Goal: Leave review/rating: Leave review/rating

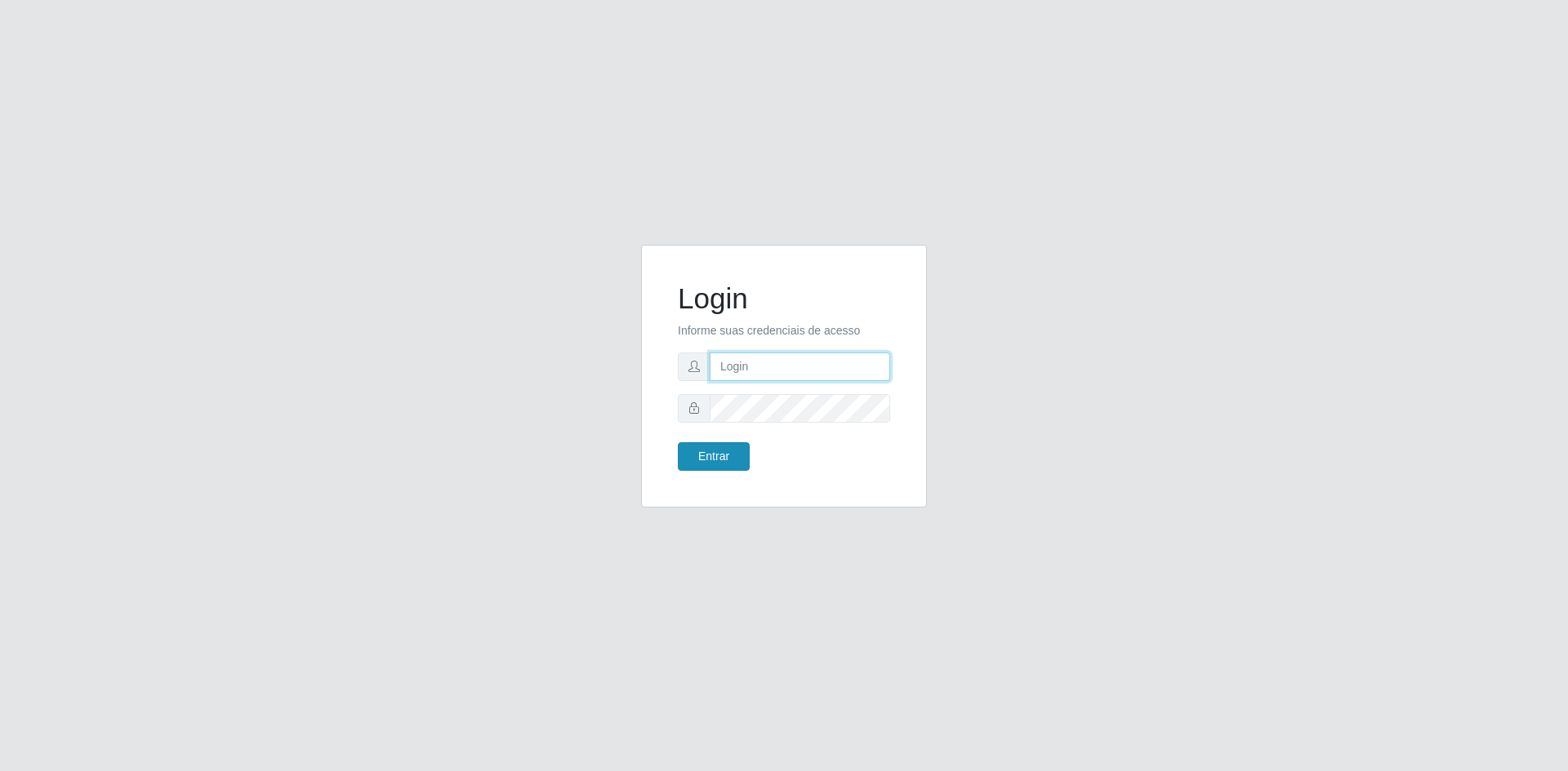
type input "[EMAIL_ADDRESS][DOMAIN_NAME]"
click at [717, 454] on button "Entrar" at bounding box center [714, 456] width 72 height 29
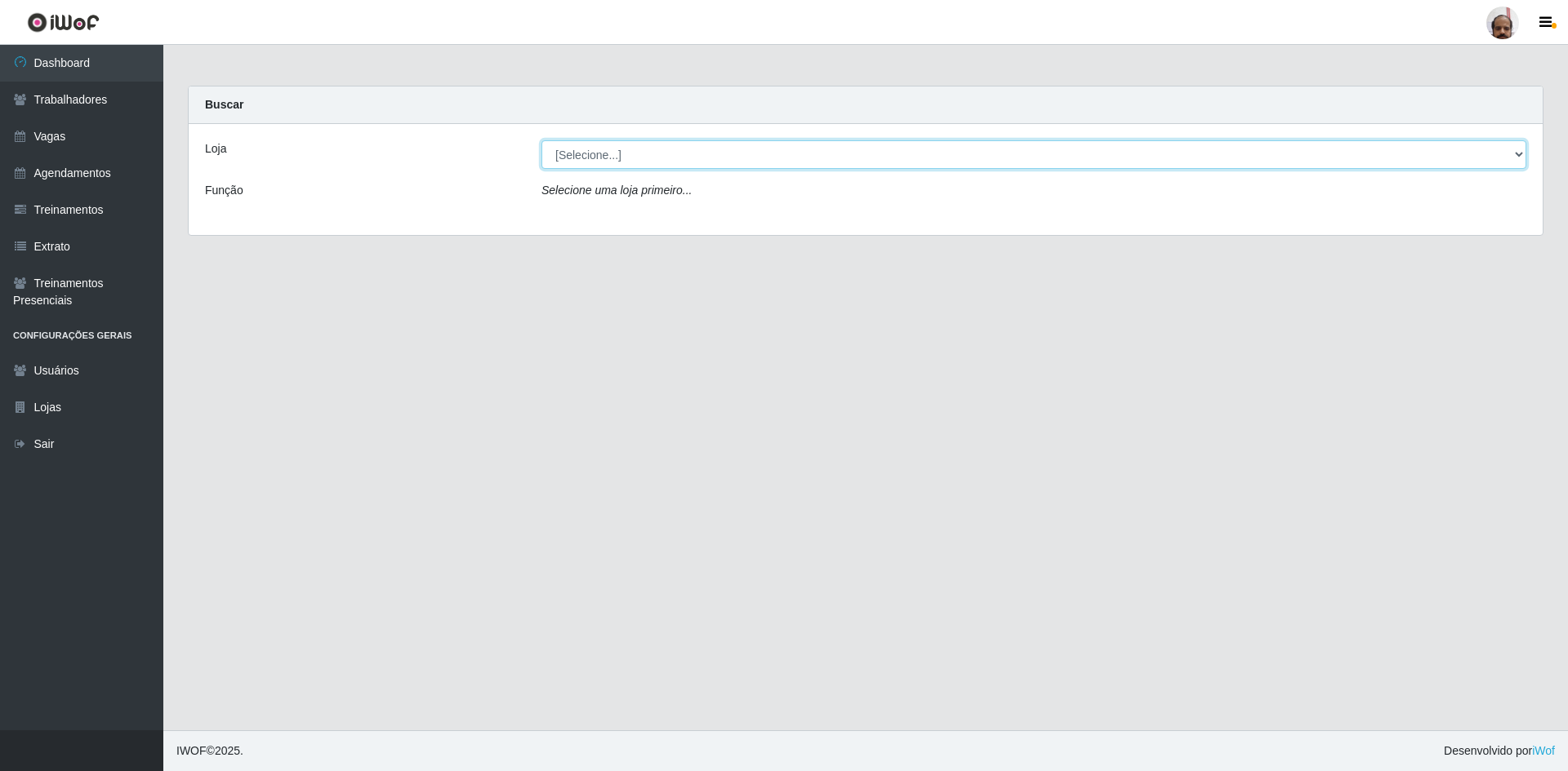
click at [1515, 152] on select "[Selecione...] Mar Vermelho - Loja 05" at bounding box center [1034, 155] width 985 height 29
select select "252"
click at [541, 141] on select "[Selecione...] Mar Vermelho - Loja 05" at bounding box center [1034, 155] width 985 height 29
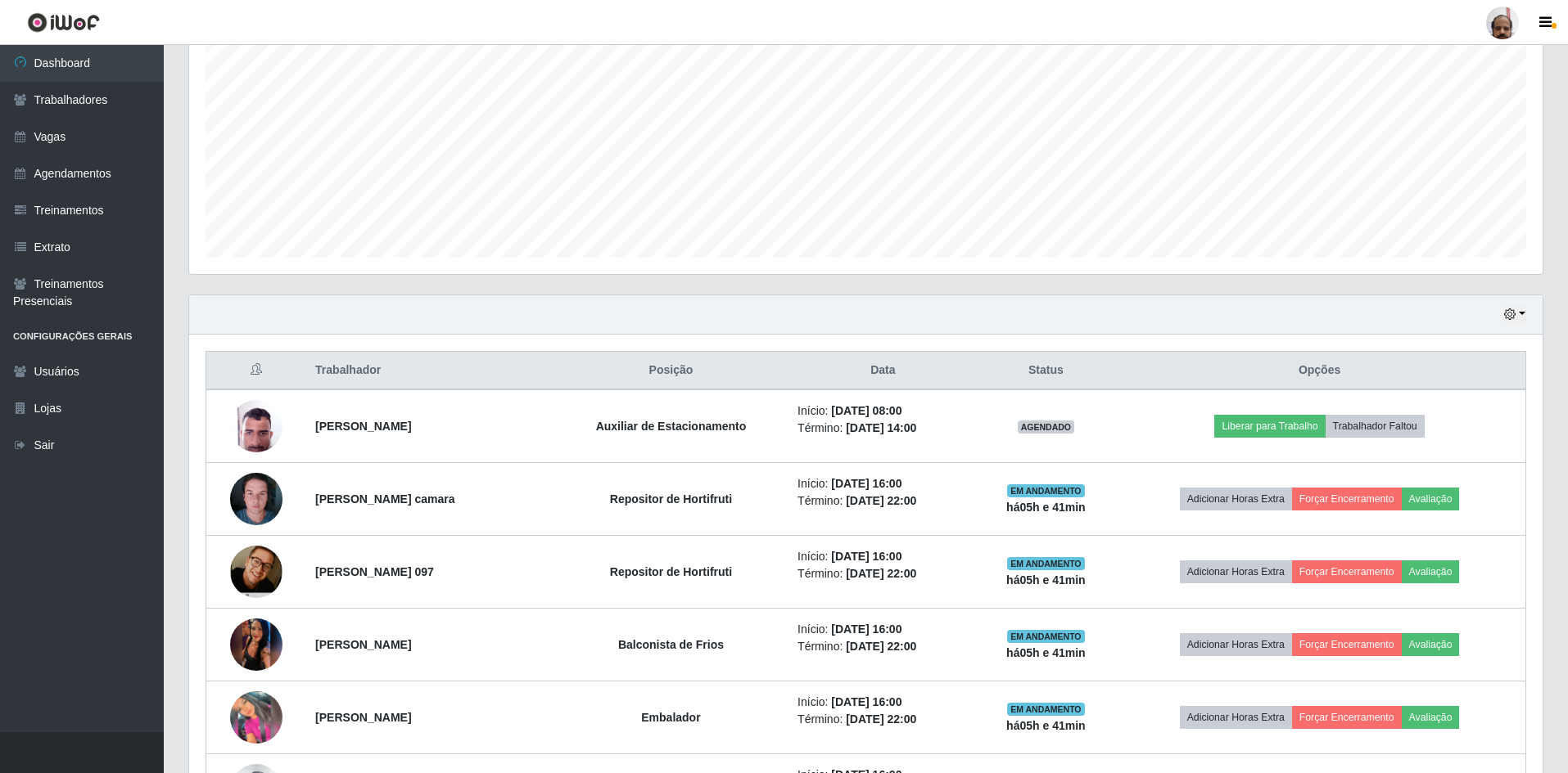
scroll to position [573, 0]
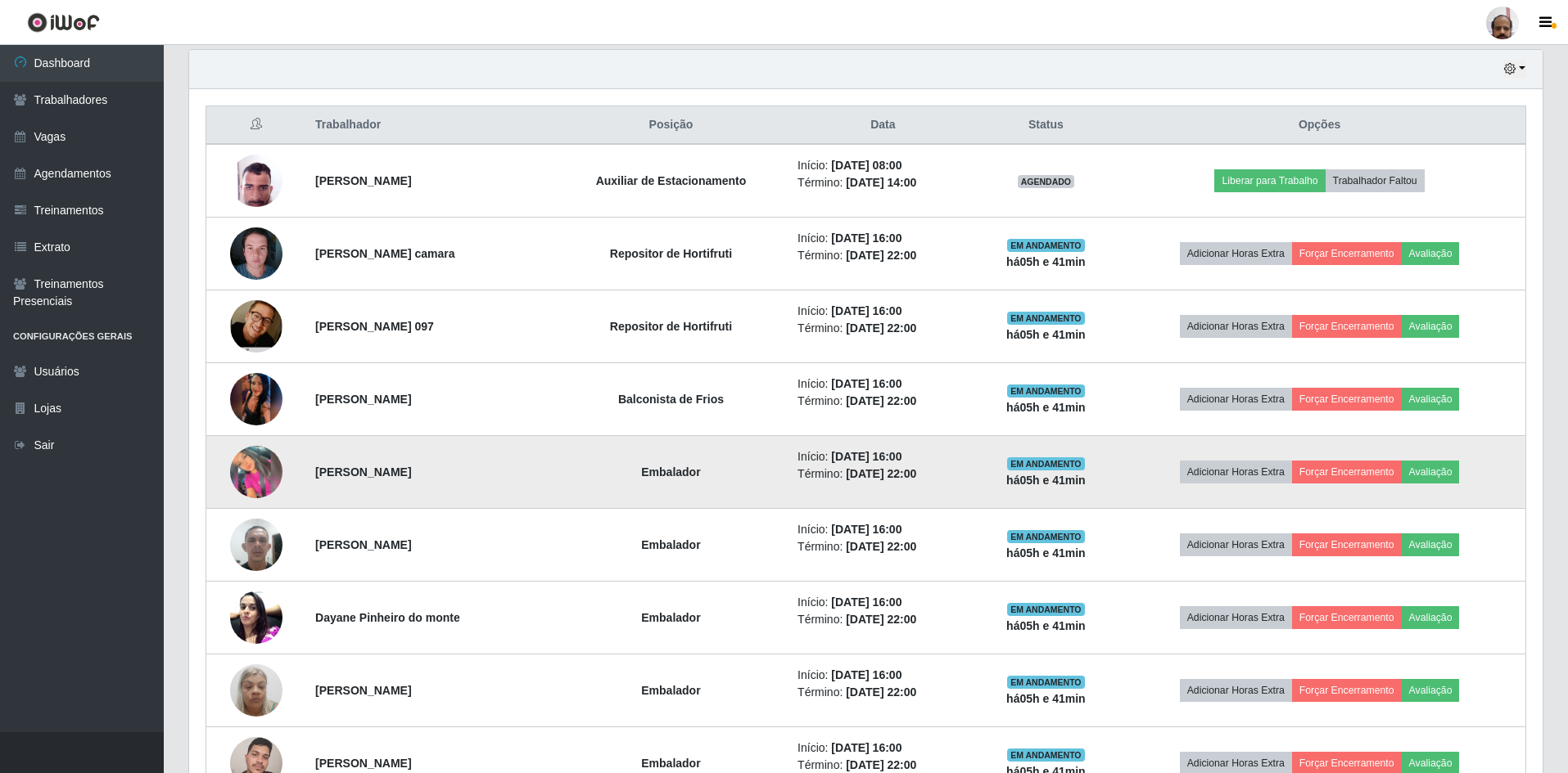
click at [276, 469] on img at bounding box center [256, 472] width 53 height 53
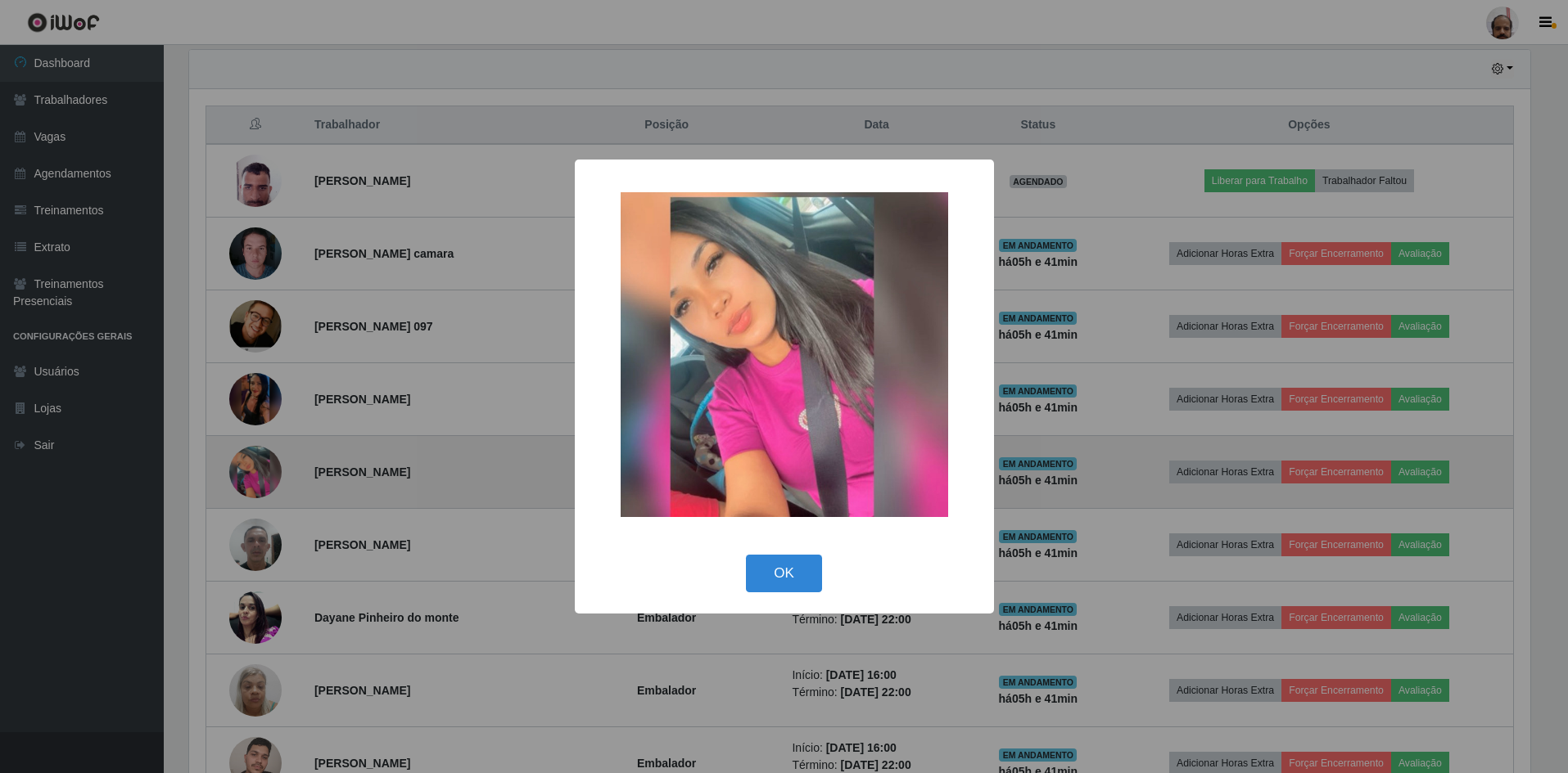
scroll to position [339, 1345]
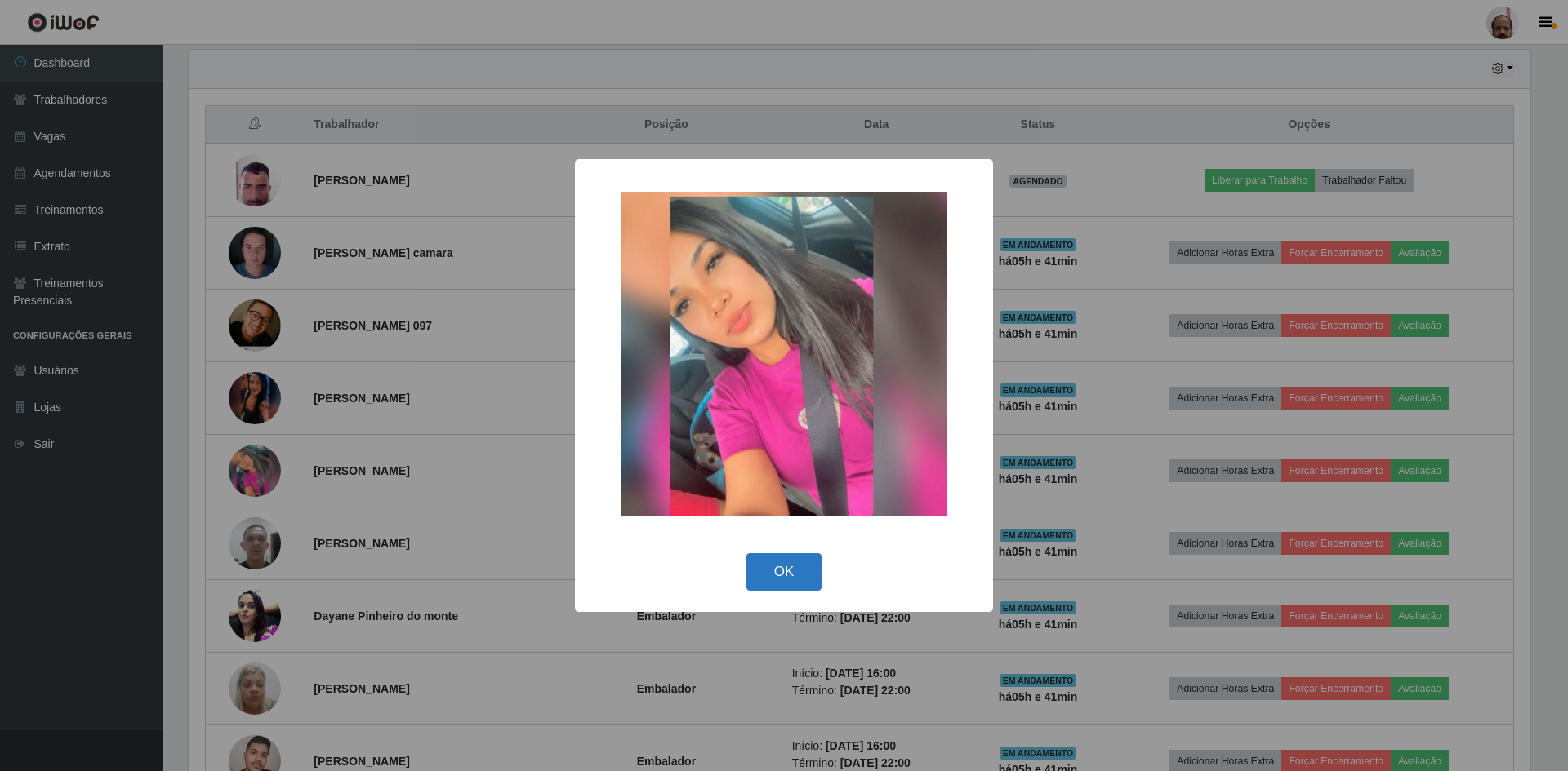
click at [780, 578] on button "OK" at bounding box center [784, 573] width 76 height 38
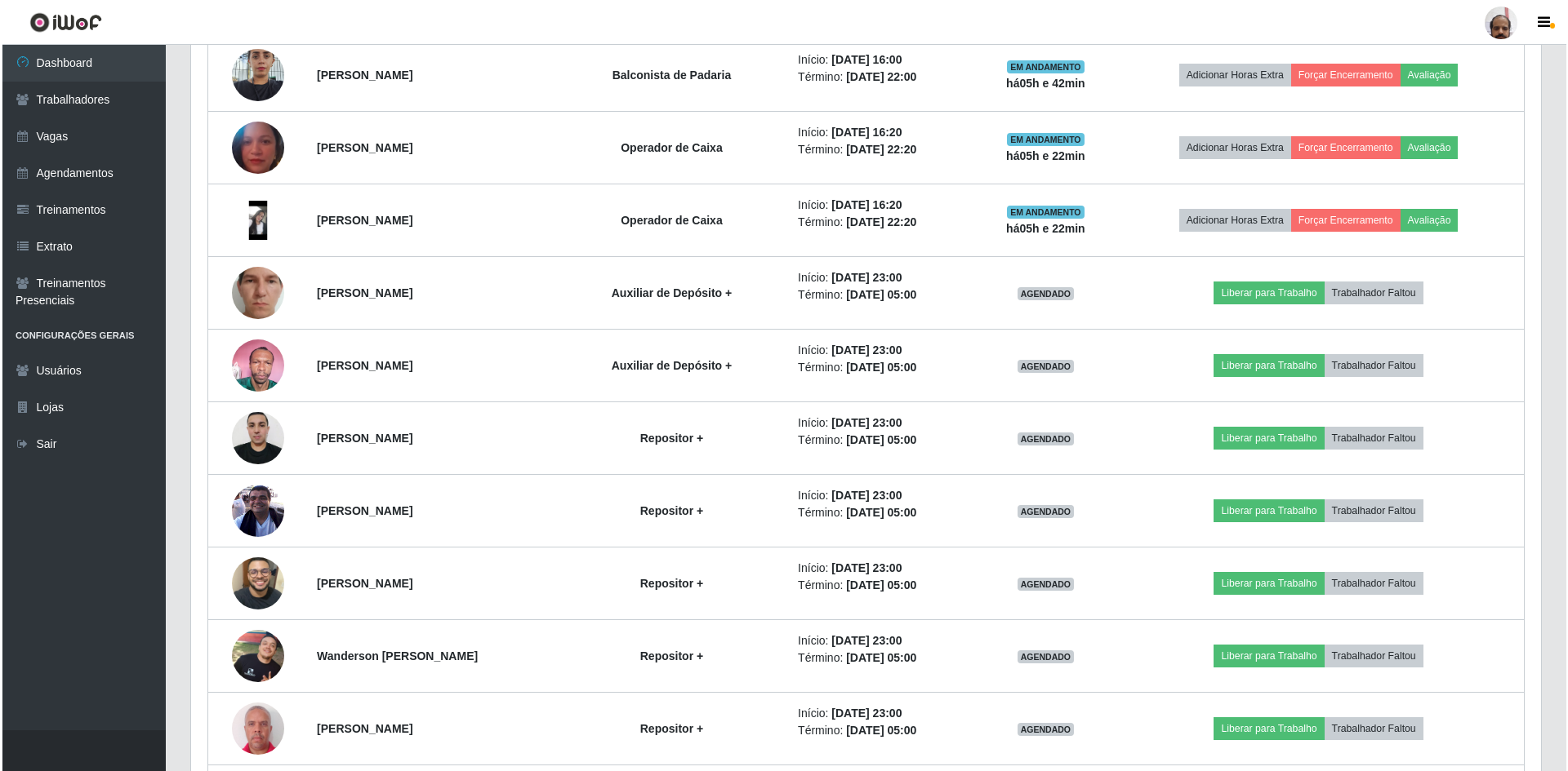
scroll to position [2204, 0]
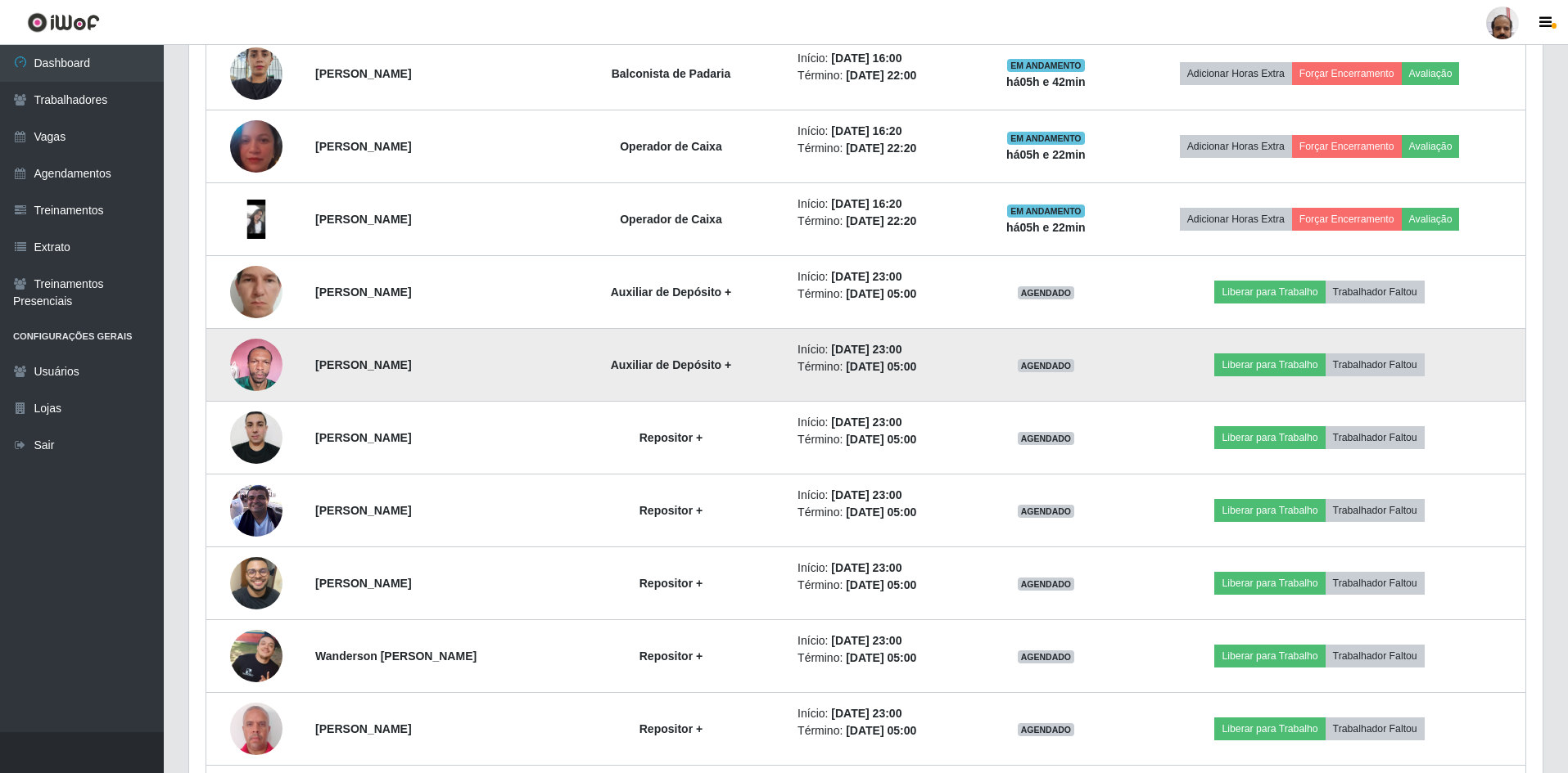
click at [273, 365] on img at bounding box center [256, 364] width 53 height 69
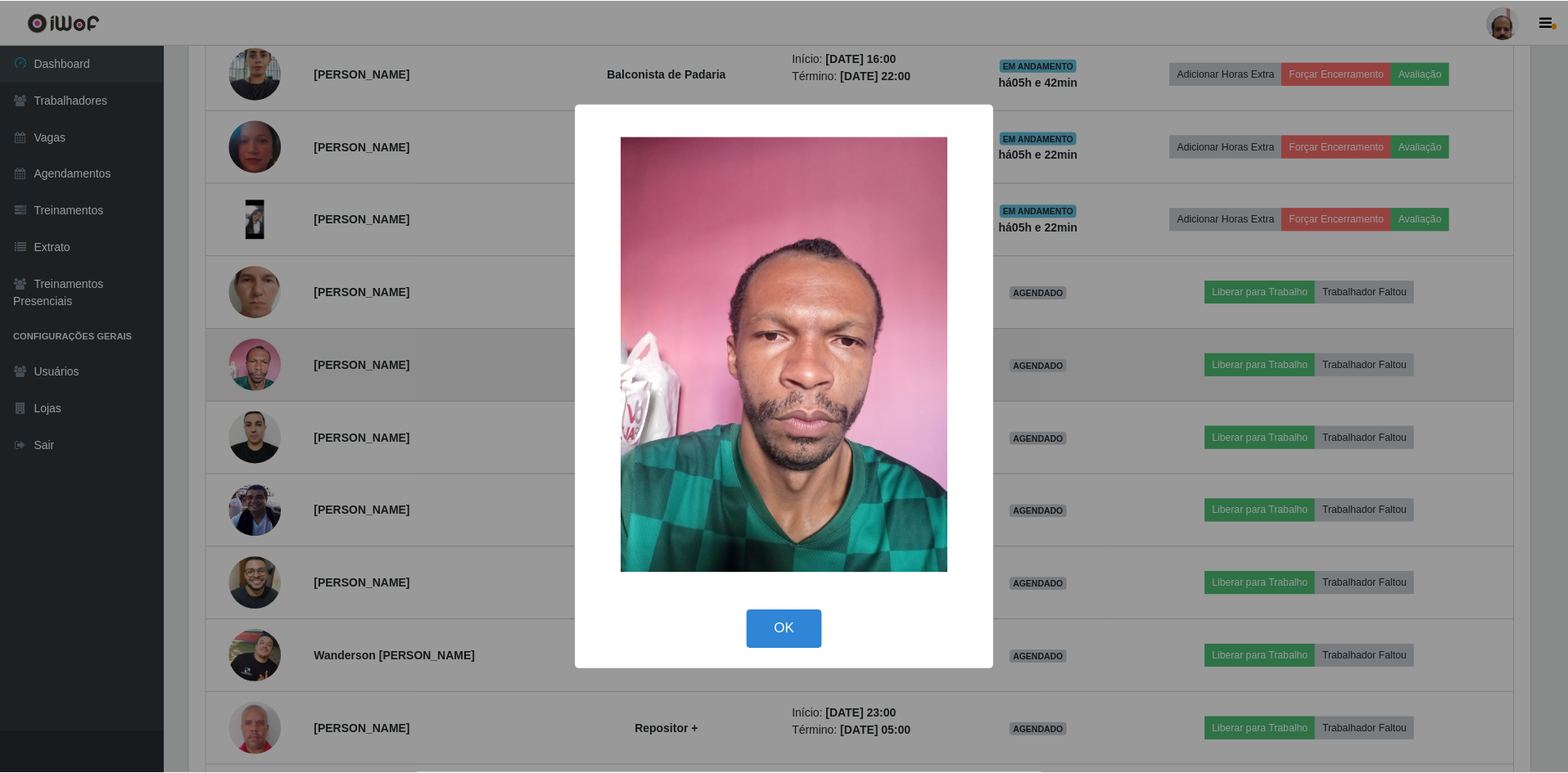
scroll to position [339, 1345]
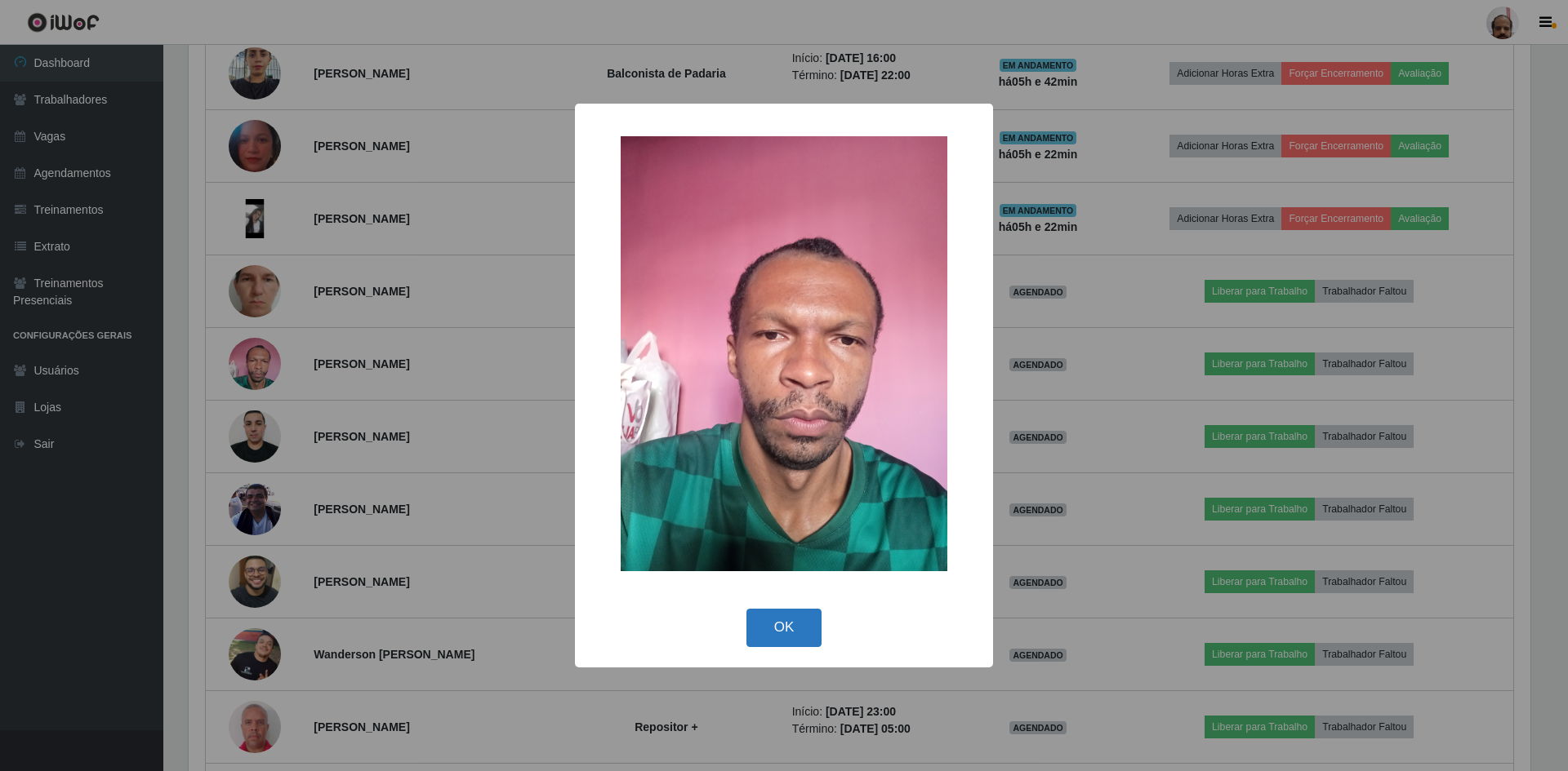
click at [788, 625] on button "OK" at bounding box center [784, 629] width 76 height 38
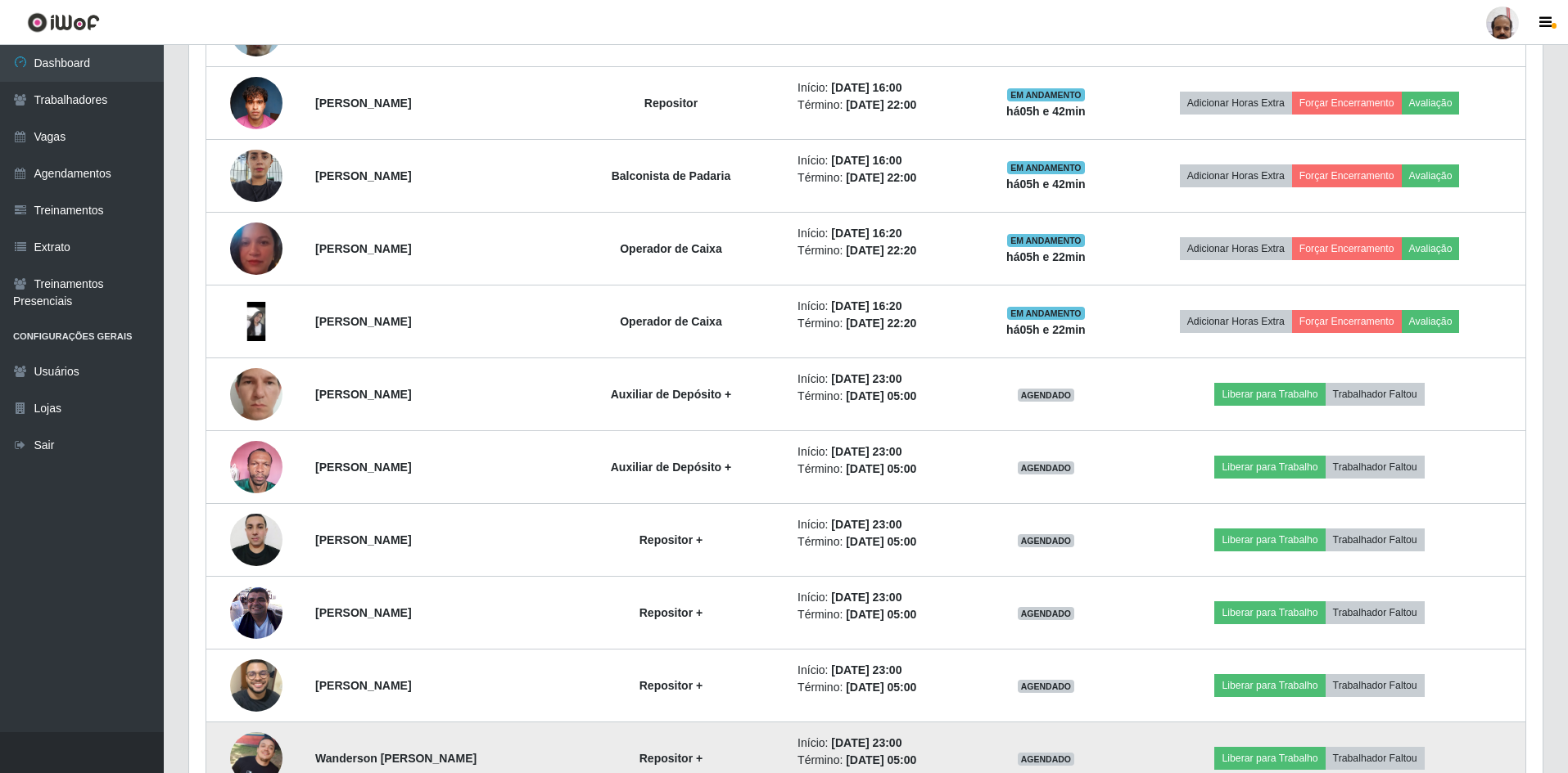
scroll to position [2025, 0]
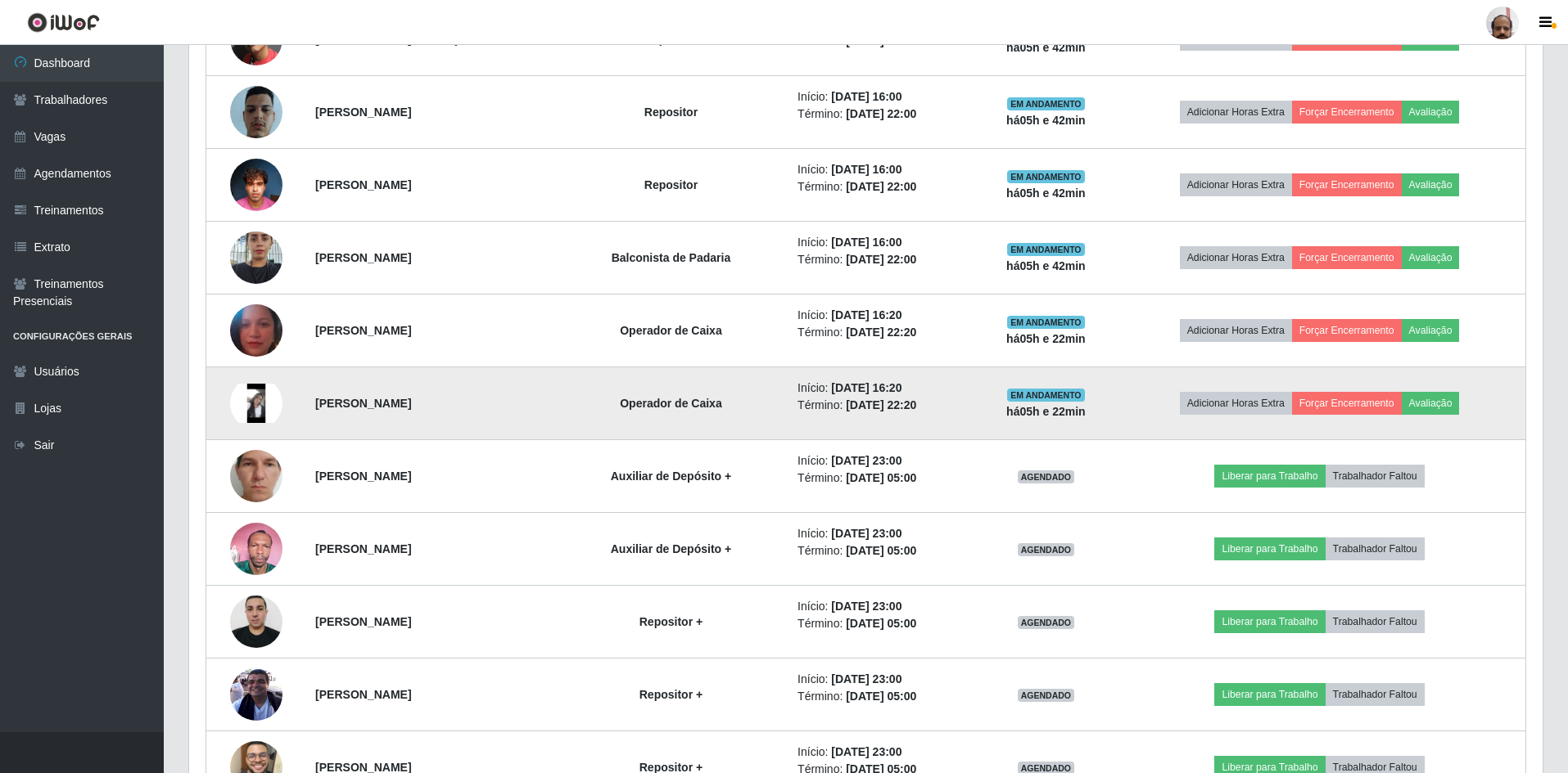
click at [249, 411] on img at bounding box center [256, 403] width 53 height 39
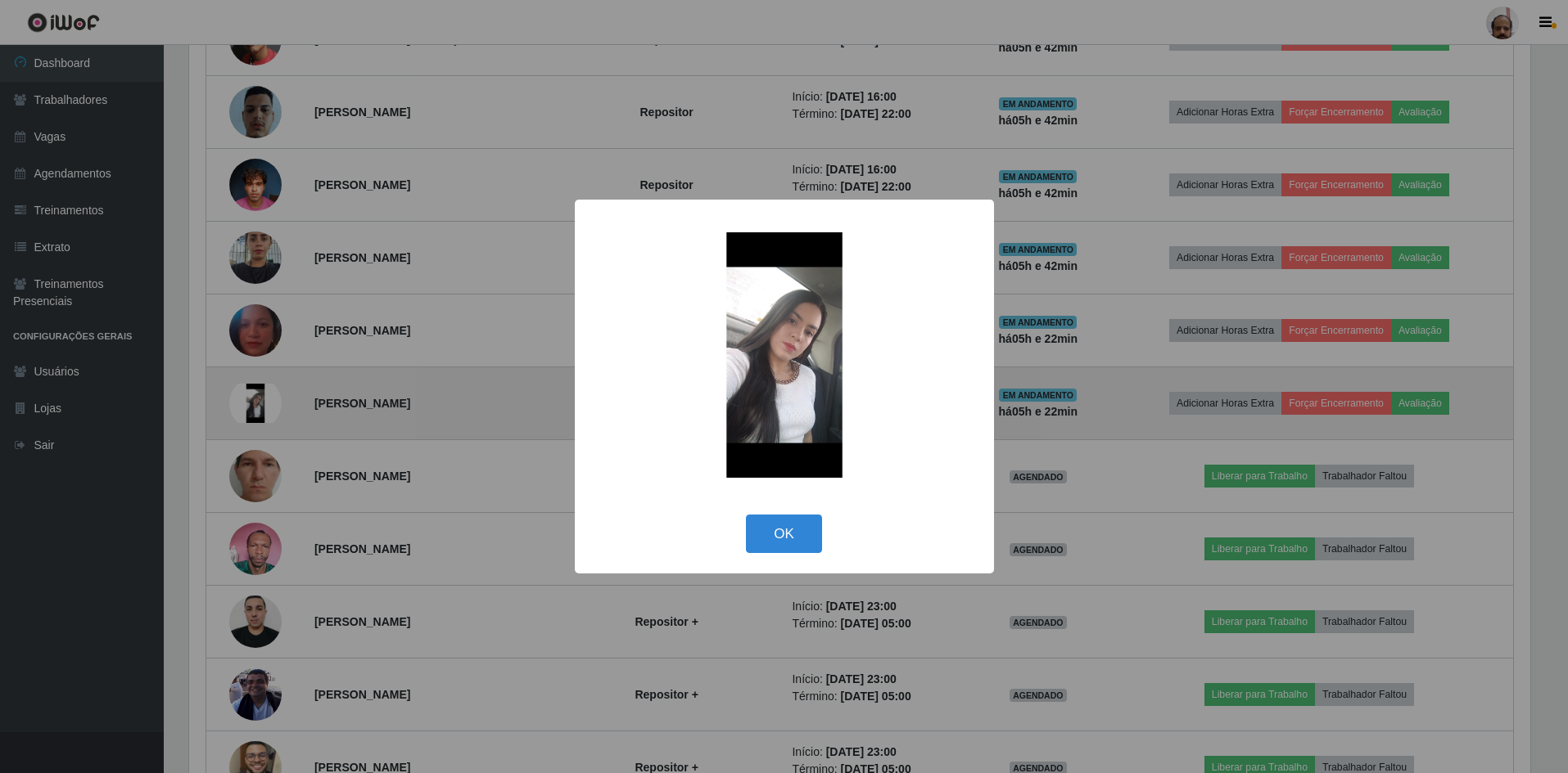
scroll to position [339, 1345]
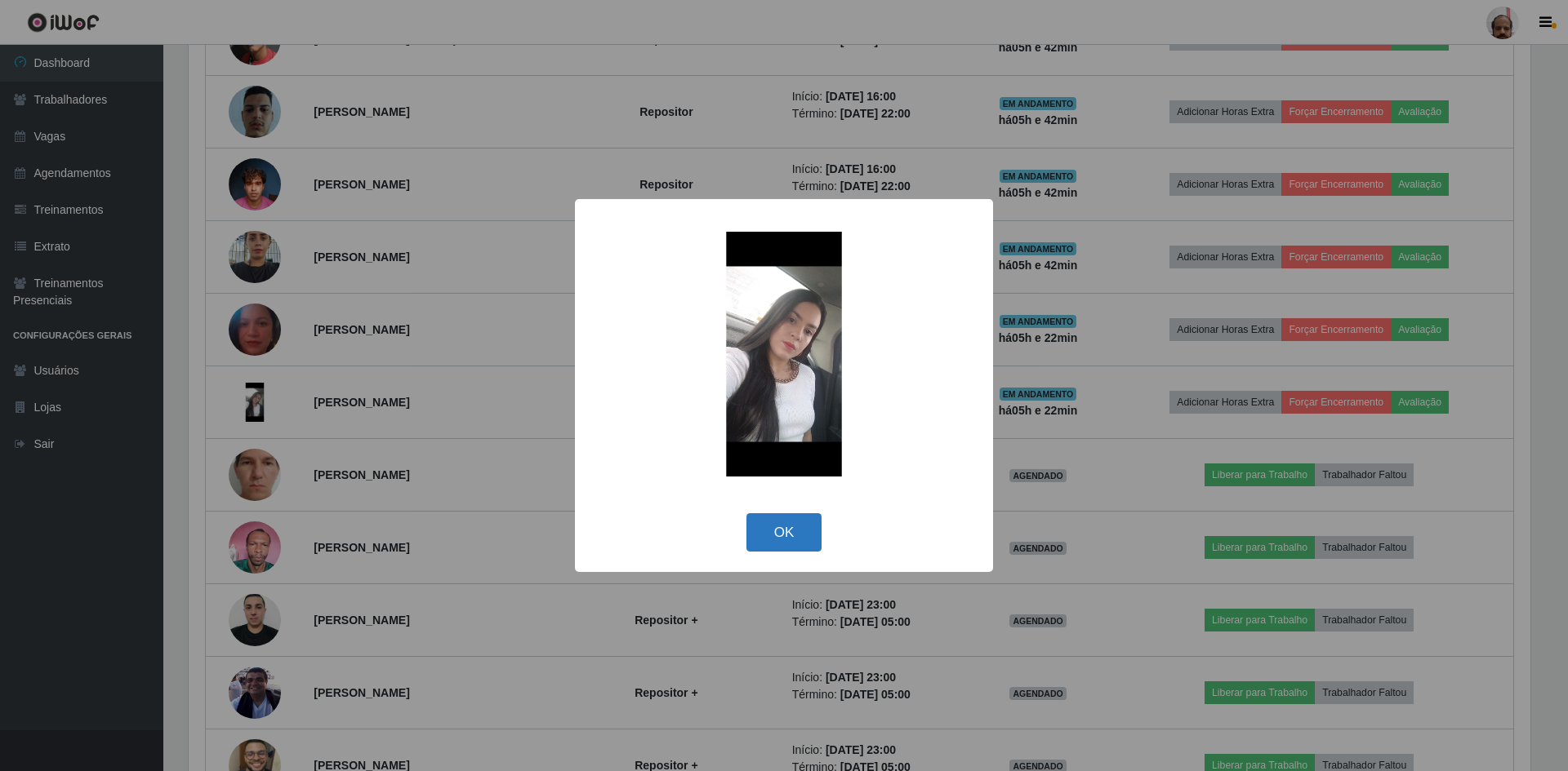
click at [776, 539] on button "OK" at bounding box center [784, 532] width 76 height 38
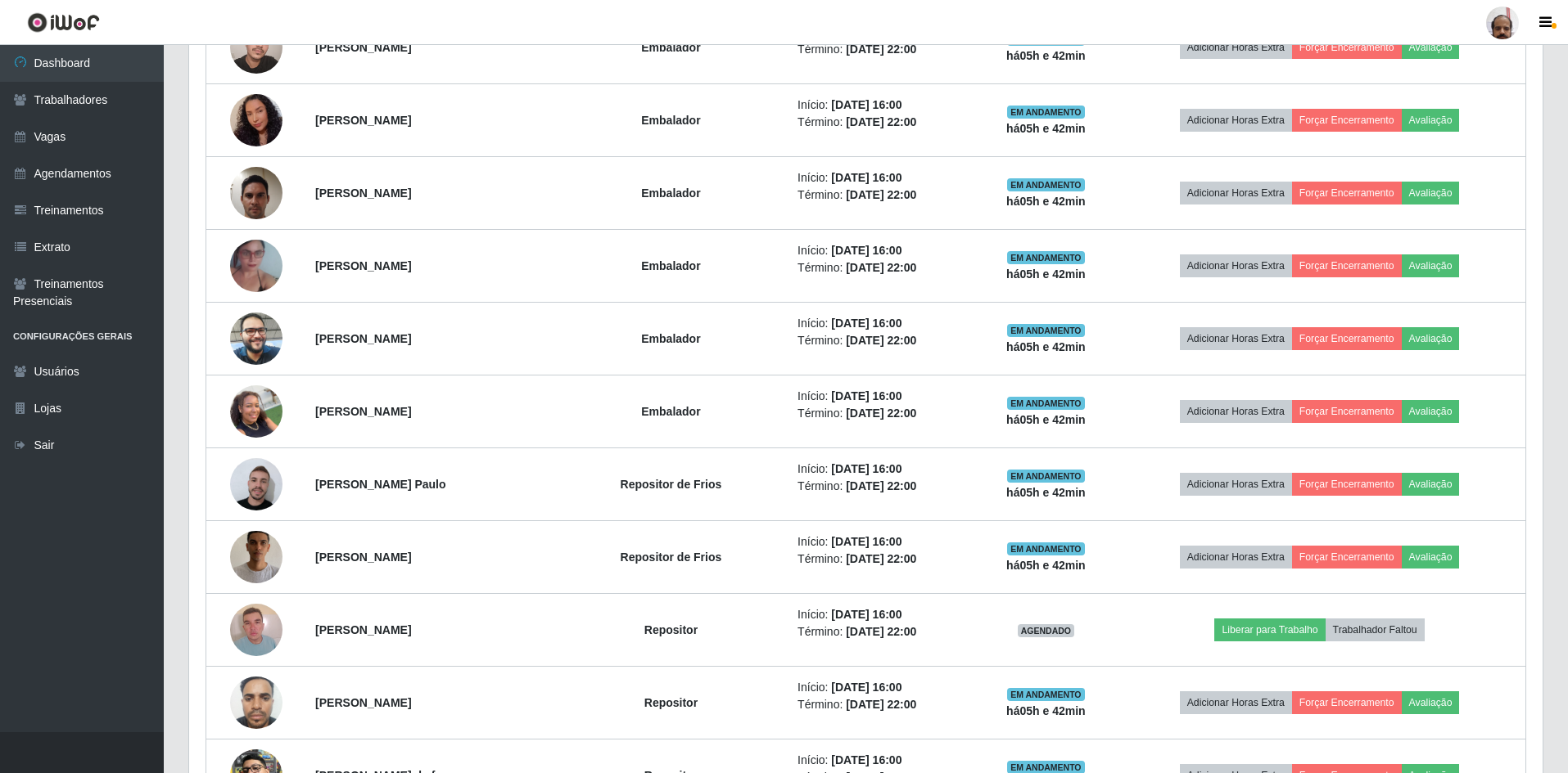
scroll to position [1125, 0]
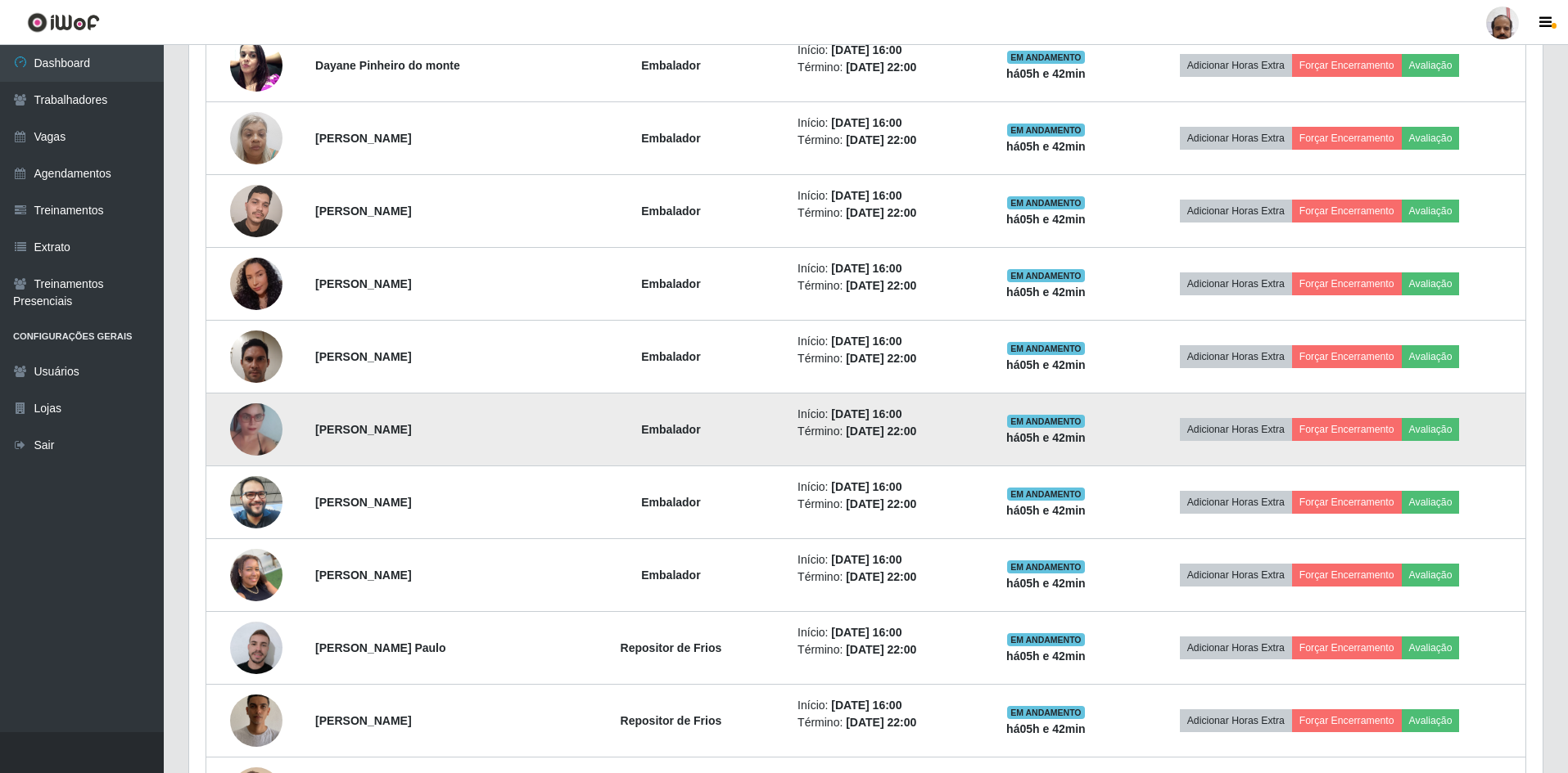
click at [258, 417] on img at bounding box center [256, 429] width 53 height 93
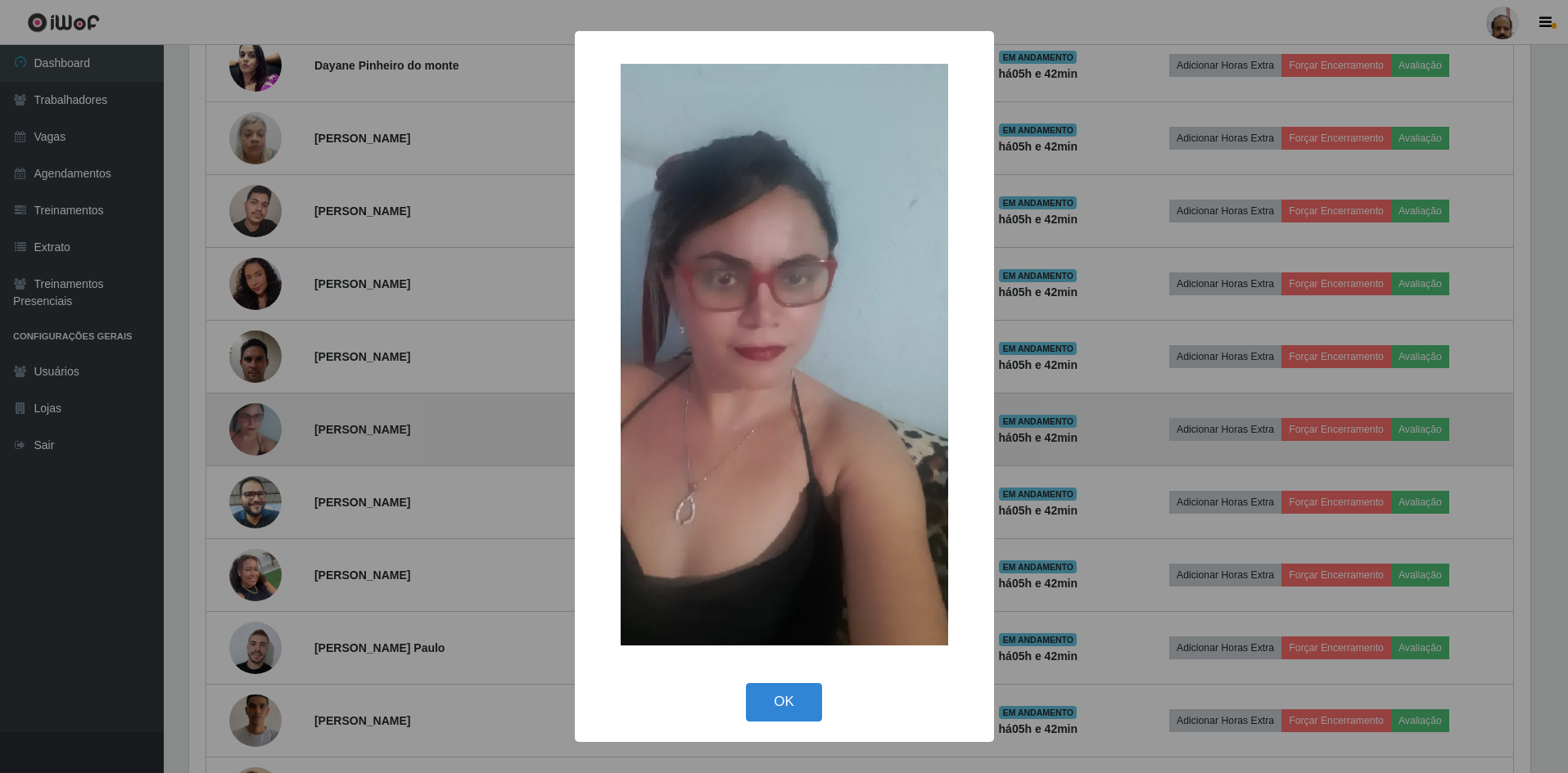
scroll to position [339, 1345]
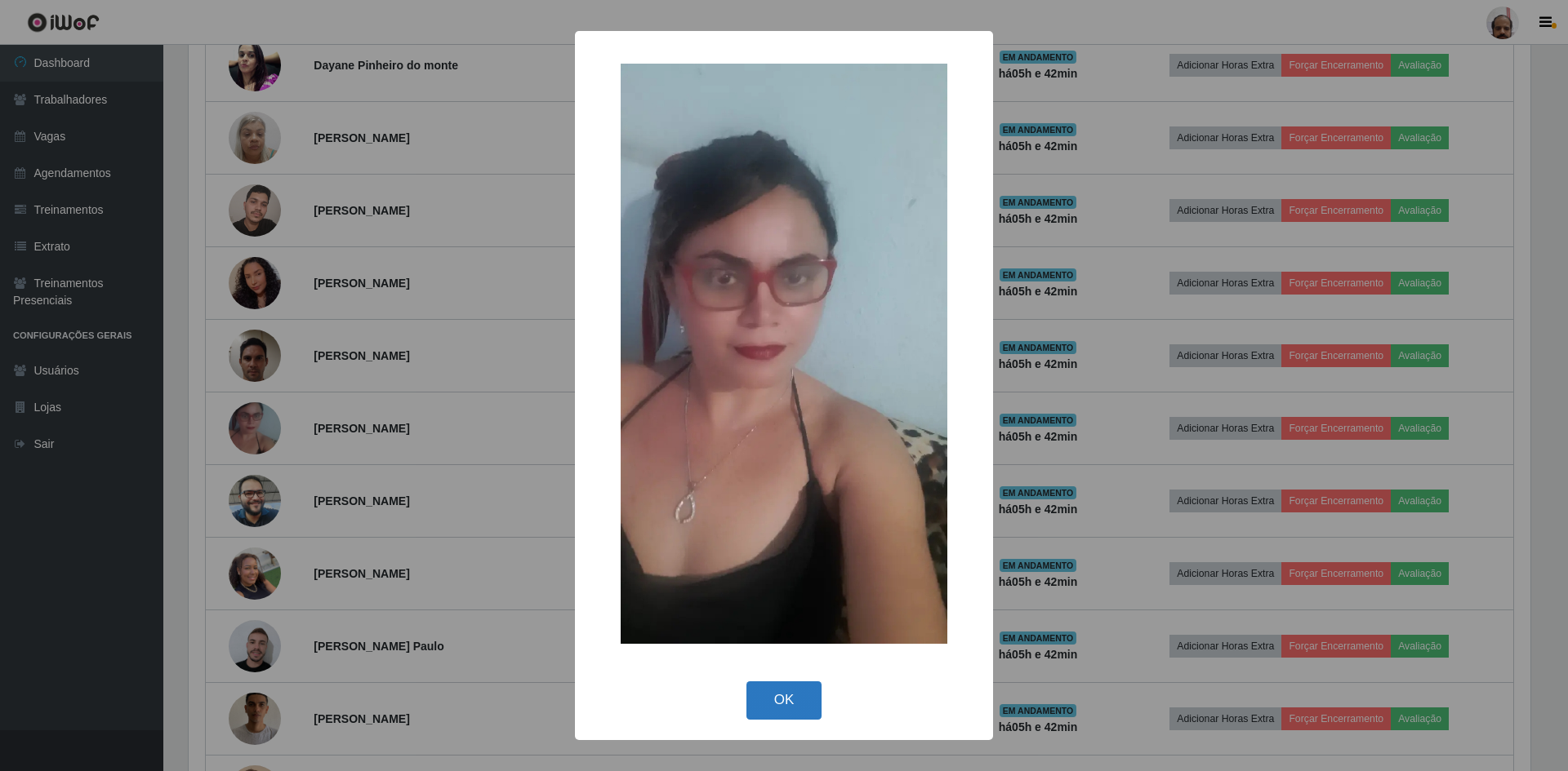
click at [820, 704] on button "OK" at bounding box center [784, 701] width 76 height 38
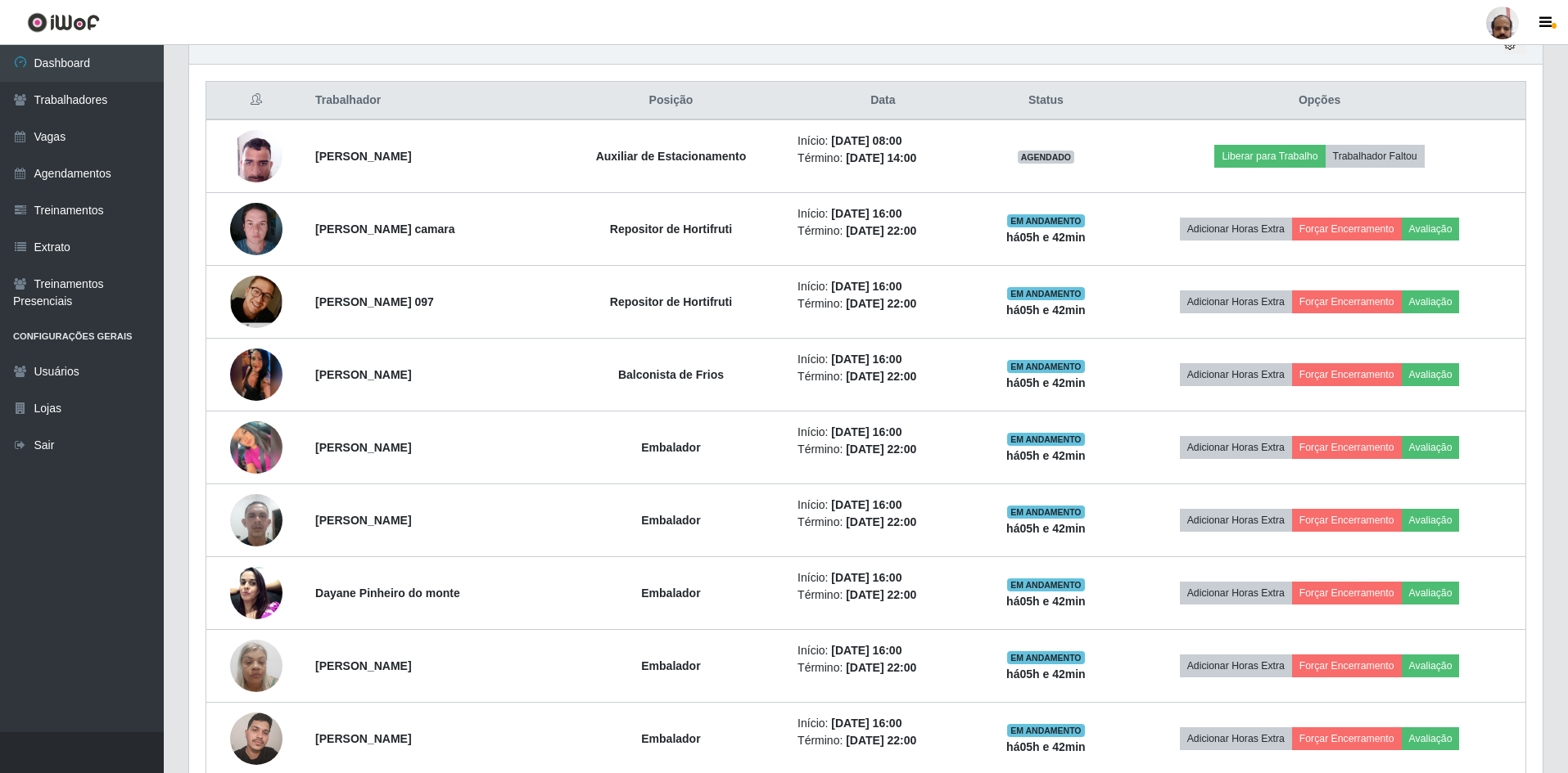
scroll to position [471, 0]
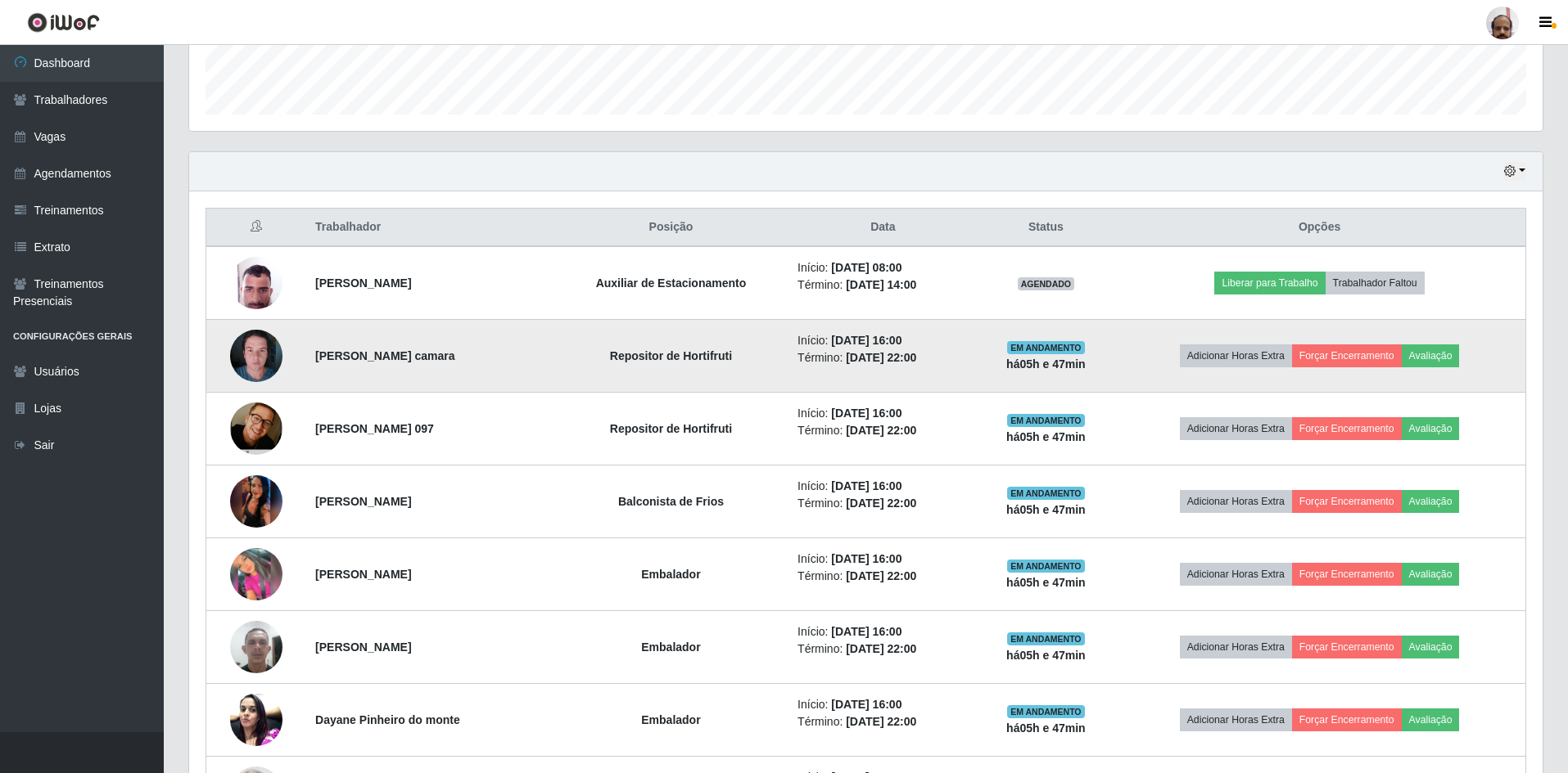
click at [467, 351] on td "[PERSON_NAME] camara" at bounding box center [430, 356] width 249 height 73
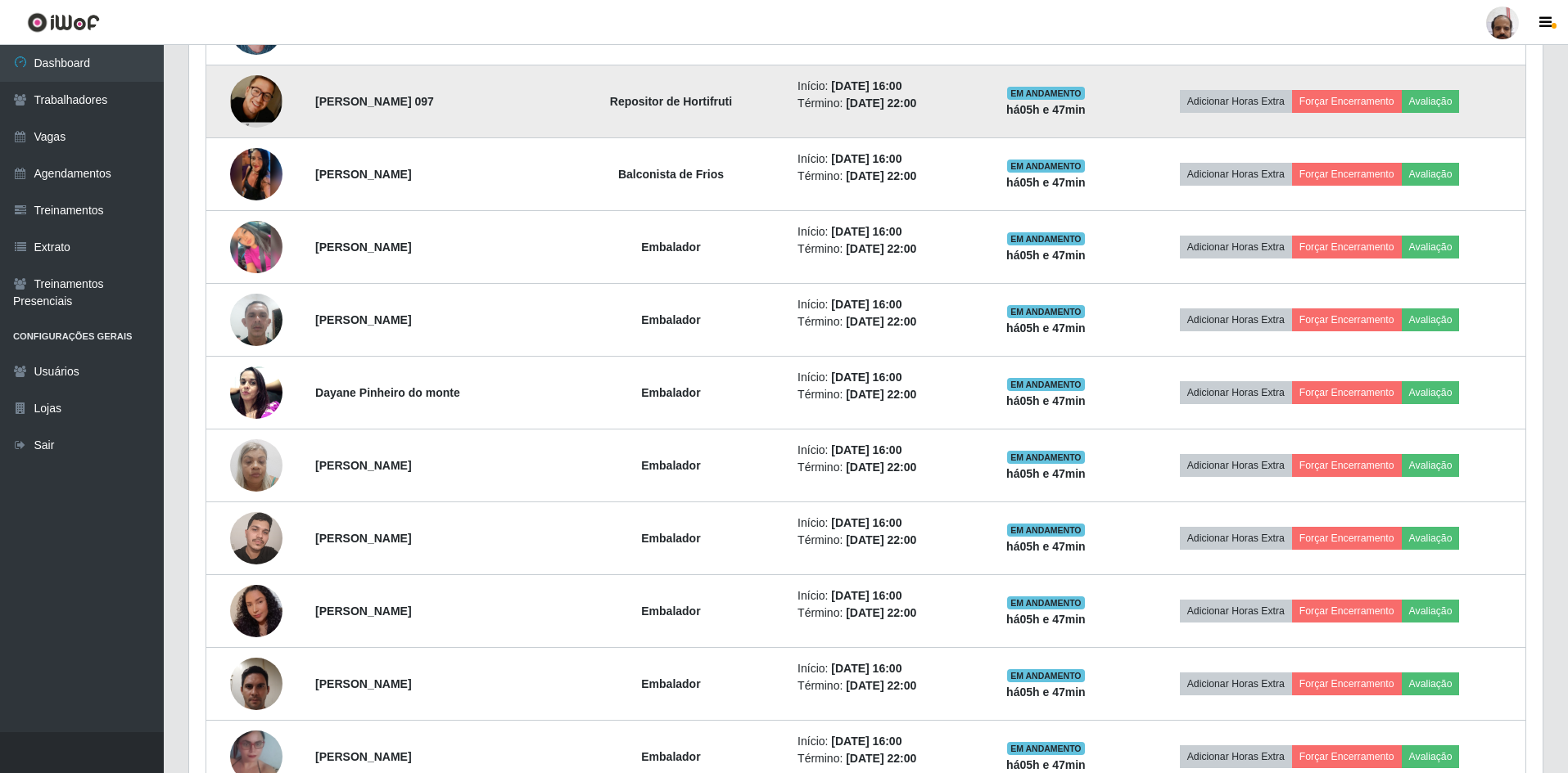
scroll to position [307, 0]
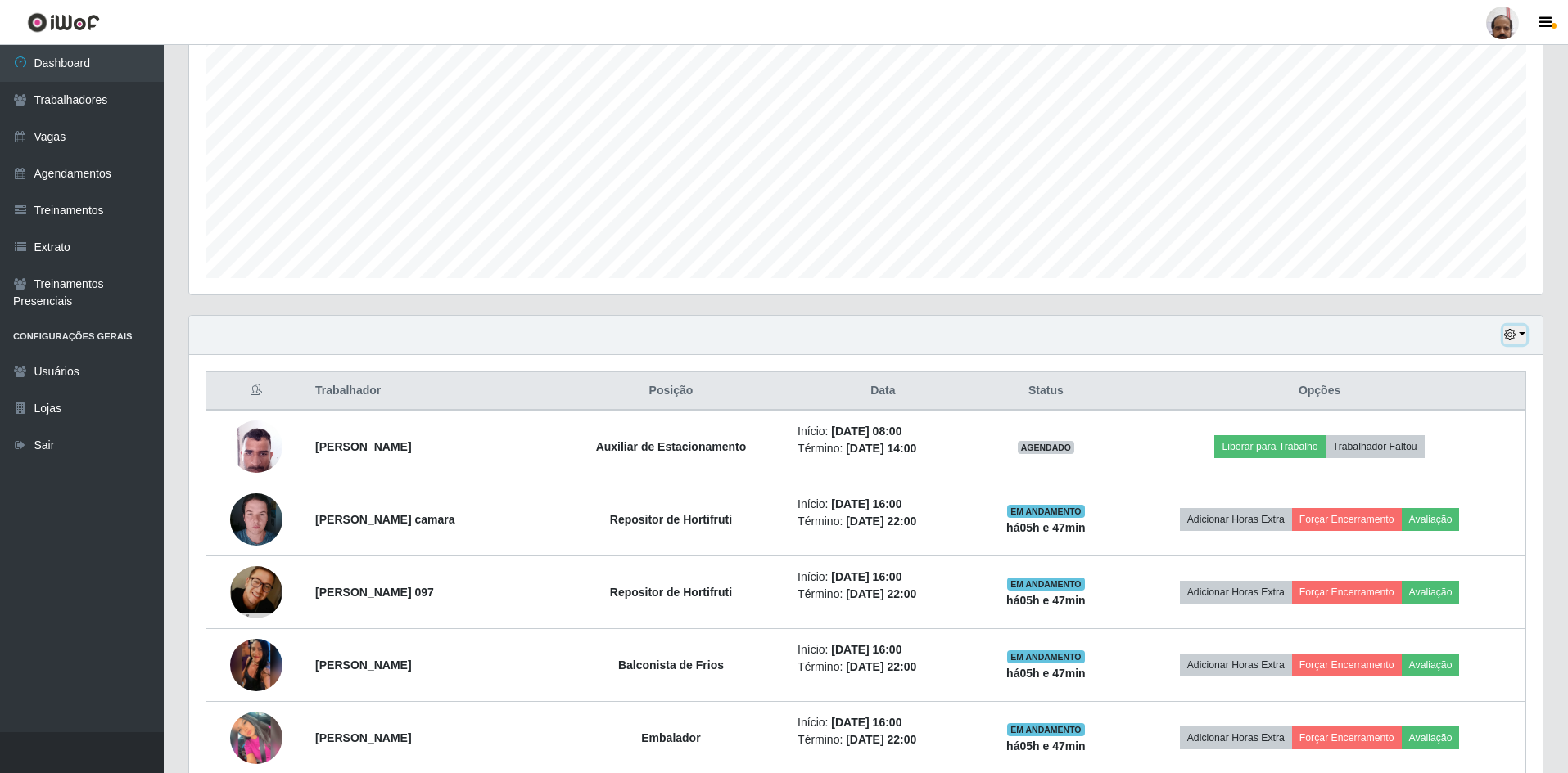
click at [1518, 339] on button "button" at bounding box center [1515, 335] width 23 height 18
click at [908, 340] on div "Hoje 1 dia 3 dias 1 Semana Não encerrados" at bounding box center [866, 335] width 1353 height 39
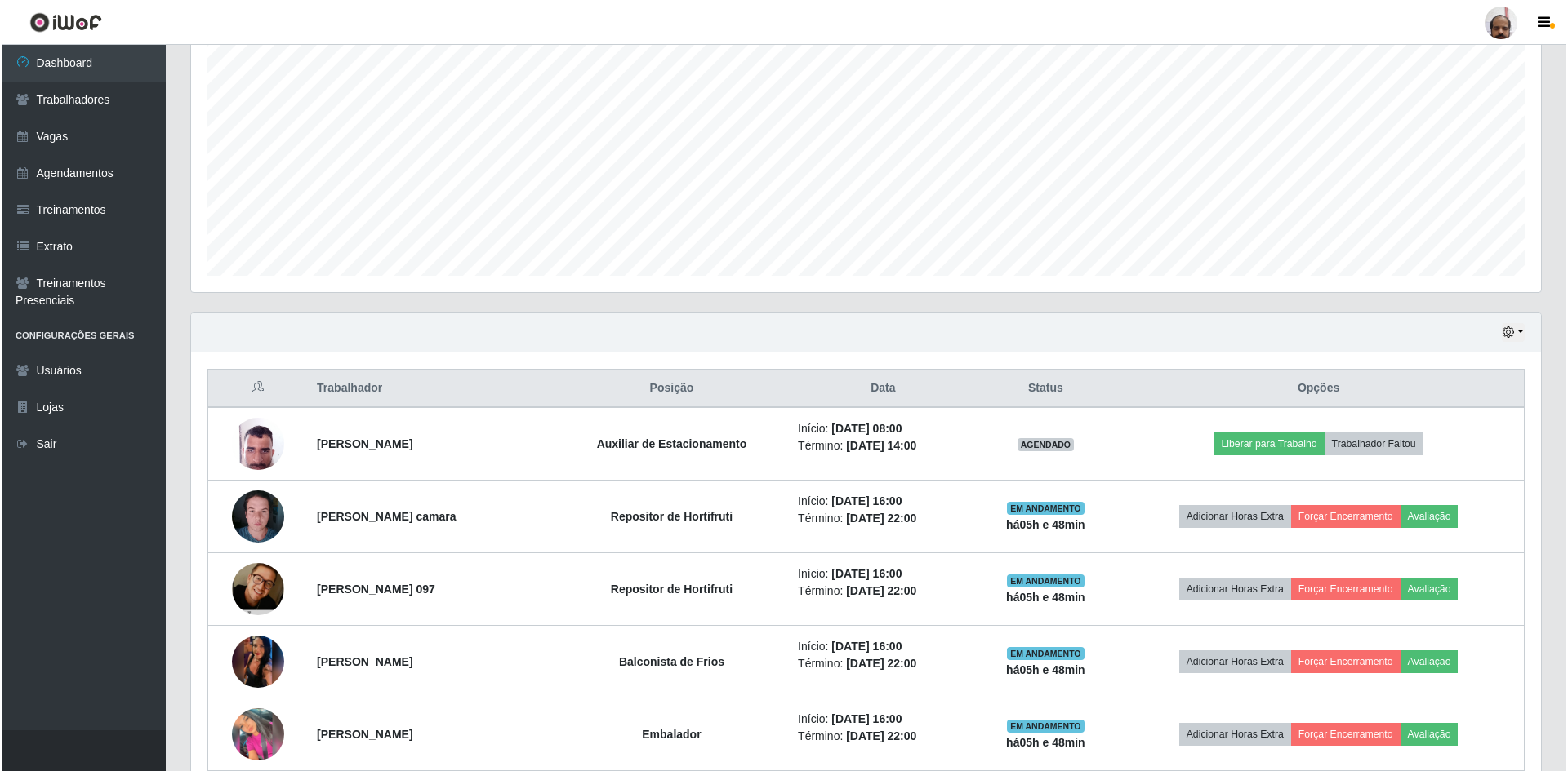
scroll to position [388, 0]
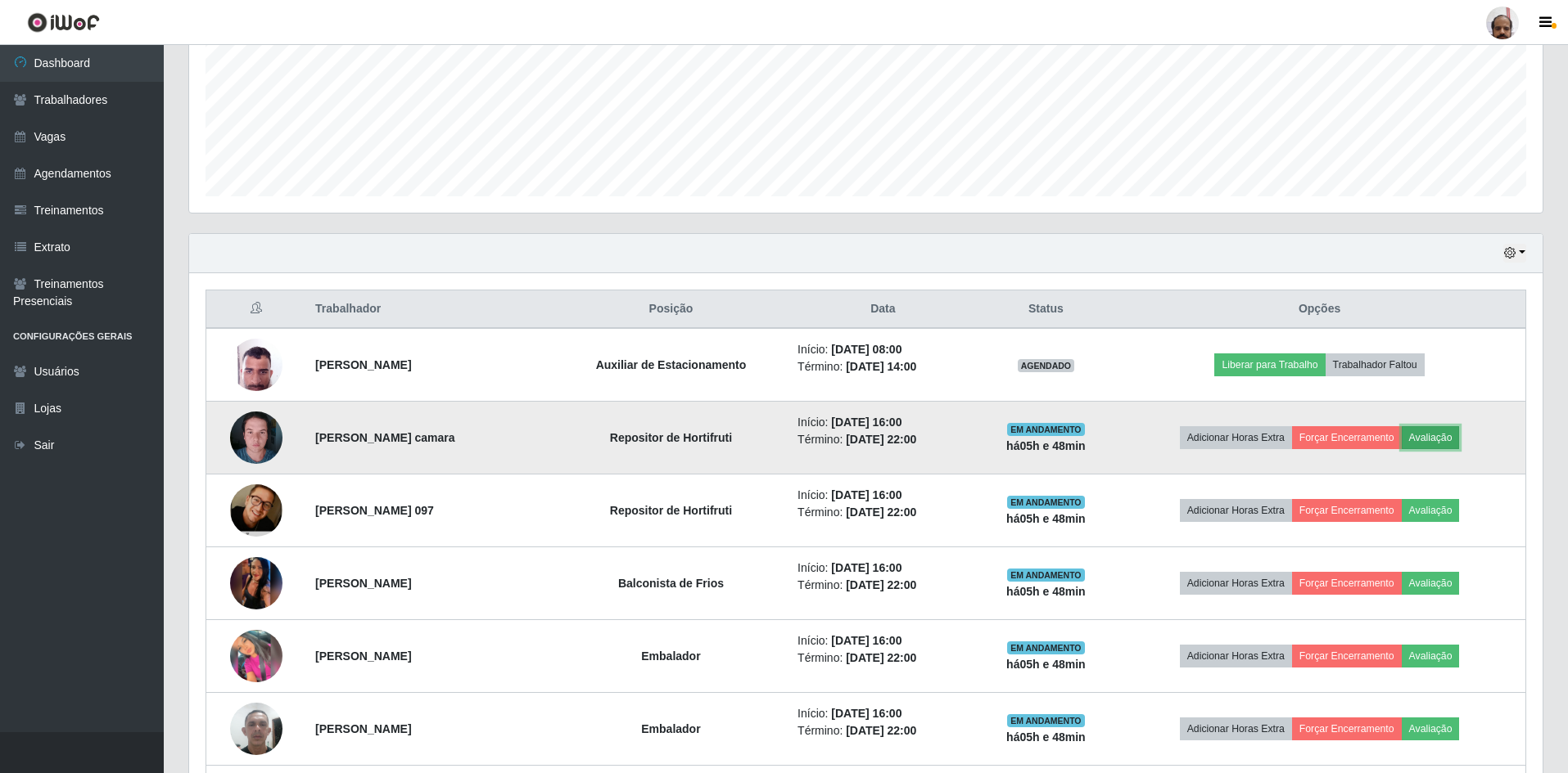
click at [1448, 443] on button "Avaliação" at bounding box center [1431, 437] width 58 height 23
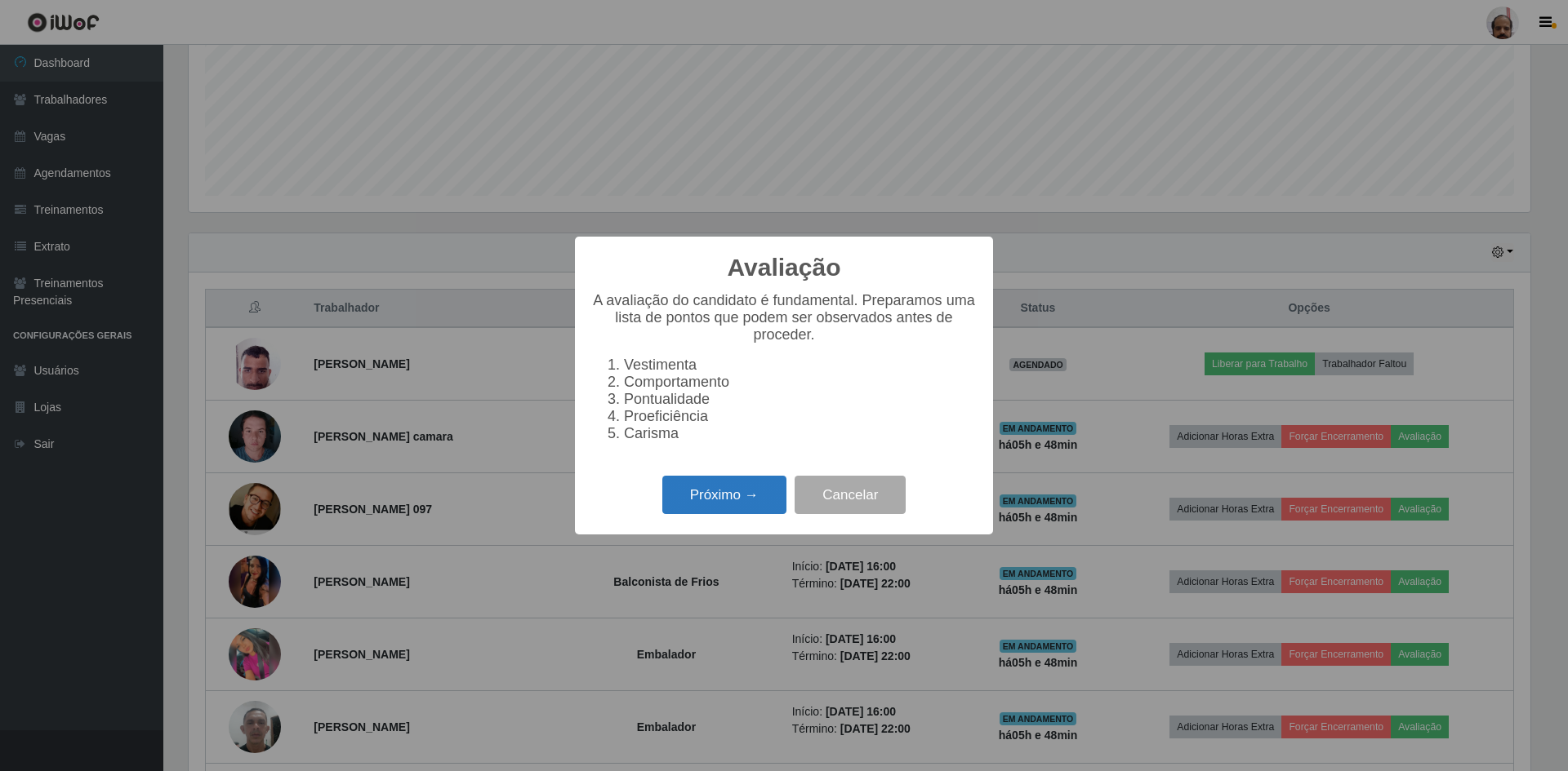
click at [721, 505] on button "Próximo →" at bounding box center [724, 495] width 124 height 38
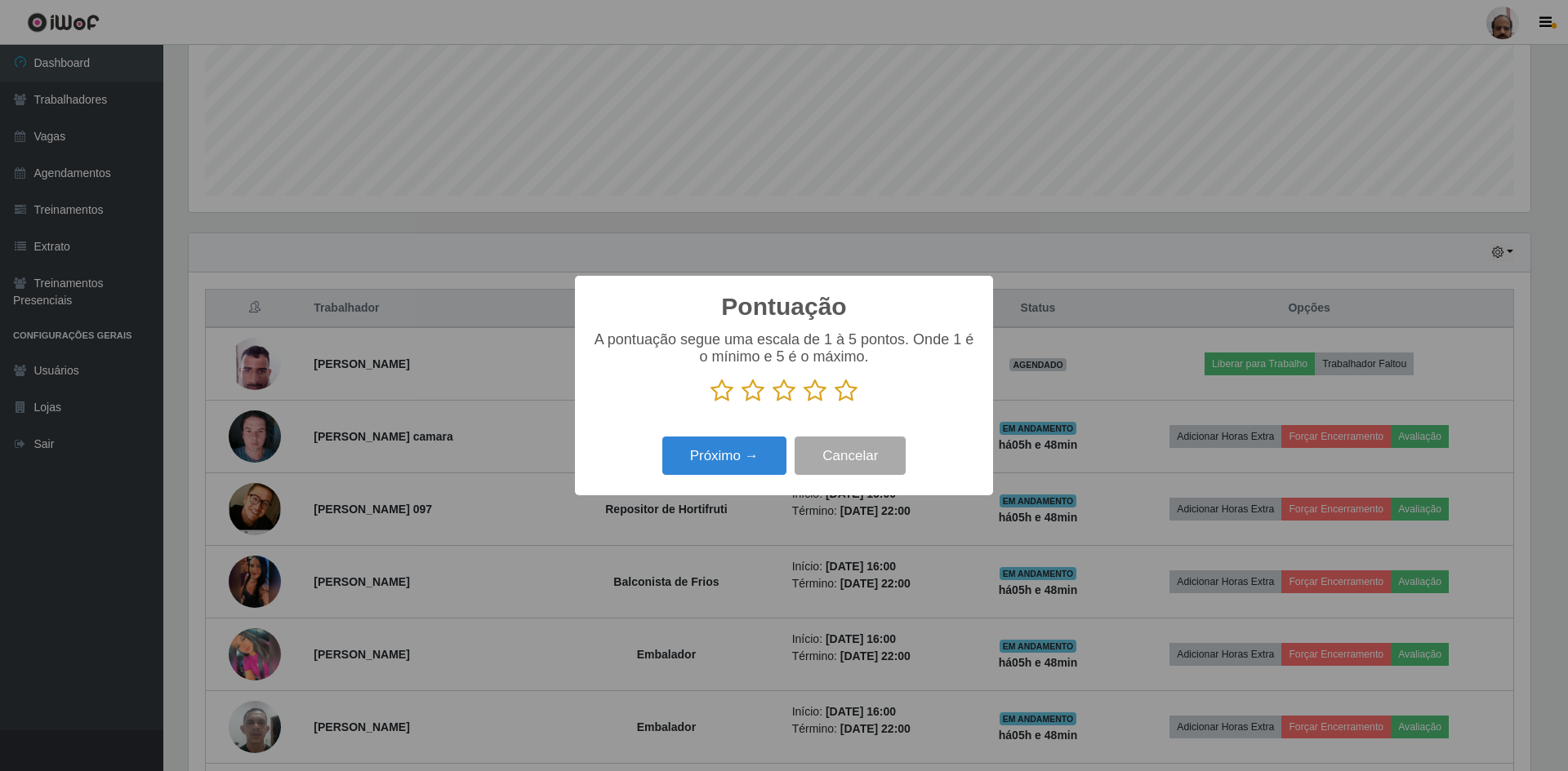
scroll to position [815883, 815218]
click at [847, 392] on icon at bounding box center [846, 391] width 23 height 24
click at [834, 403] on input "radio" at bounding box center [834, 403] width 0 height 0
click at [756, 449] on button "Próximo →" at bounding box center [724, 456] width 124 height 38
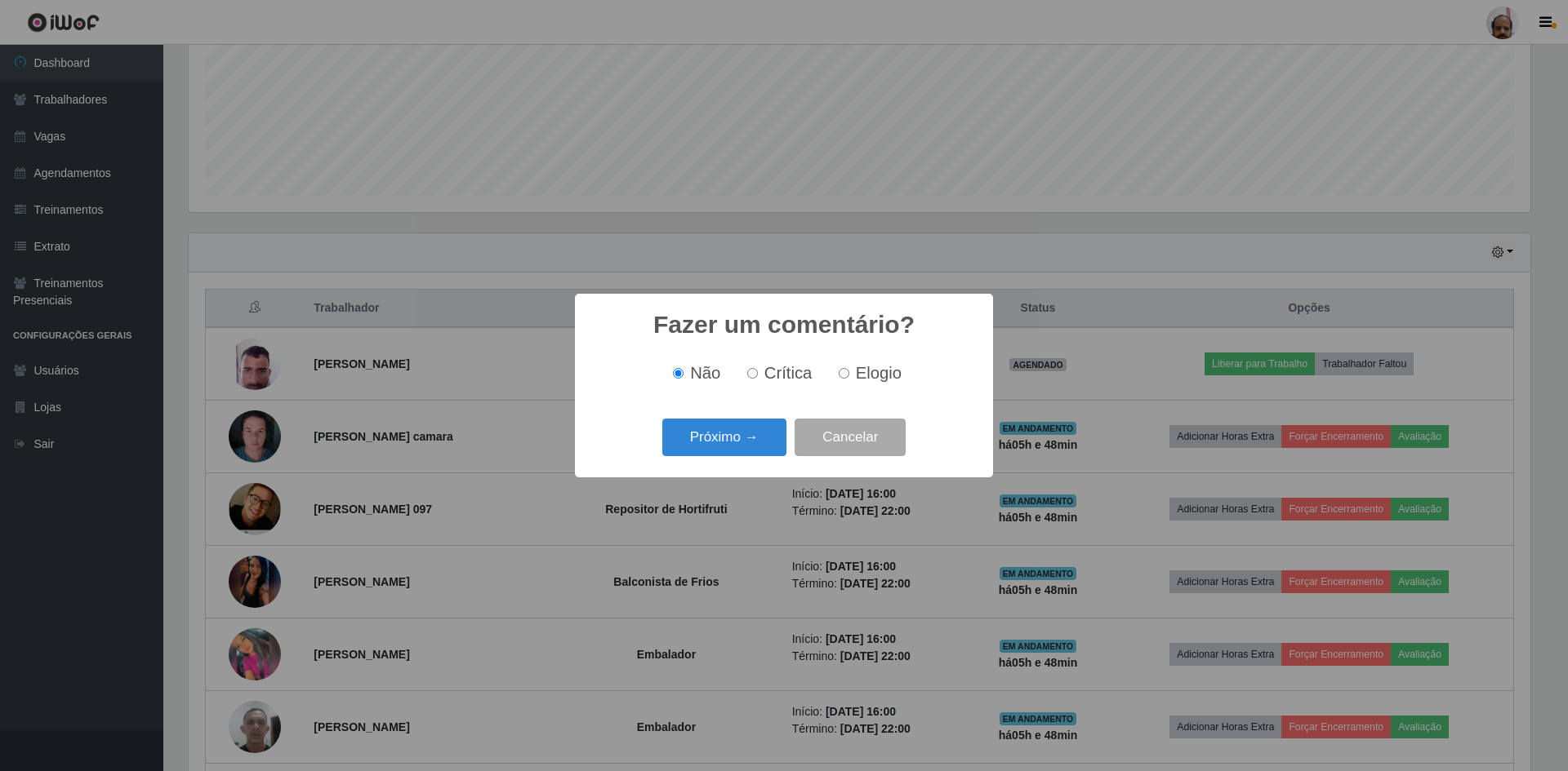
click at [853, 374] on label "Elogio" at bounding box center [866, 372] width 69 height 18
click at [849, 374] on input "Elogio" at bounding box center [844, 373] width 10 height 10
radio input "true"
click at [713, 441] on button "Próximo →" at bounding box center [724, 438] width 124 height 38
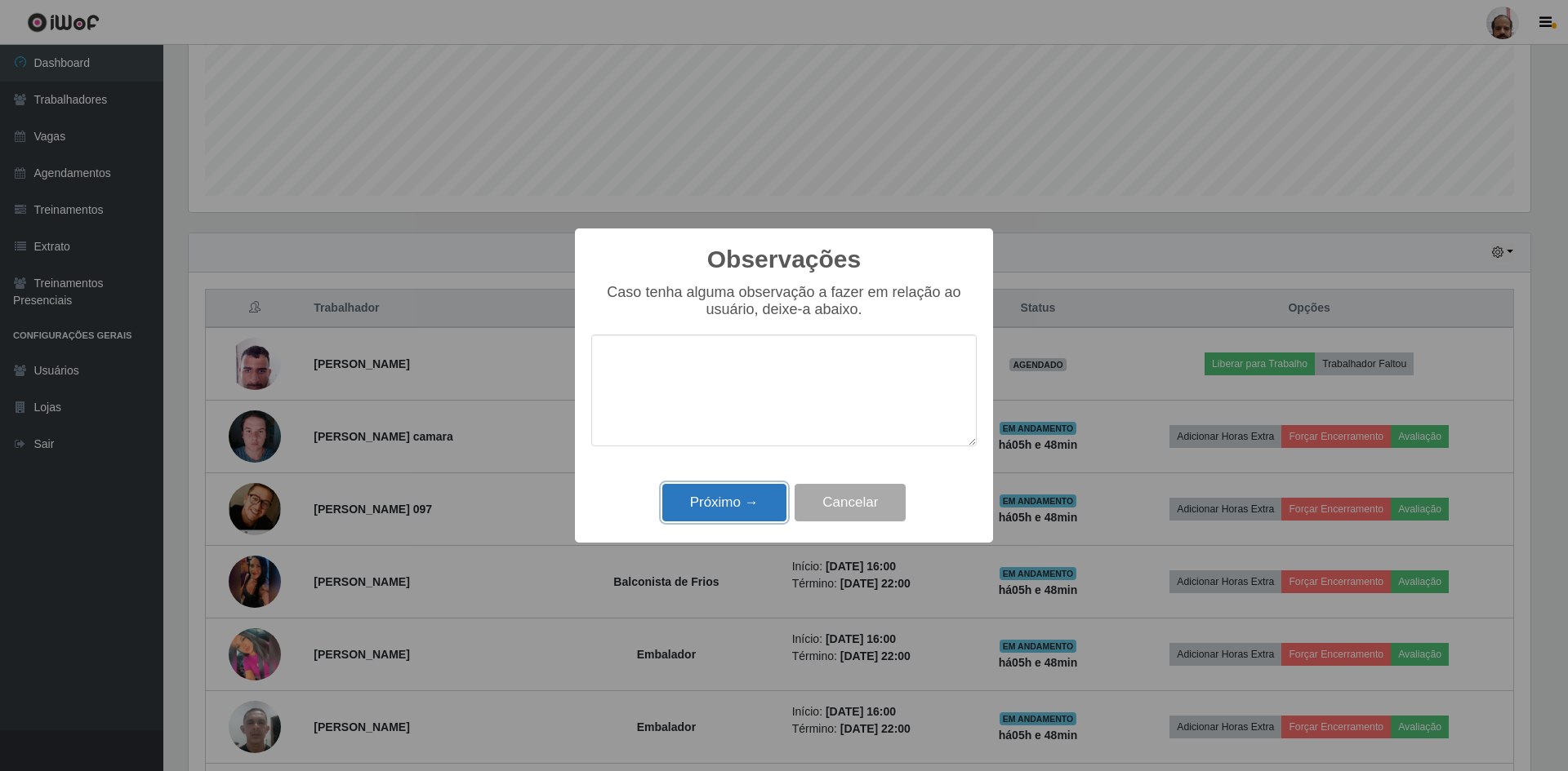
click at [716, 506] on button "Próximo →" at bounding box center [724, 504] width 124 height 38
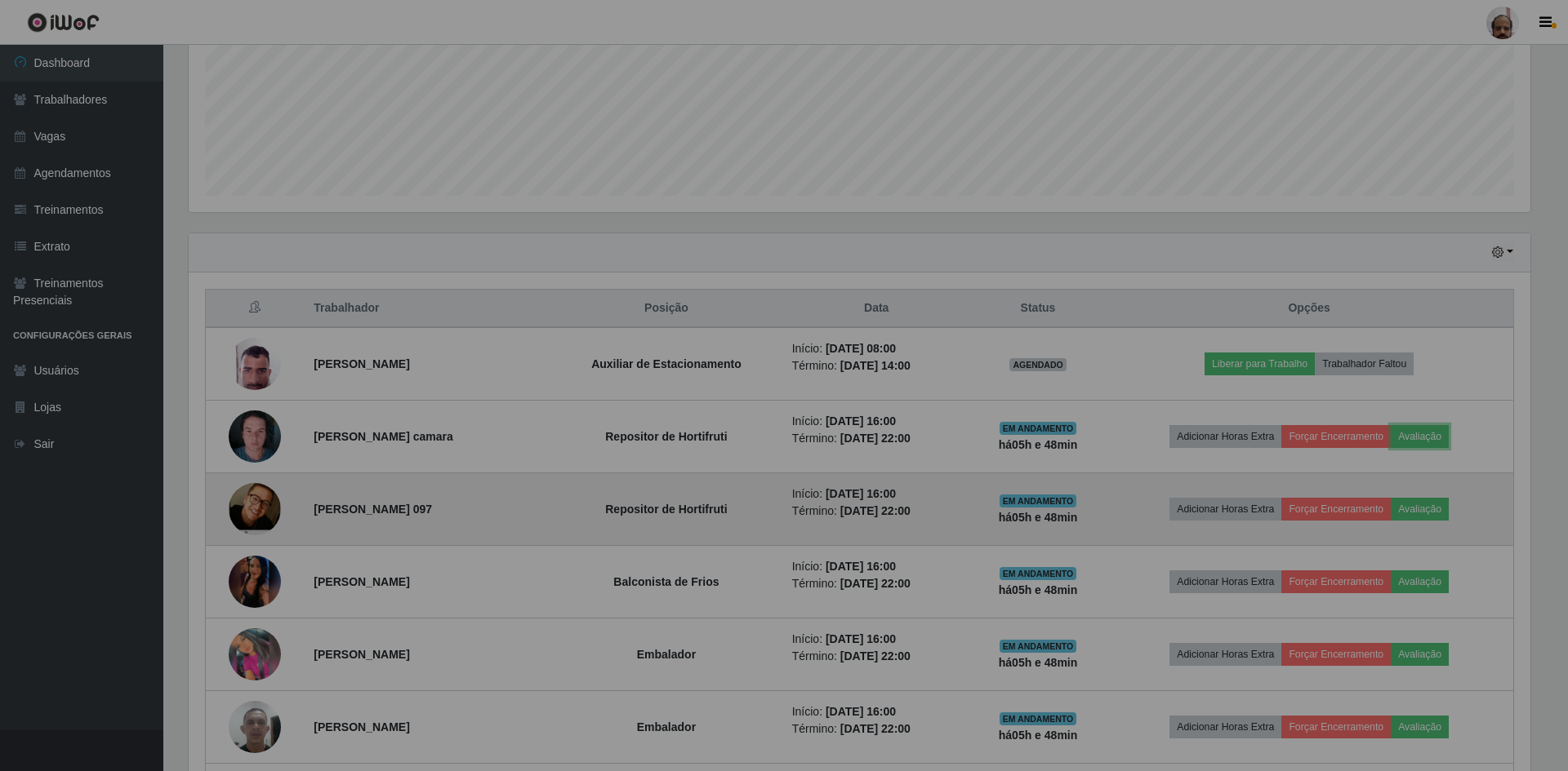
scroll to position [338, 1349]
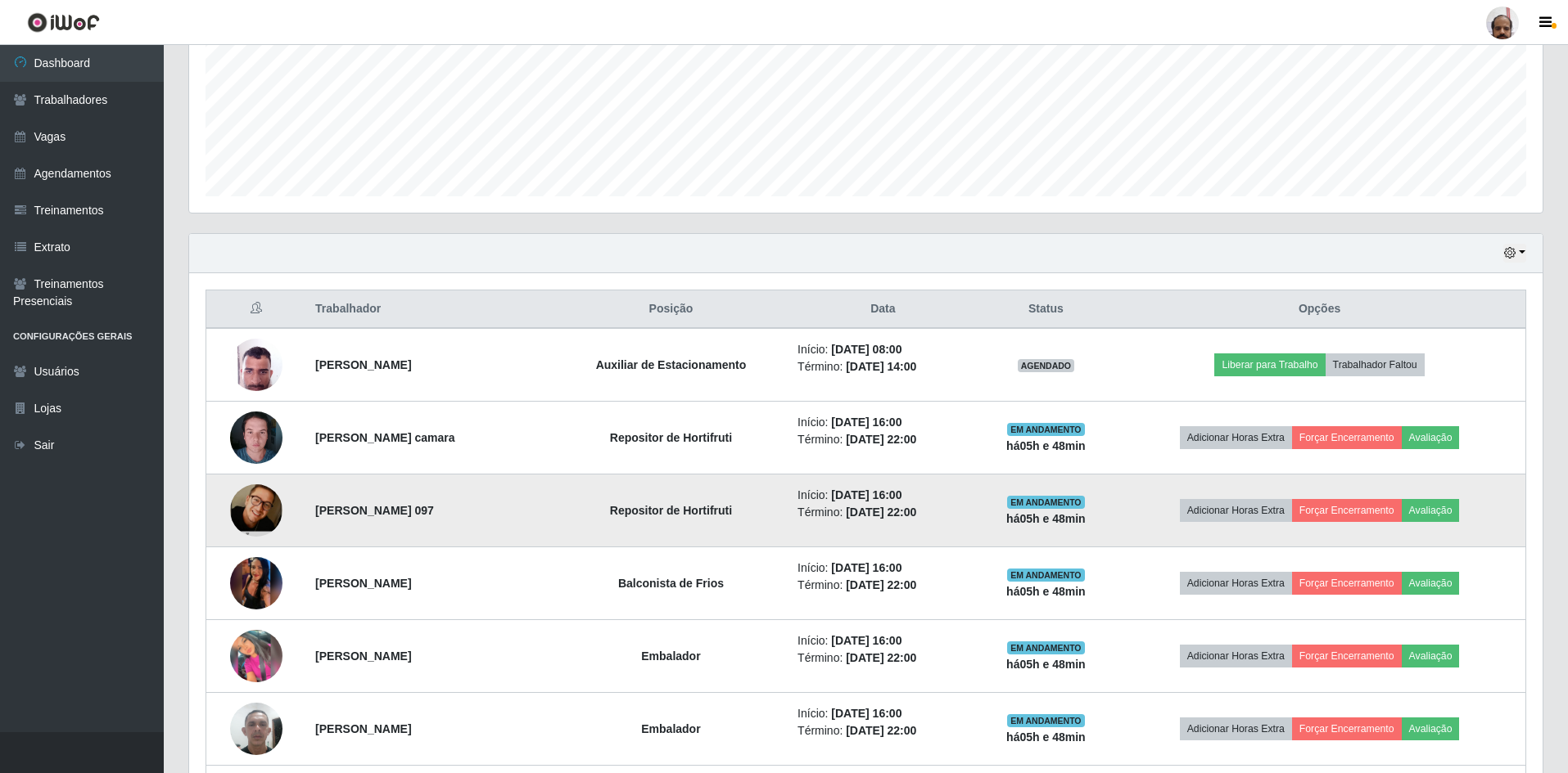
click at [1473, 512] on td "Adicionar Horas Extra Forçar Encerramento Avaliação" at bounding box center [1320, 511] width 412 height 73
click at [1452, 511] on button "Avaliação" at bounding box center [1431, 511] width 58 height 23
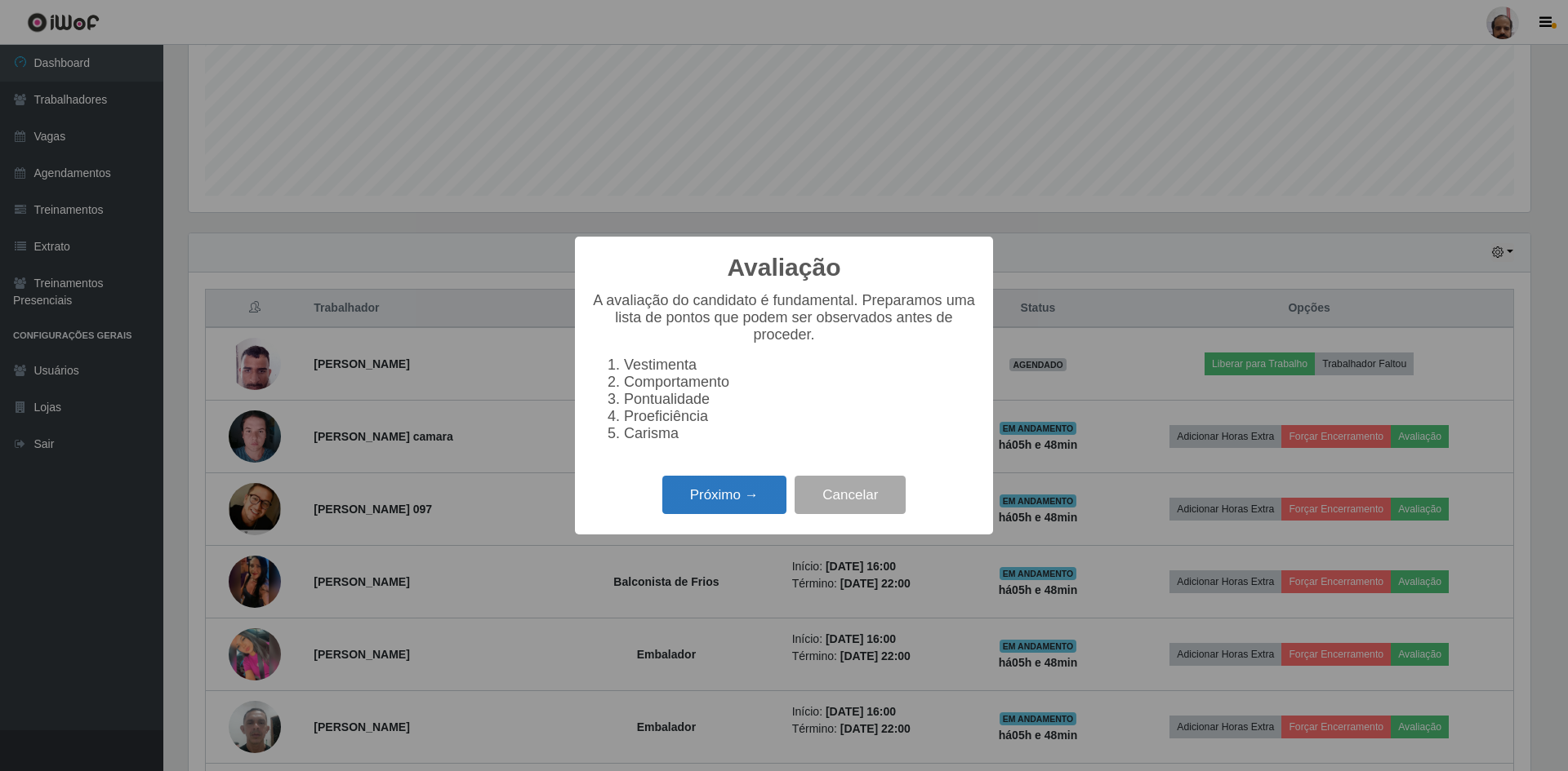
click at [714, 486] on button "Próximo →" at bounding box center [724, 495] width 124 height 38
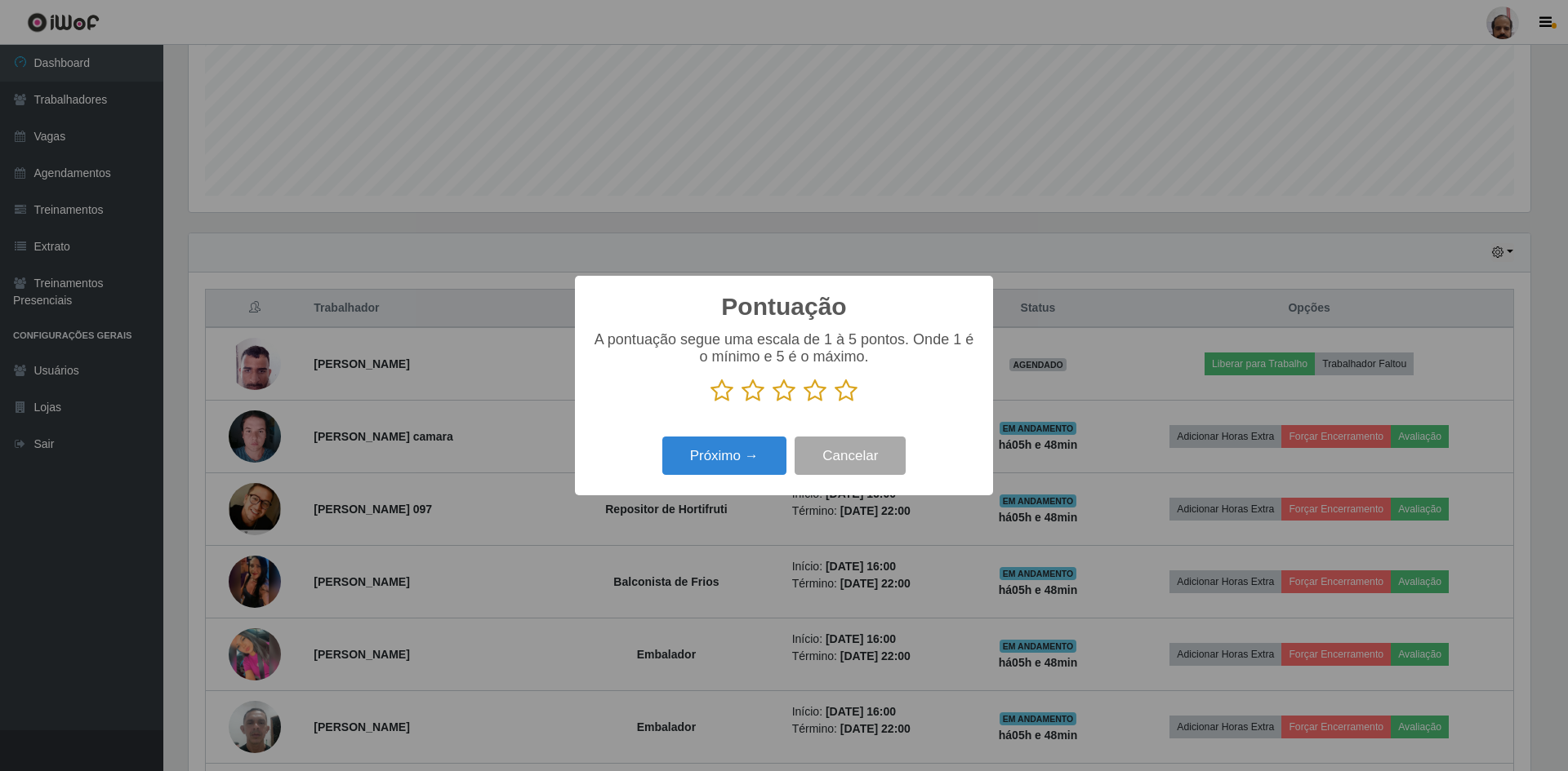
scroll to position [815883, 815218]
click at [840, 384] on icon at bounding box center [846, 391] width 23 height 24
click at [834, 403] on input "radio" at bounding box center [834, 403] width 0 height 0
click at [733, 457] on button "Próximo →" at bounding box center [724, 456] width 124 height 38
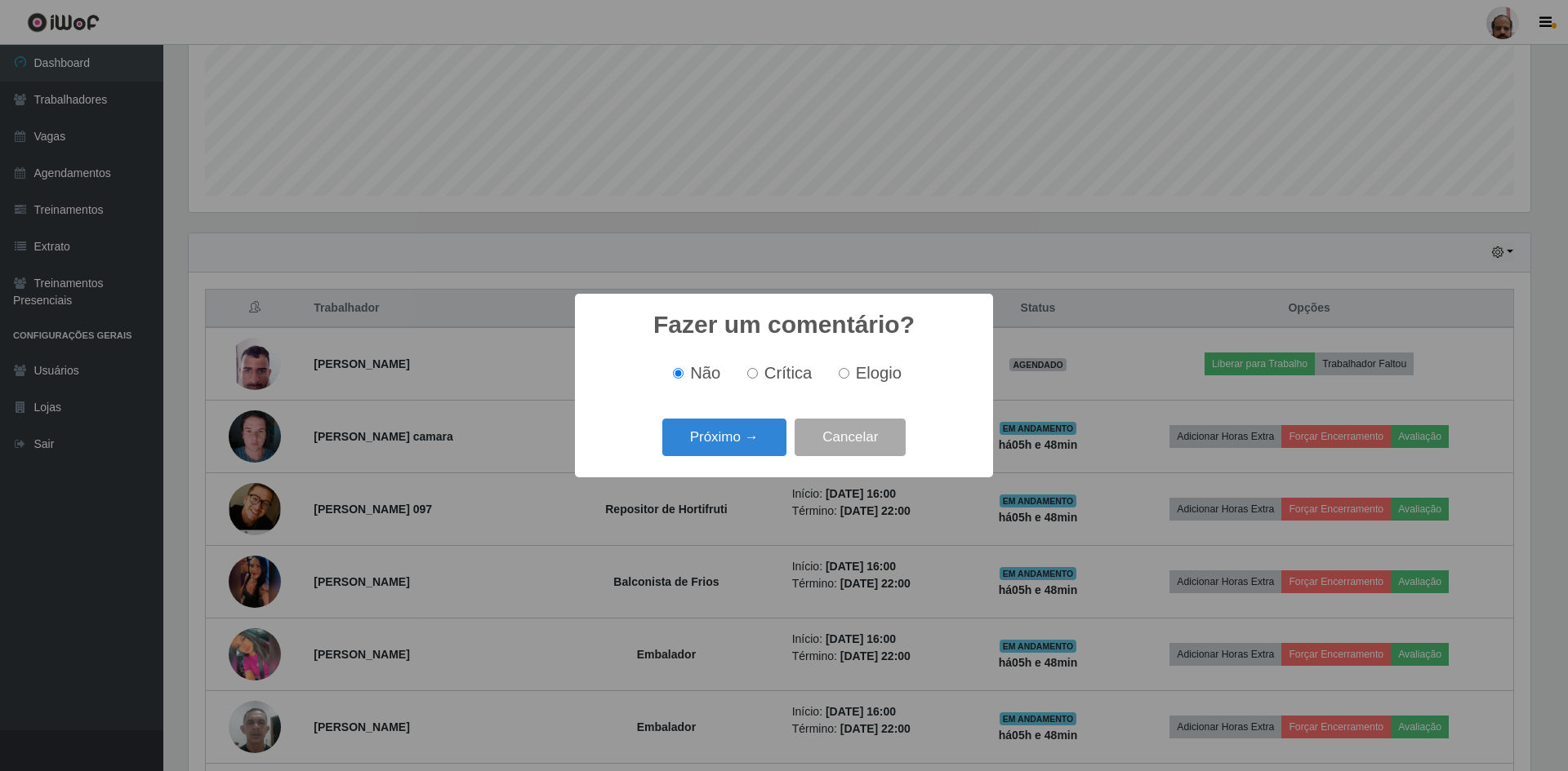
click at [836, 374] on label "Elogio" at bounding box center [866, 372] width 69 height 18
click at [839, 374] on input "Elogio" at bounding box center [844, 373] width 10 height 10
radio input "true"
click at [717, 450] on button "Próximo →" at bounding box center [724, 438] width 124 height 38
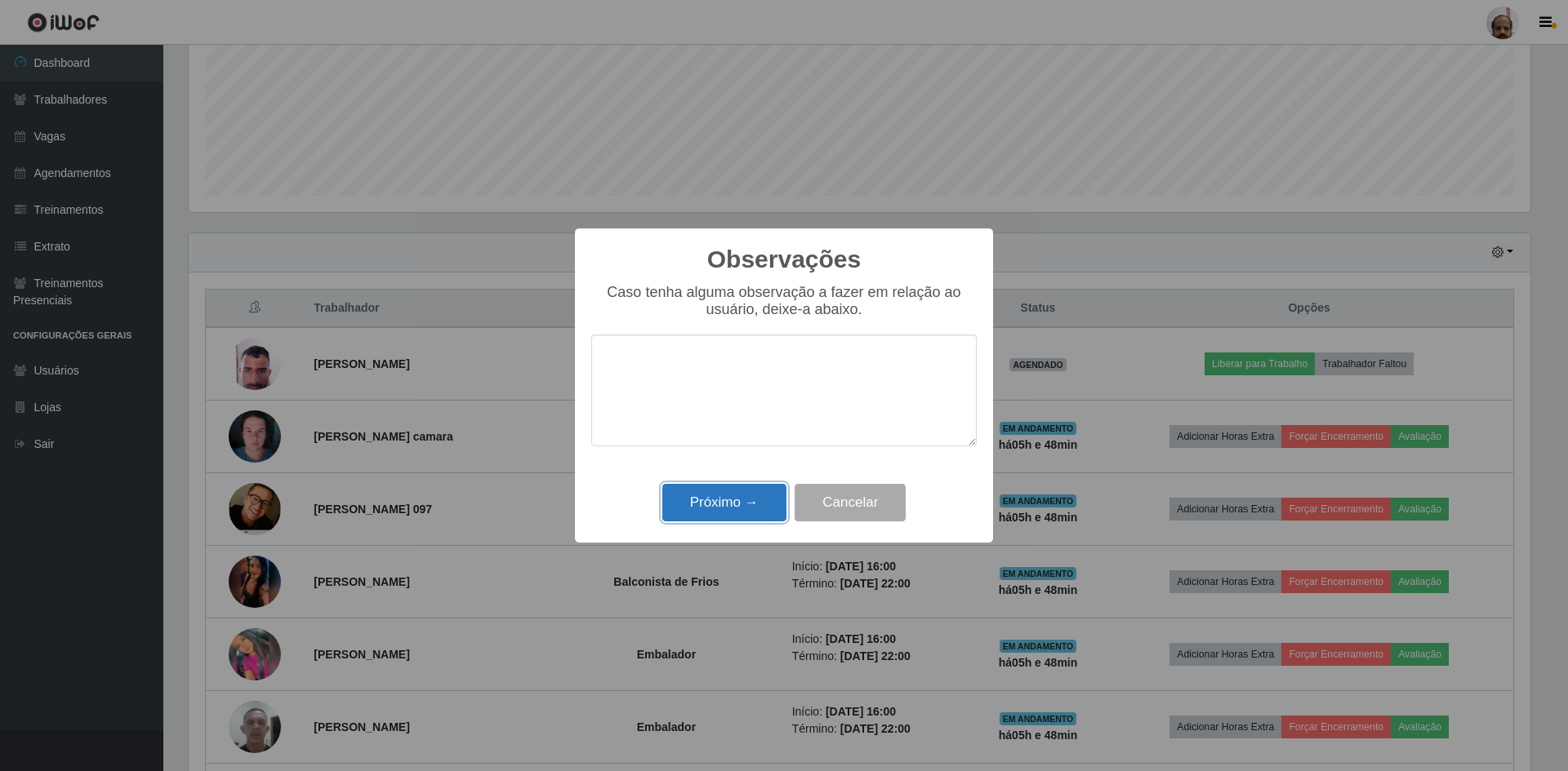
click at [714, 515] on button "Próximo →" at bounding box center [724, 504] width 124 height 38
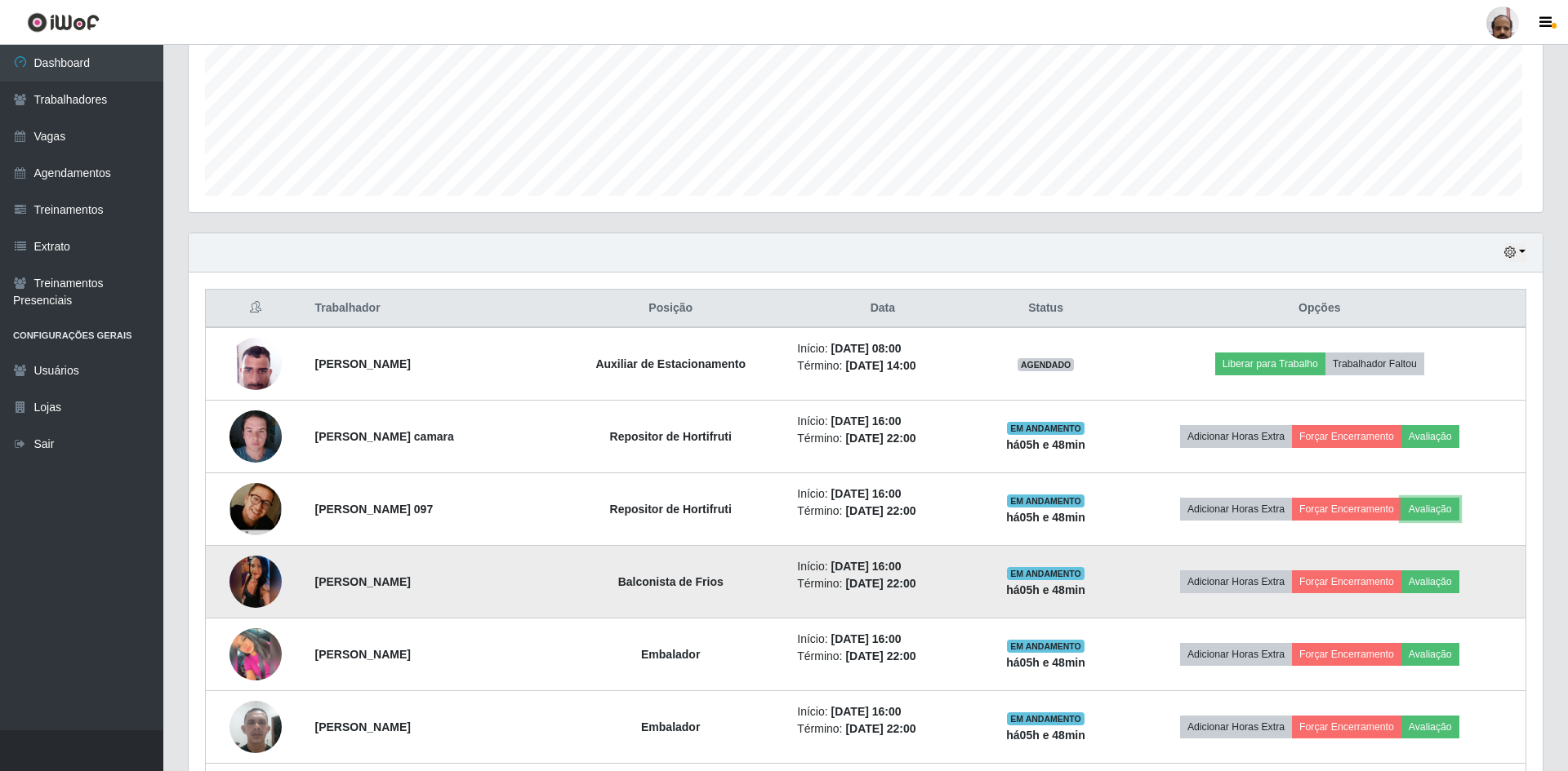
scroll to position [338, 1349]
click at [1447, 579] on button "Avaliação" at bounding box center [1427, 582] width 58 height 23
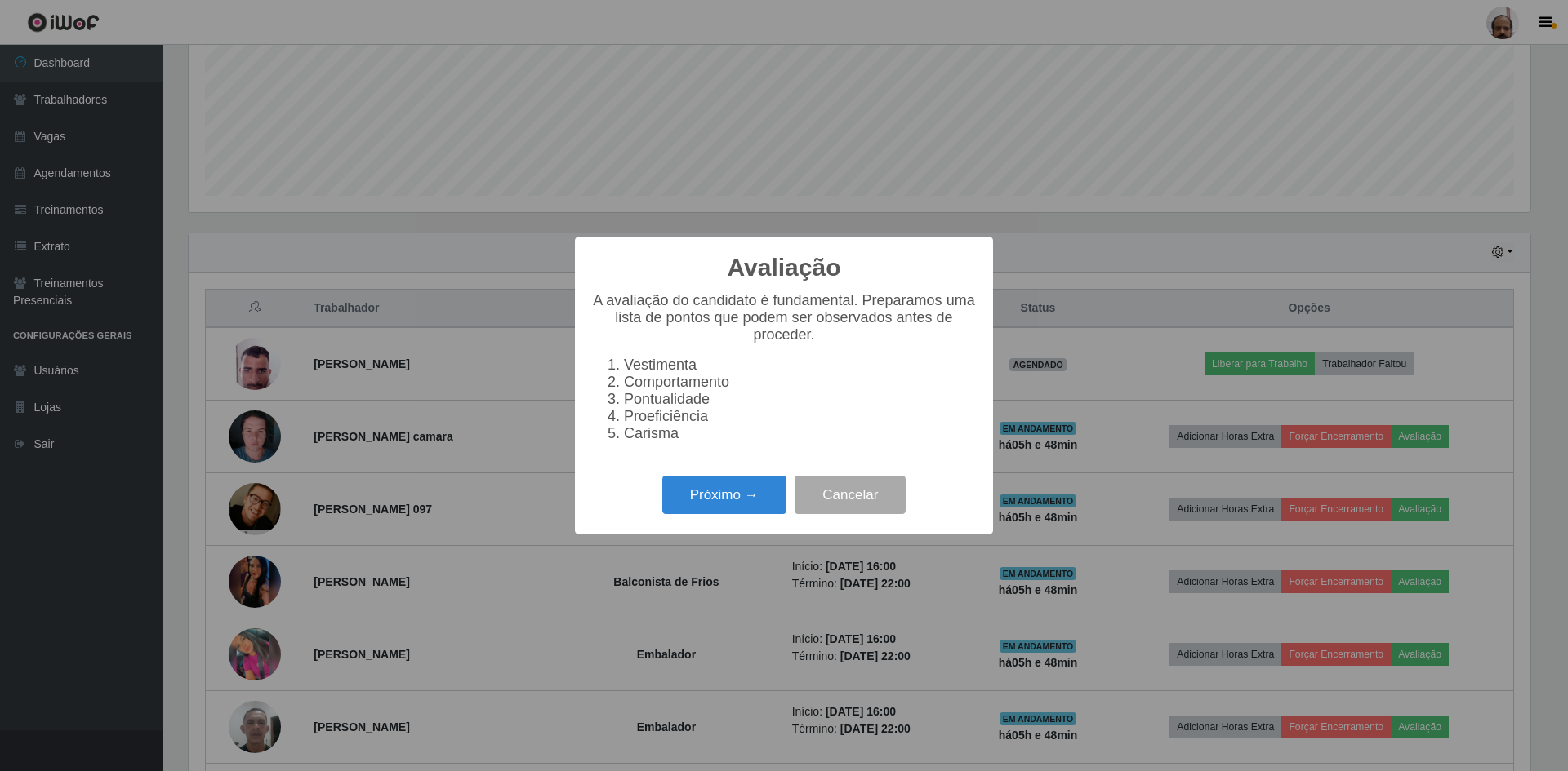
scroll to position [338, 1342]
click at [759, 505] on button "Próximo →" at bounding box center [724, 495] width 124 height 38
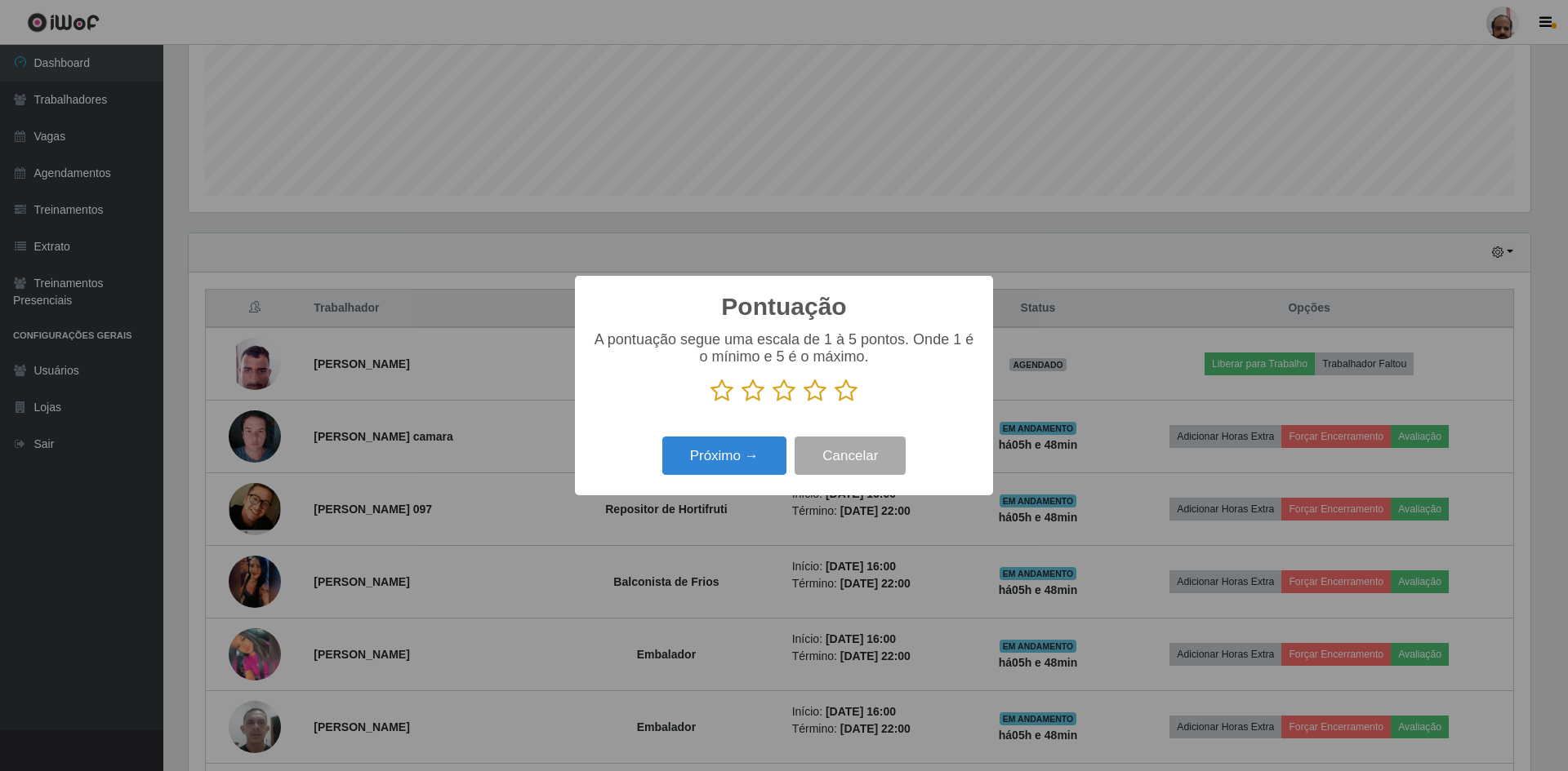
scroll to position [815883, 815218]
click at [850, 380] on icon at bounding box center [846, 391] width 23 height 24
click at [834, 403] on input "radio" at bounding box center [834, 403] width 0 height 0
click at [749, 464] on button "Próximo →" at bounding box center [724, 456] width 124 height 38
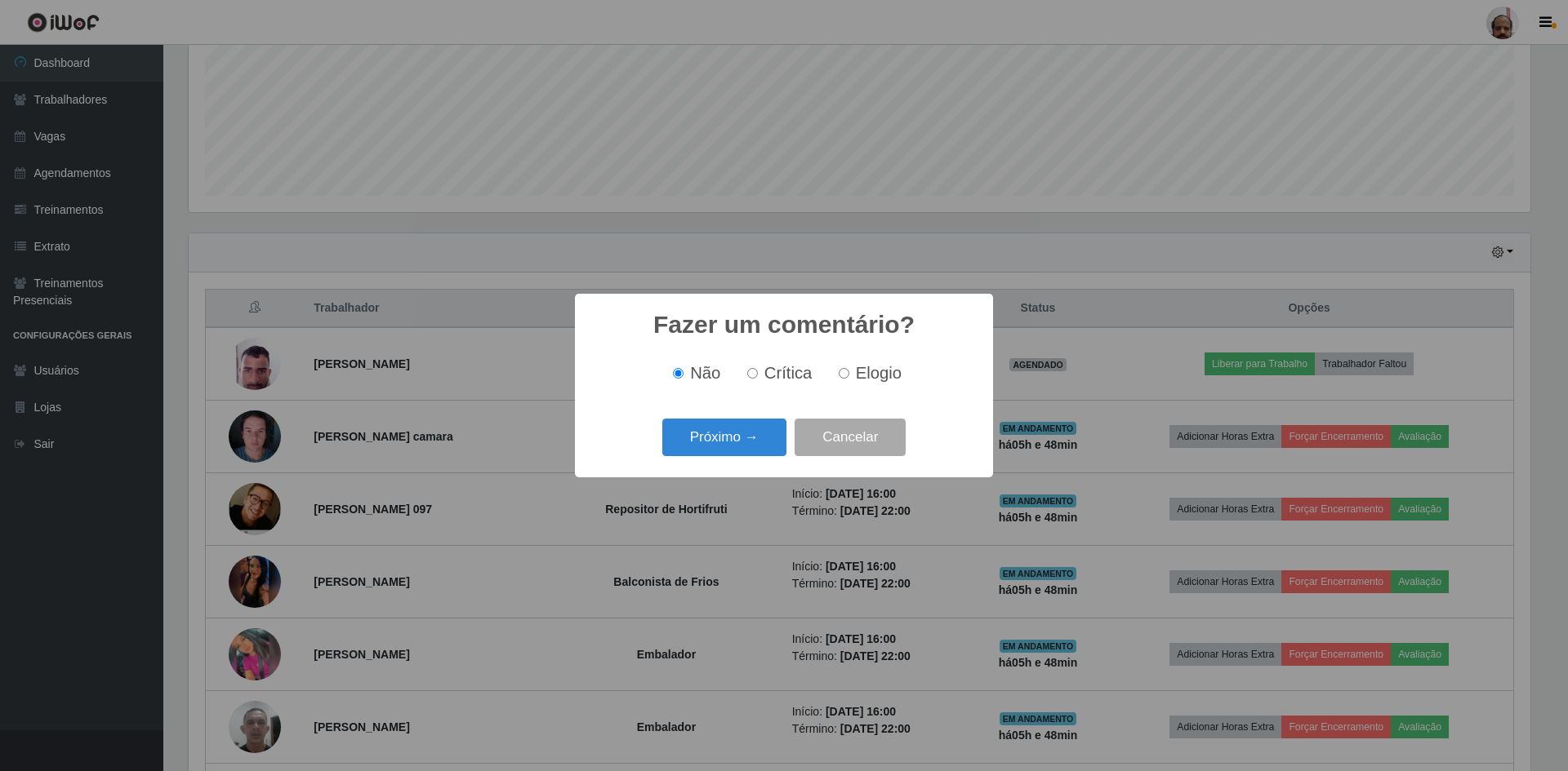
click at [847, 383] on label "Elogio" at bounding box center [866, 372] width 69 height 18
click at [847, 379] on input "Elogio" at bounding box center [844, 373] width 10 height 10
radio input "true"
click at [759, 434] on button "Próximo →" at bounding box center [724, 438] width 124 height 38
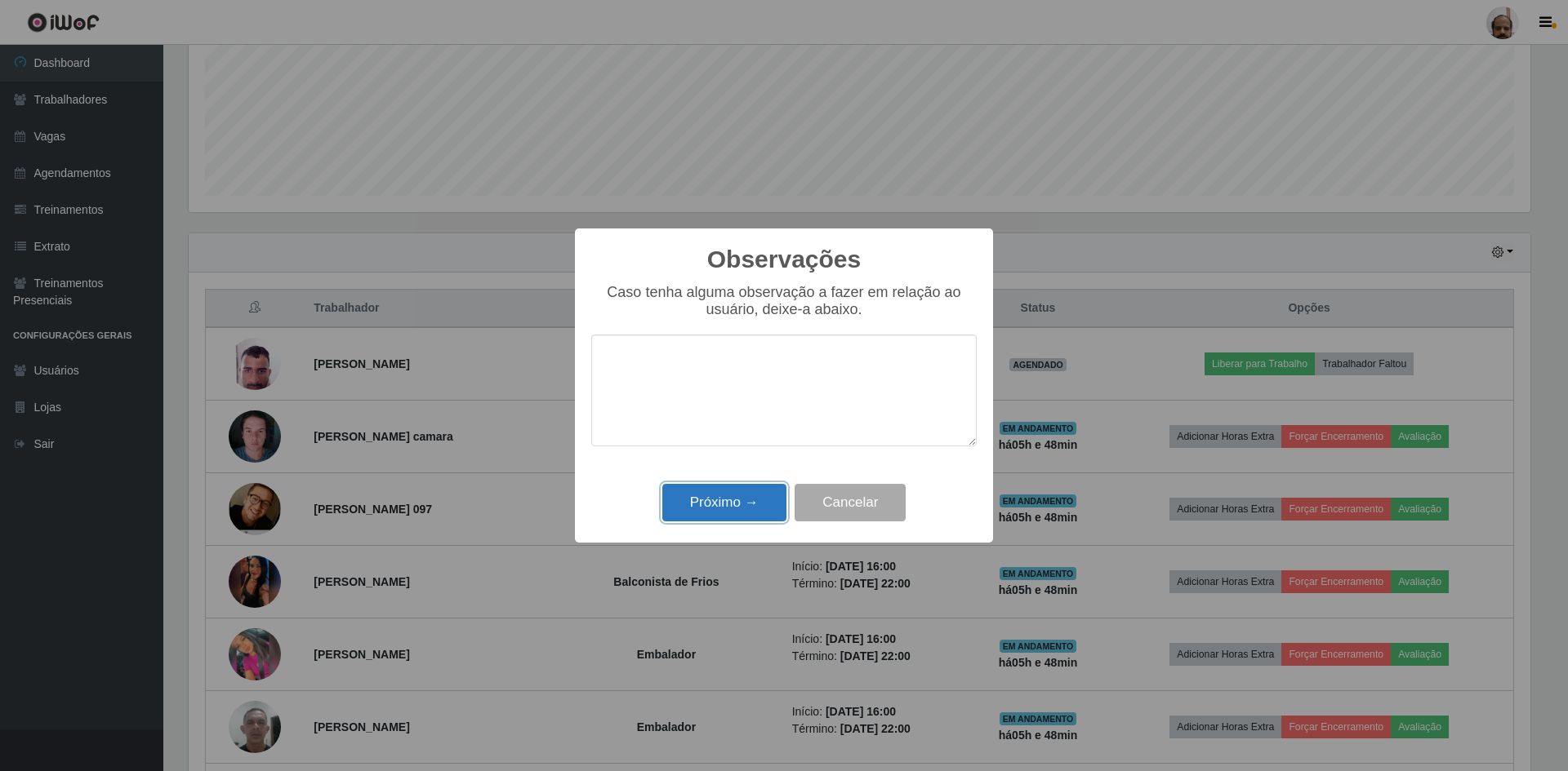
click at [711, 500] on button "Próximo →" at bounding box center [724, 504] width 124 height 38
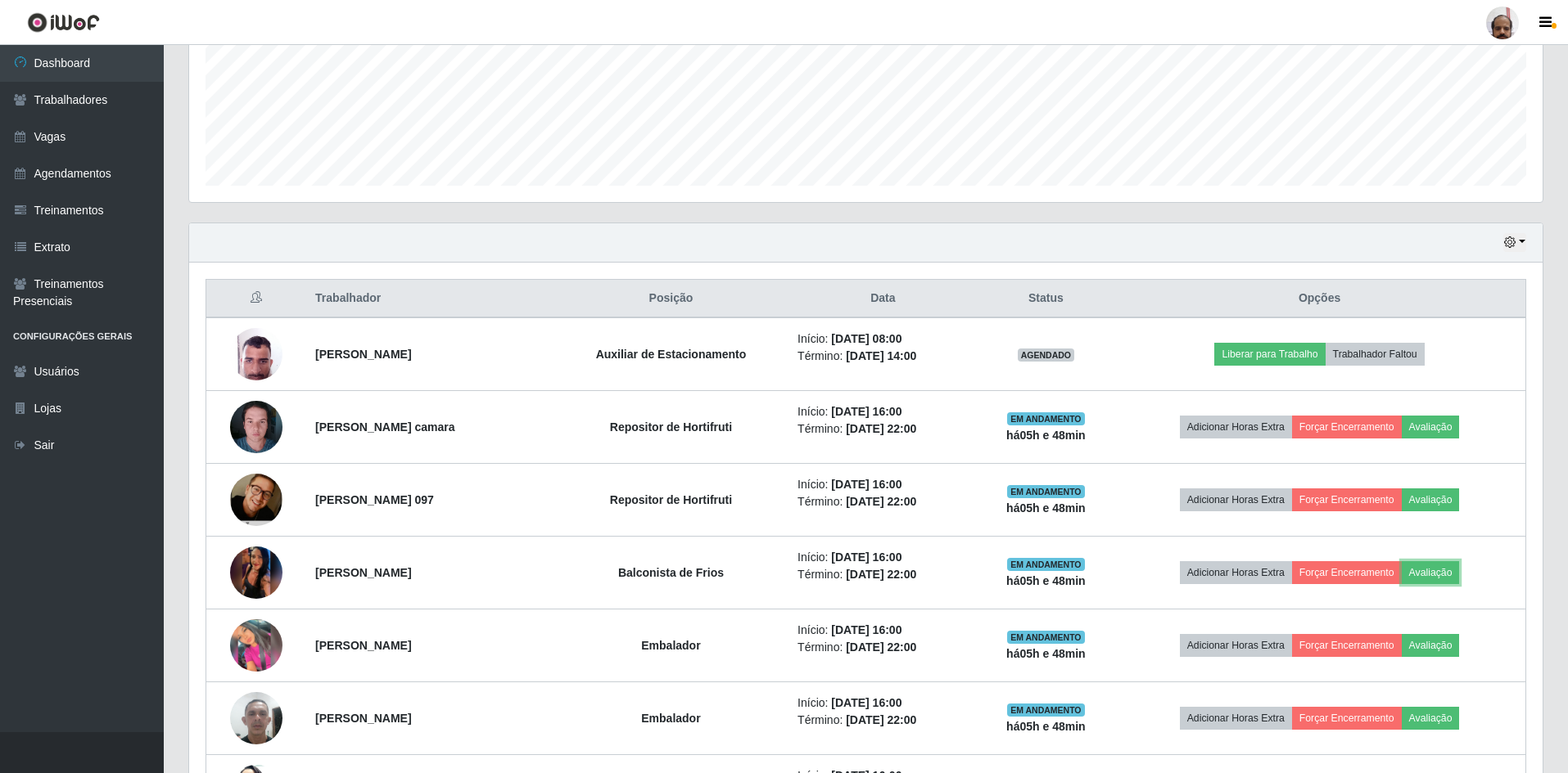
scroll to position [471, 0]
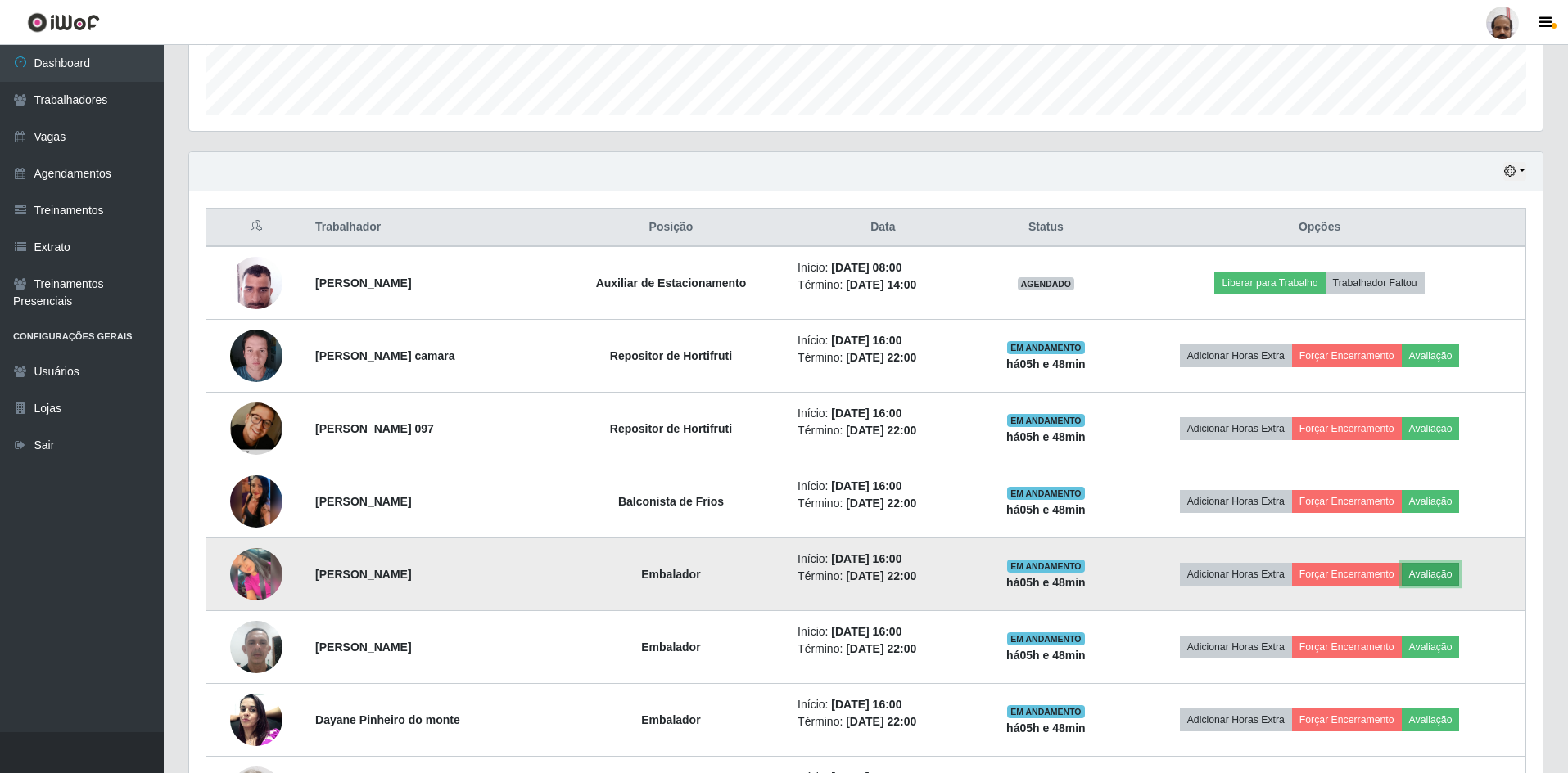
click at [1445, 573] on button "Avaliação" at bounding box center [1431, 574] width 58 height 23
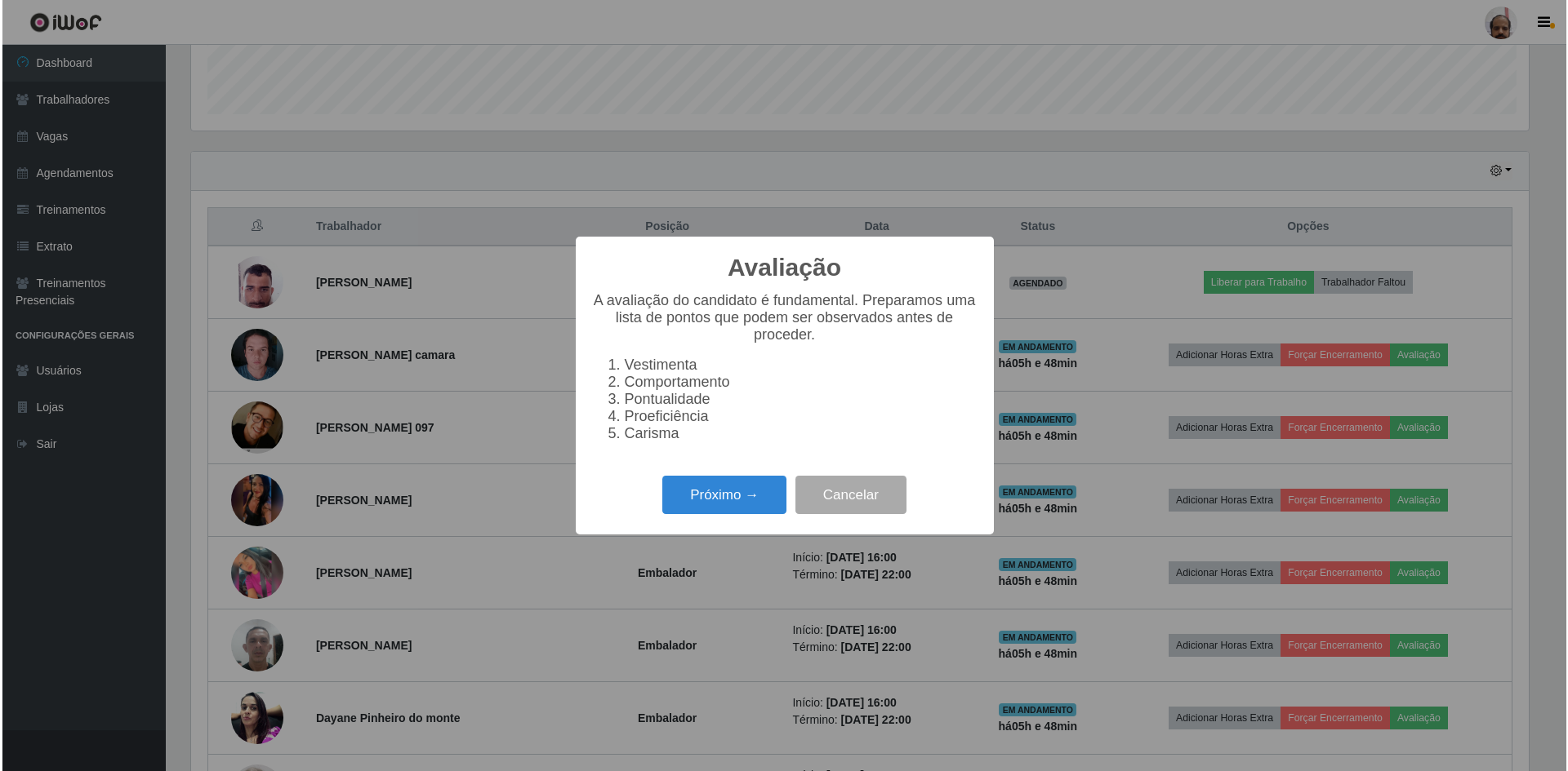
scroll to position [338, 1342]
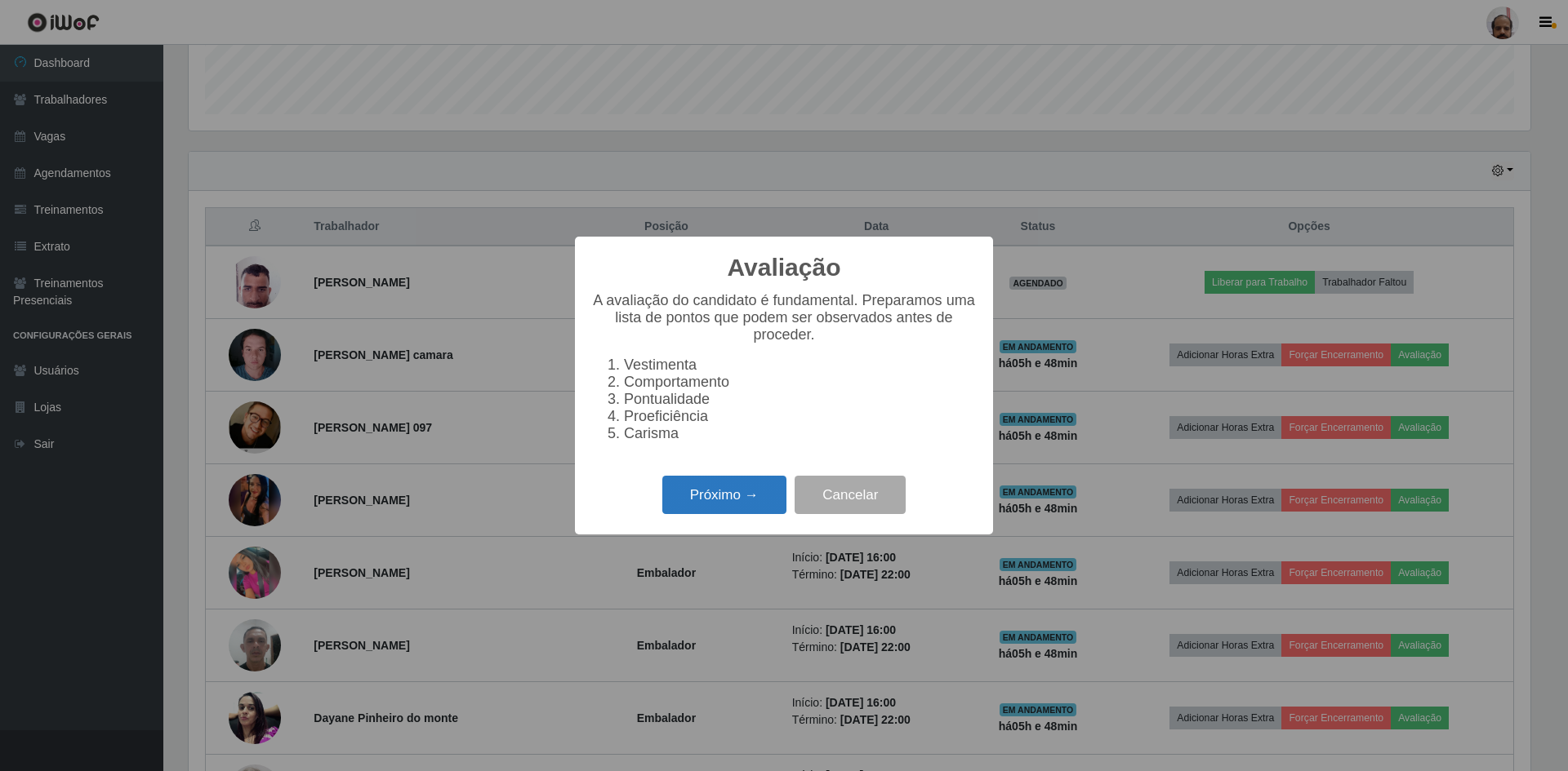
click at [709, 514] on button "Próximo →" at bounding box center [724, 495] width 124 height 38
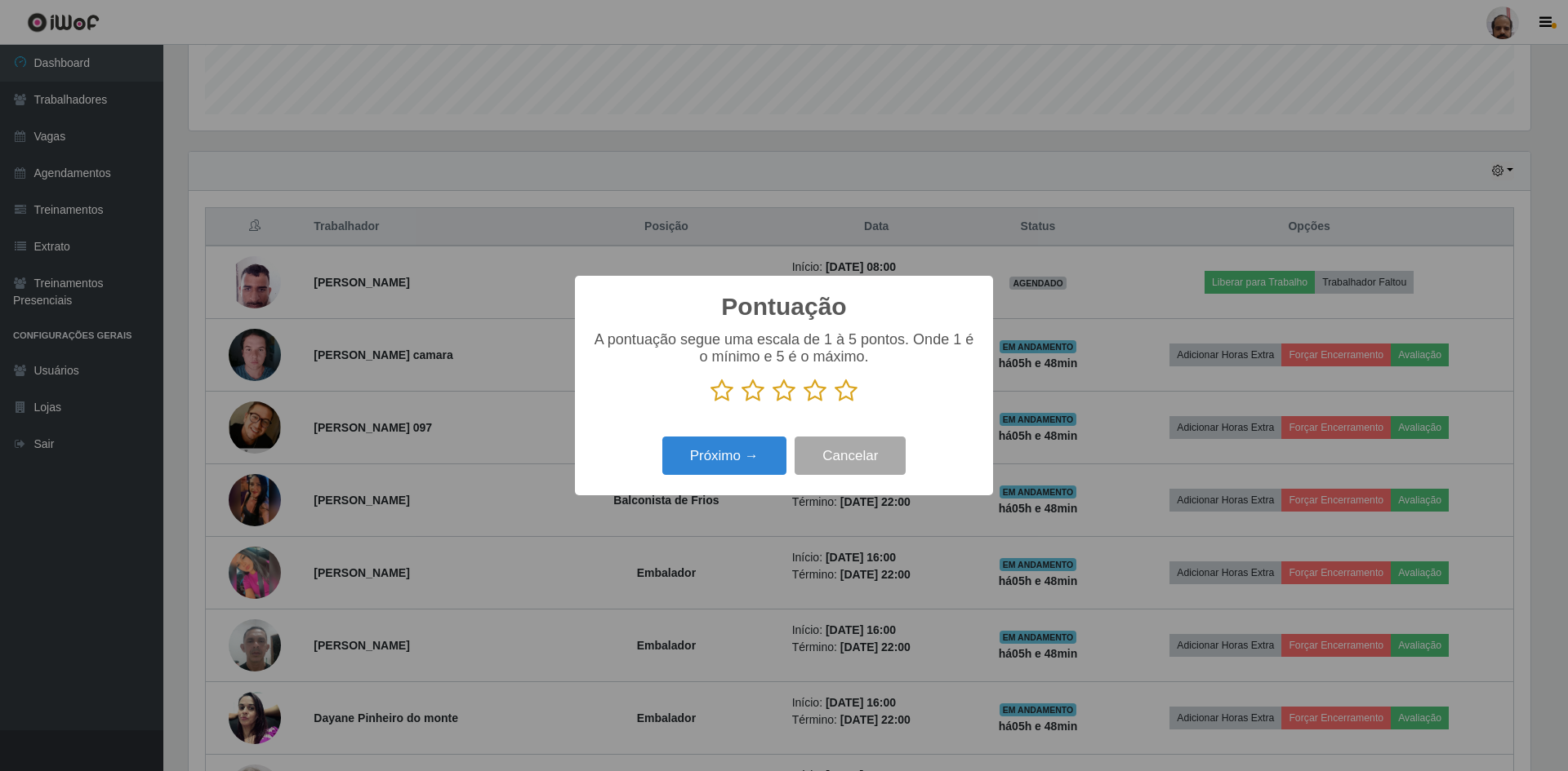
click at [844, 395] on icon at bounding box center [846, 391] width 23 height 24
click at [834, 403] on input "radio" at bounding box center [834, 403] width 0 height 0
click at [730, 446] on button "Próximo →" at bounding box center [724, 456] width 124 height 38
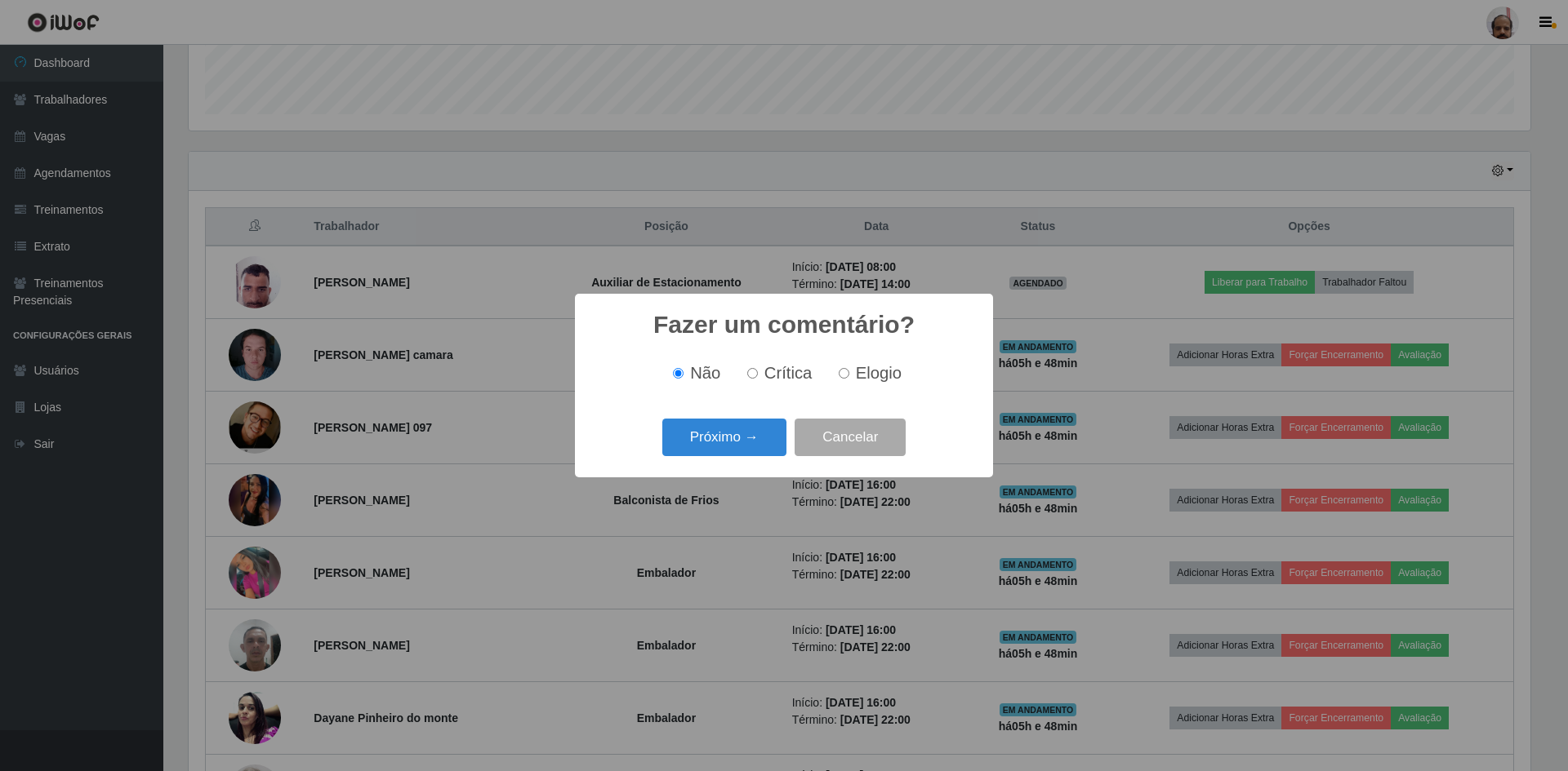
click at [866, 373] on span "Elogio" at bounding box center [879, 372] width 45 height 18
click at [849, 373] on input "Elogio" at bounding box center [844, 373] width 10 height 10
radio input "true"
click at [753, 427] on button "Próximo →" at bounding box center [724, 438] width 124 height 38
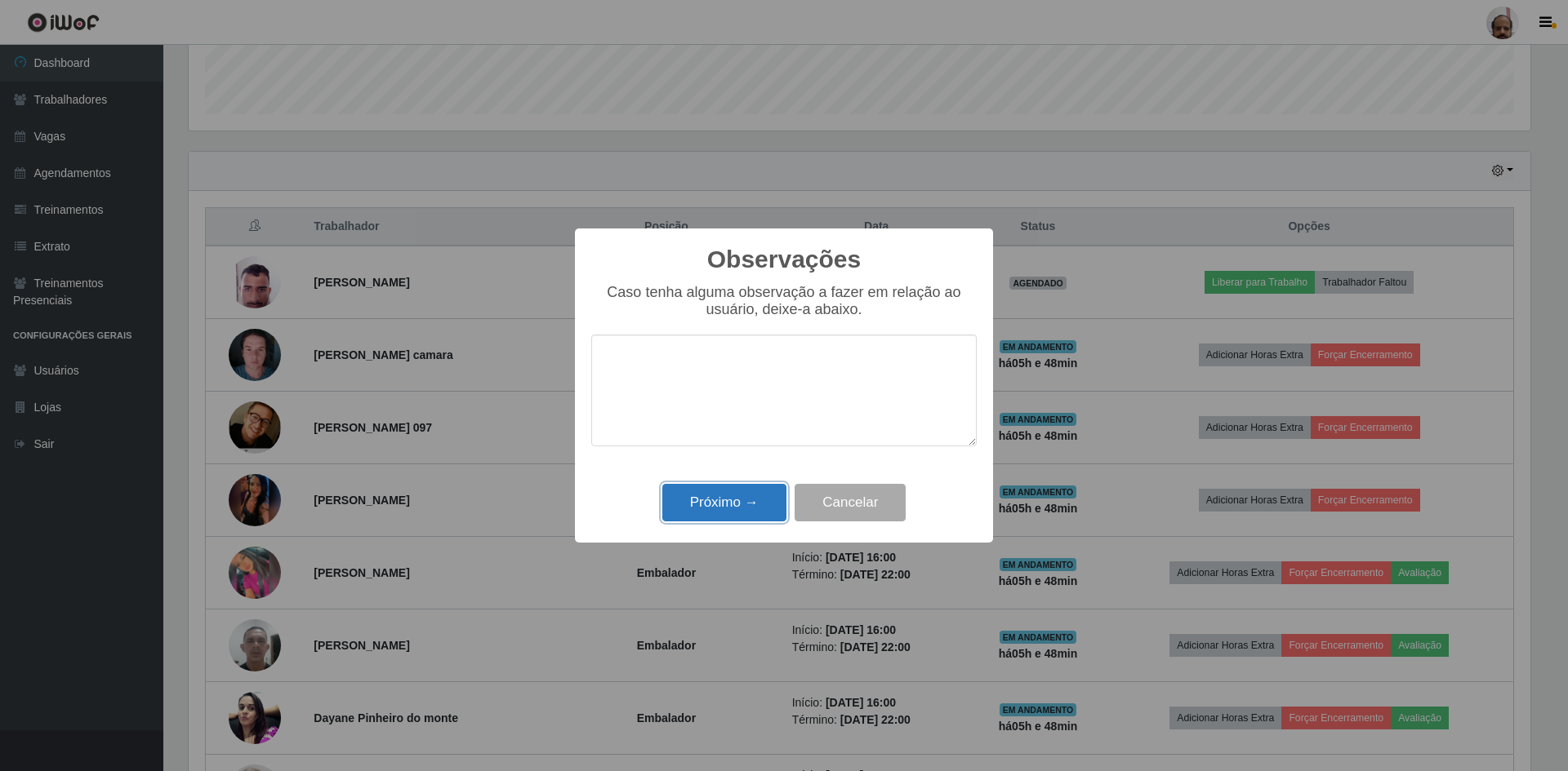
click at [730, 500] on button "Próximo →" at bounding box center [724, 504] width 124 height 38
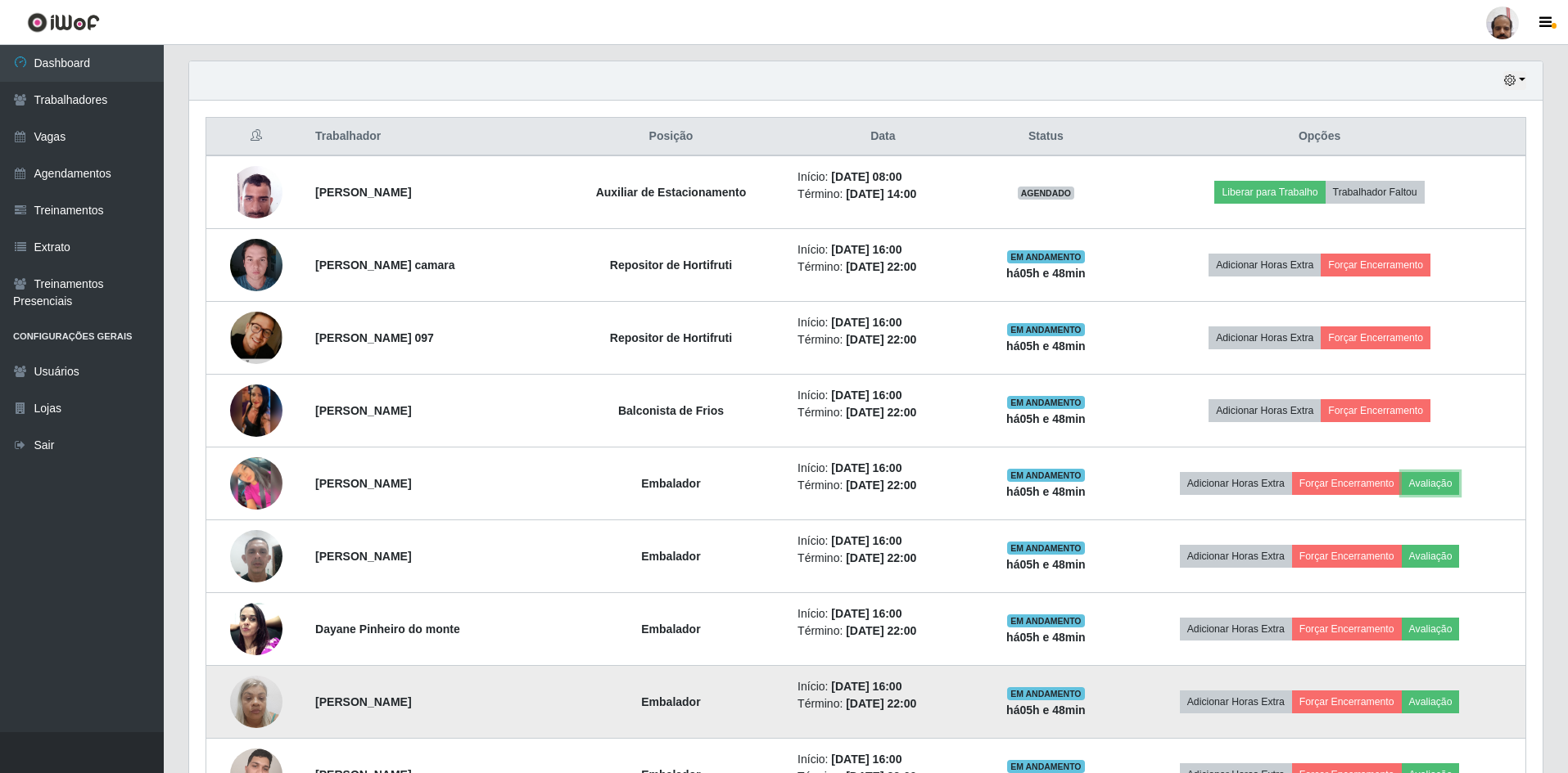
scroll to position [716, 0]
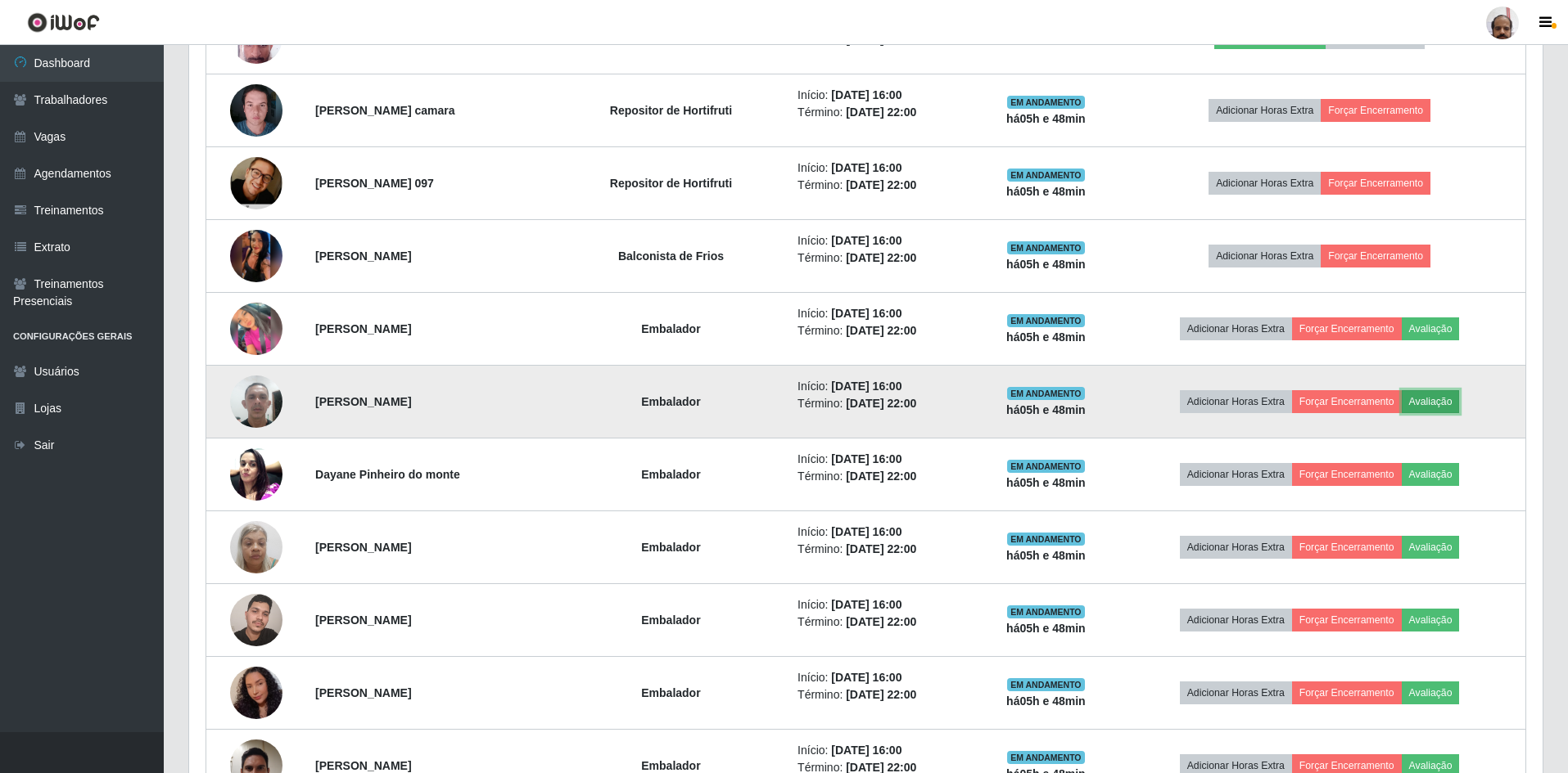
click at [1441, 399] on button "Avaliação" at bounding box center [1431, 401] width 58 height 23
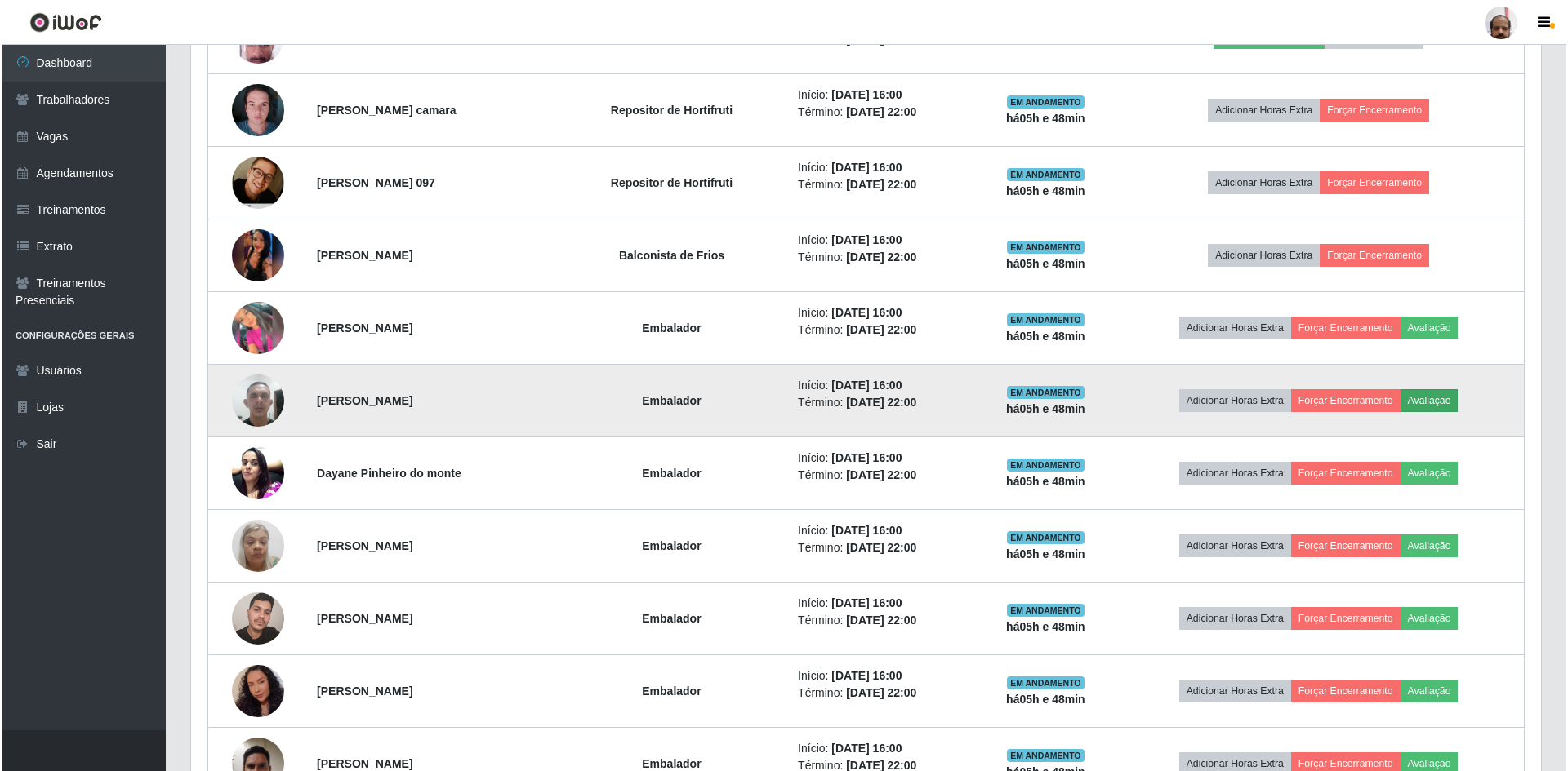
scroll to position [338, 1342]
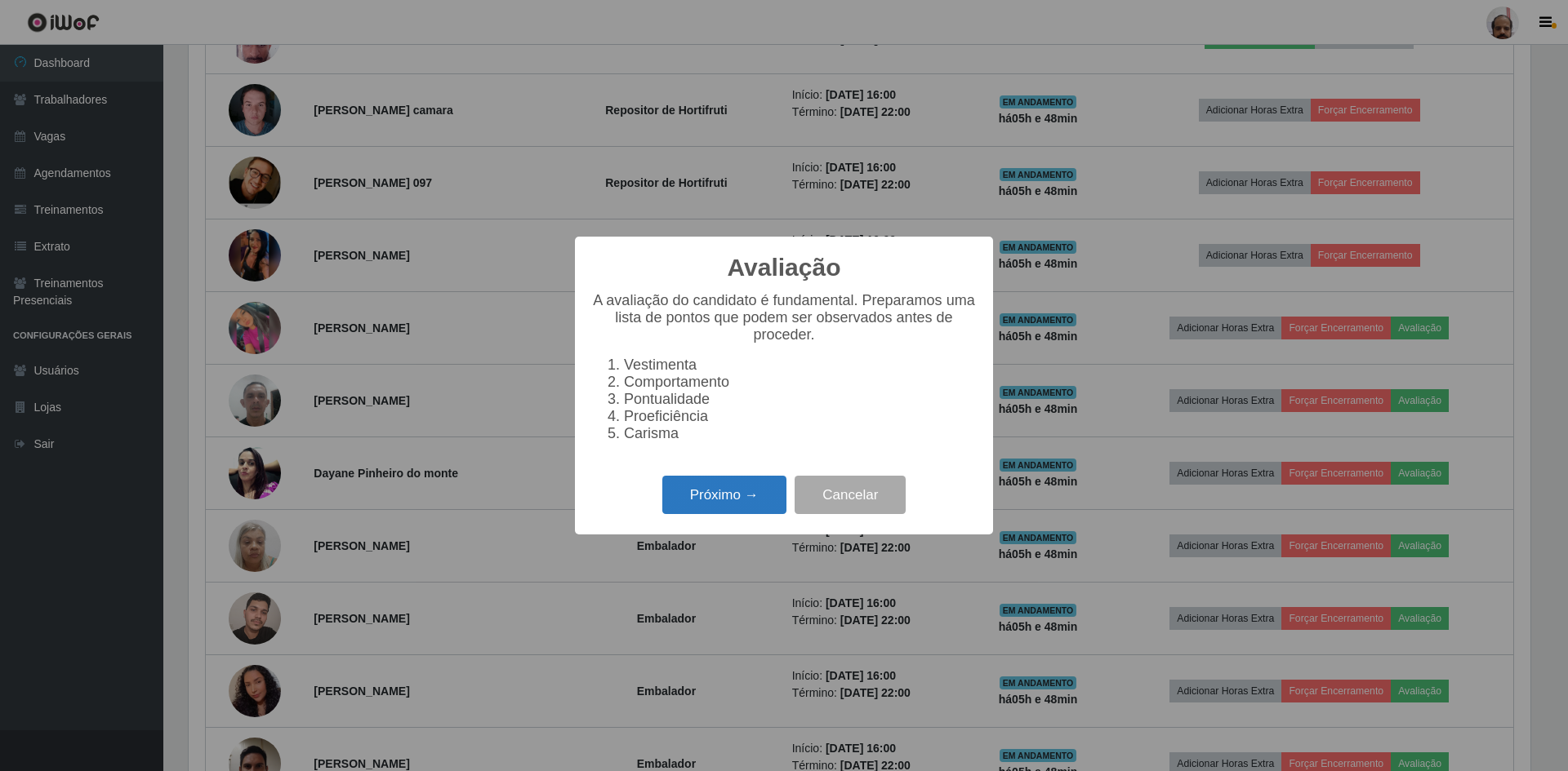
click at [738, 508] on button "Próximo →" at bounding box center [724, 495] width 124 height 38
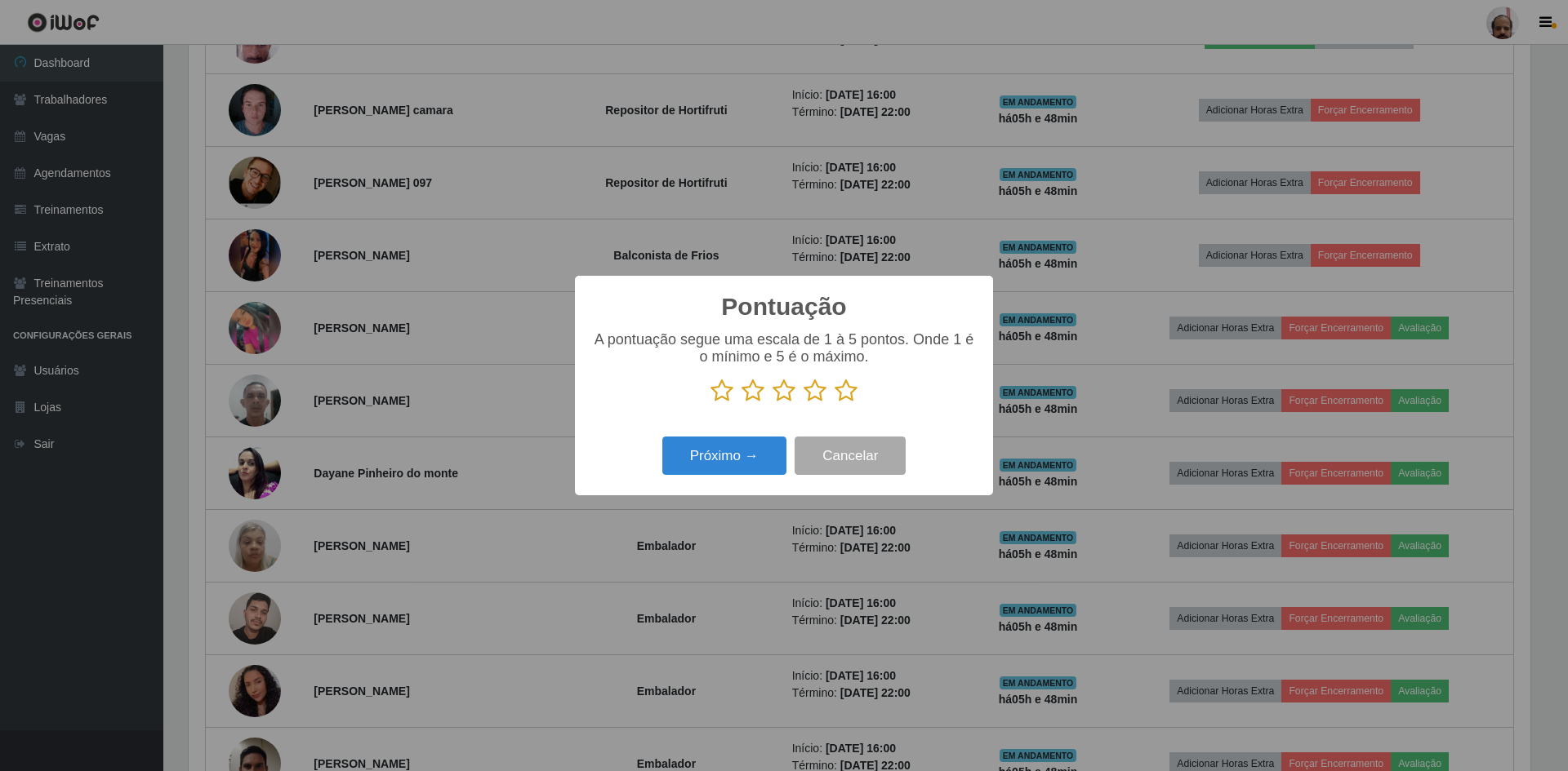
scroll to position [815883, 815218]
click at [849, 388] on icon at bounding box center [846, 391] width 23 height 24
click at [834, 403] on input "radio" at bounding box center [834, 403] width 0 height 0
click at [721, 445] on button "Próximo →" at bounding box center [724, 456] width 124 height 38
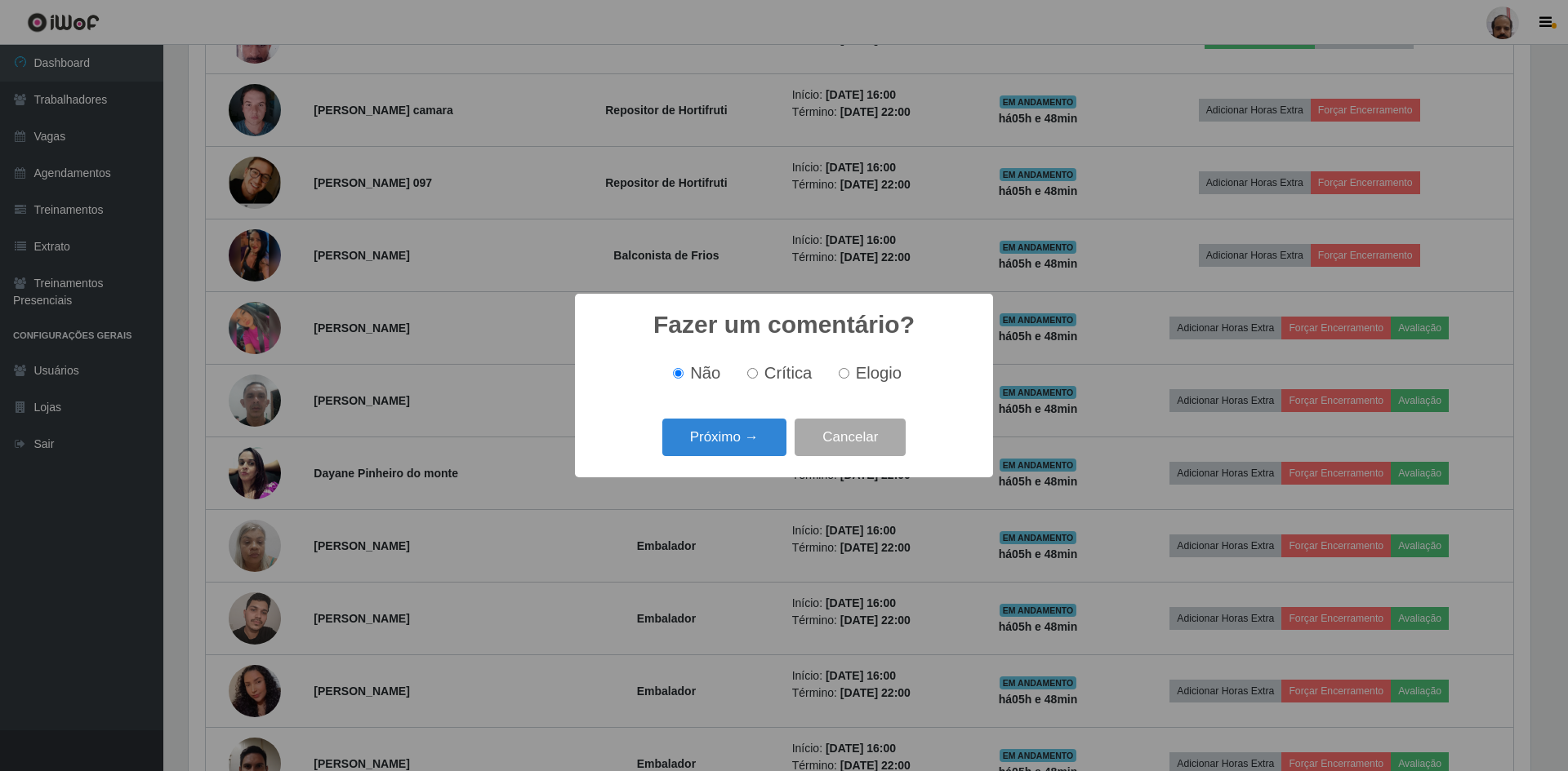
click at [858, 366] on span "Elogio" at bounding box center [879, 372] width 45 height 18
click at [849, 368] on input "Elogio" at bounding box center [844, 373] width 10 height 10
radio input "true"
click at [728, 441] on button "Próximo →" at bounding box center [724, 438] width 124 height 38
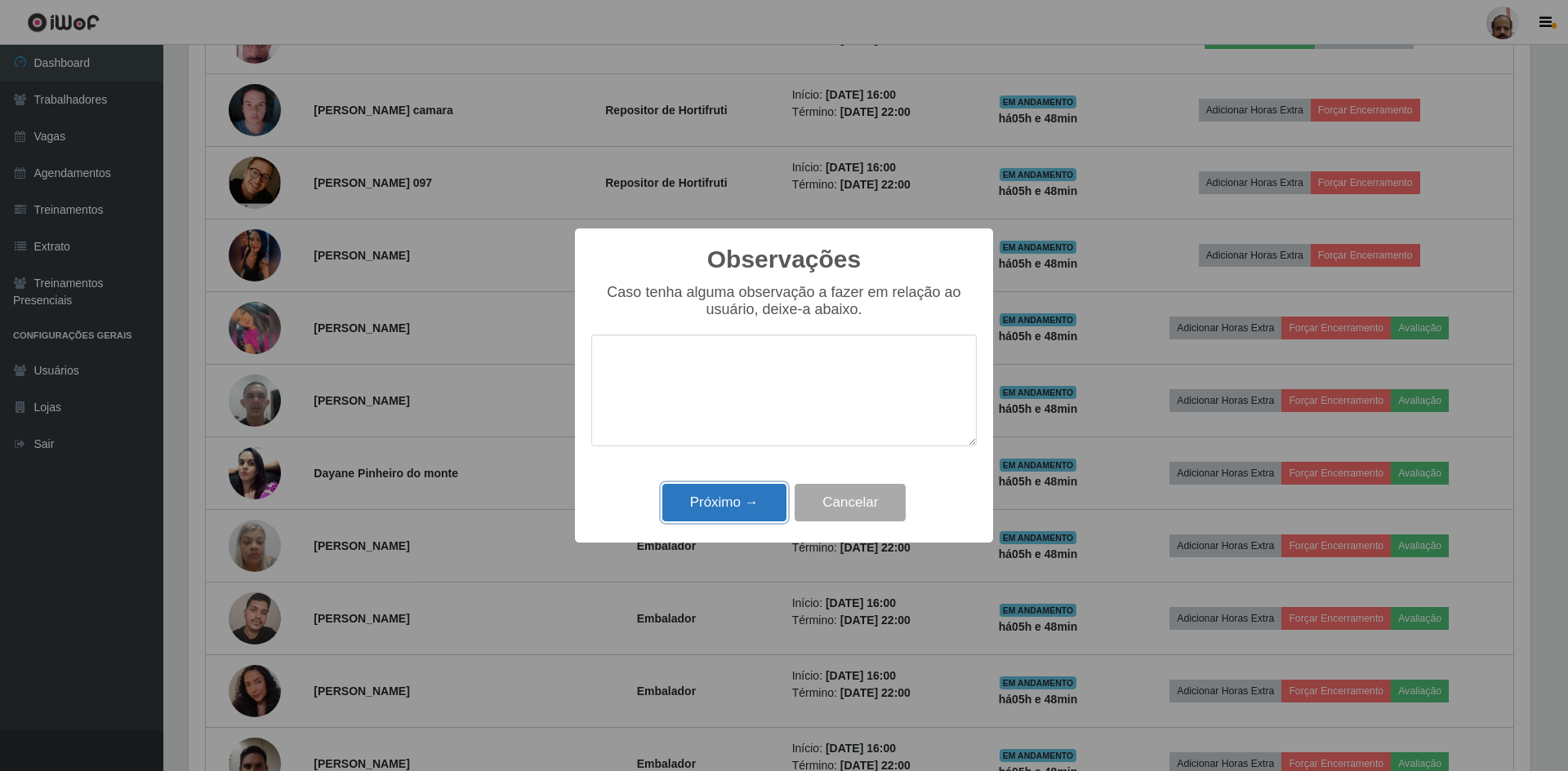
click at [731, 499] on button "Próximo →" at bounding box center [724, 504] width 124 height 38
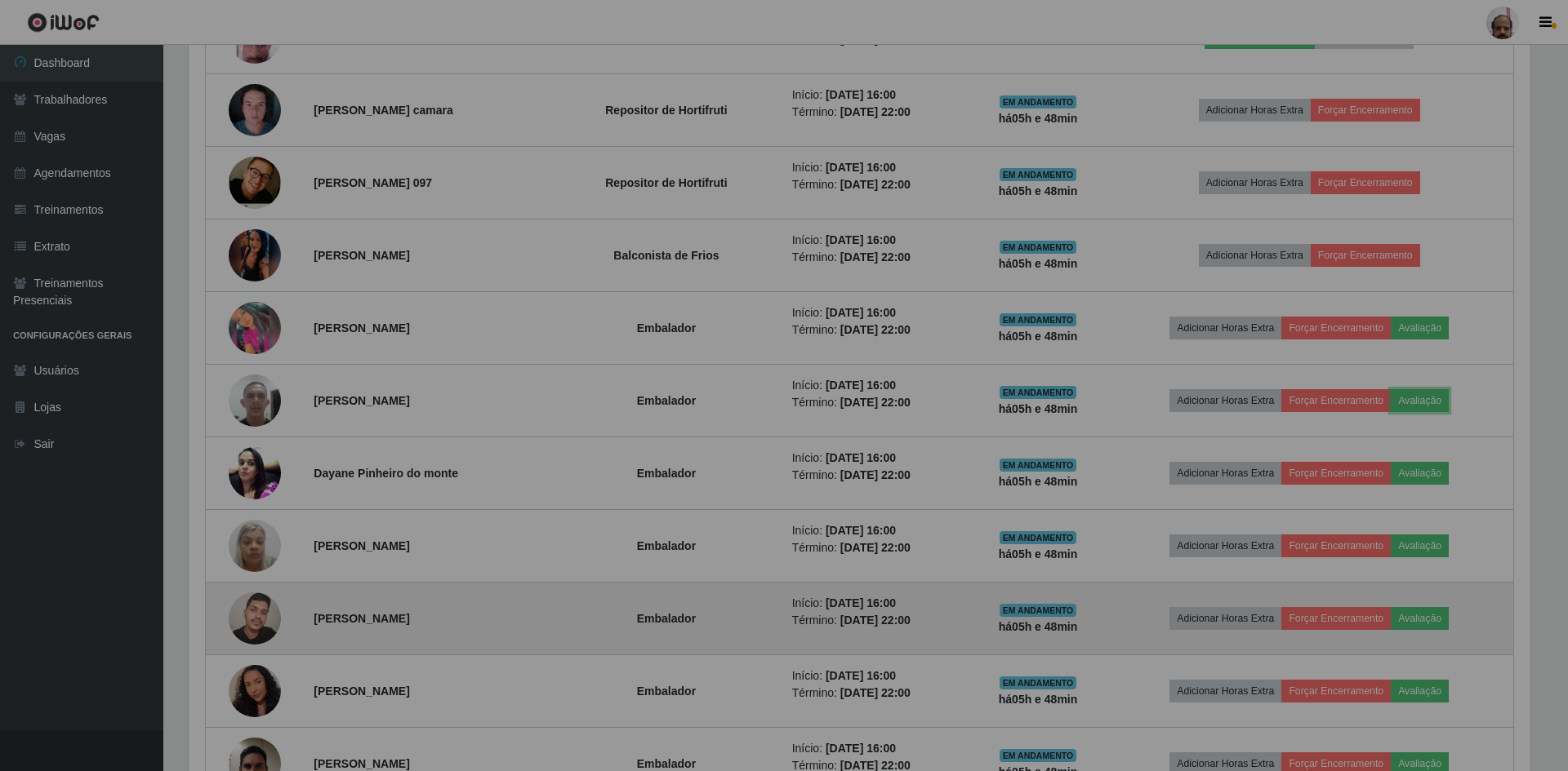
scroll to position [0, 0]
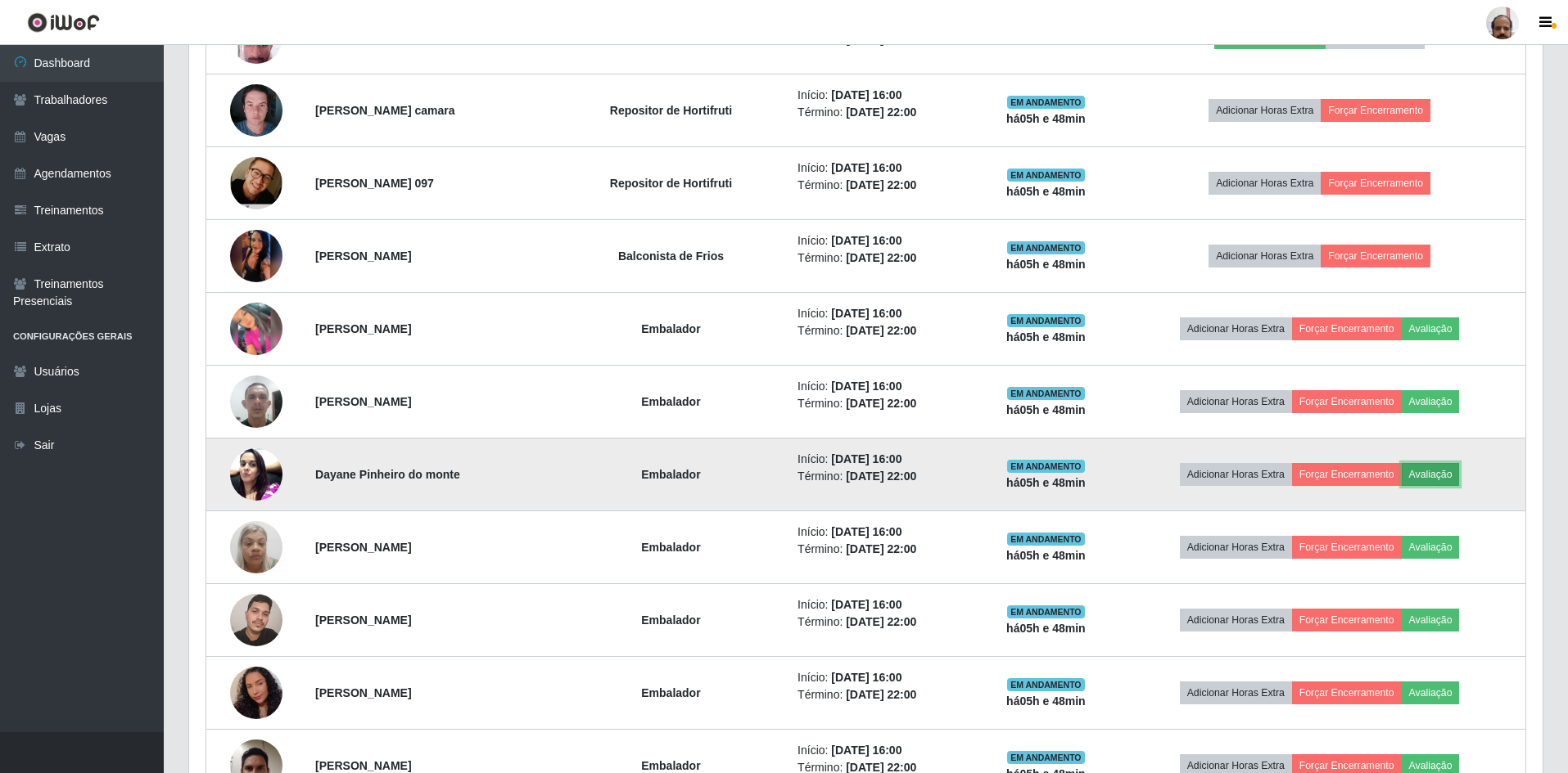
click at [1457, 479] on button "Avaliação" at bounding box center [1431, 474] width 58 height 23
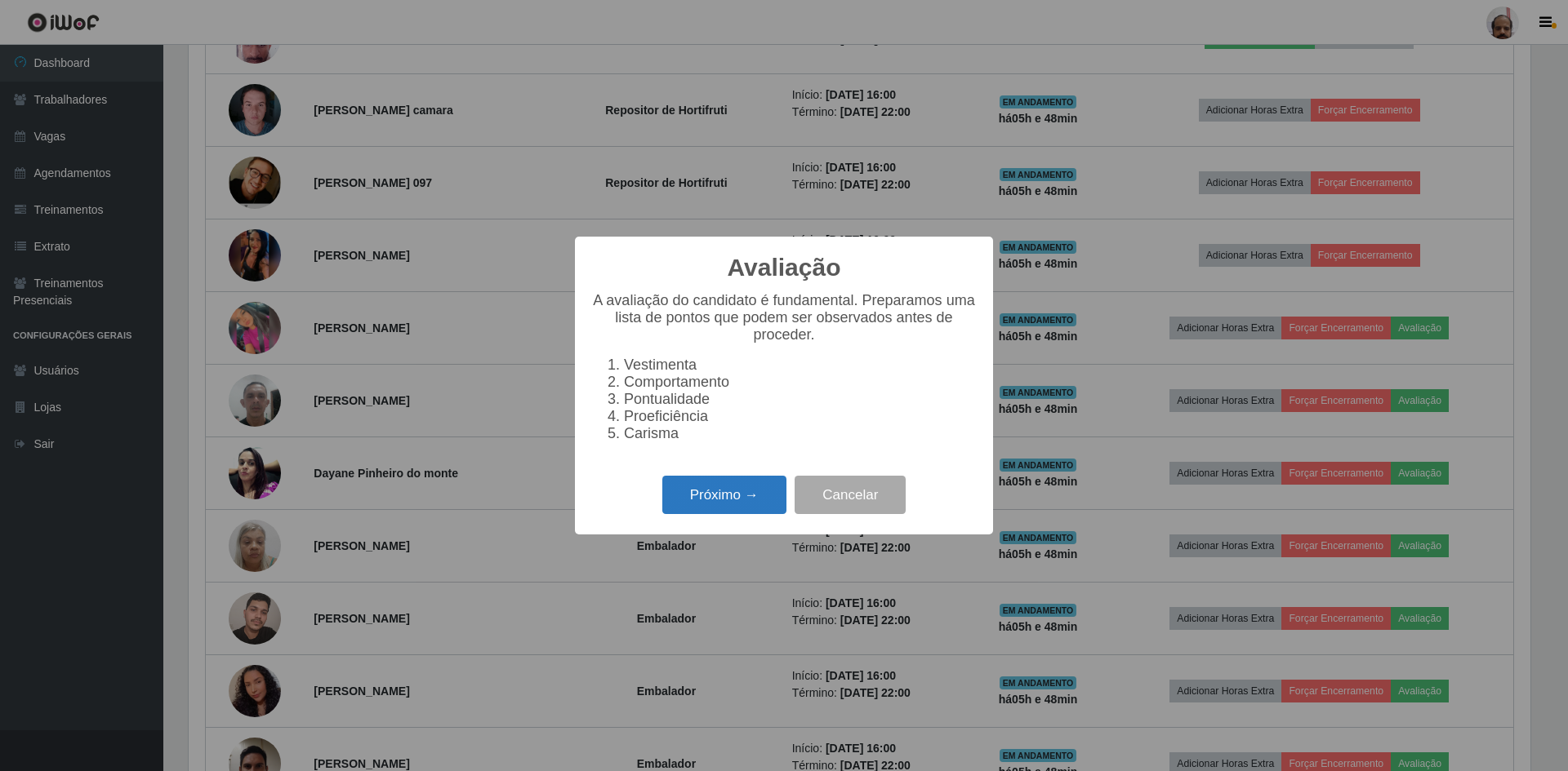
click at [703, 505] on button "Próximo →" at bounding box center [724, 495] width 124 height 38
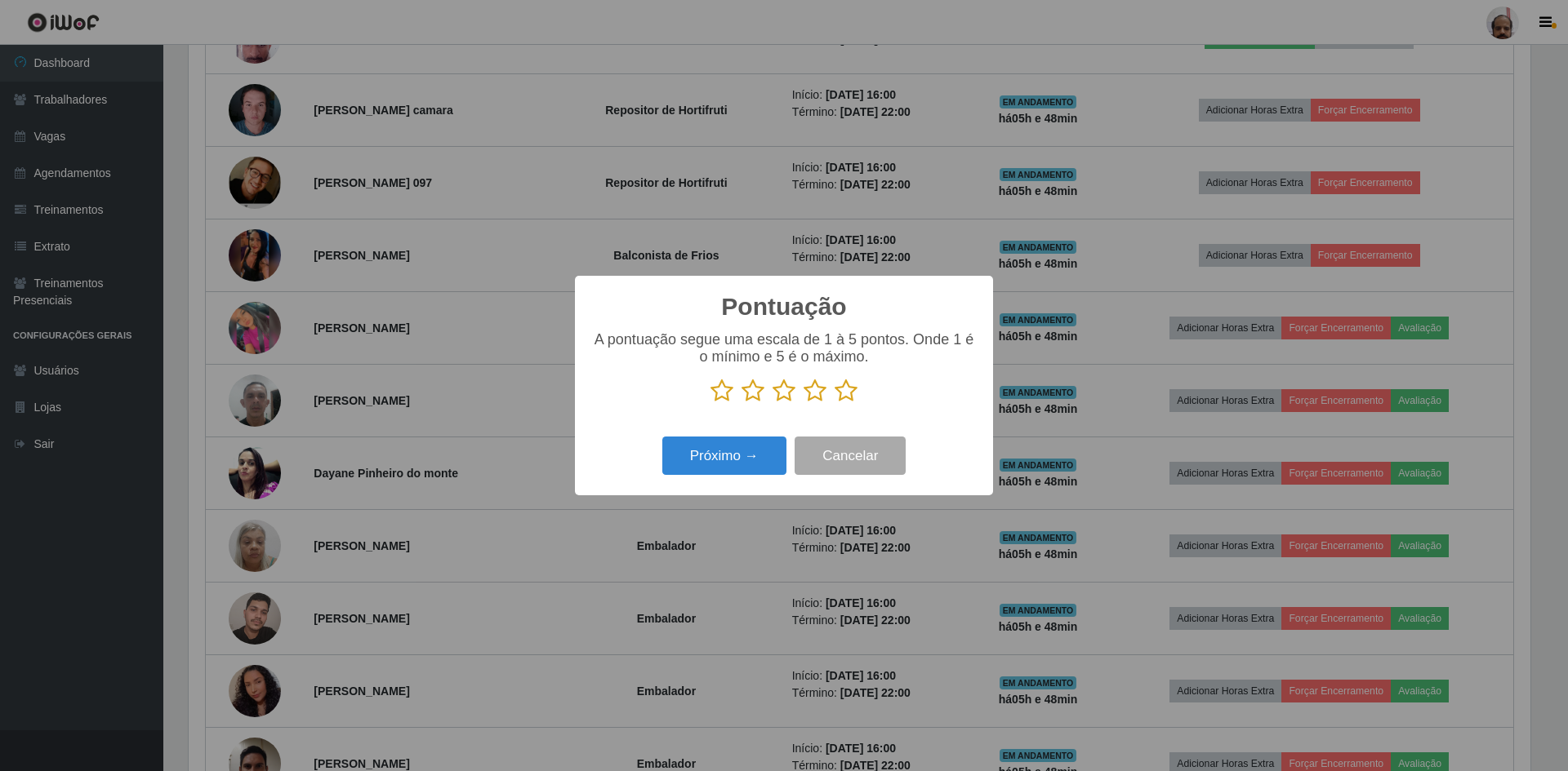
click at [854, 396] on icon at bounding box center [846, 391] width 23 height 24
click at [834, 403] on input "radio" at bounding box center [834, 403] width 0 height 0
click at [729, 448] on button "Próximo →" at bounding box center [724, 456] width 124 height 38
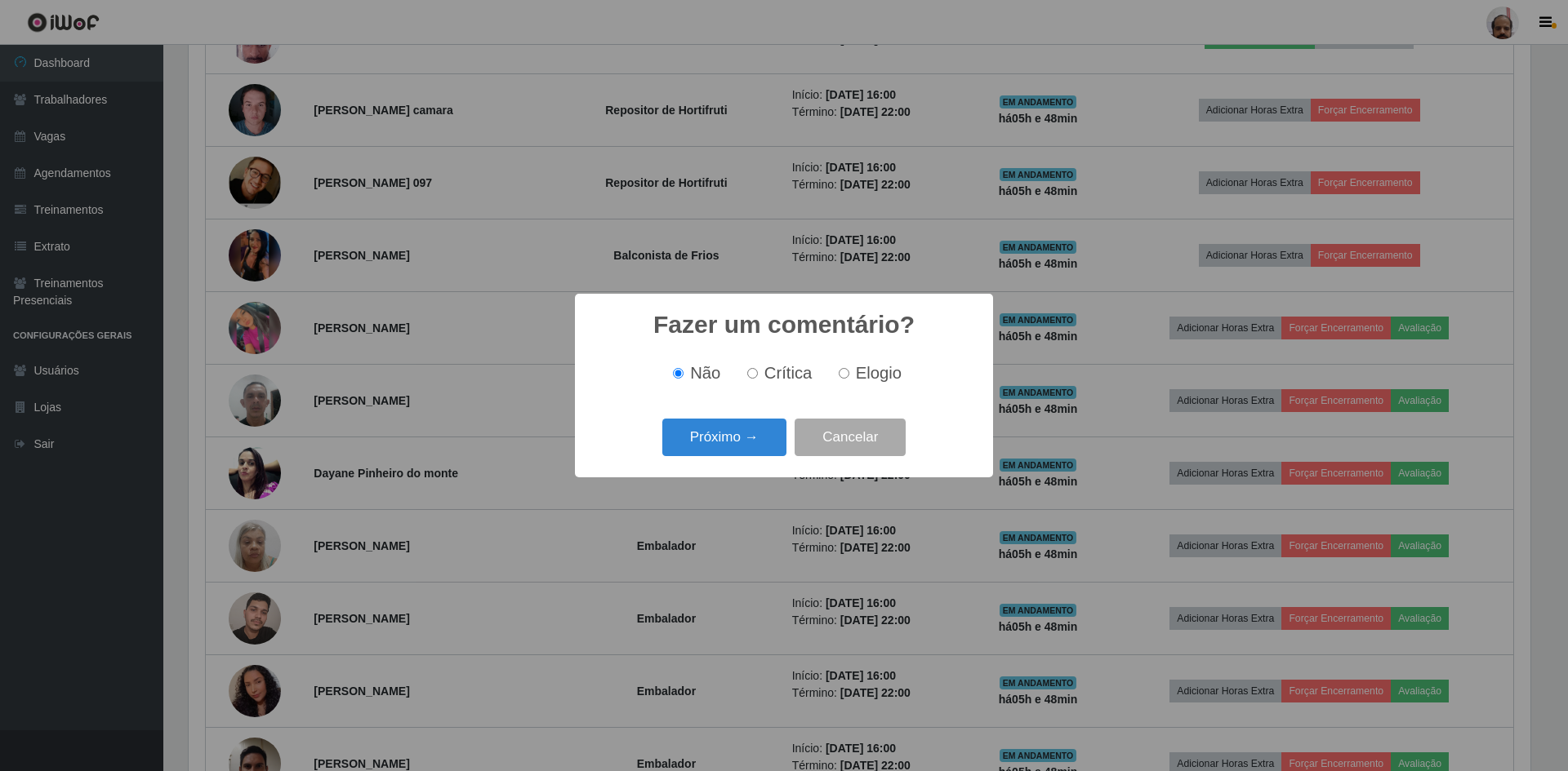
click at [840, 379] on input "Elogio" at bounding box center [844, 373] width 10 height 10
radio input "true"
click at [732, 434] on button "Próximo →" at bounding box center [724, 438] width 124 height 38
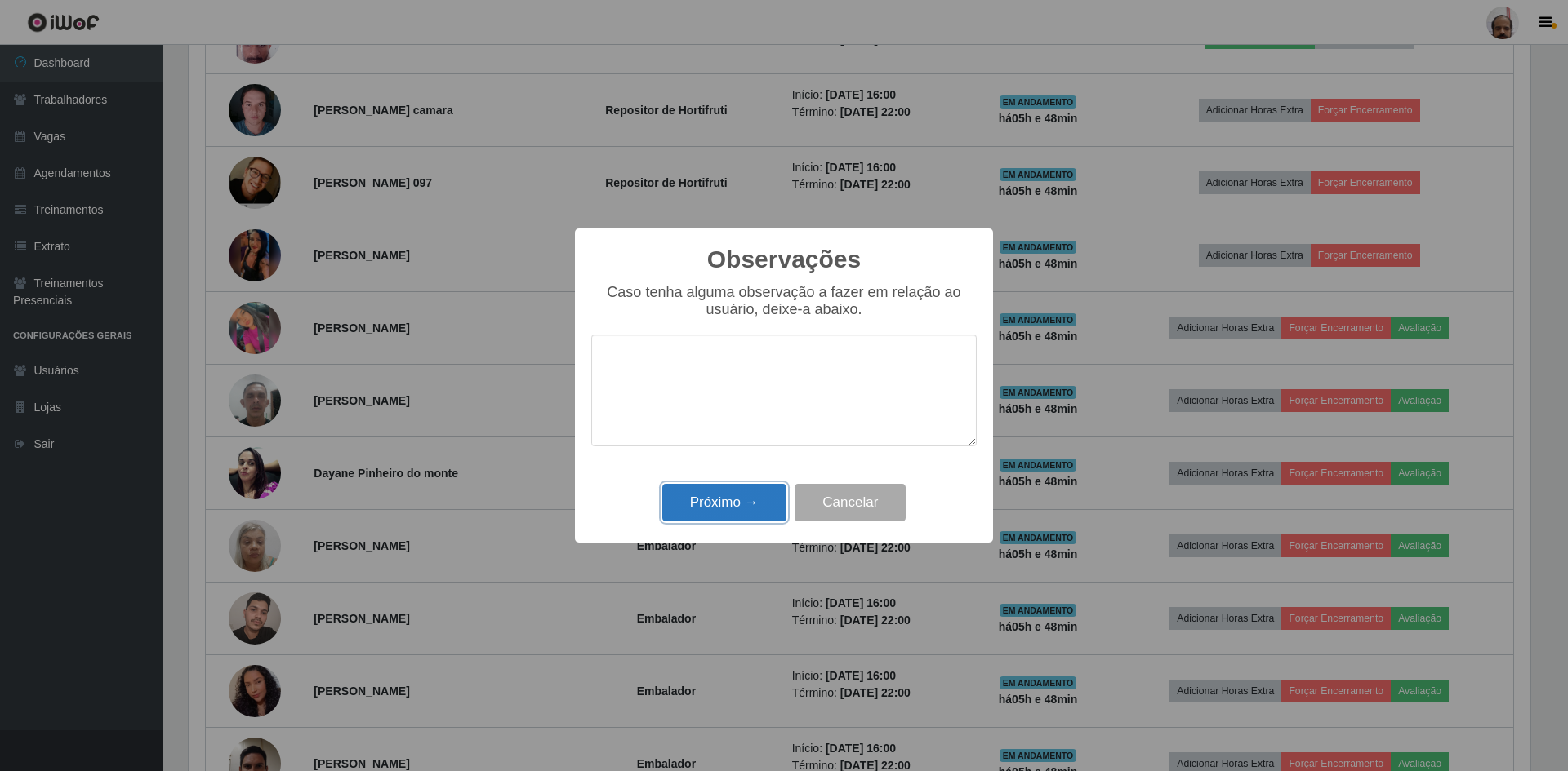
drag, startPoint x: 732, startPoint y: 500, endPoint x: 741, endPoint y: 511, distance: 14.2
click at [732, 501] on button "Próximo →" at bounding box center [724, 504] width 124 height 38
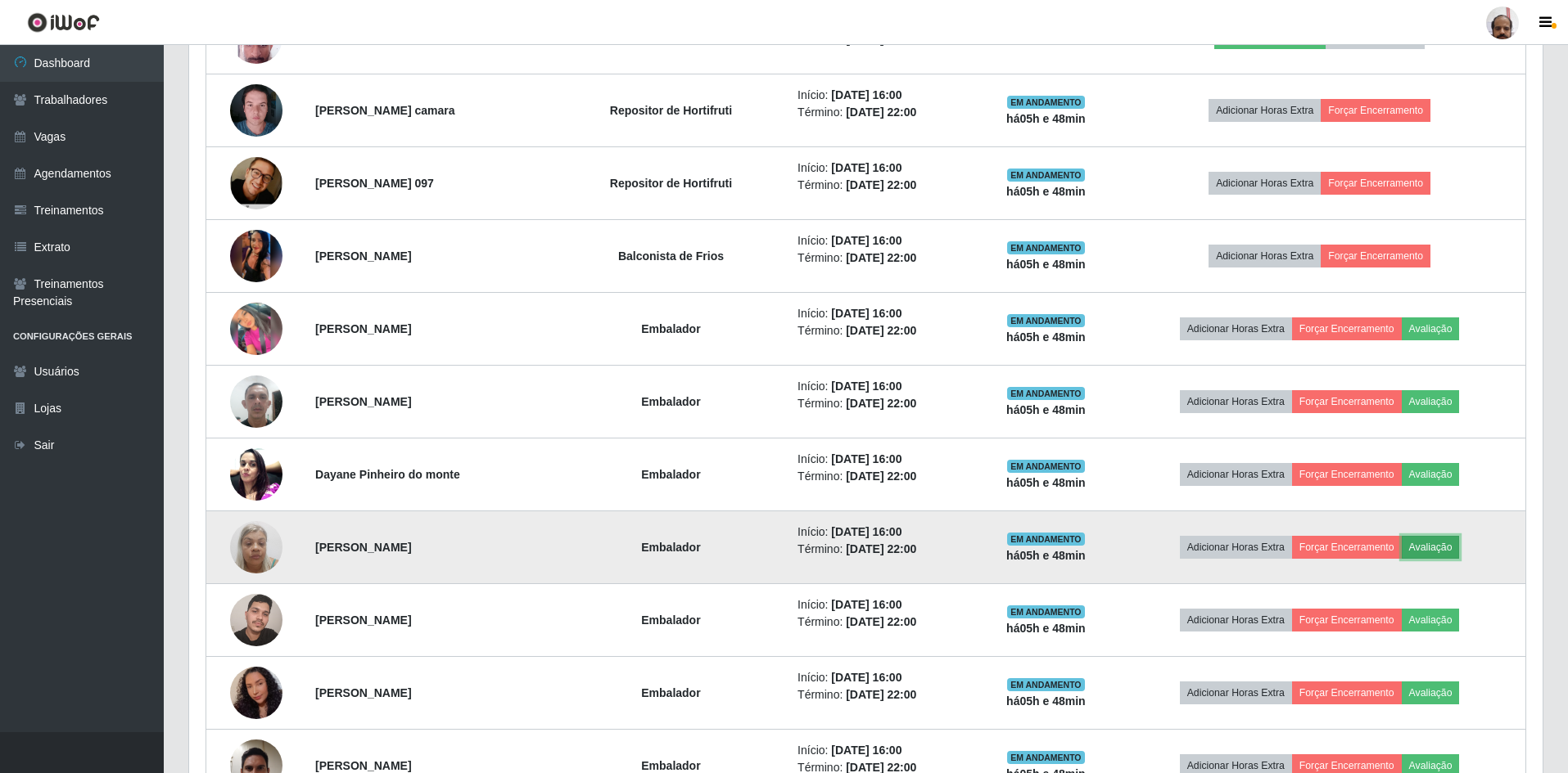
click at [1456, 543] on button "Avaliação" at bounding box center [1431, 548] width 58 height 23
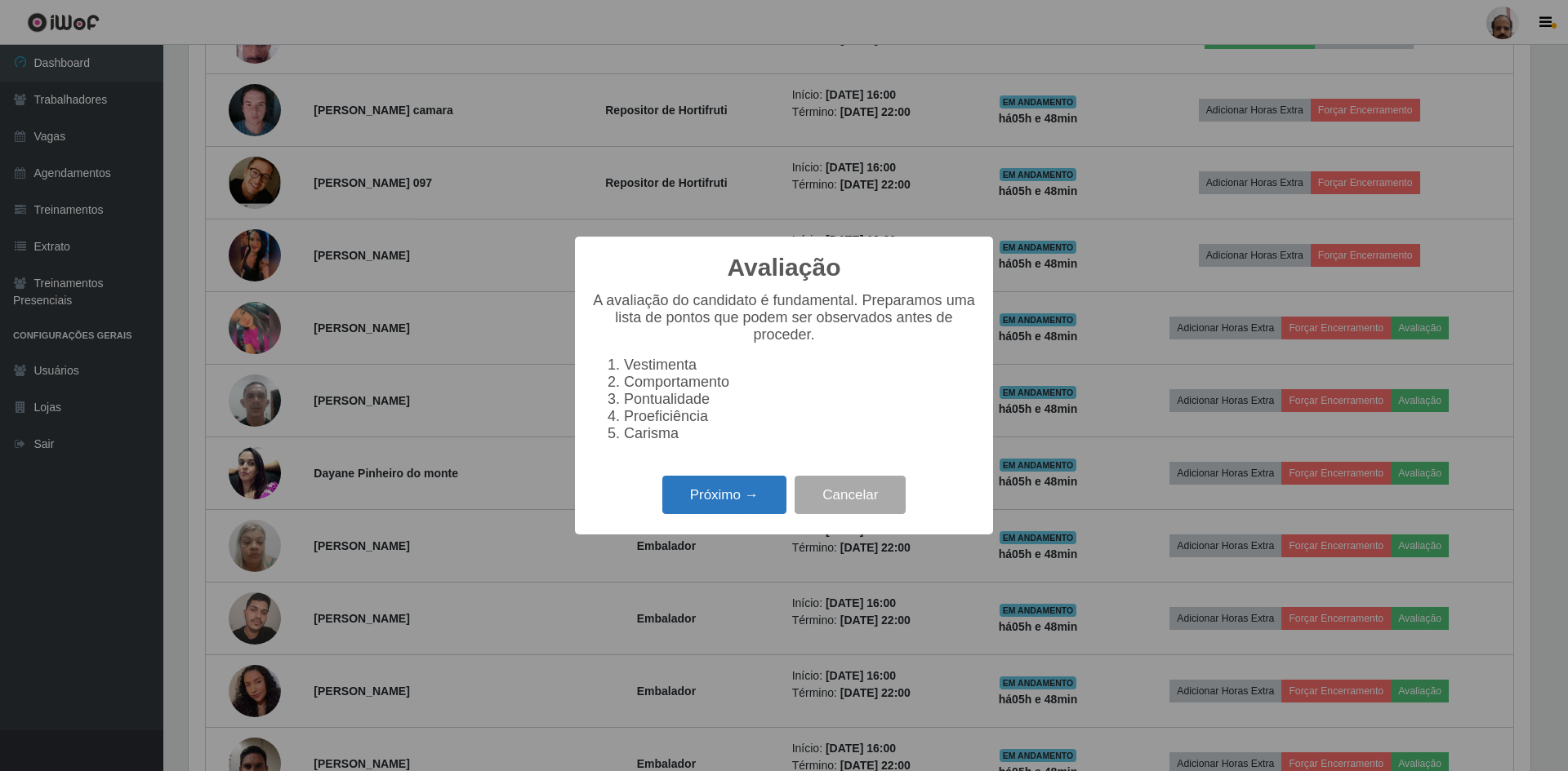
click at [735, 496] on button "Próximo →" at bounding box center [724, 495] width 124 height 38
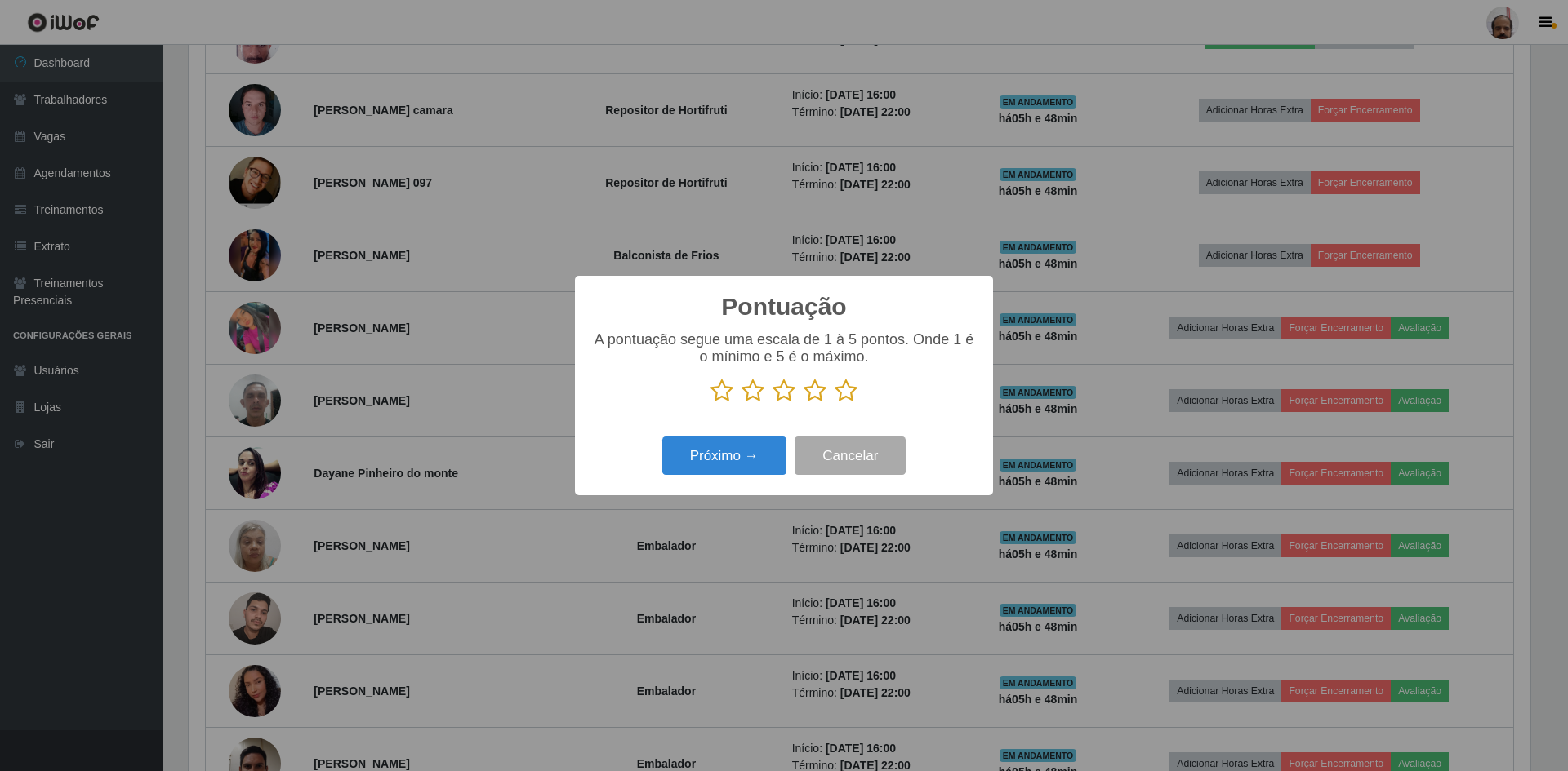
click at [844, 388] on icon at bounding box center [846, 391] width 23 height 24
click at [834, 403] on input "radio" at bounding box center [834, 403] width 0 height 0
click at [732, 462] on button "Próximo →" at bounding box center [724, 456] width 124 height 38
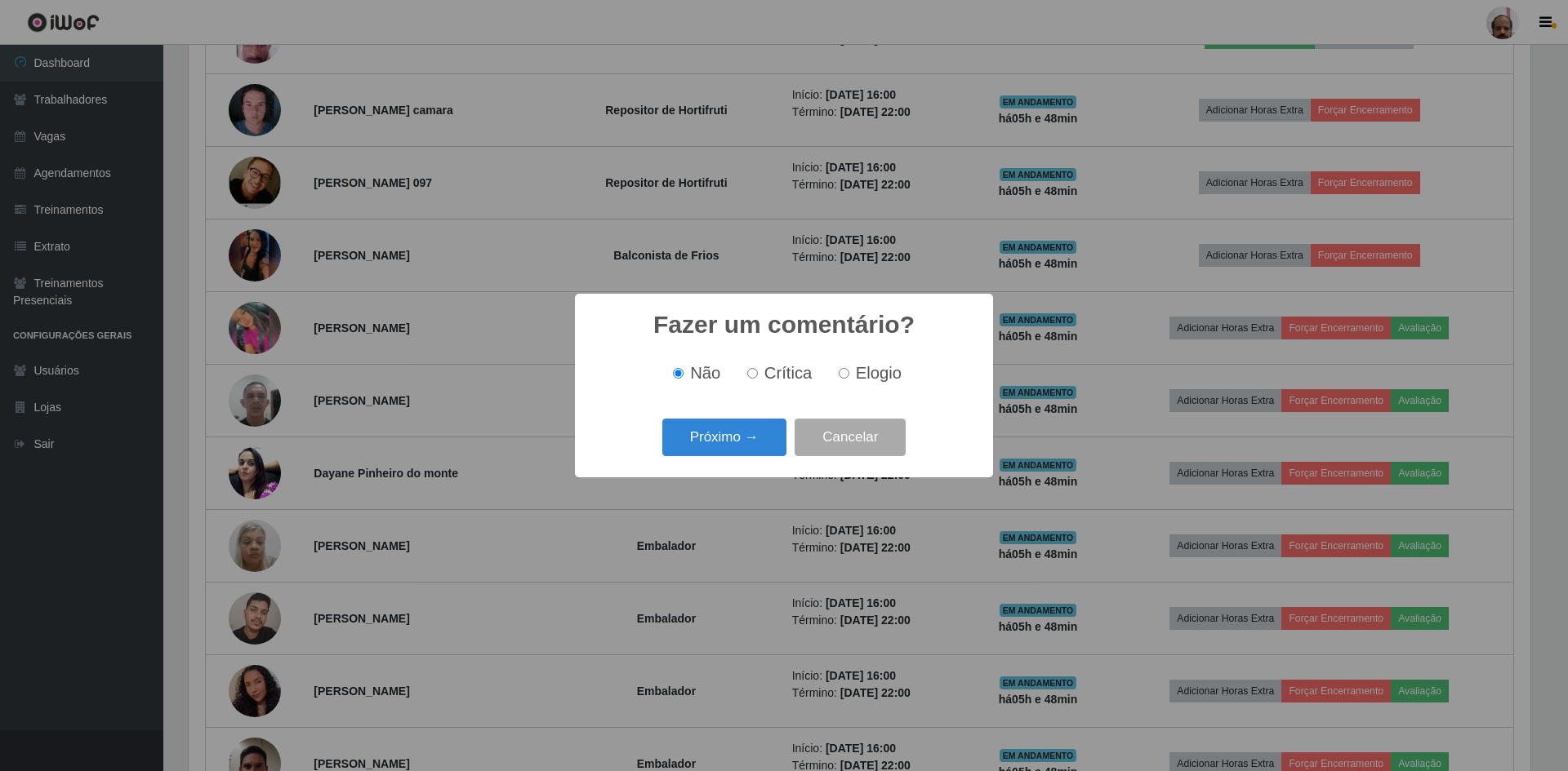
click at [844, 374] on input "Elogio" at bounding box center [844, 373] width 10 height 10
radio input "true"
click at [741, 434] on button "Próximo →" at bounding box center [724, 438] width 124 height 38
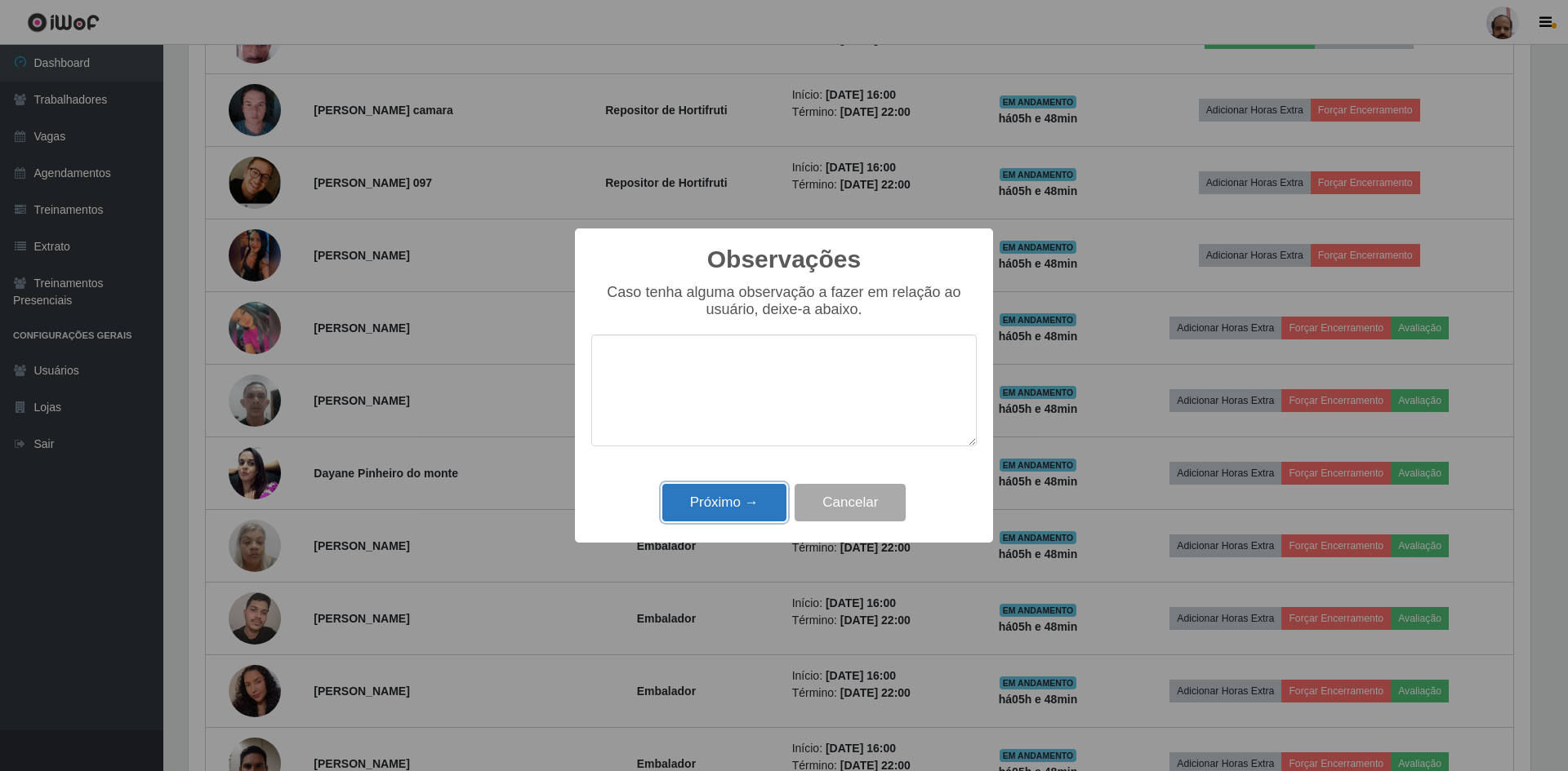
click at [733, 499] on button "Próximo →" at bounding box center [724, 504] width 124 height 38
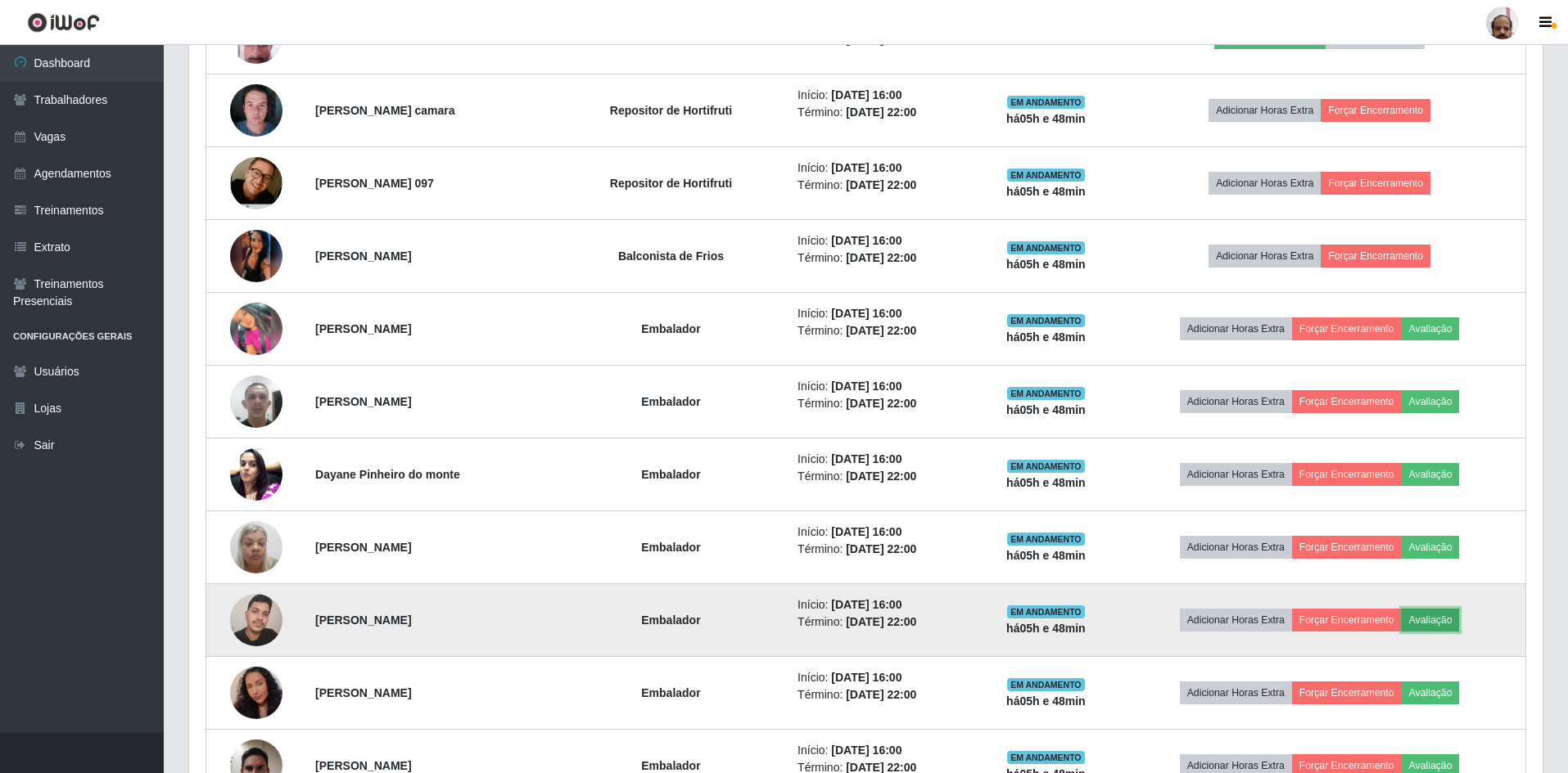
click at [1442, 621] on button "Avaliação" at bounding box center [1431, 621] width 58 height 23
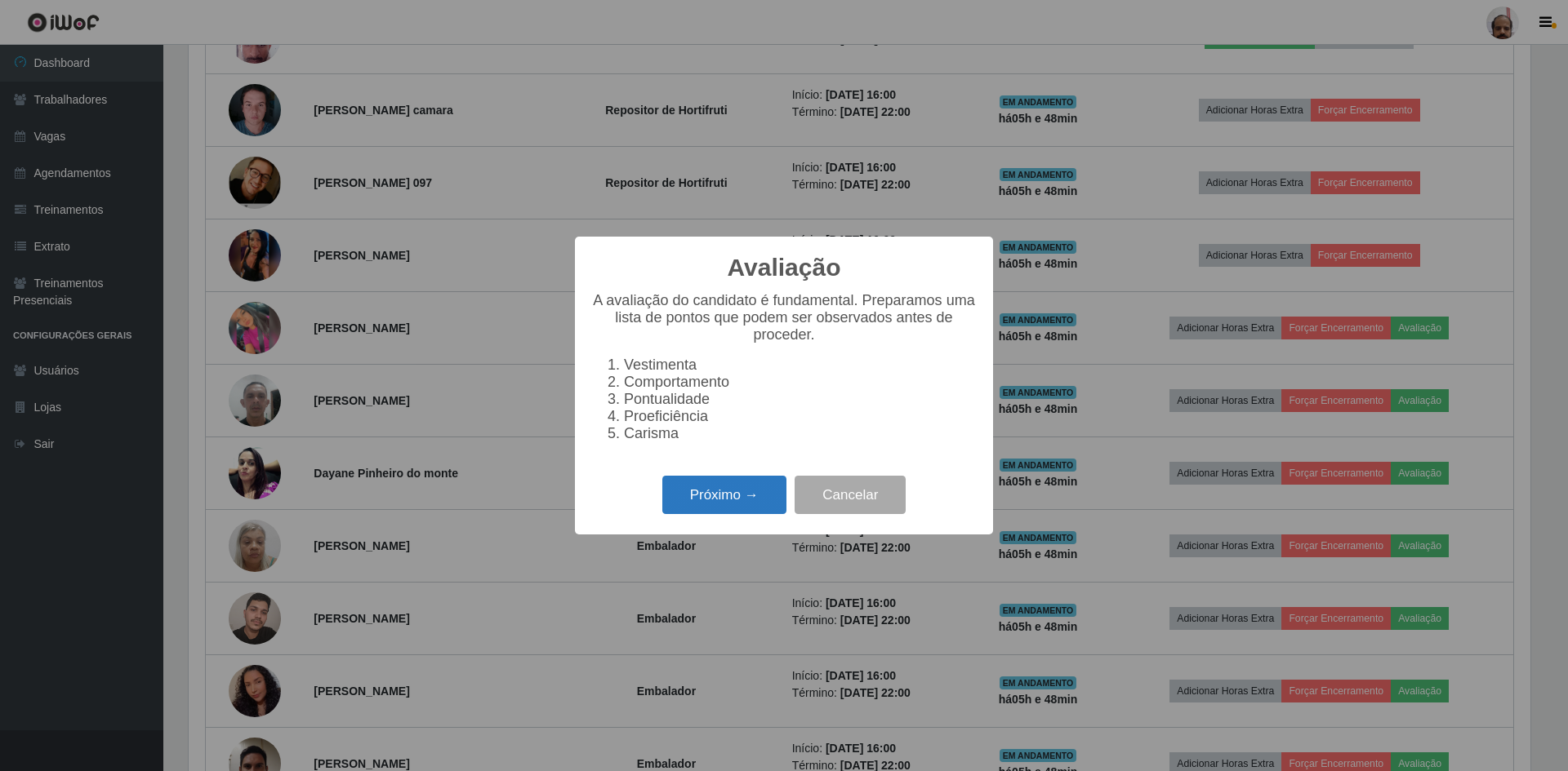
click at [696, 497] on button "Próximo →" at bounding box center [724, 495] width 124 height 38
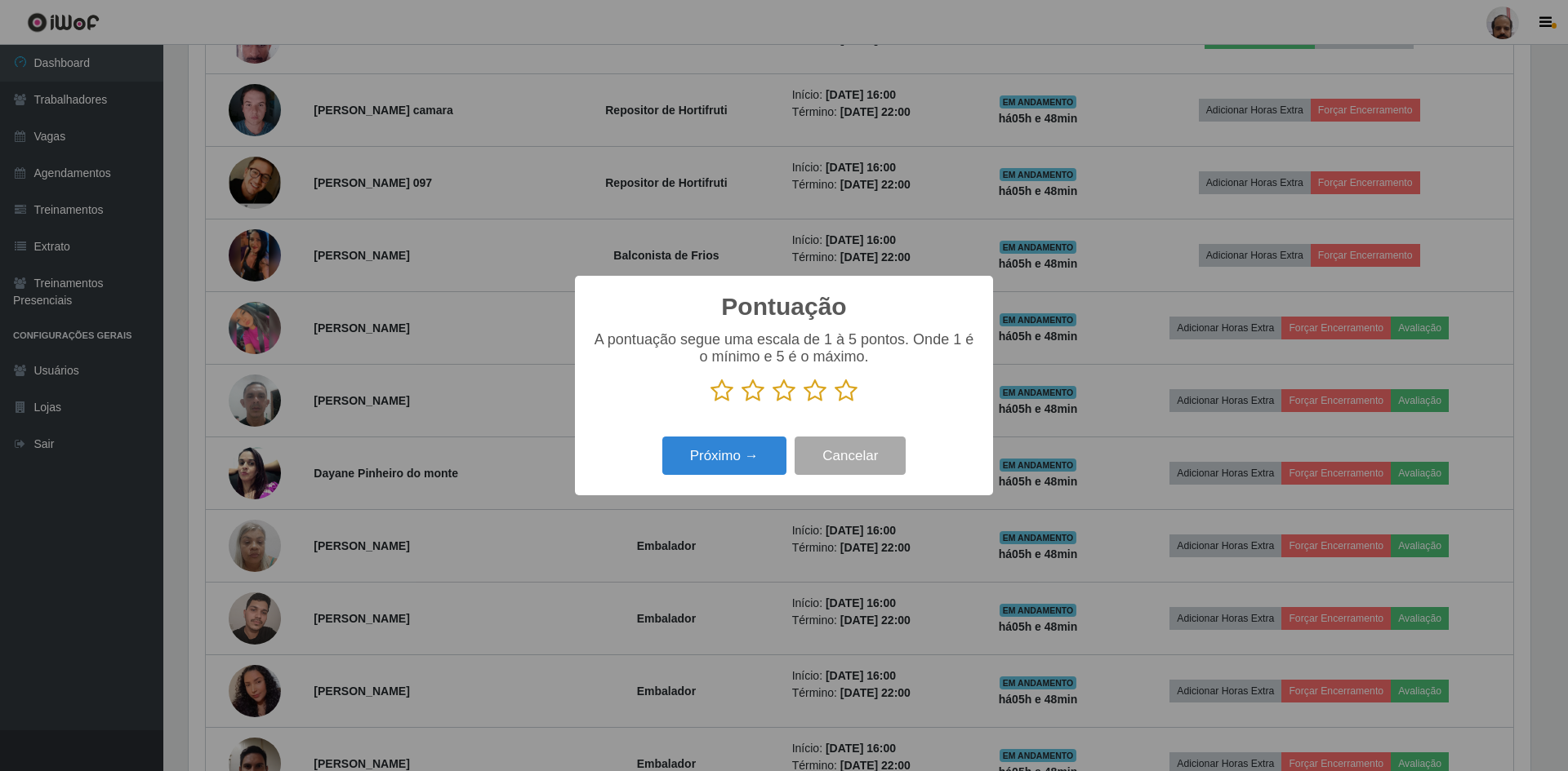
click at [841, 393] on icon at bounding box center [846, 391] width 23 height 24
click at [834, 403] on input "radio" at bounding box center [834, 403] width 0 height 0
click at [693, 465] on button "Próximo →" at bounding box center [724, 456] width 124 height 38
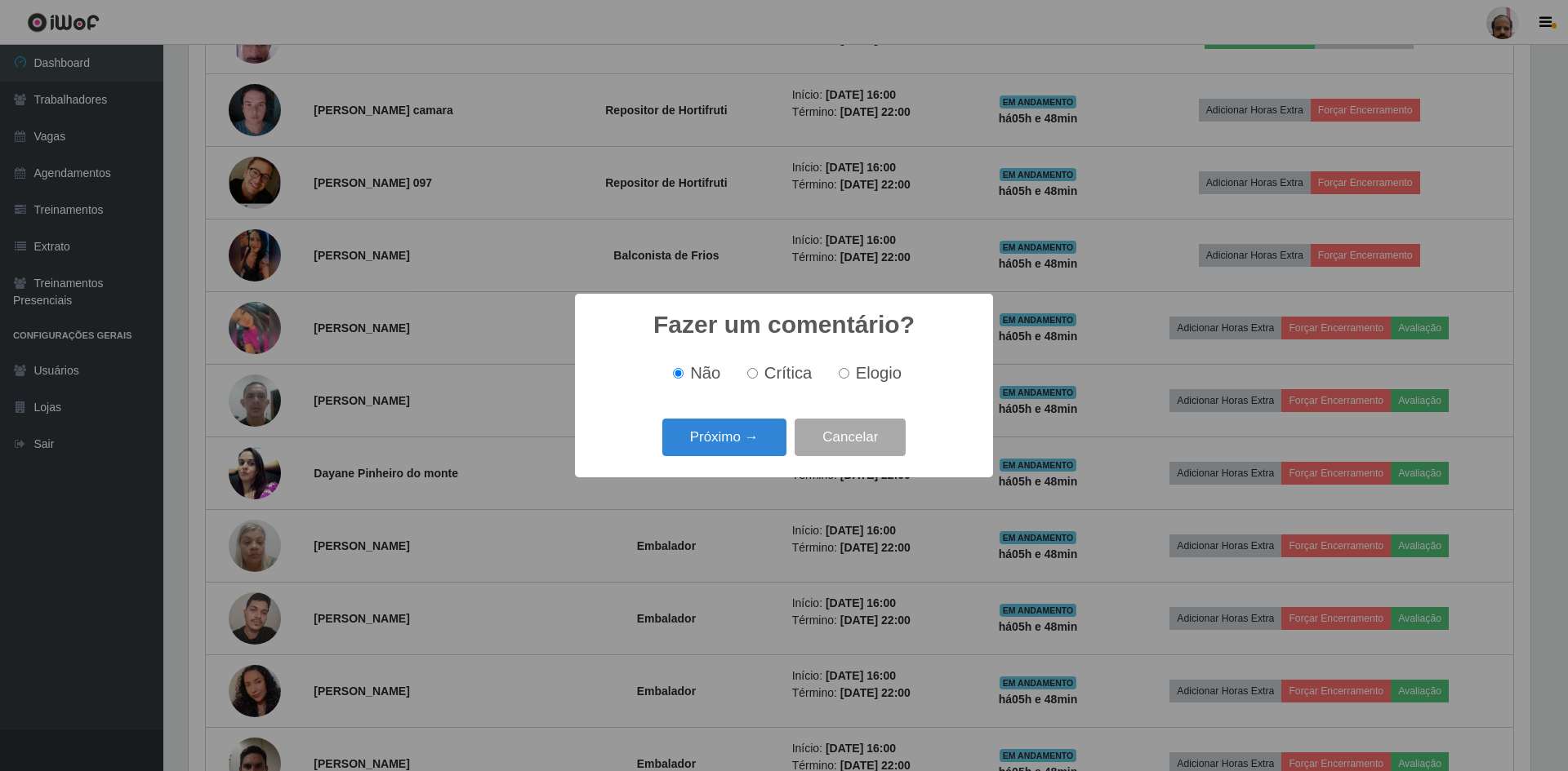
click at [866, 373] on span "Elogio" at bounding box center [879, 372] width 45 height 18
click at [849, 373] on input "Elogio" at bounding box center [844, 373] width 10 height 10
radio input "true"
click at [713, 441] on button "Próximo →" at bounding box center [724, 438] width 124 height 38
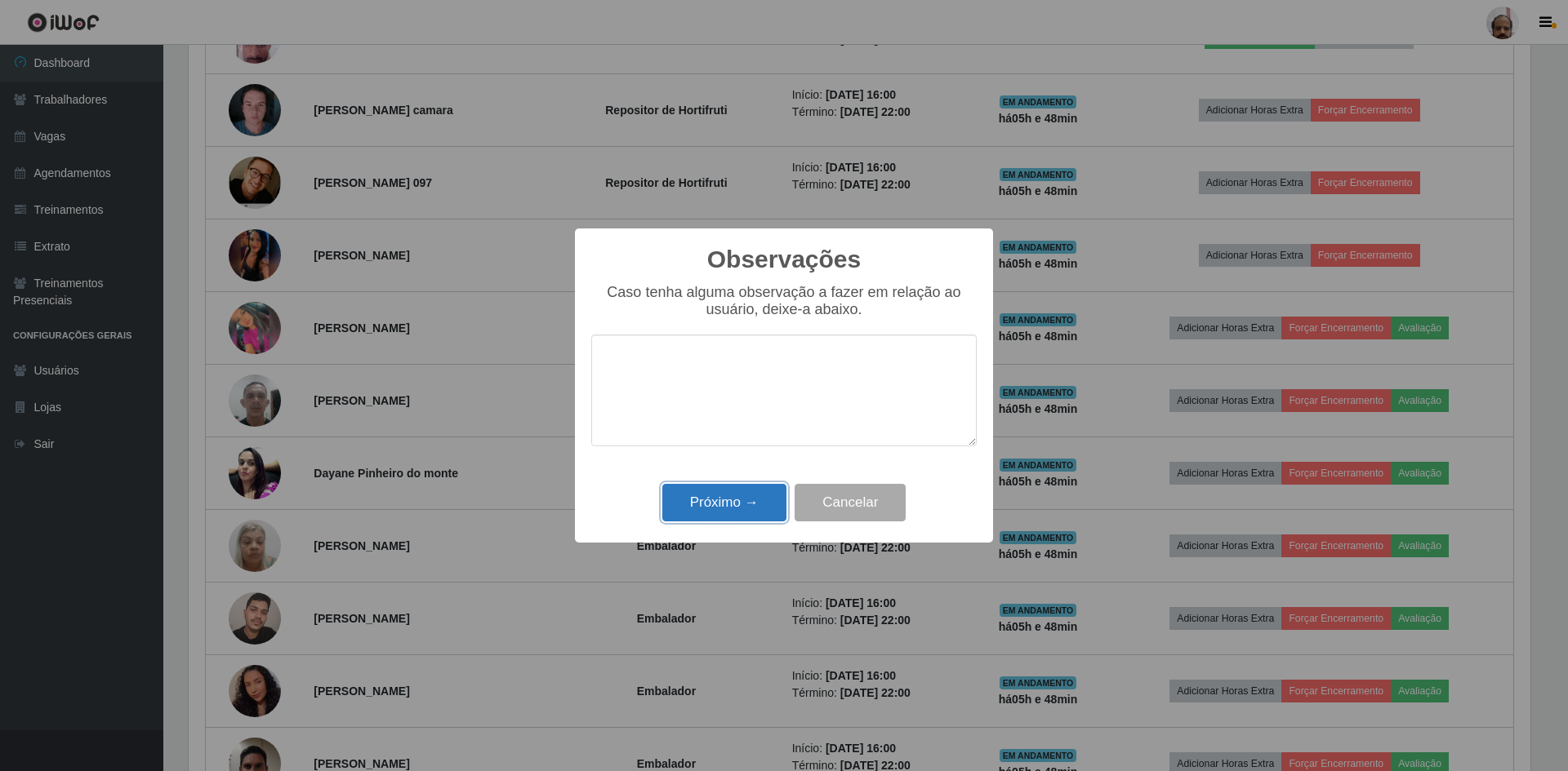
click at [723, 507] on button "Próximo →" at bounding box center [724, 504] width 124 height 38
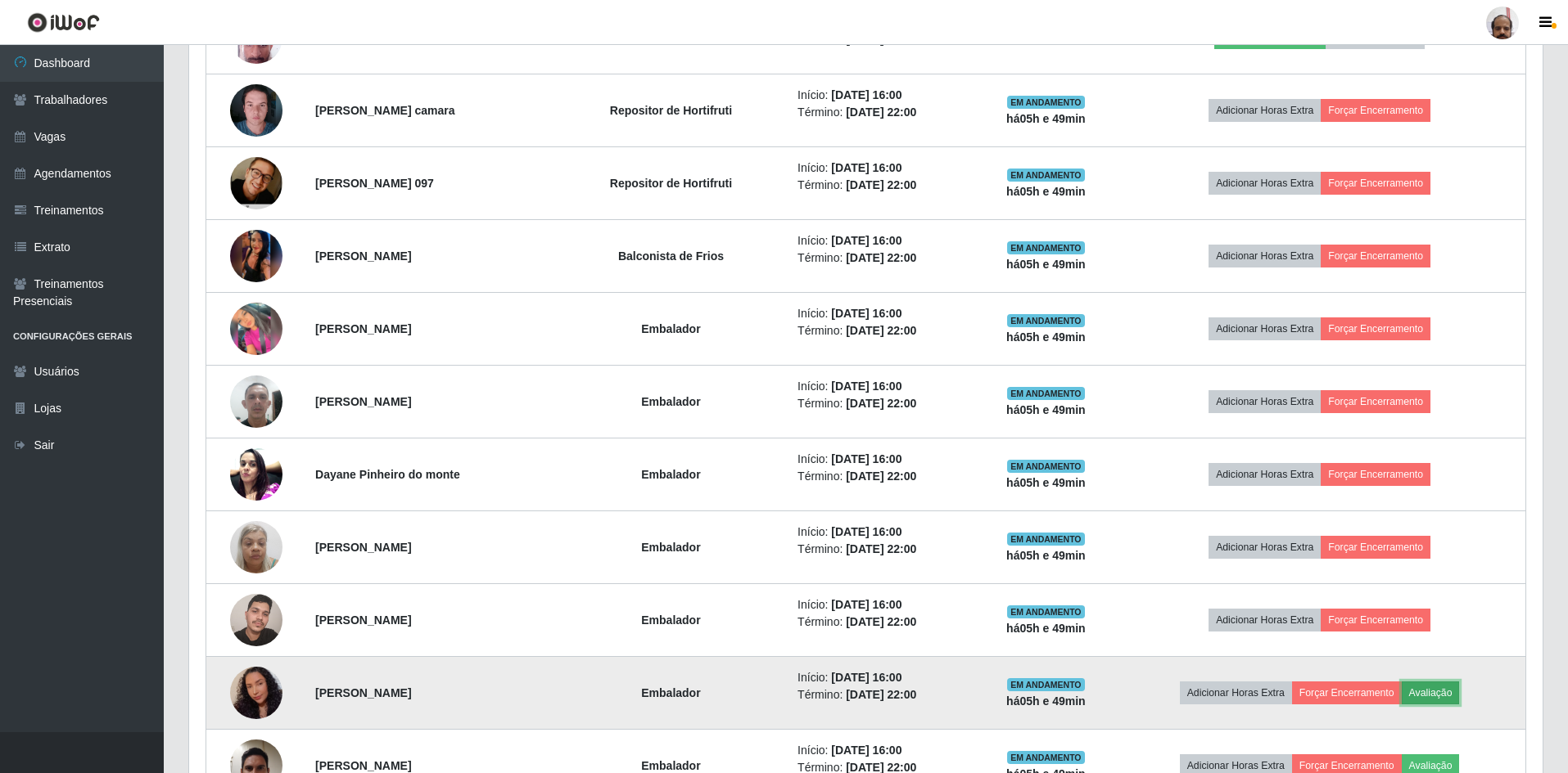
click at [1459, 697] on button "Avaliação" at bounding box center [1431, 693] width 58 height 23
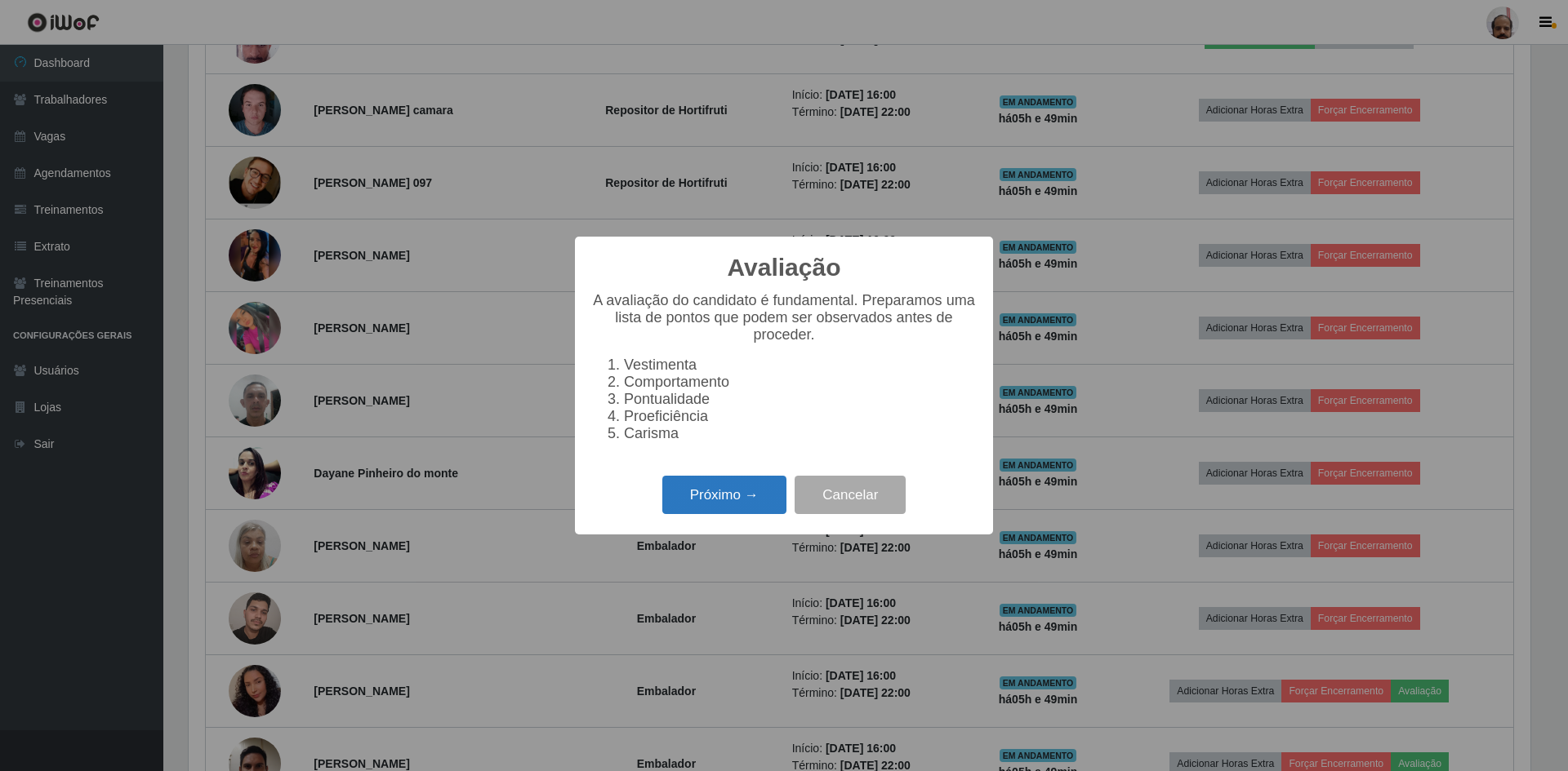
click at [666, 507] on button "Próximo →" at bounding box center [724, 495] width 124 height 38
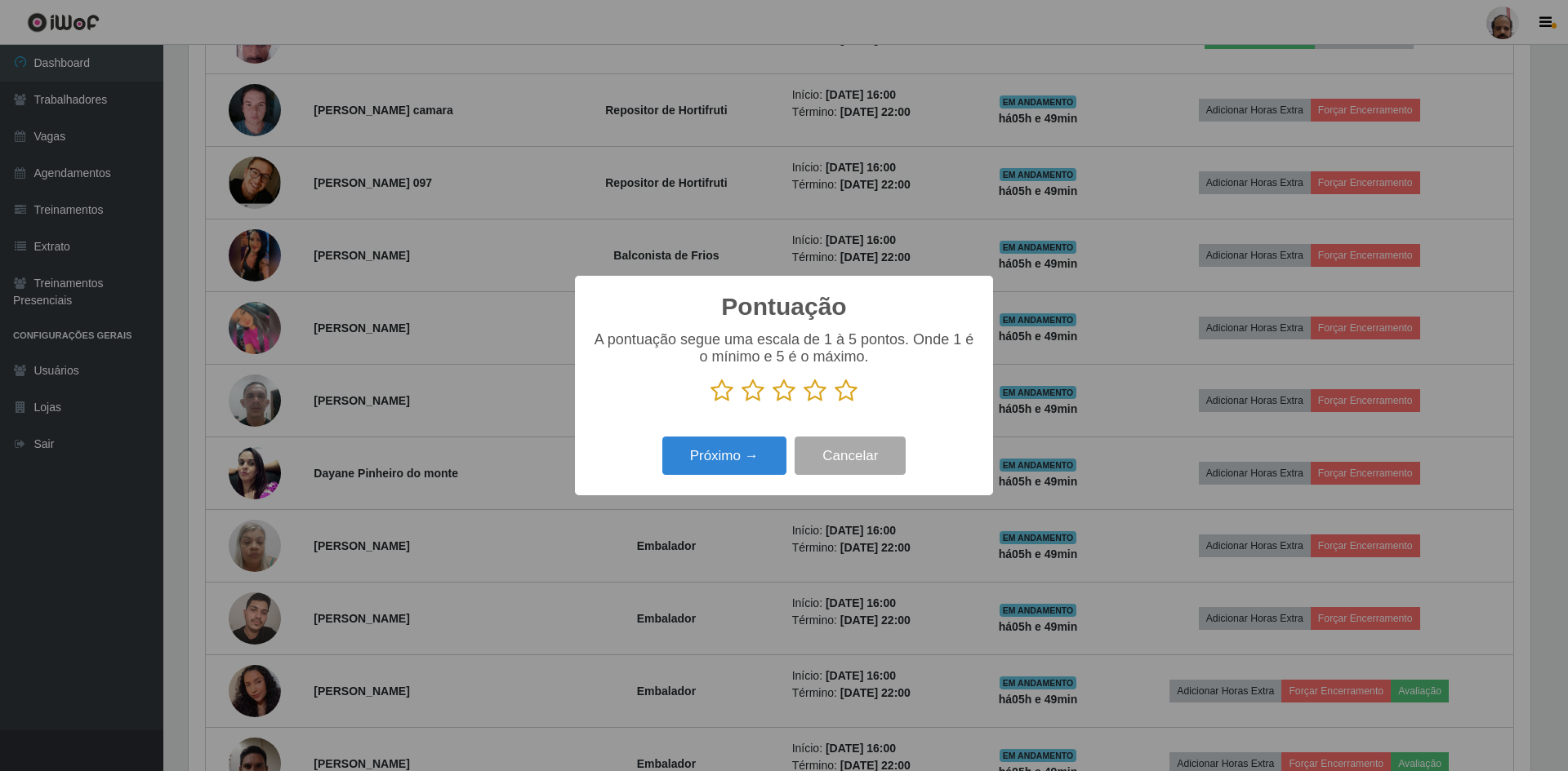
click at [852, 395] on icon at bounding box center [846, 391] width 23 height 24
click at [834, 403] on input "radio" at bounding box center [834, 403] width 0 height 0
click at [764, 457] on button "Próximo →" at bounding box center [724, 456] width 124 height 38
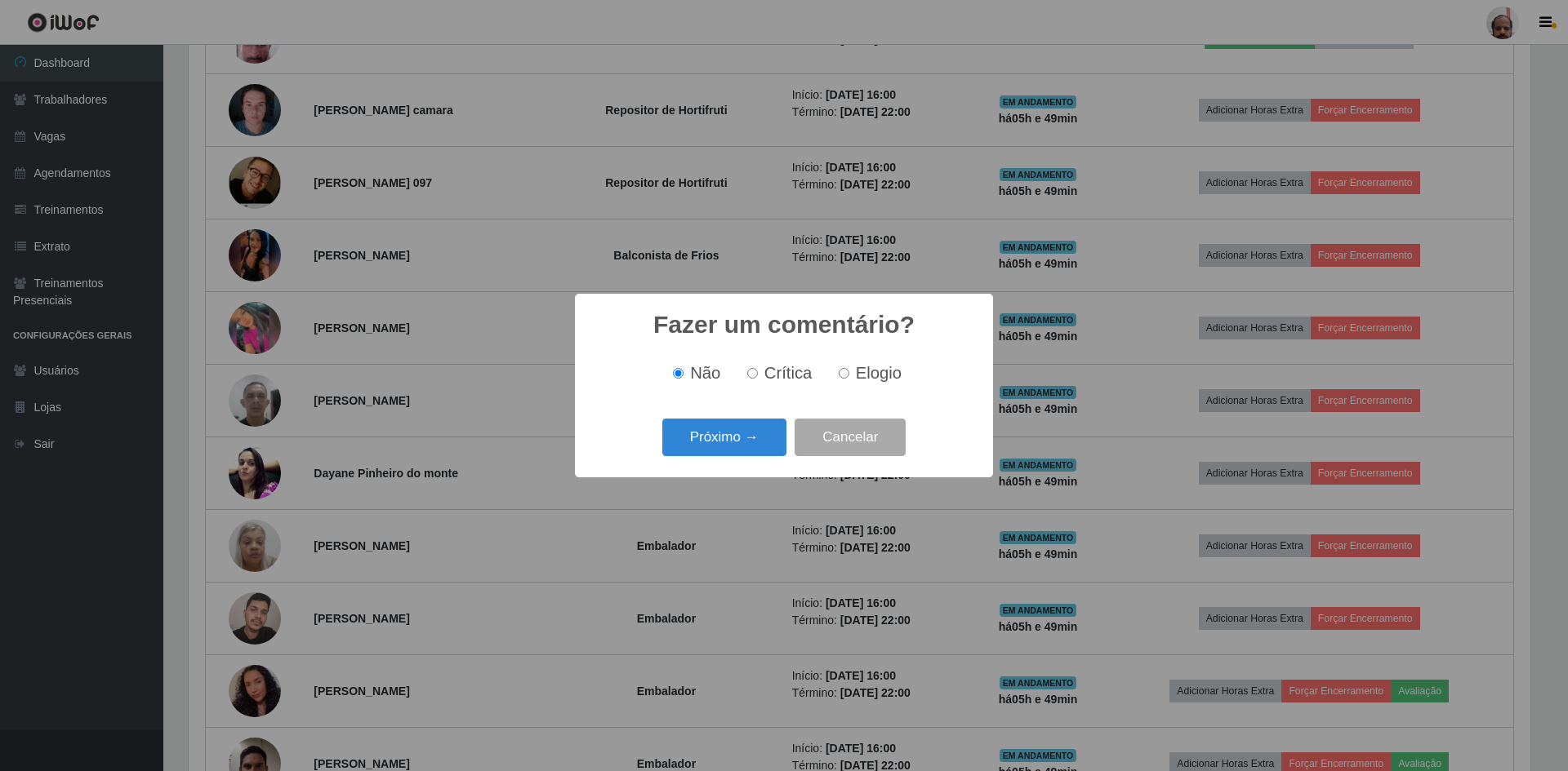
click at [867, 376] on span "Elogio" at bounding box center [879, 372] width 45 height 18
click at [849, 376] on input "Elogio" at bounding box center [844, 373] width 10 height 10
radio input "true"
click at [707, 441] on button "Próximo →" at bounding box center [724, 438] width 124 height 38
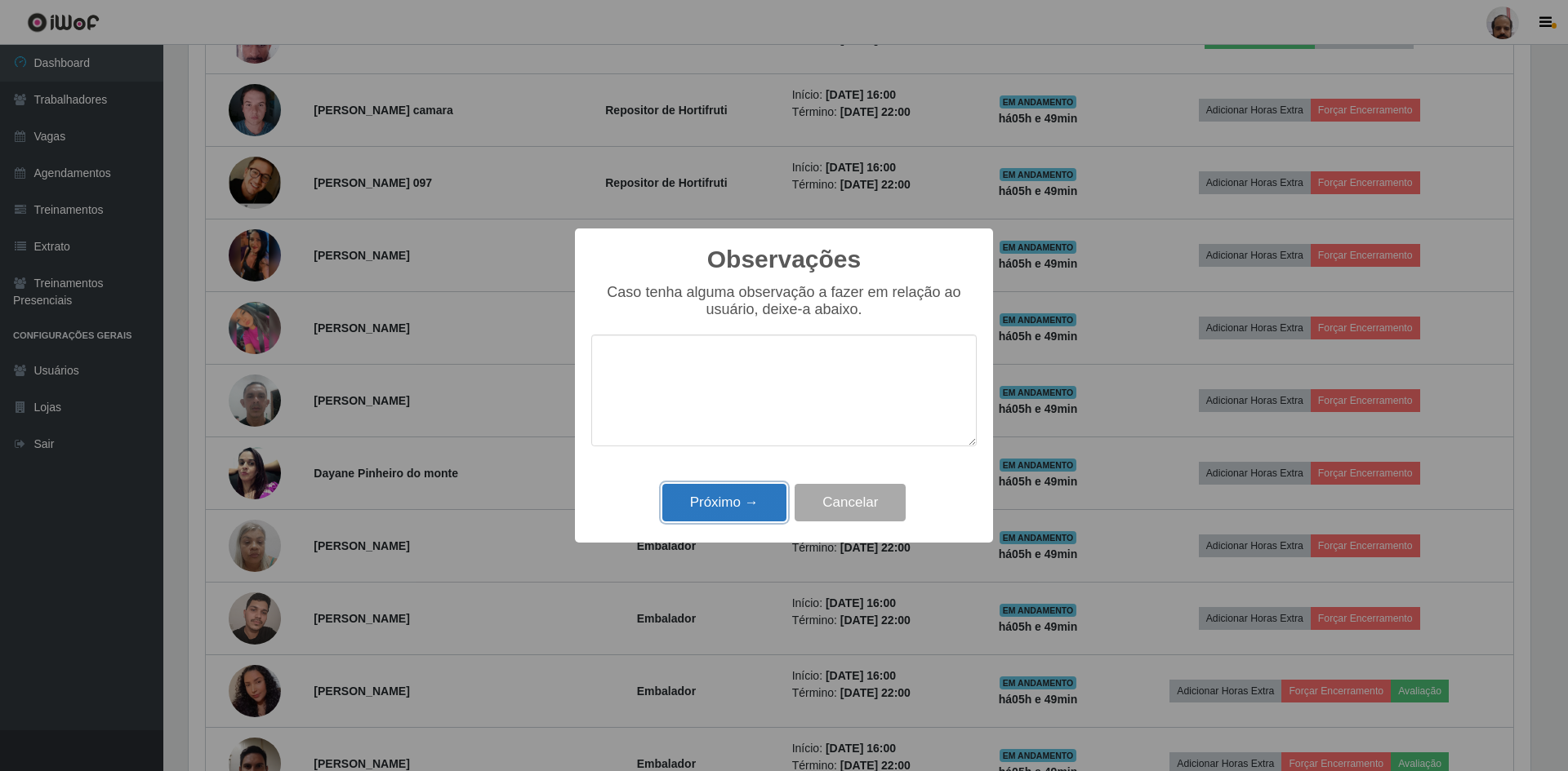
click at [712, 498] on button "Próximo →" at bounding box center [724, 504] width 124 height 38
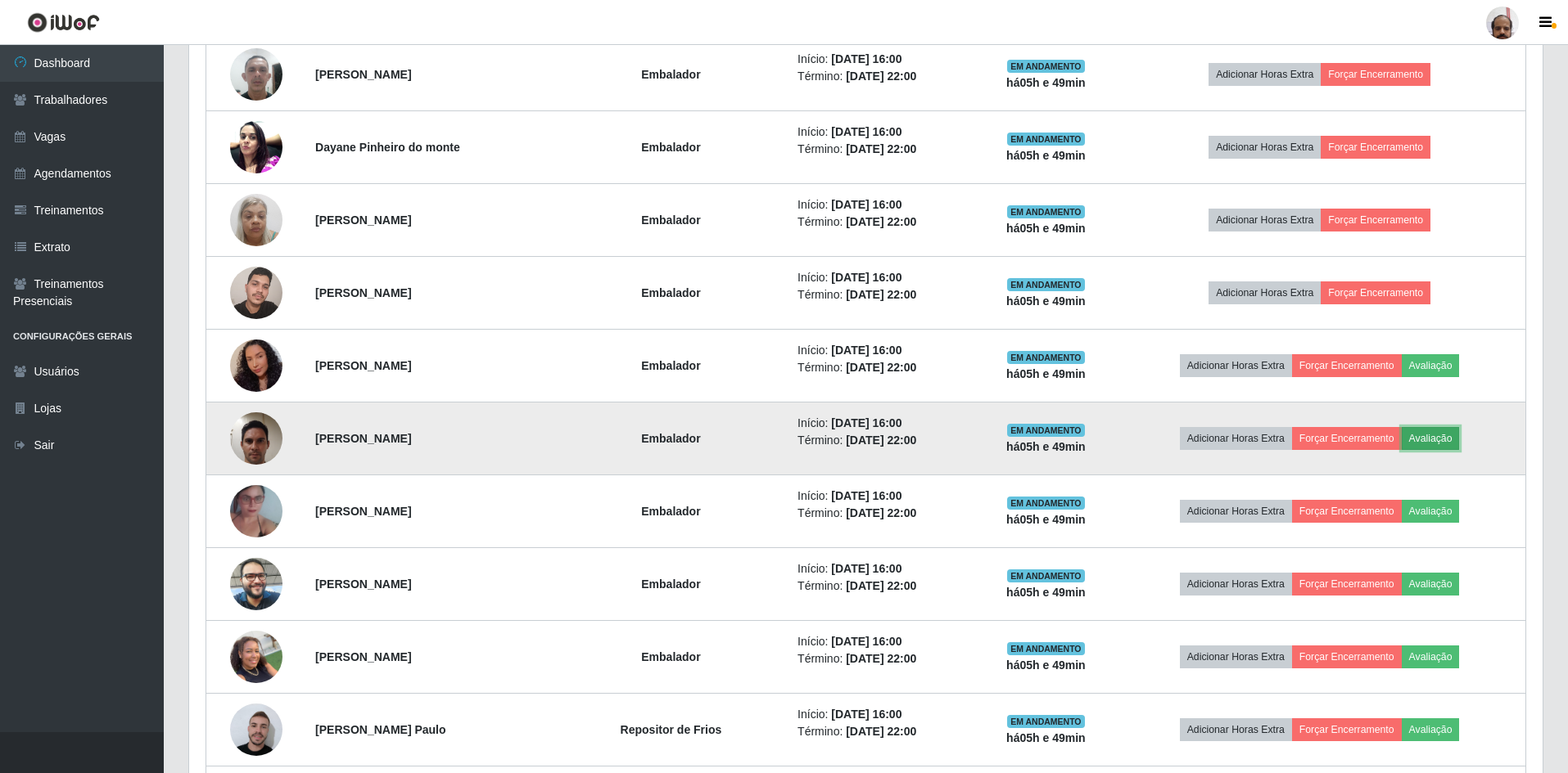
click at [1444, 438] on button "Avaliação" at bounding box center [1431, 438] width 58 height 23
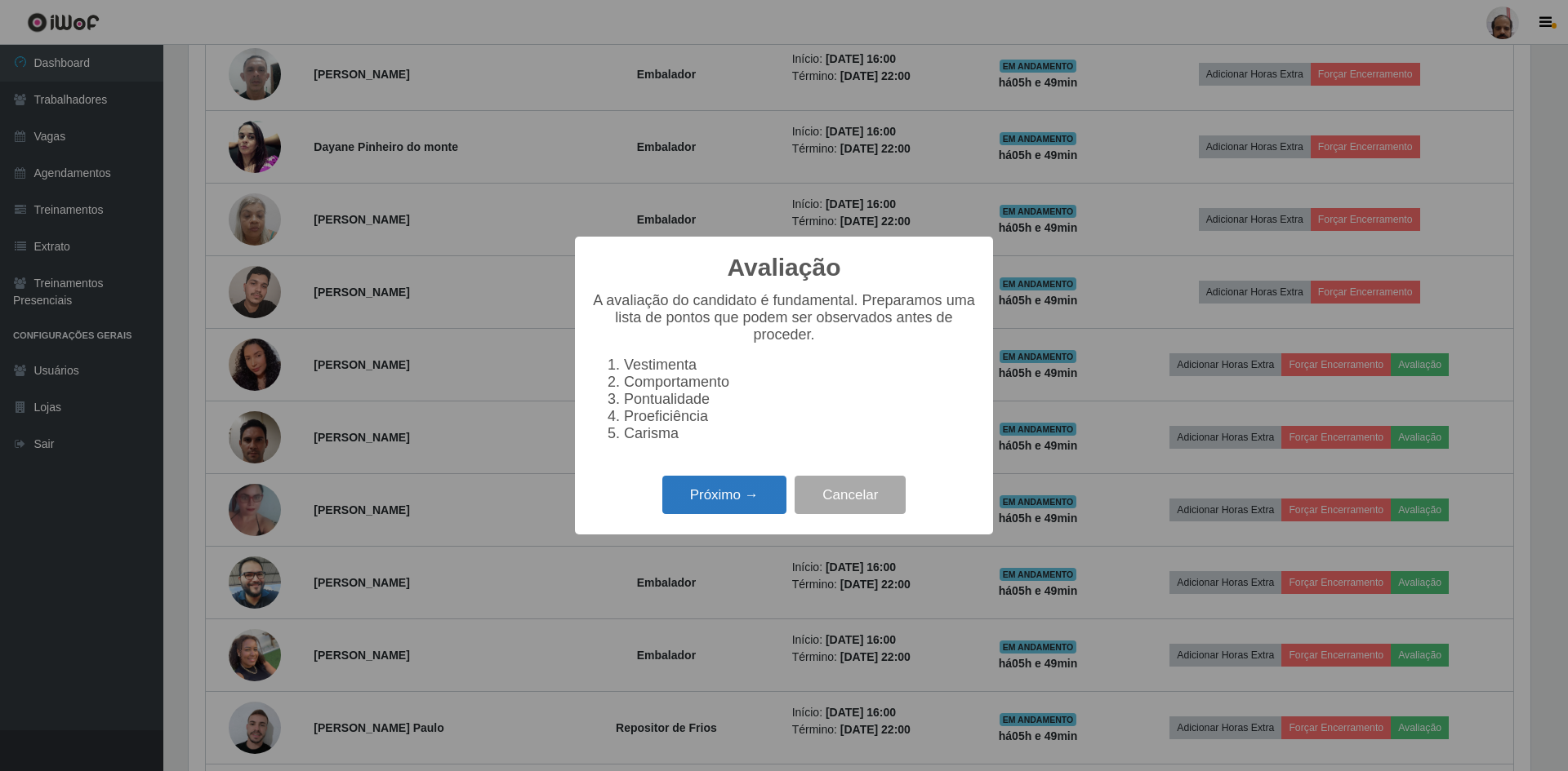
click at [747, 500] on button "Próximo →" at bounding box center [724, 495] width 124 height 38
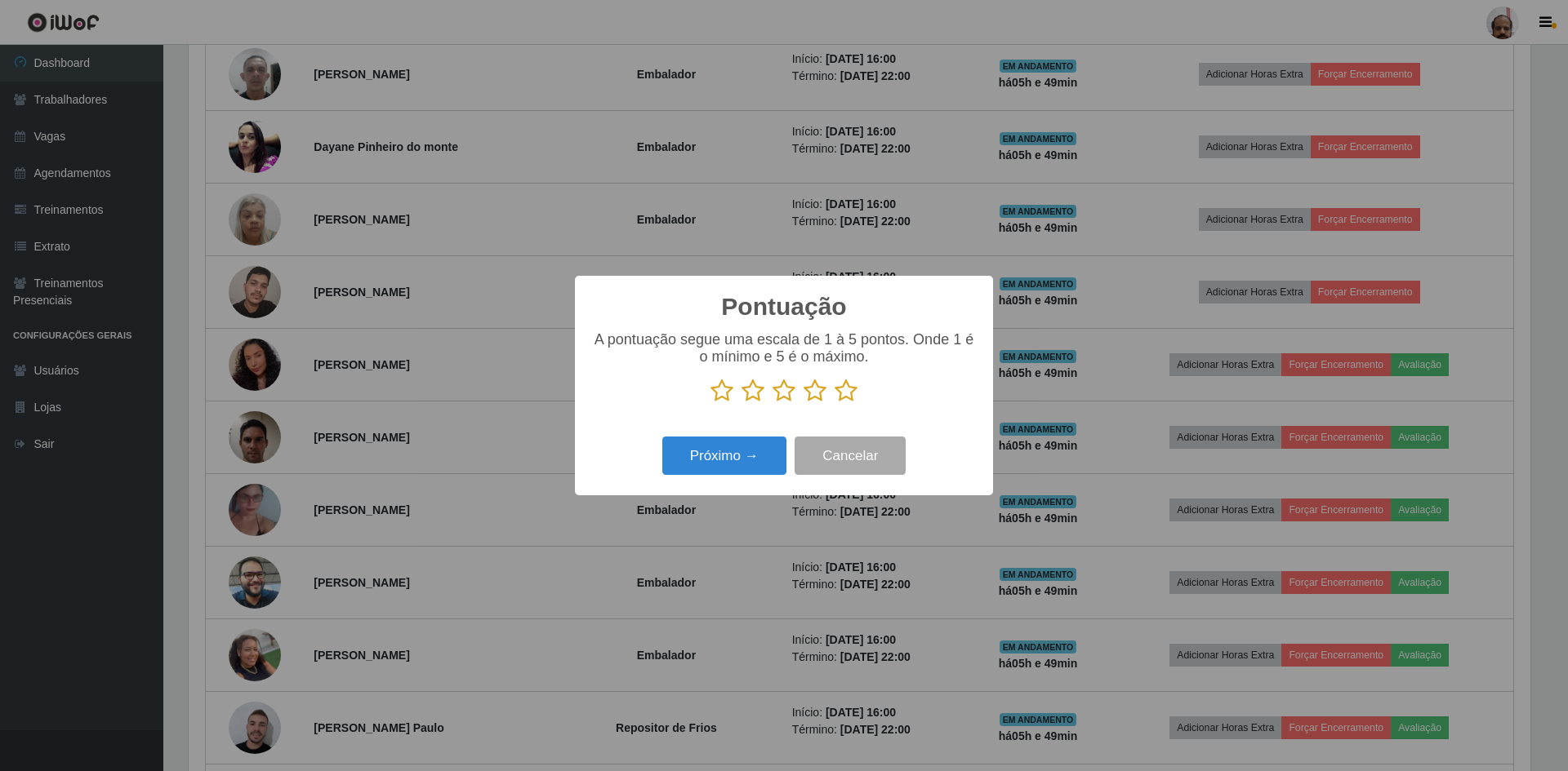
click at [842, 401] on icon at bounding box center [846, 391] width 23 height 24
click at [834, 403] on input "radio" at bounding box center [834, 403] width 0 height 0
click at [692, 457] on button "Próximo →" at bounding box center [724, 456] width 124 height 38
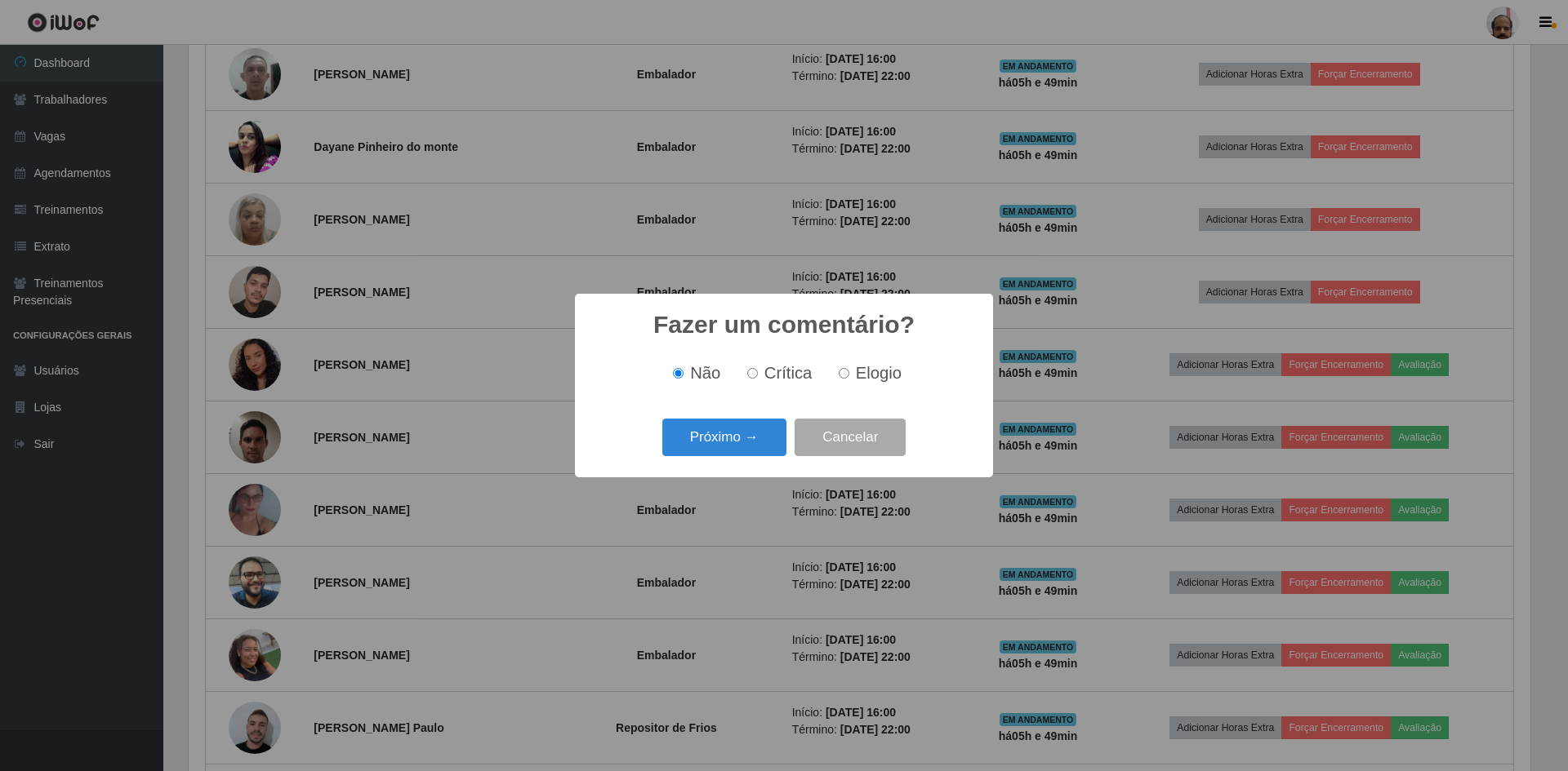
click at [844, 372] on input "Elogio" at bounding box center [844, 373] width 10 height 10
radio input "true"
click at [721, 441] on button "Próximo →" at bounding box center [724, 438] width 124 height 38
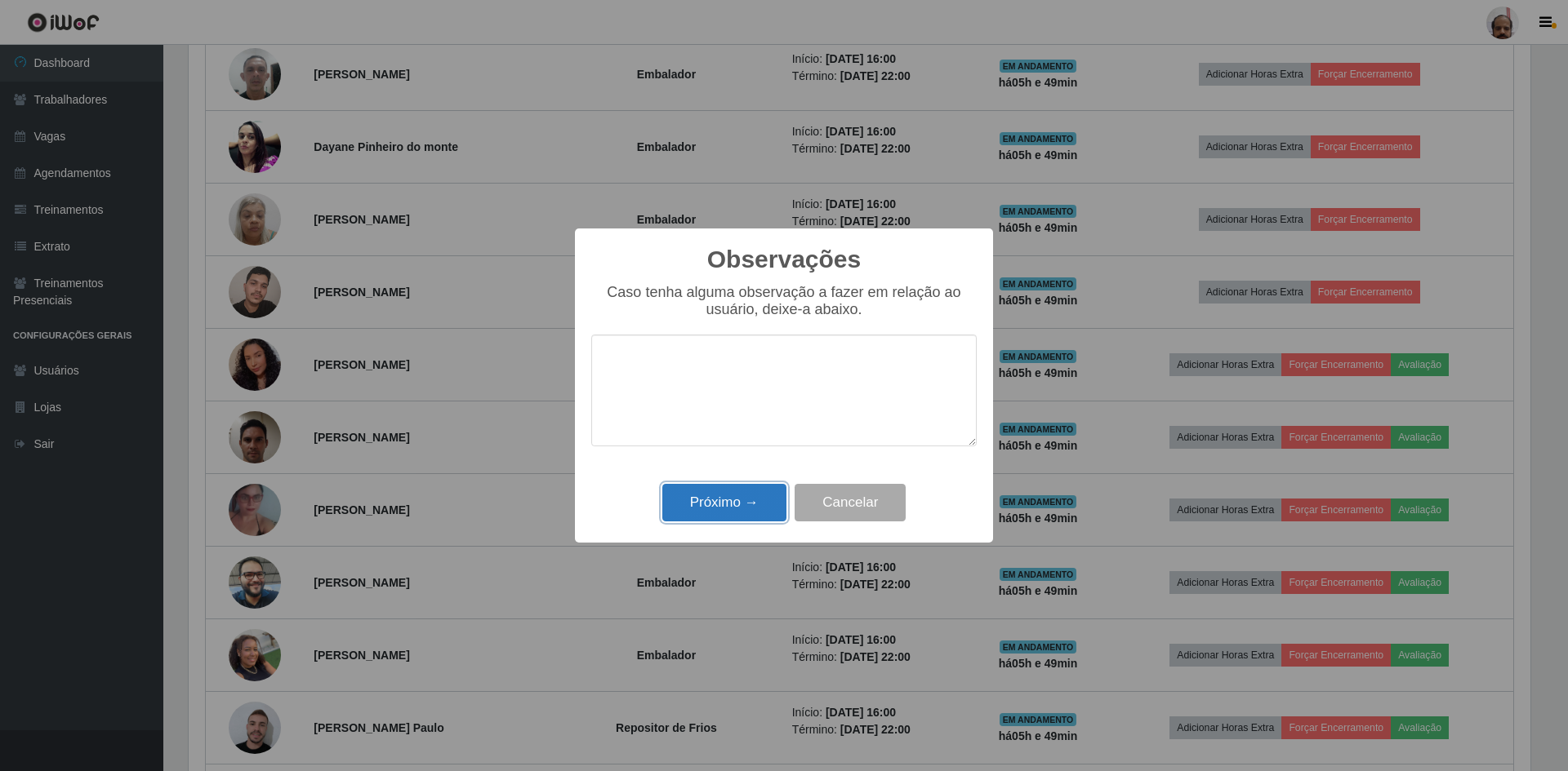
click at [721, 509] on button "Próximo →" at bounding box center [724, 504] width 124 height 38
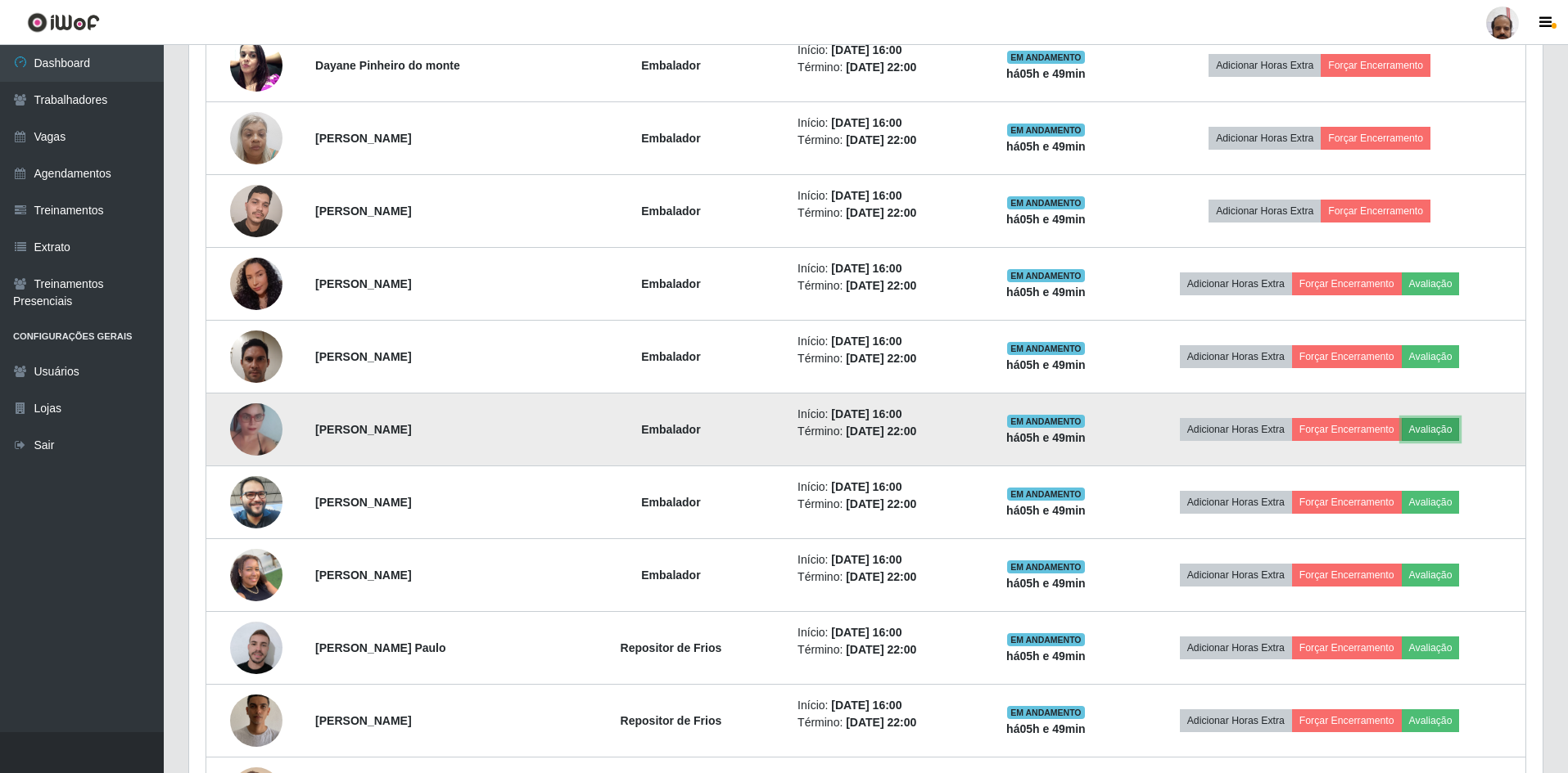
click at [1429, 429] on button "Avaliação" at bounding box center [1431, 429] width 58 height 23
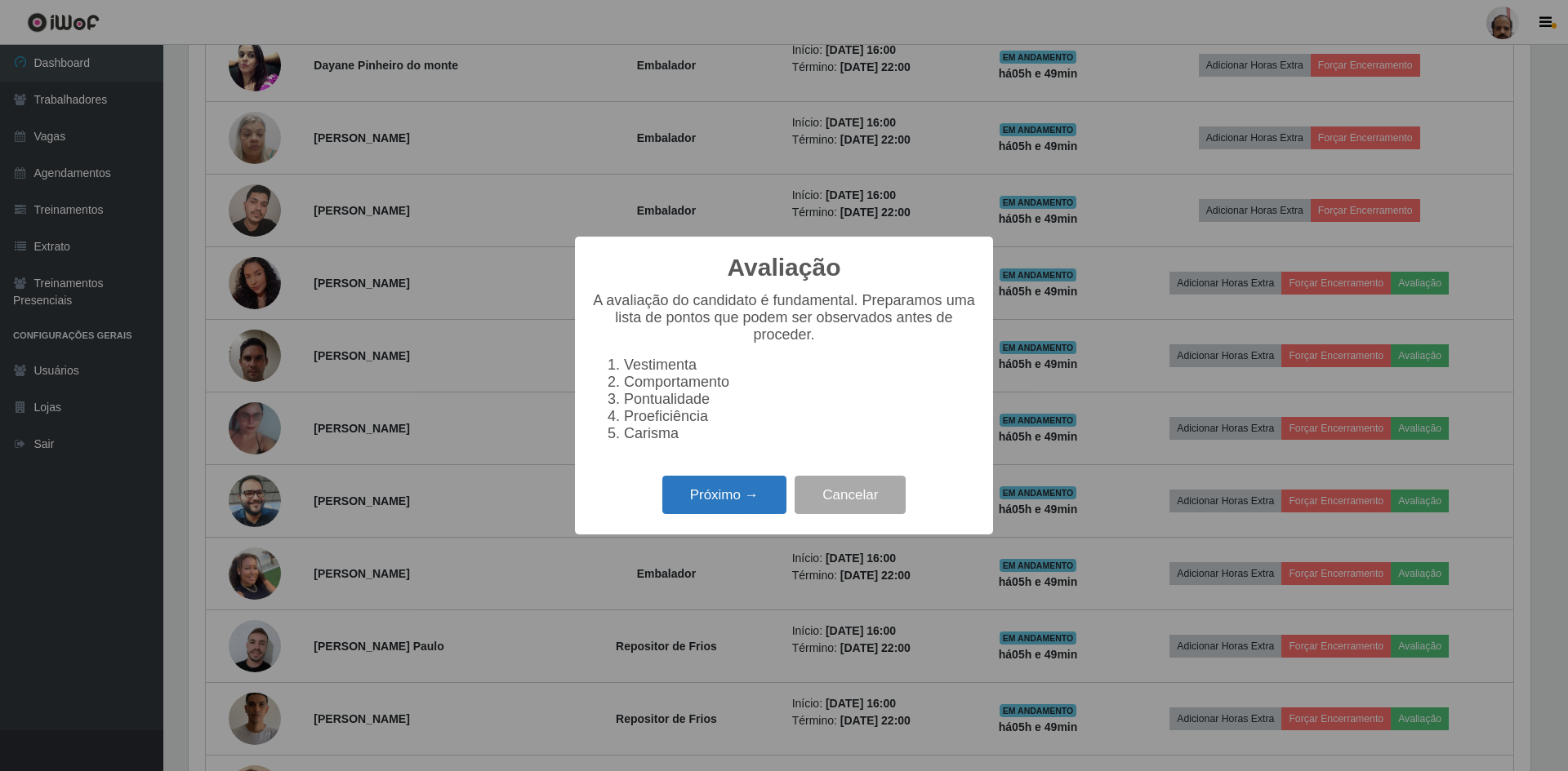
click at [693, 514] on button "Próximo →" at bounding box center [724, 495] width 124 height 38
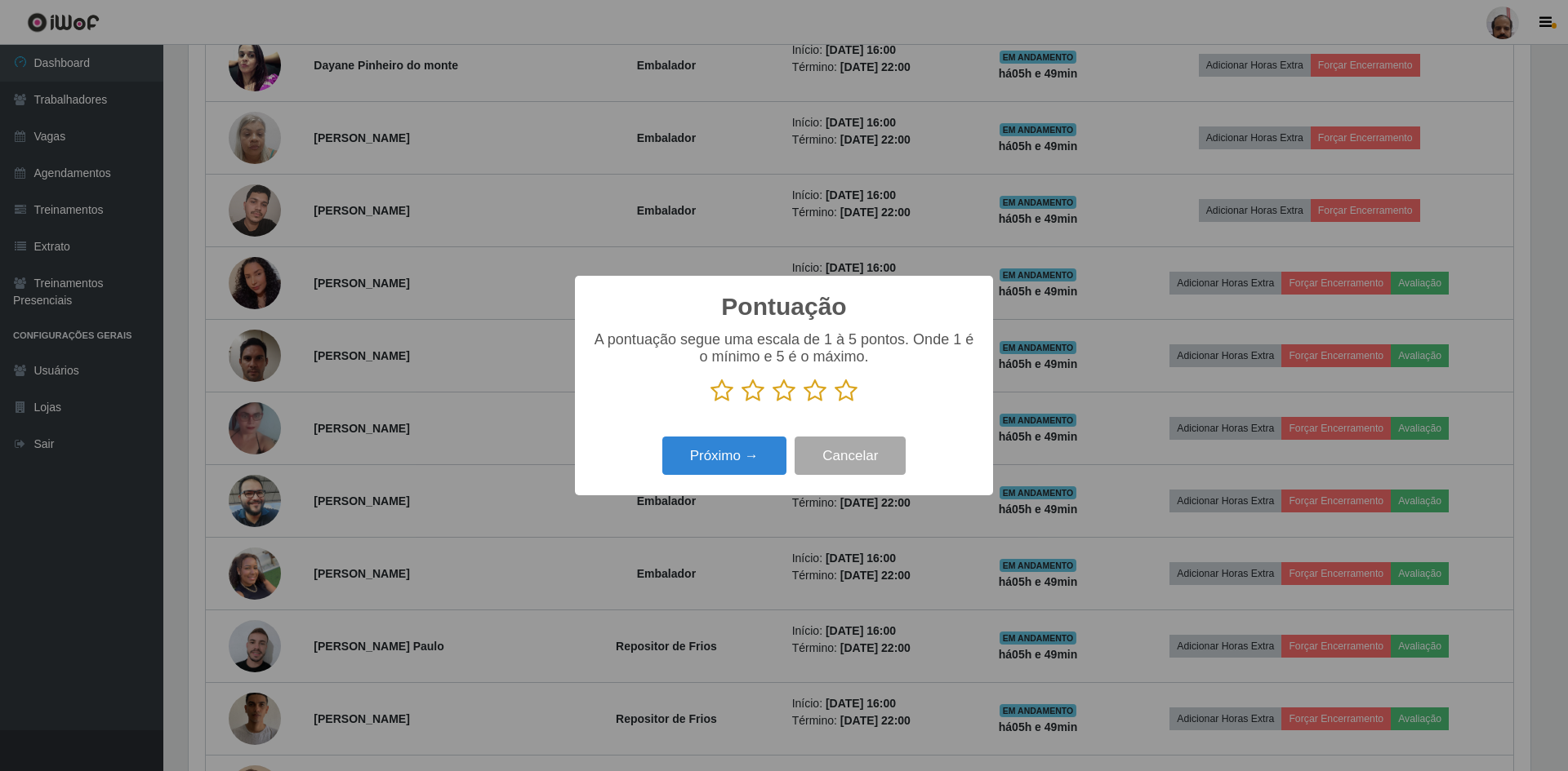
click at [838, 399] on icon at bounding box center [846, 391] width 23 height 24
click at [834, 403] on input "radio" at bounding box center [834, 403] width 0 height 0
click at [684, 468] on button "Próximo →" at bounding box center [724, 456] width 124 height 38
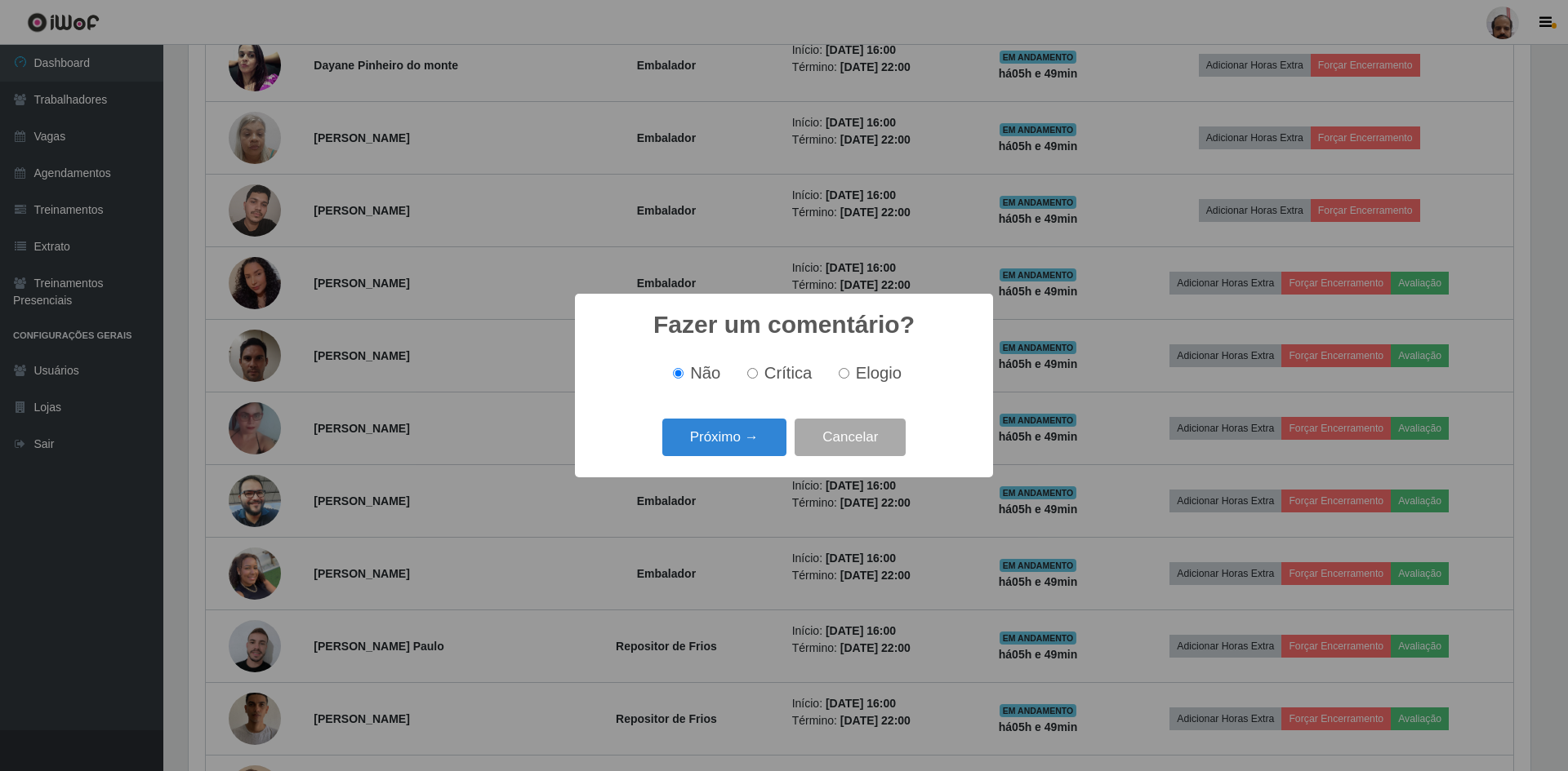
click at [913, 388] on div "Não Crítica Elogio" at bounding box center [784, 373] width 386 height 48
click at [873, 376] on span "Elogio" at bounding box center [879, 372] width 45 height 18
click at [849, 376] on input "Elogio" at bounding box center [844, 373] width 10 height 10
radio input "true"
click at [743, 447] on button "Próximo →" at bounding box center [724, 438] width 124 height 38
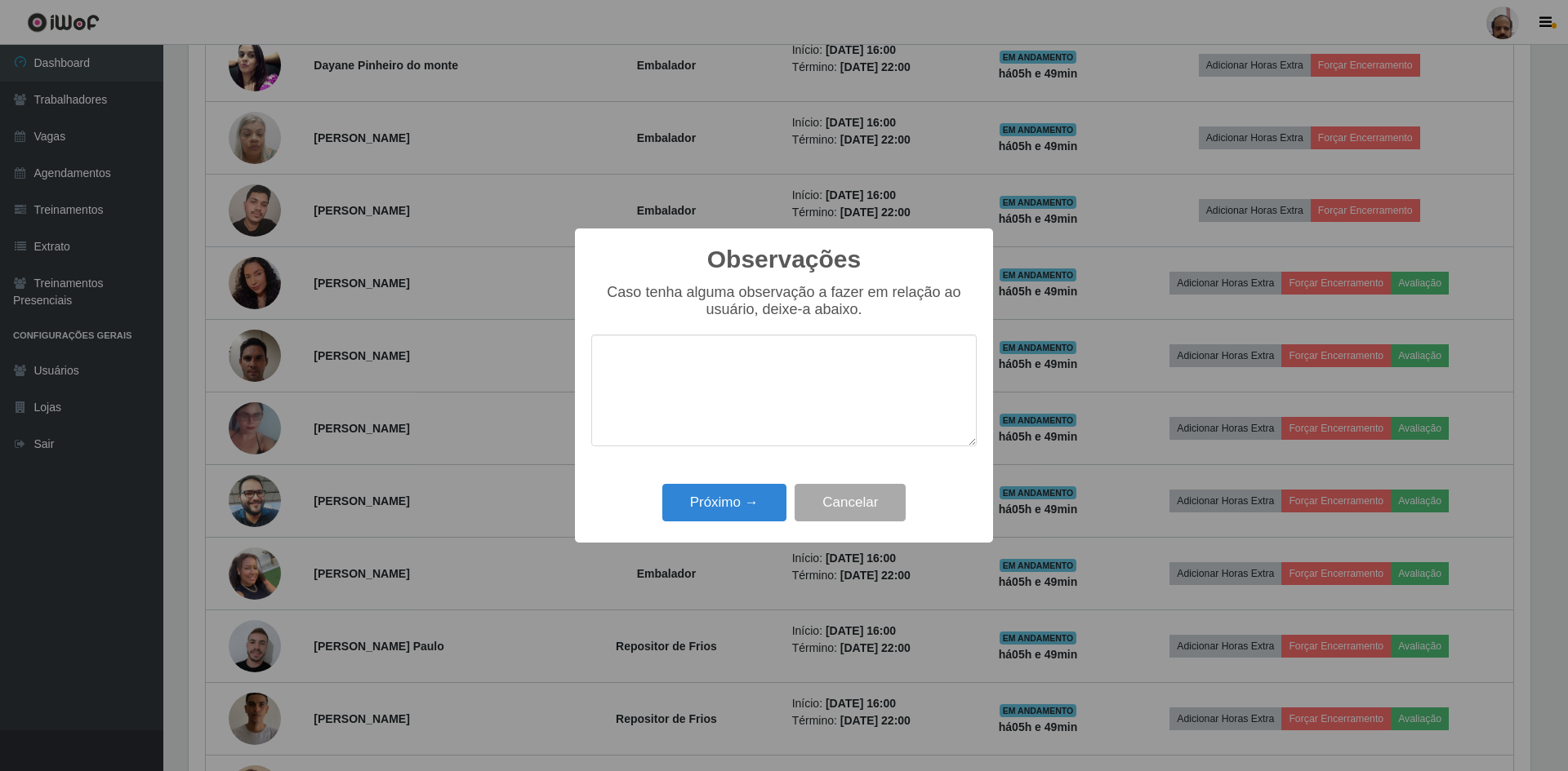
click at [714, 529] on div "Observações × Caso tenha alguma observação a fazer em relação ao usuário, deixe…" at bounding box center [784, 385] width 418 height 314
click at [719, 511] on button "Próximo →" at bounding box center [724, 504] width 124 height 38
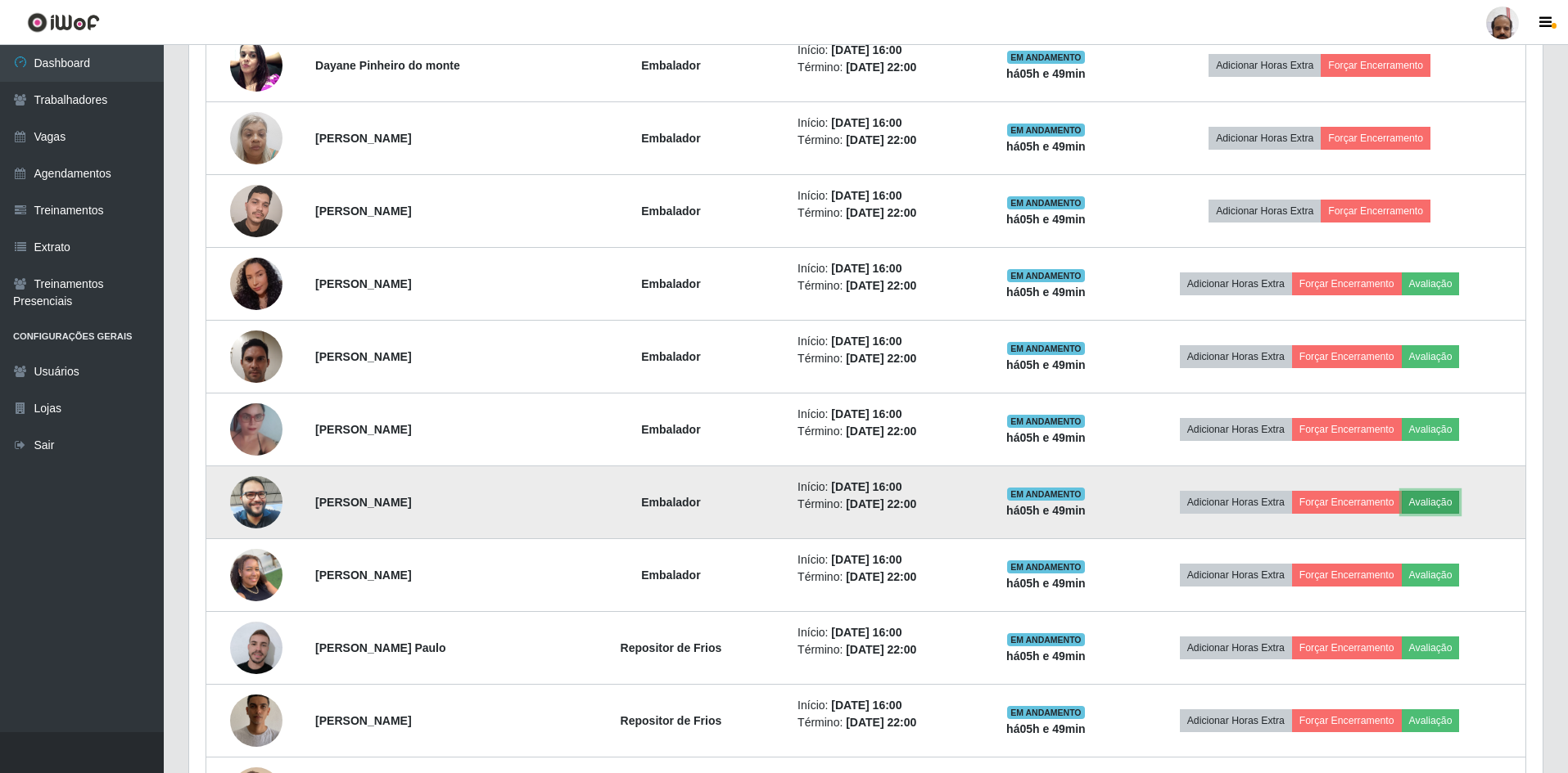
click at [1452, 501] on button "Avaliação" at bounding box center [1431, 502] width 58 height 23
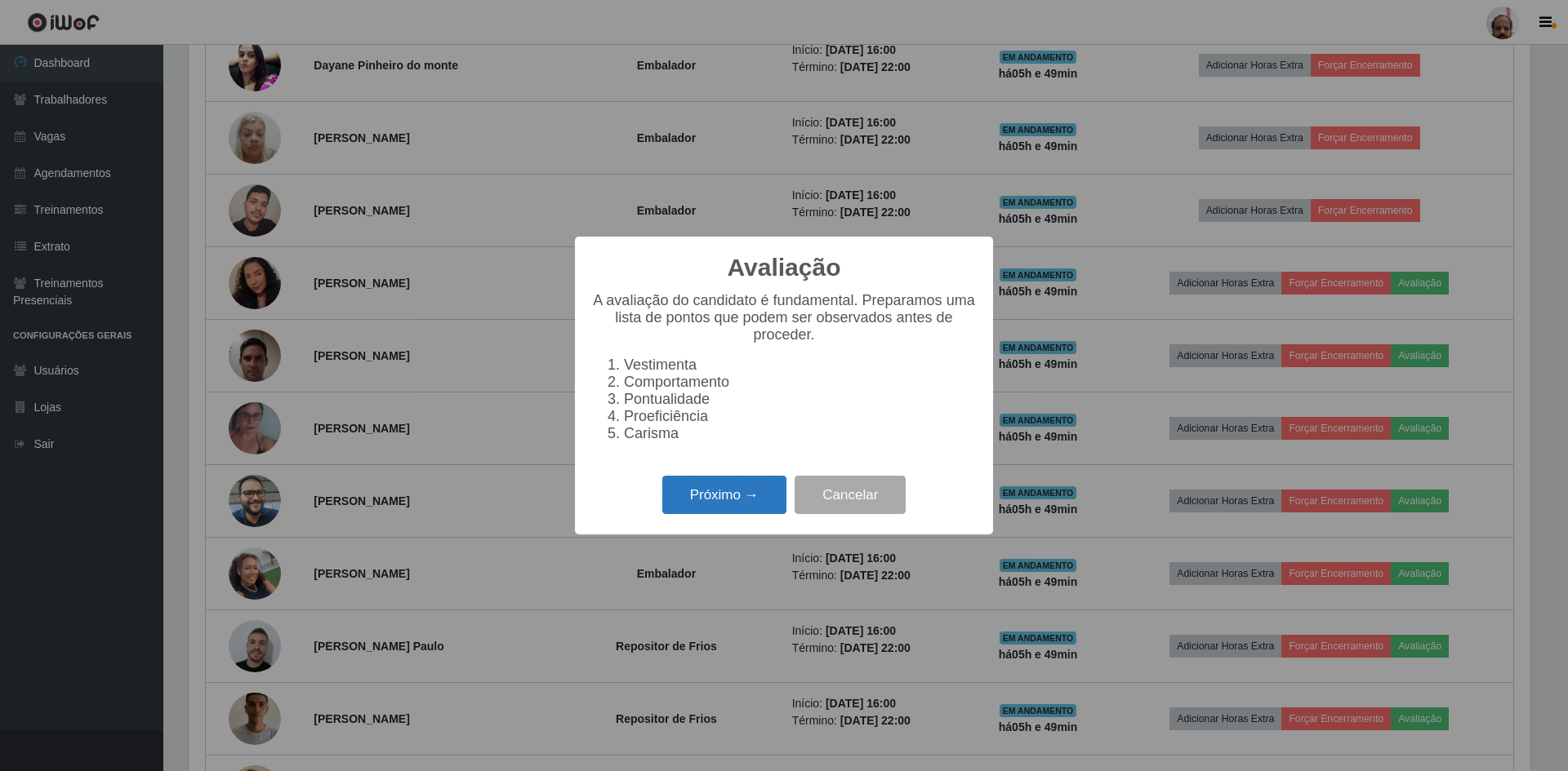
click at [719, 510] on button "Próximo →" at bounding box center [724, 495] width 124 height 38
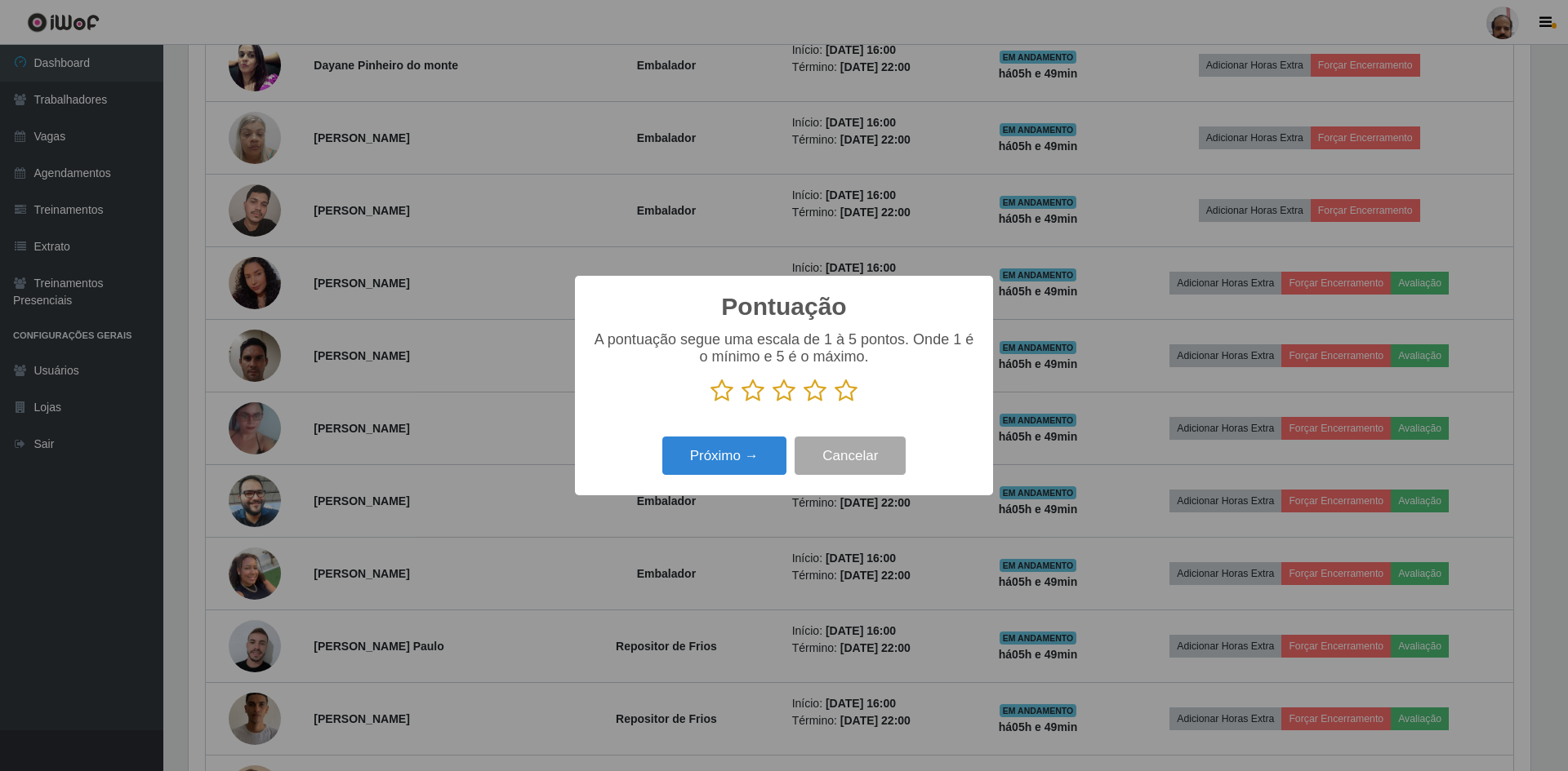
click at [850, 390] on icon at bounding box center [846, 391] width 23 height 24
click at [834, 403] on input "radio" at bounding box center [834, 403] width 0 height 0
click at [714, 460] on button "Próximo →" at bounding box center [724, 456] width 124 height 38
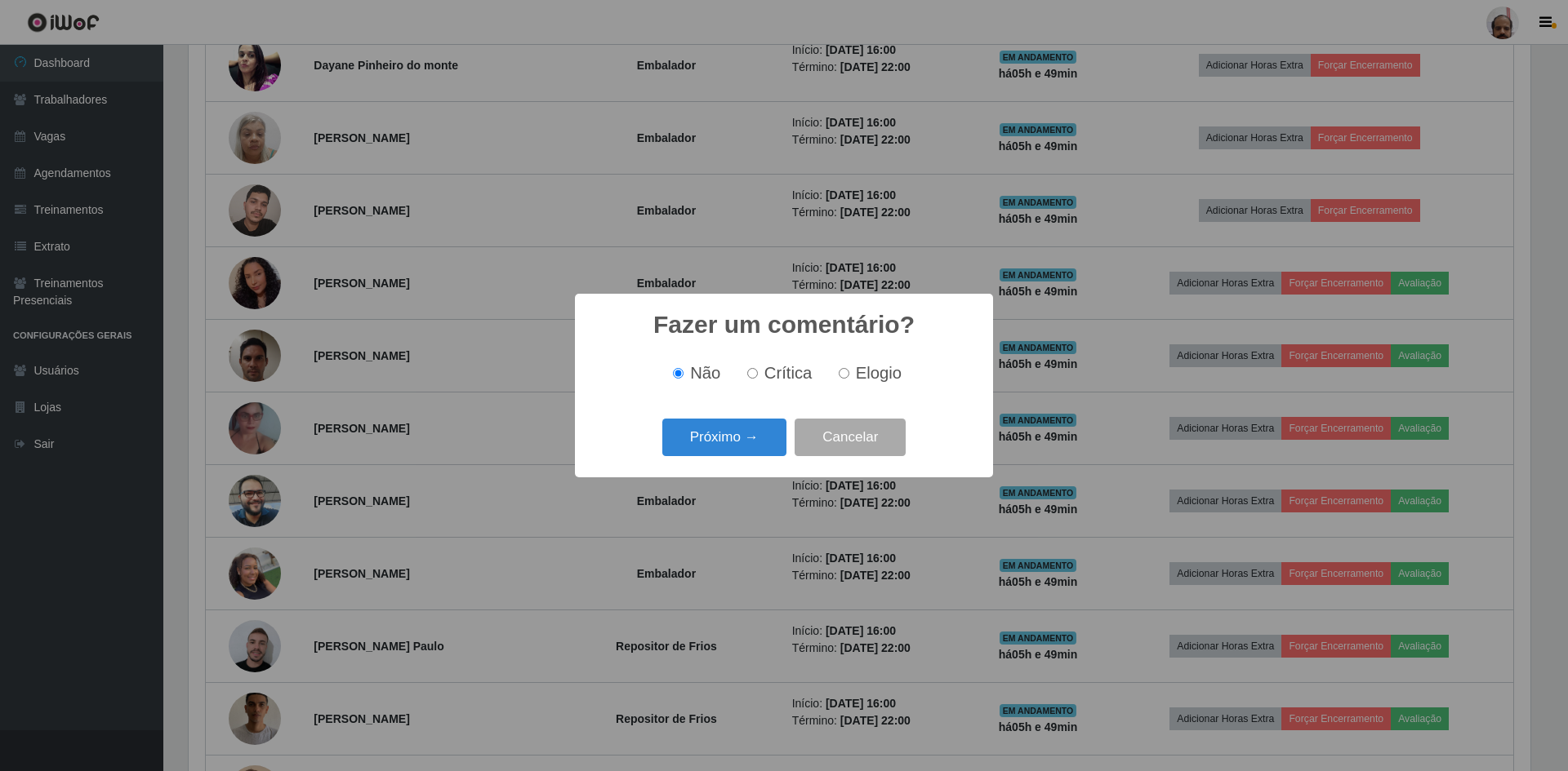
click at [841, 373] on input "Elogio" at bounding box center [844, 373] width 10 height 10
radio input "true"
click at [758, 431] on button "Próximo →" at bounding box center [724, 438] width 124 height 38
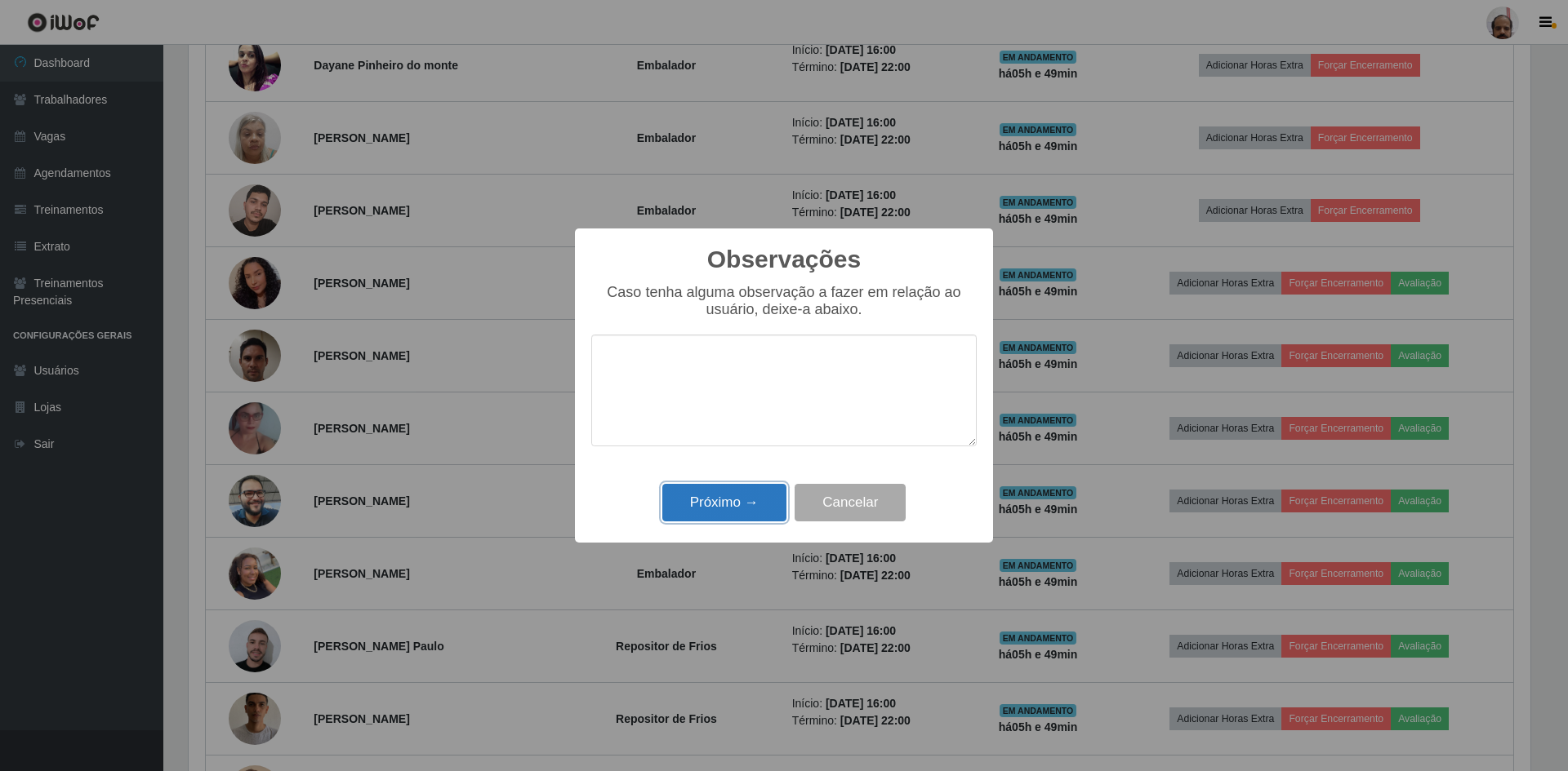
click at [730, 515] on button "Próximo →" at bounding box center [724, 504] width 124 height 38
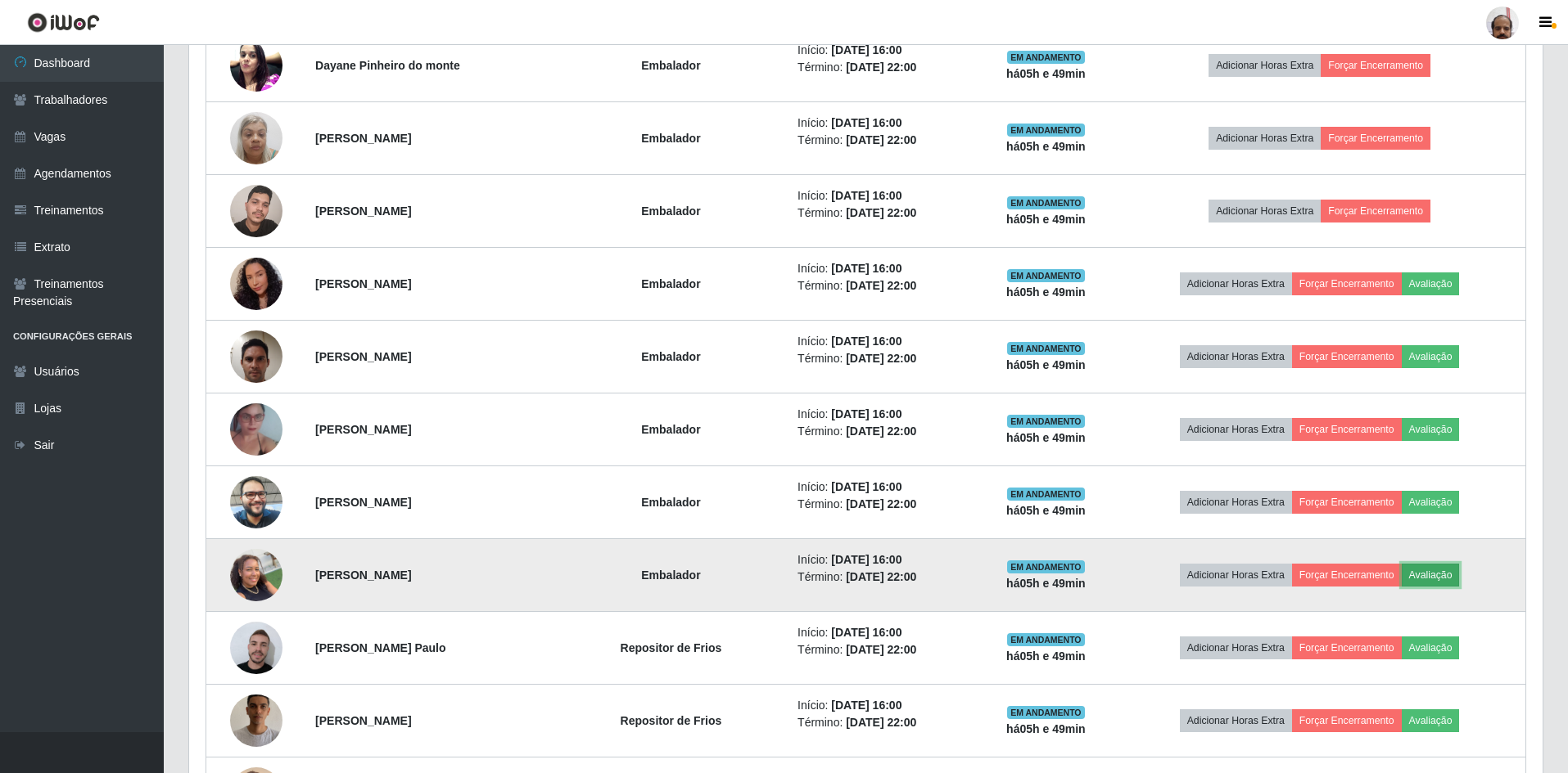
click at [1459, 577] on button "Avaliação" at bounding box center [1431, 575] width 58 height 23
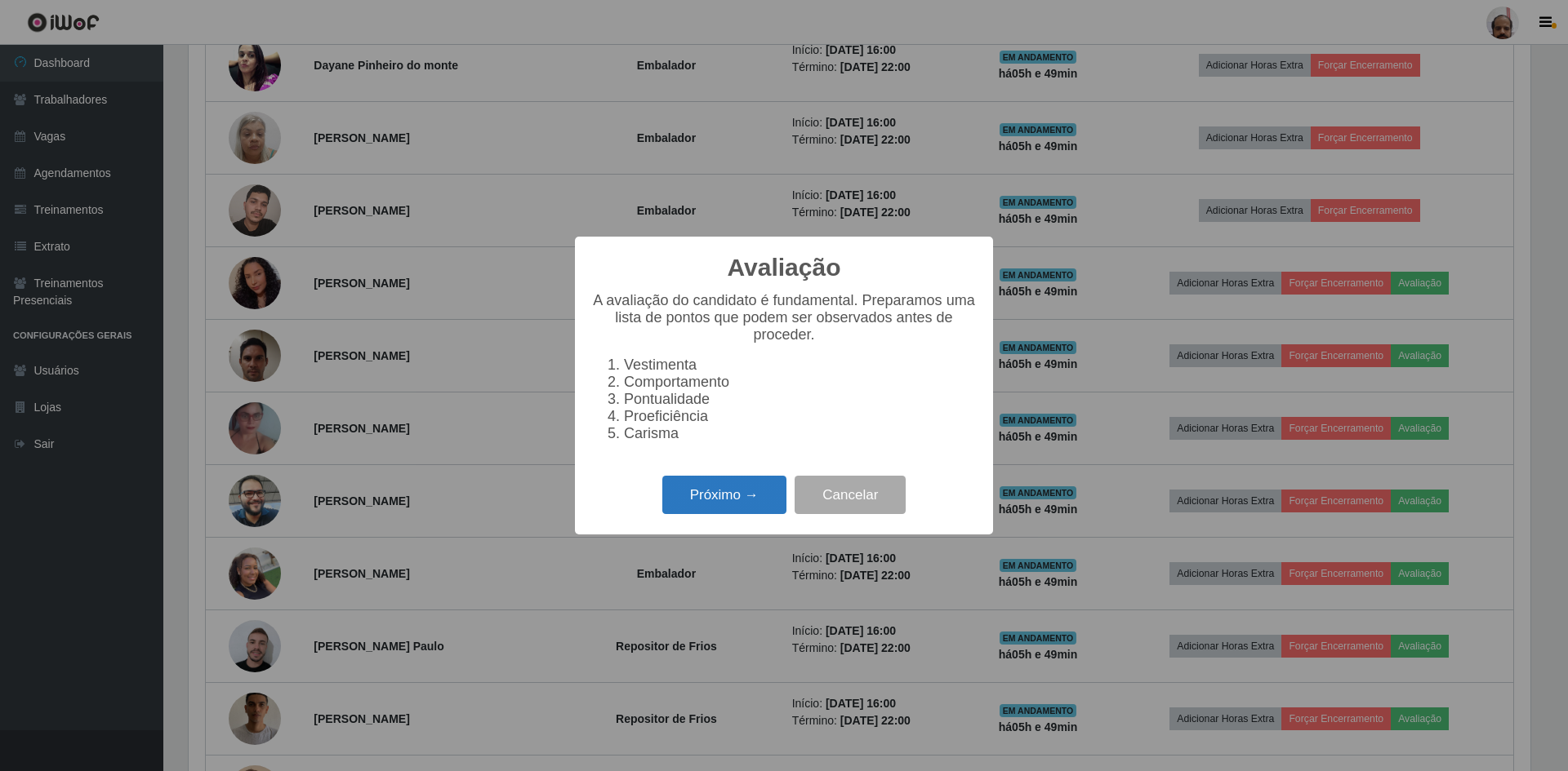
click at [739, 506] on button "Próximo →" at bounding box center [724, 495] width 124 height 38
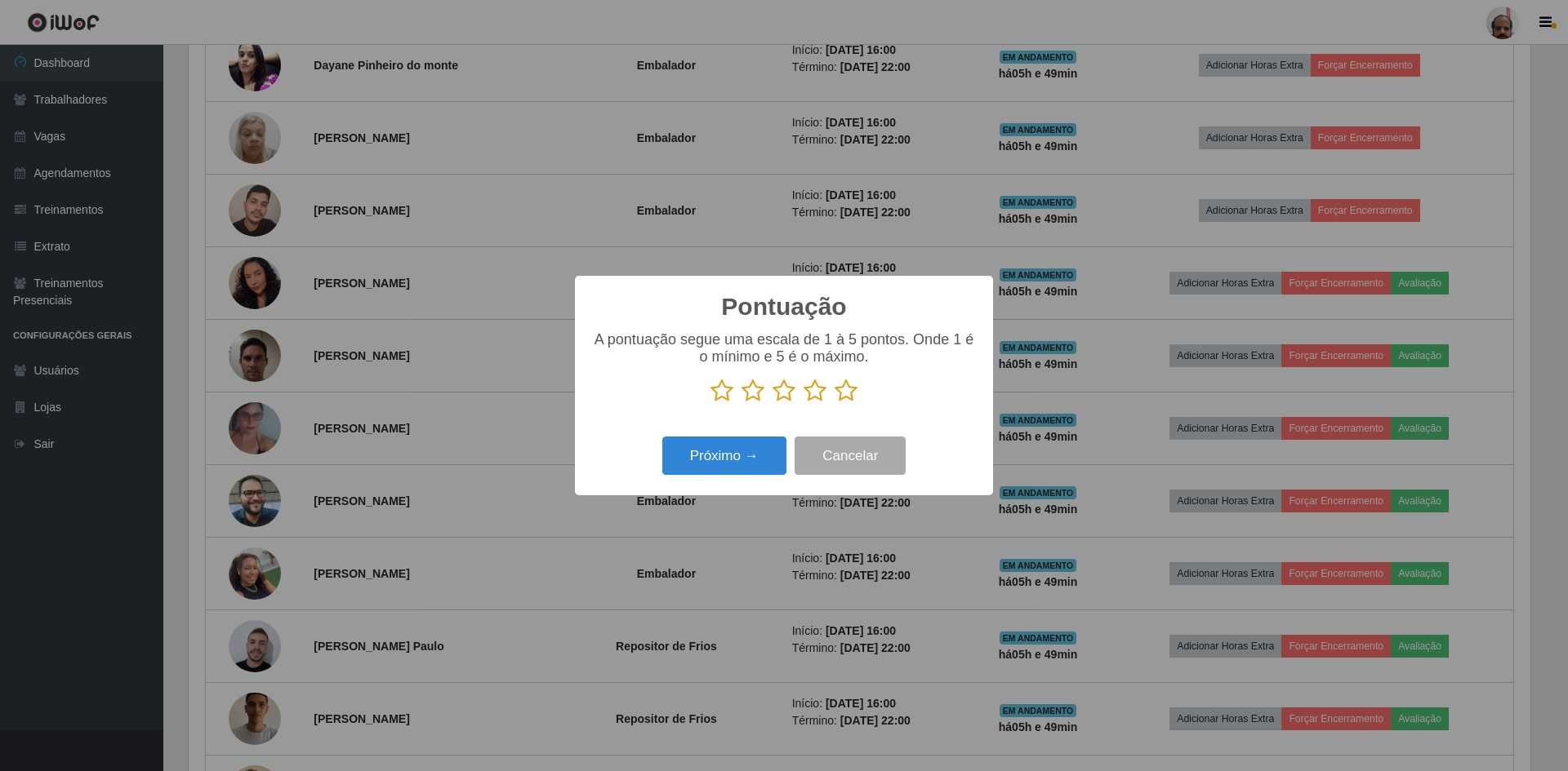
click at [852, 392] on icon at bounding box center [846, 391] width 23 height 24
click at [834, 403] on input "radio" at bounding box center [834, 403] width 0 height 0
click at [745, 460] on button "Próximo →" at bounding box center [724, 456] width 124 height 38
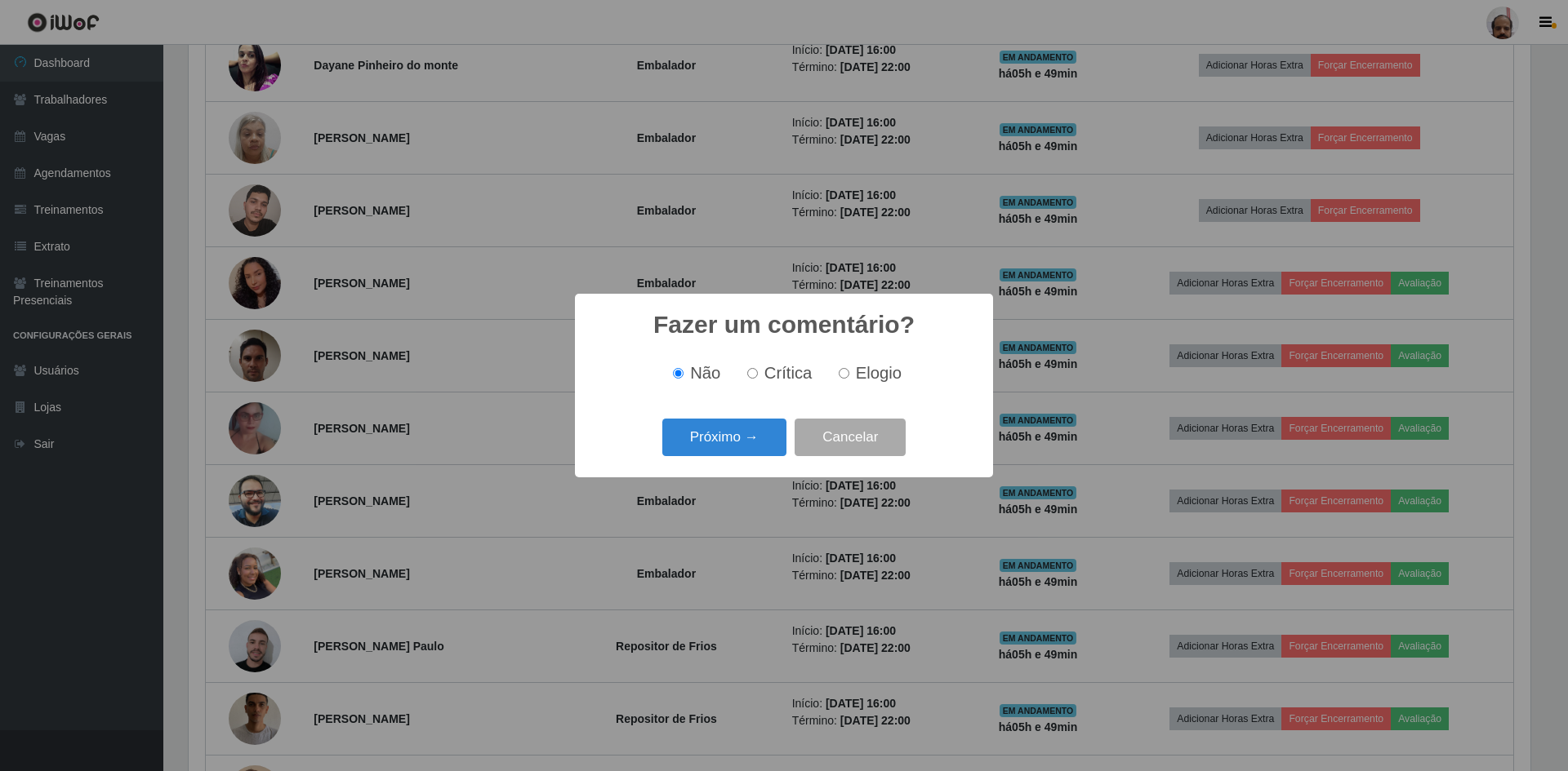
click at [859, 362] on div "Não Crítica Elogio" at bounding box center [784, 373] width 386 height 48
click at [849, 372] on label "Elogio" at bounding box center [866, 372] width 69 height 18
click at [849, 372] on input "Elogio" at bounding box center [844, 373] width 10 height 10
radio input "true"
click at [686, 436] on button "Próximo →" at bounding box center [724, 438] width 124 height 38
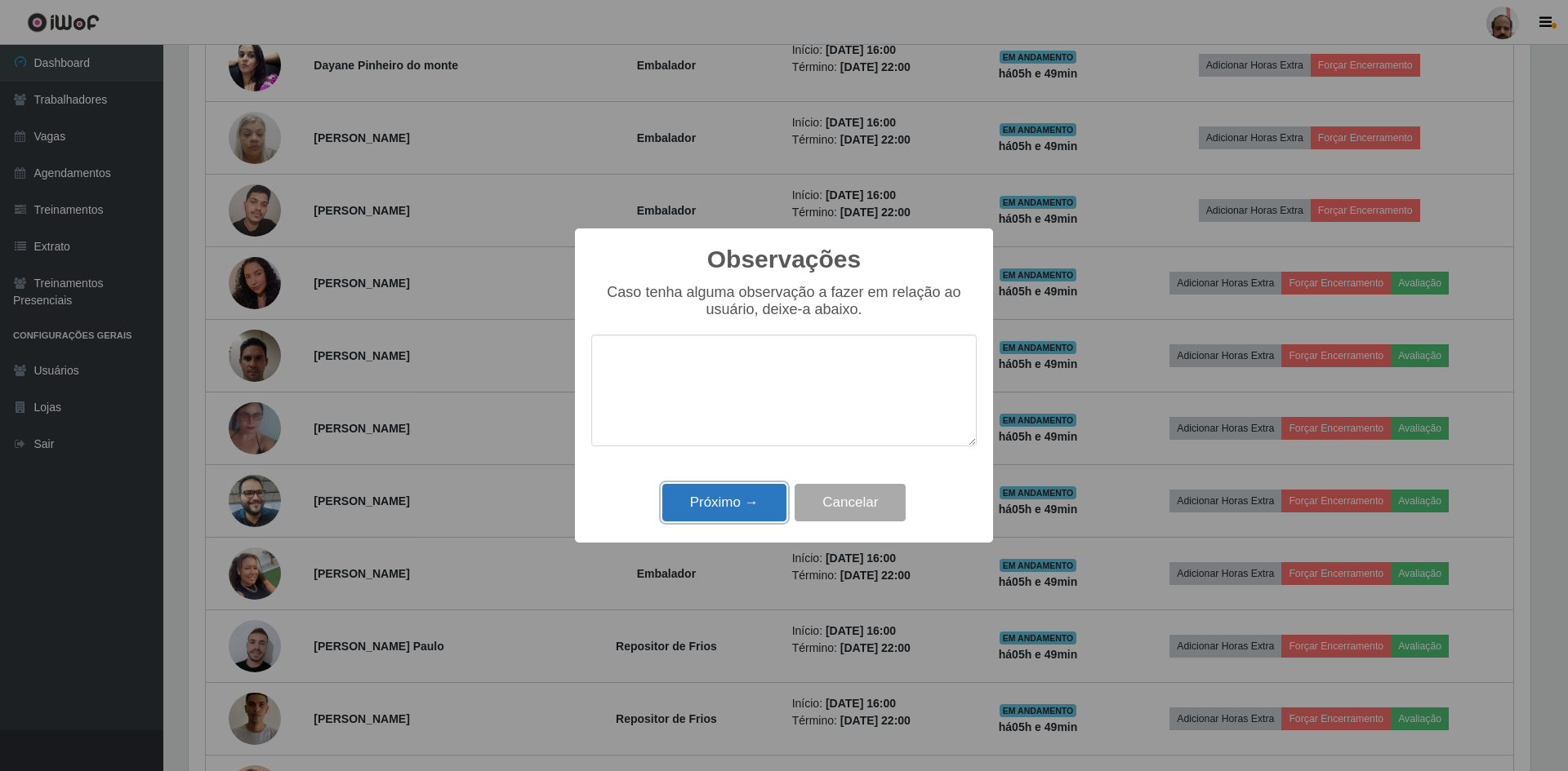
click at [682, 504] on button "Próximo →" at bounding box center [724, 504] width 124 height 38
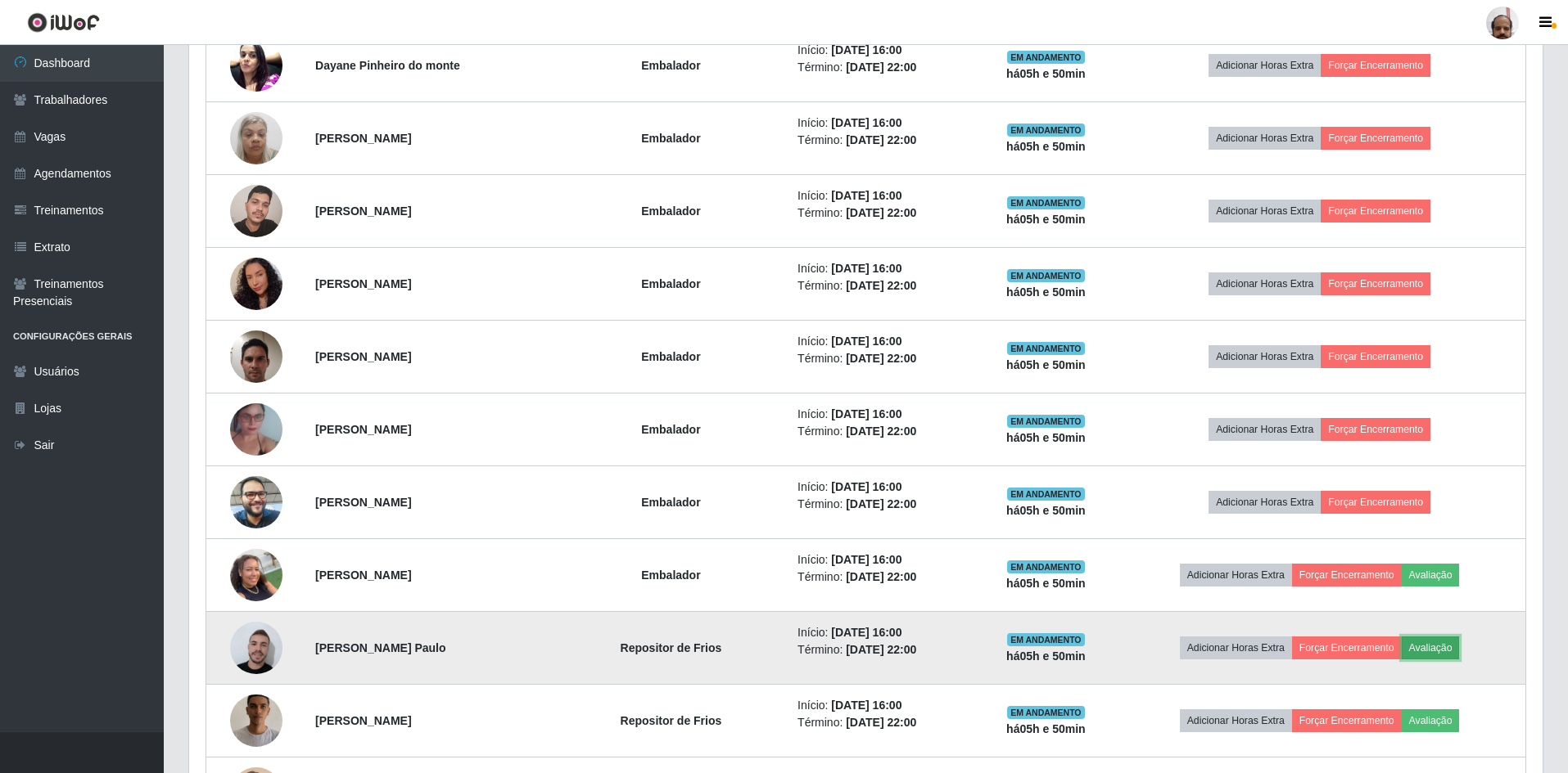
click at [1448, 643] on button "Avaliação" at bounding box center [1431, 648] width 58 height 23
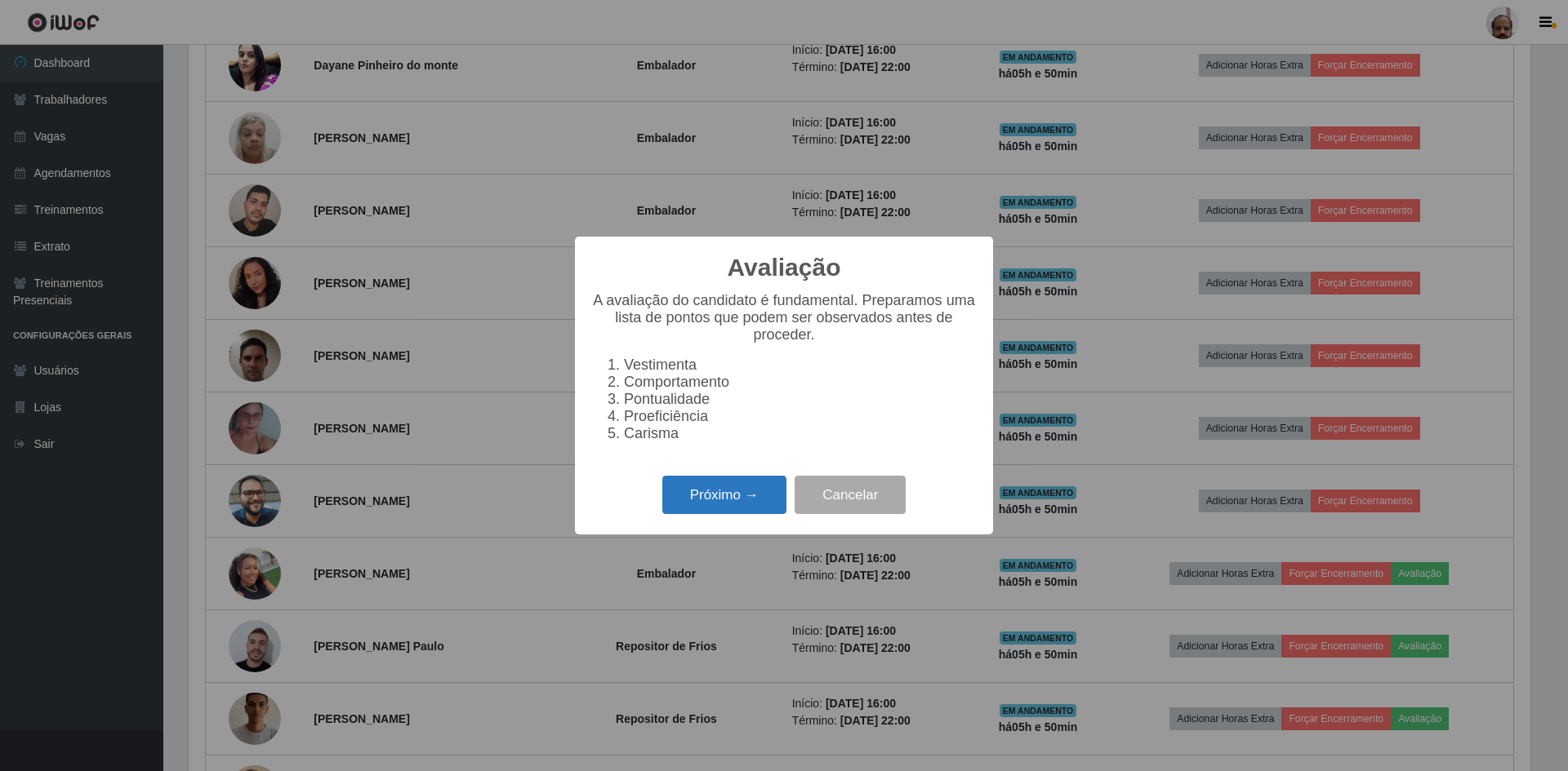
click at [705, 505] on button "Próximo →" at bounding box center [724, 495] width 124 height 38
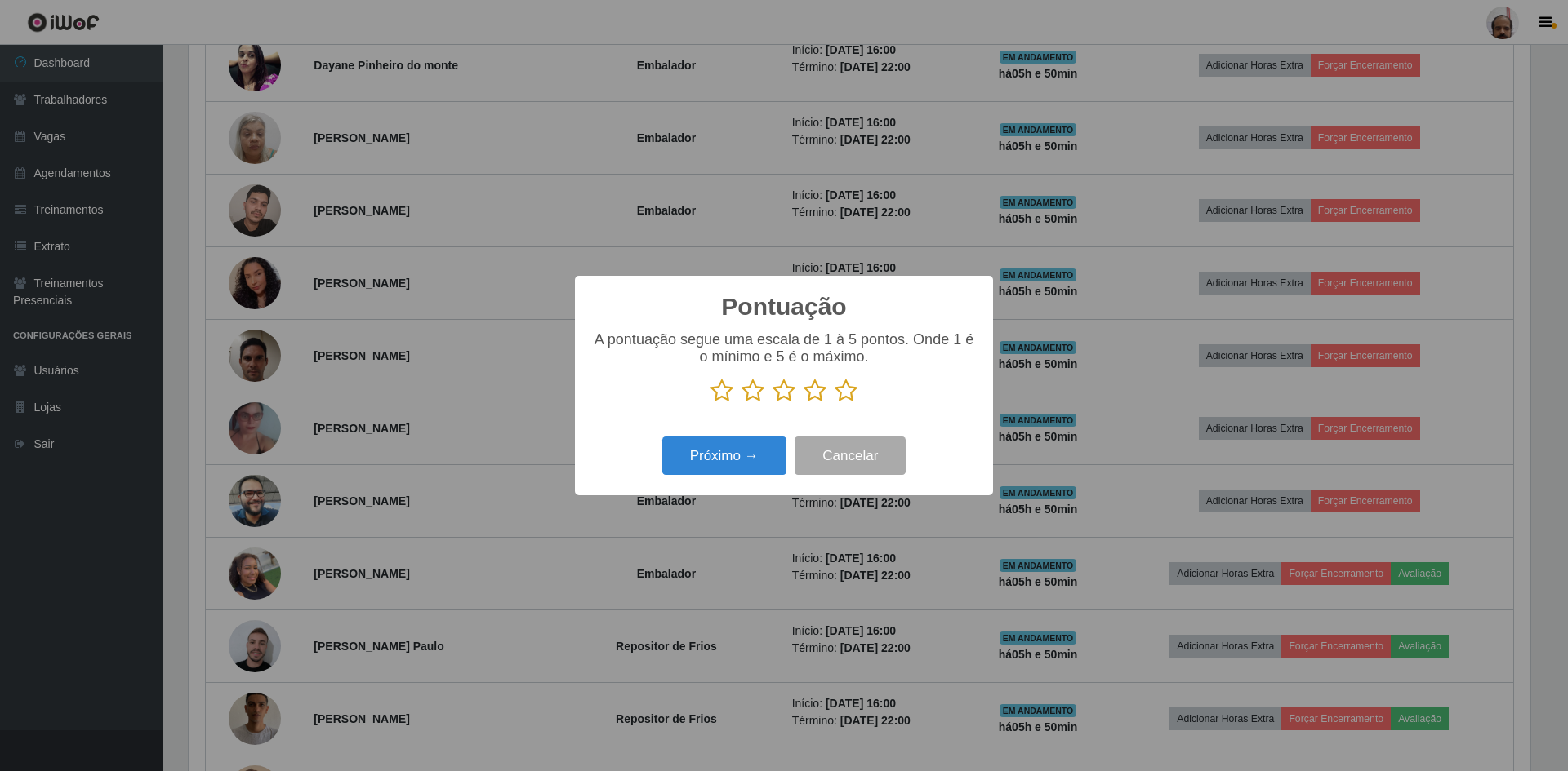
click at [846, 396] on icon at bounding box center [846, 391] width 23 height 24
click at [834, 403] on input "radio" at bounding box center [834, 403] width 0 height 0
click at [726, 454] on button "Próximo →" at bounding box center [724, 456] width 124 height 38
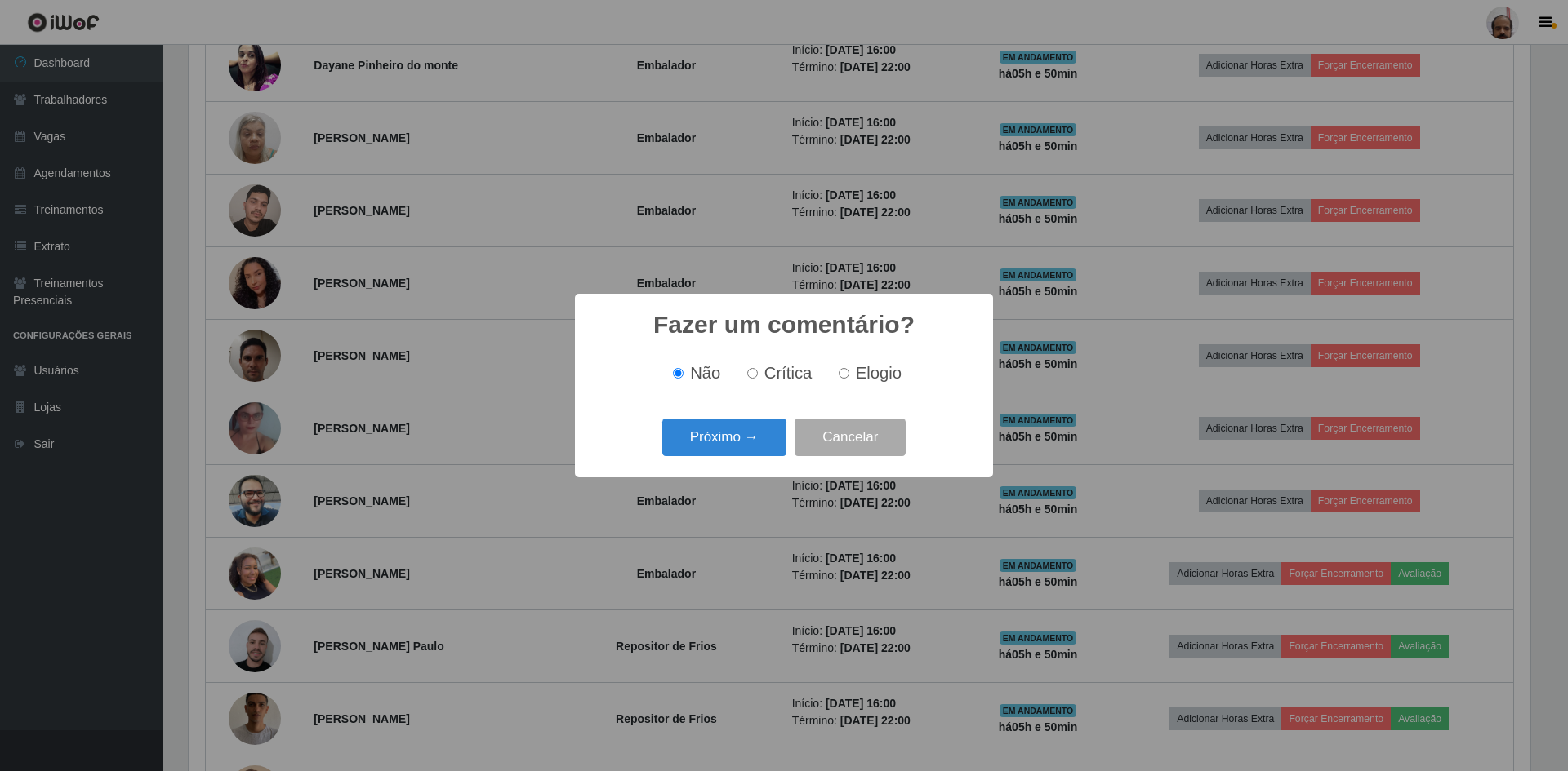
click at [851, 377] on label "Elogio" at bounding box center [866, 372] width 69 height 18
click at [849, 377] on input "Elogio" at bounding box center [844, 373] width 10 height 10
radio input "true"
click at [736, 442] on button "Próximo →" at bounding box center [724, 438] width 124 height 38
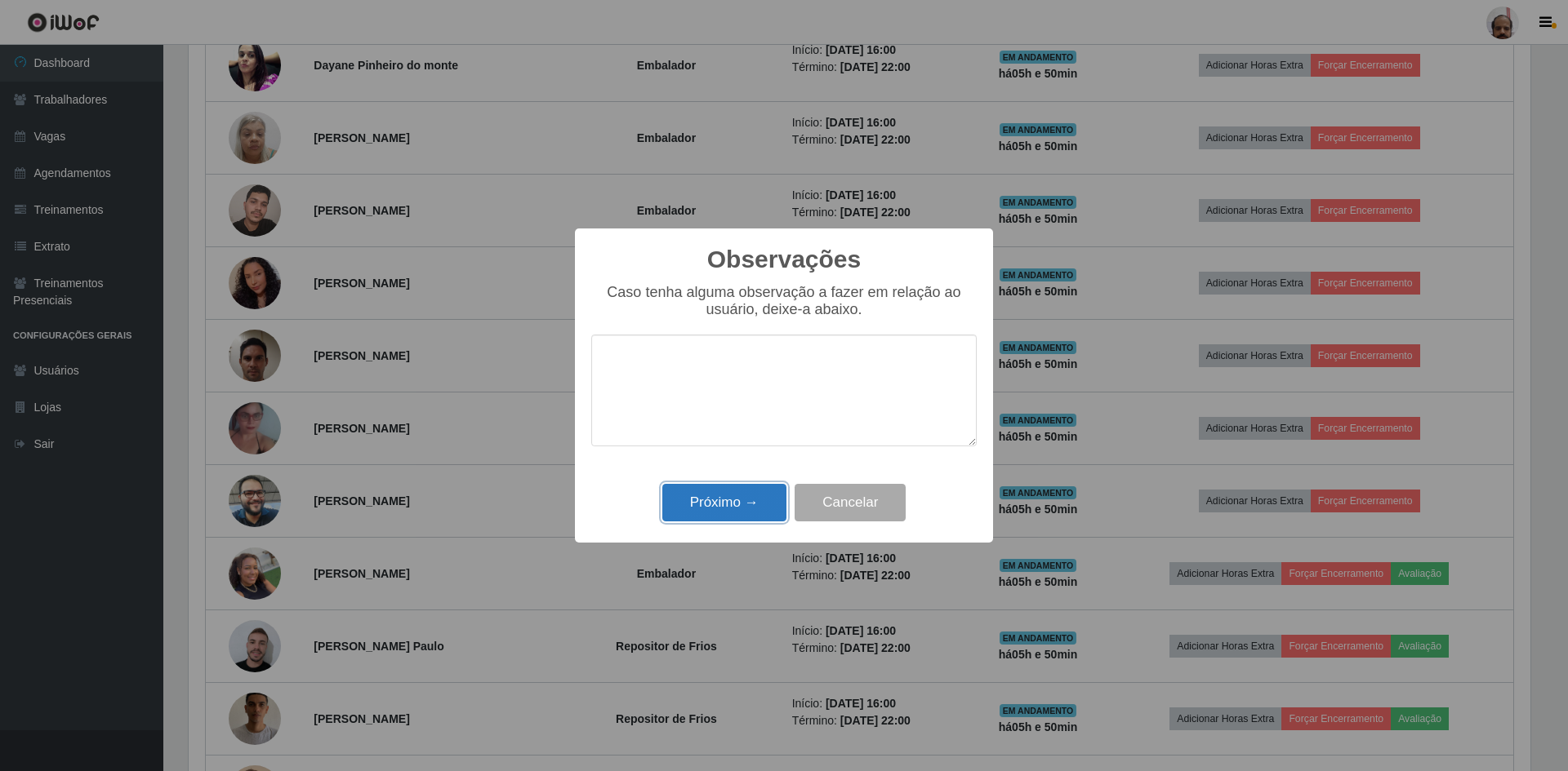
click at [717, 514] on button "Próximo →" at bounding box center [724, 504] width 124 height 38
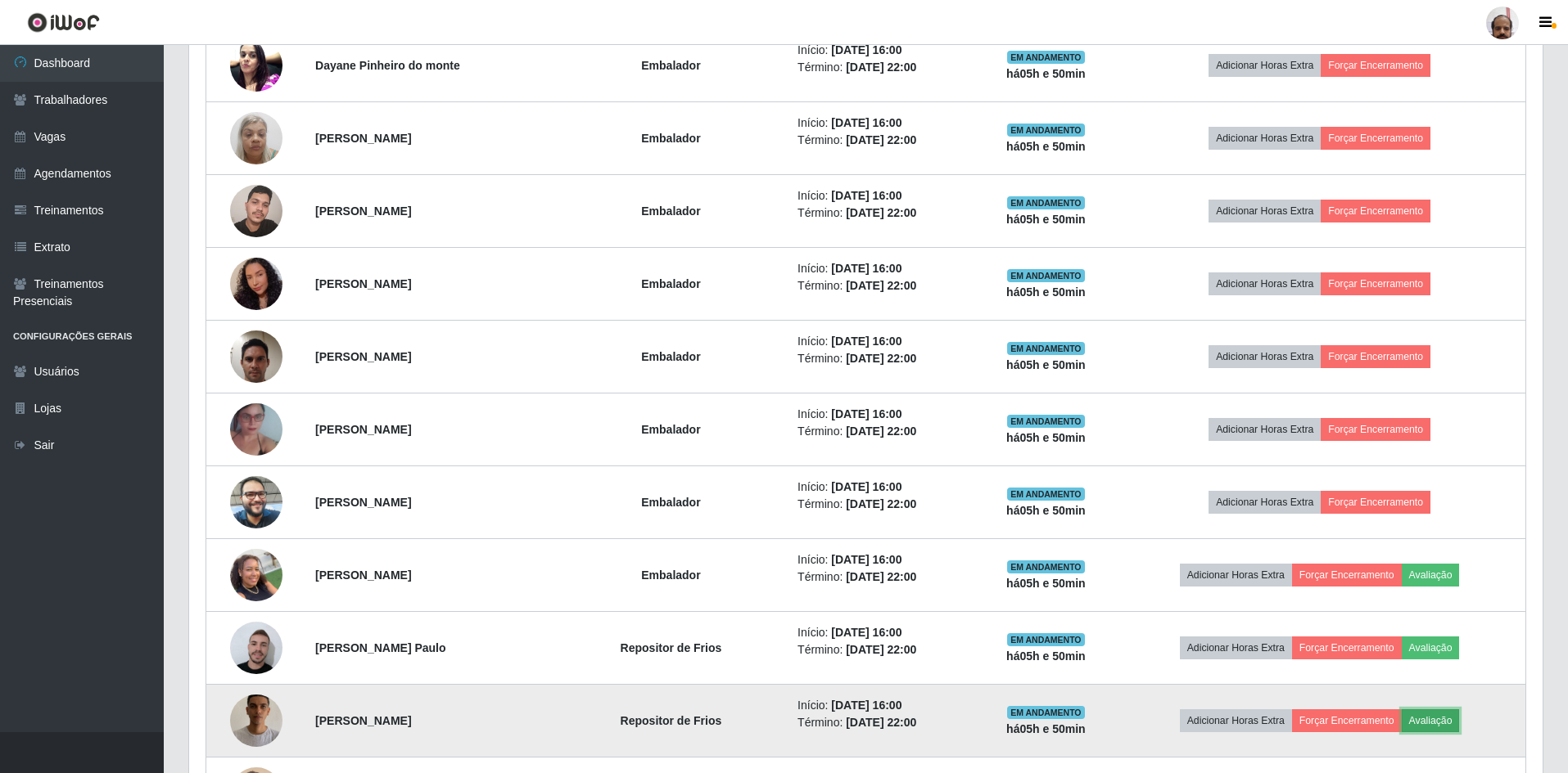
click at [1460, 726] on button "Avaliação" at bounding box center [1431, 721] width 58 height 23
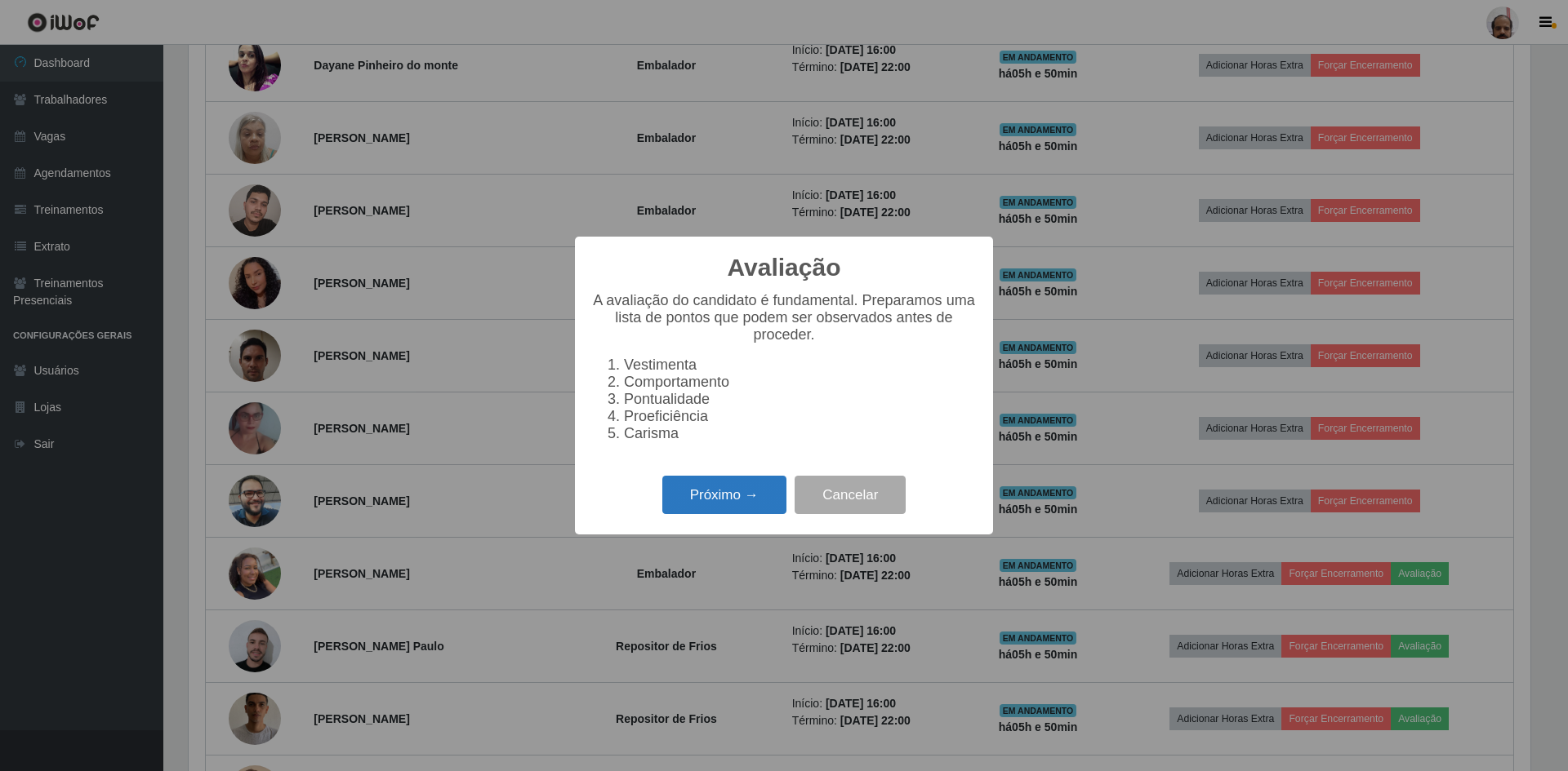
click at [738, 507] on button "Próximo →" at bounding box center [724, 495] width 124 height 38
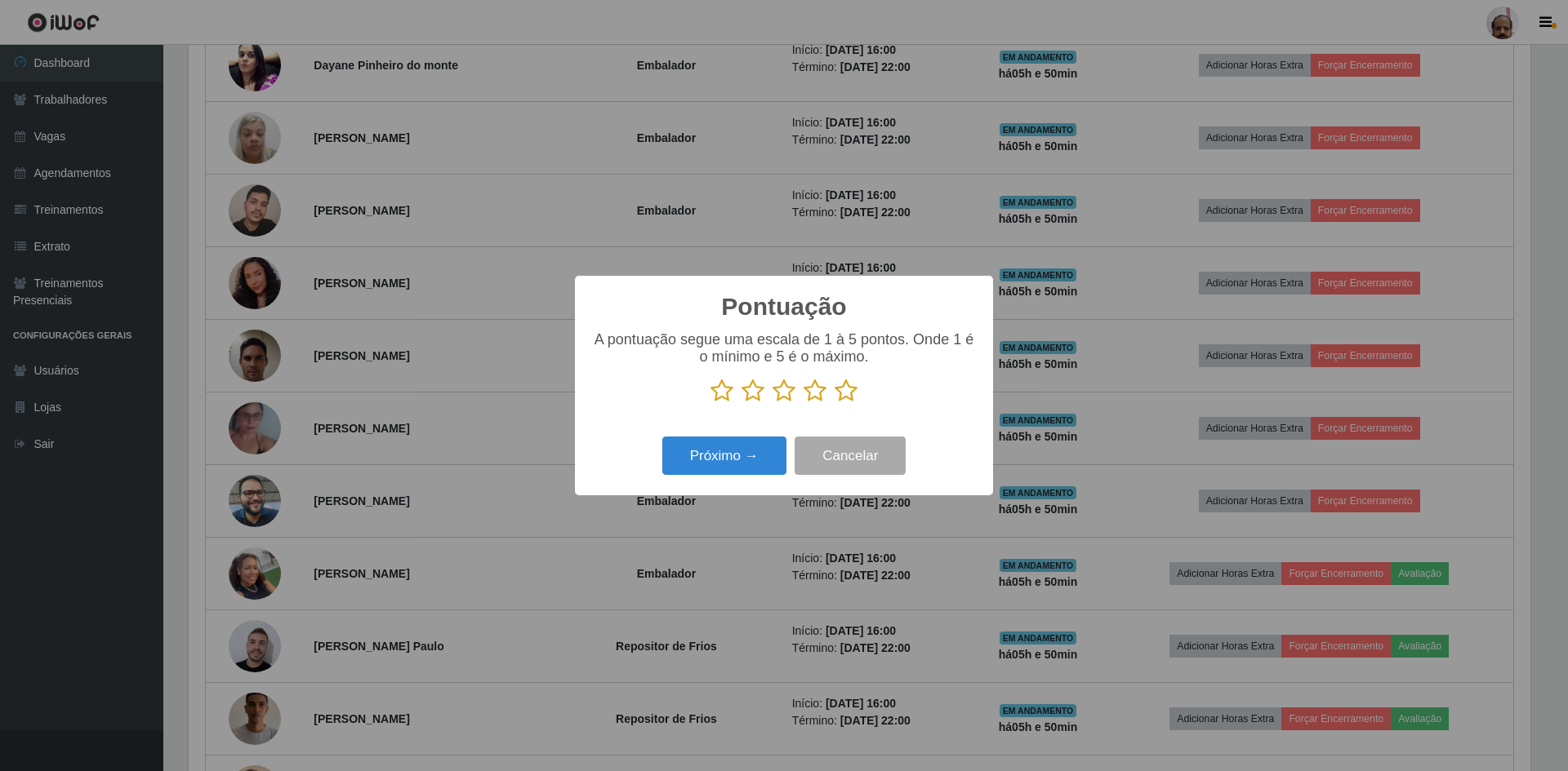
click at [846, 393] on icon at bounding box center [846, 391] width 23 height 24
click at [834, 403] on input "radio" at bounding box center [834, 403] width 0 height 0
click at [713, 467] on button "Próximo →" at bounding box center [724, 456] width 124 height 38
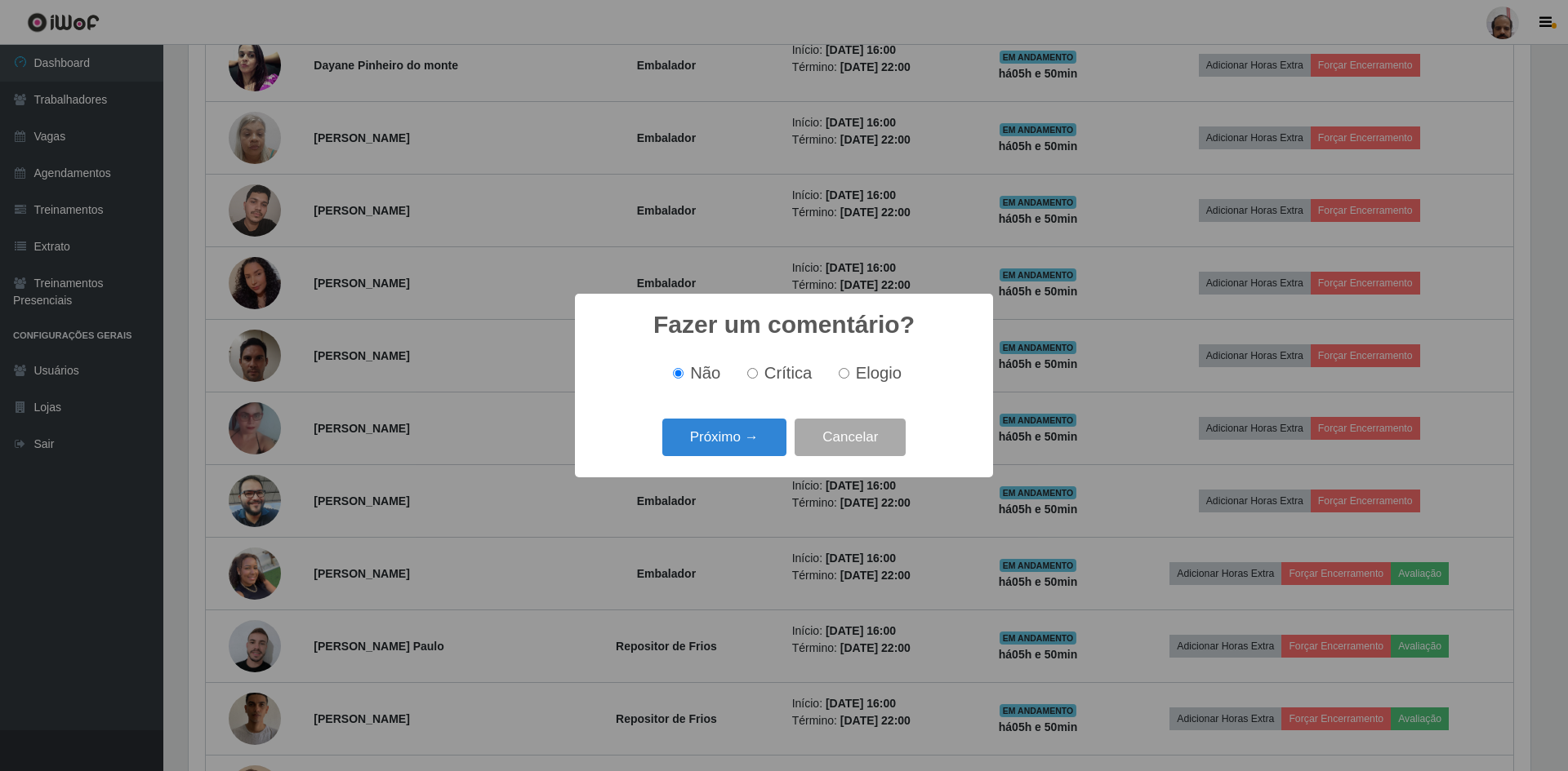
click at [868, 370] on span "Elogio" at bounding box center [879, 372] width 45 height 18
click at [849, 370] on input "Elogio" at bounding box center [844, 373] width 10 height 10
radio input "true"
click at [692, 436] on button "Próximo →" at bounding box center [724, 438] width 124 height 38
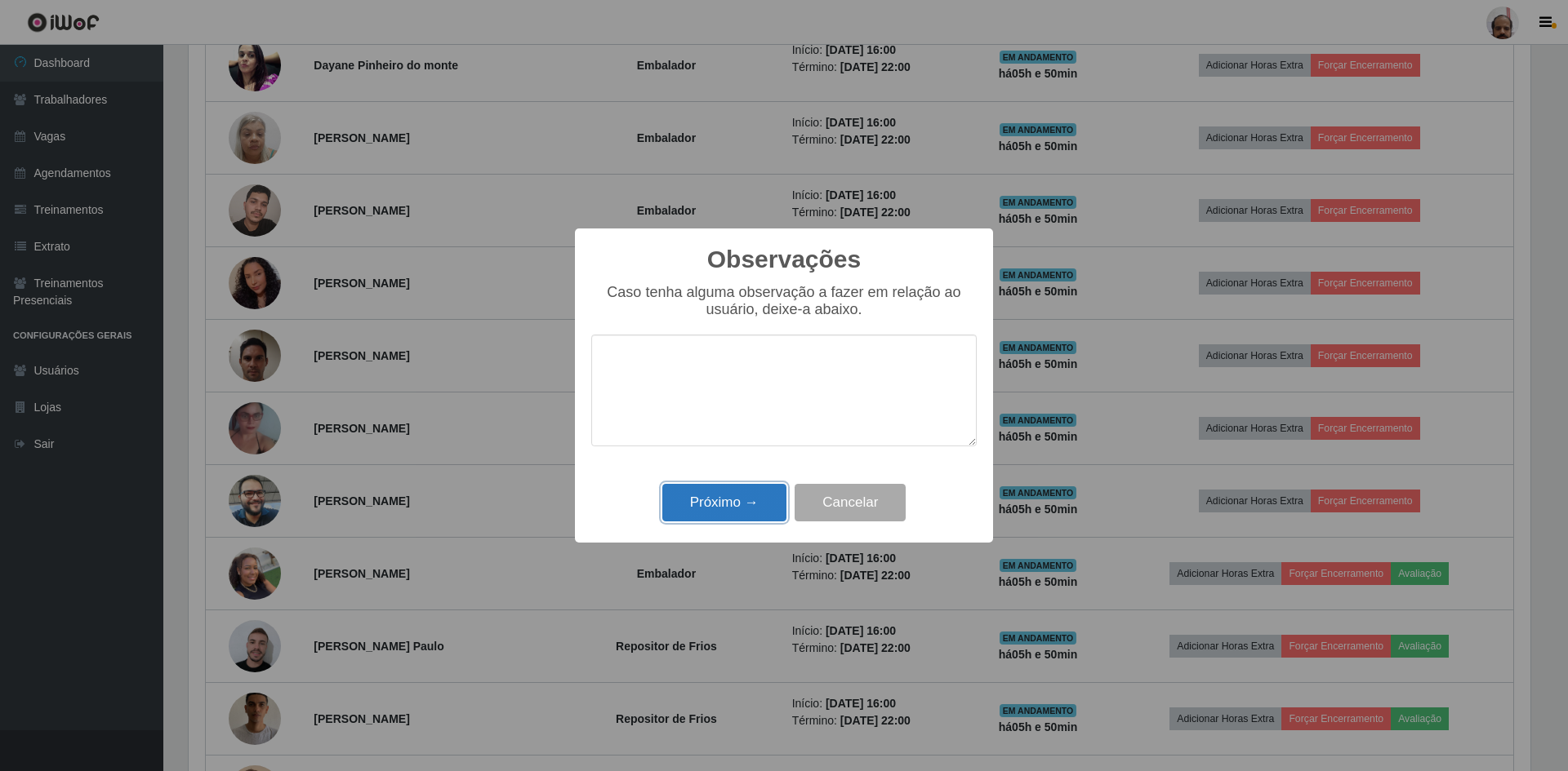
click at [704, 511] on button "Próximo →" at bounding box center [724, 504] width 124 height 38
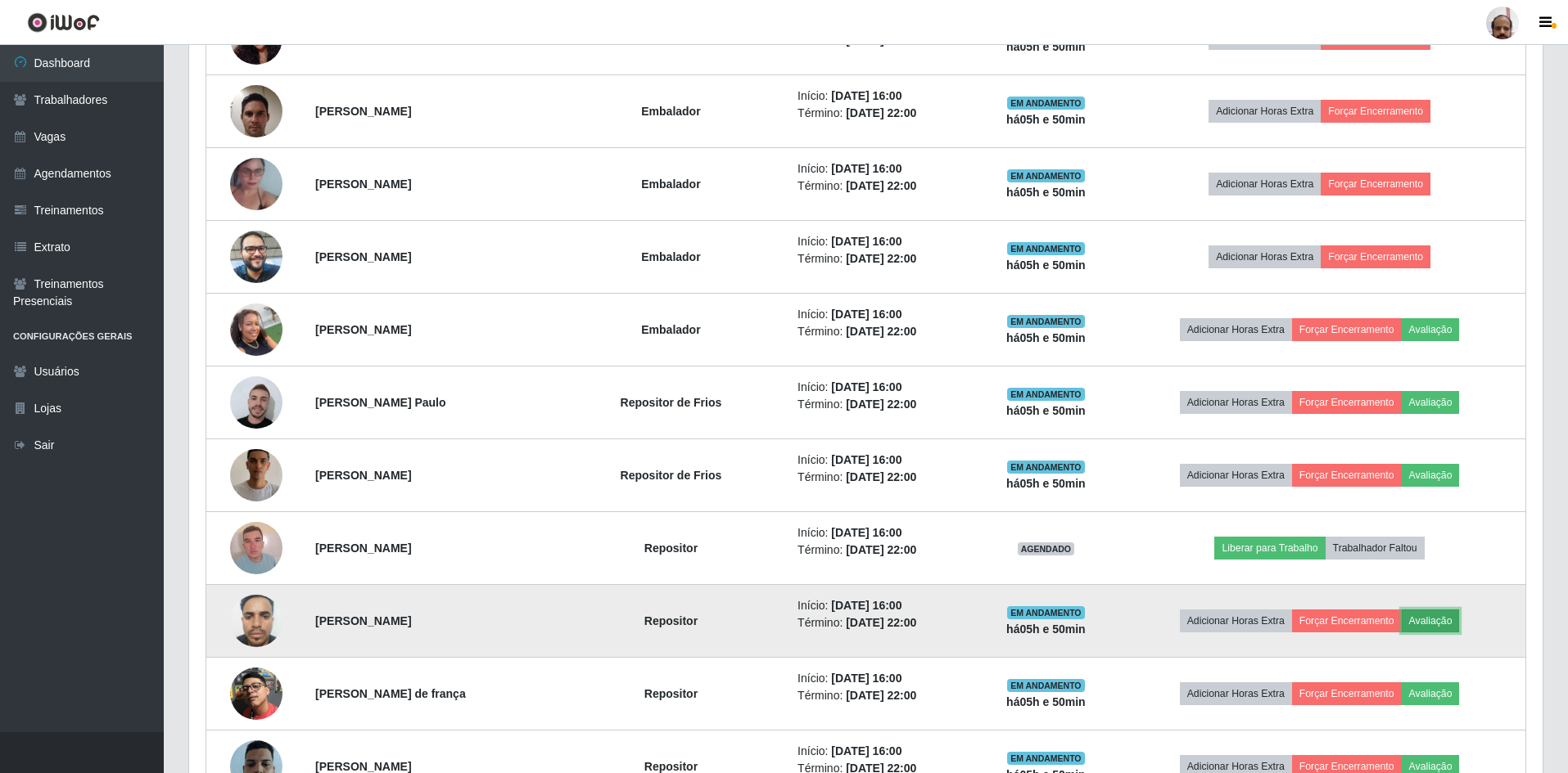
click at [1442, 624] on button "Avaliação" at bounding box center [1431, 621] width 58 height 23
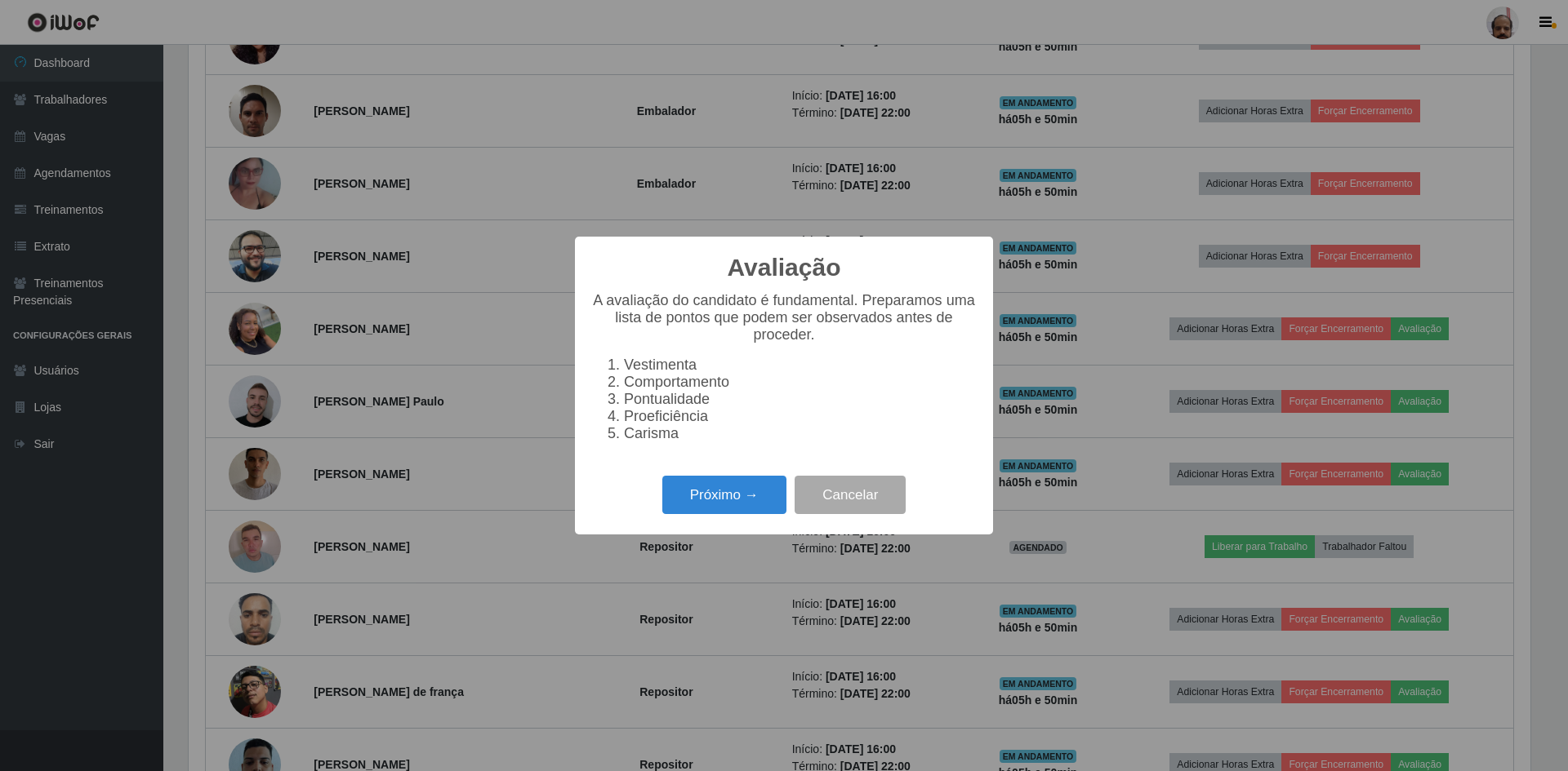
click at [664, 481] on div "Próximo → Cancelar" at bounding box center [784, 495] width 386 height 46
click at [707, 504] on button "Próximo →" at bounding box center [724, 495] width 124 height 38
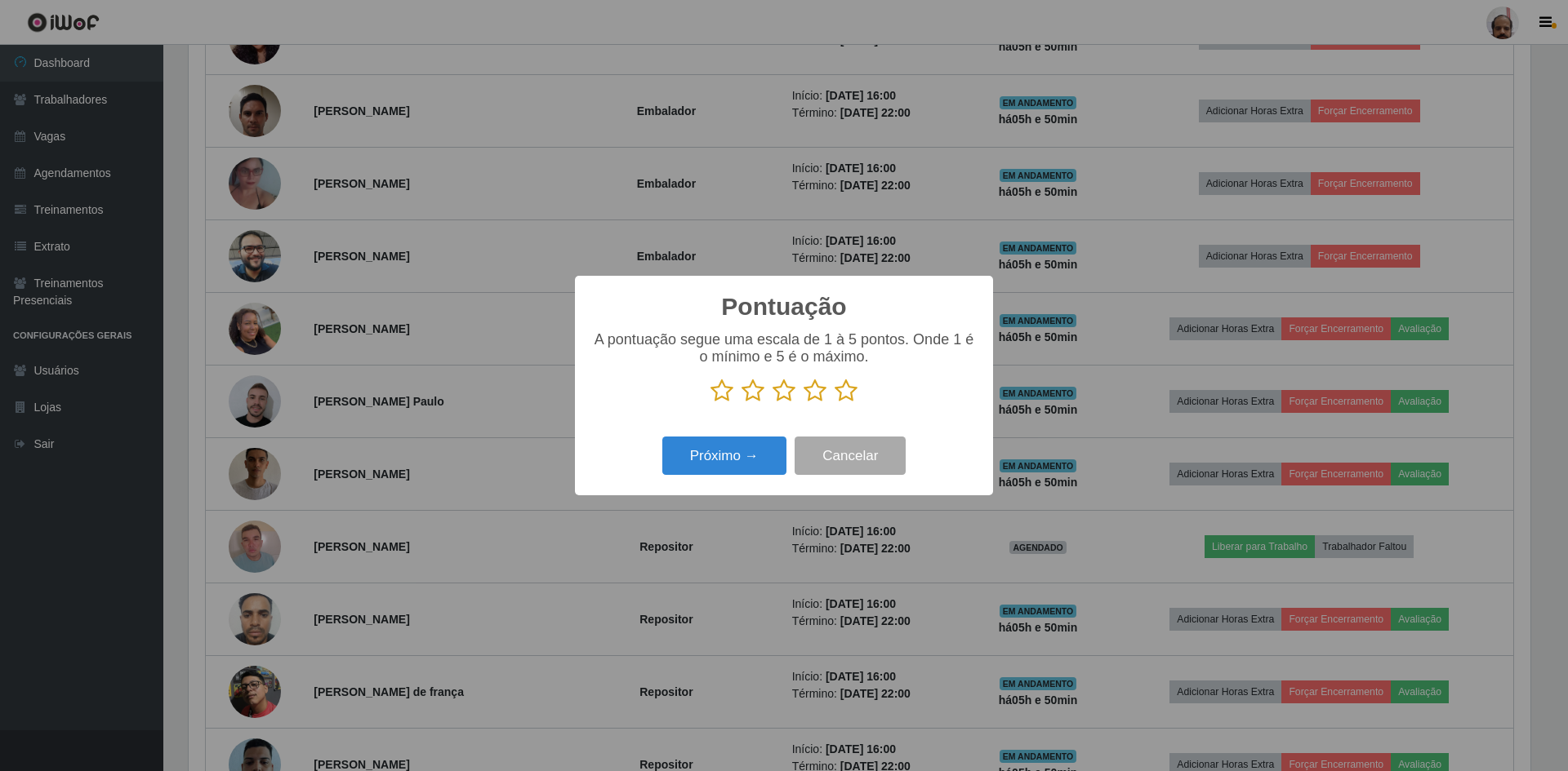
click at [850, 395] on icon at bounding box center [846, 391] width 23 height 24
click at [834, 403] on input "radio" at bounding box center [834, 403] width 0 height 0
click at [712, 473] on button "Próximo →" at bounding box center [724, 456] width 124 height 38
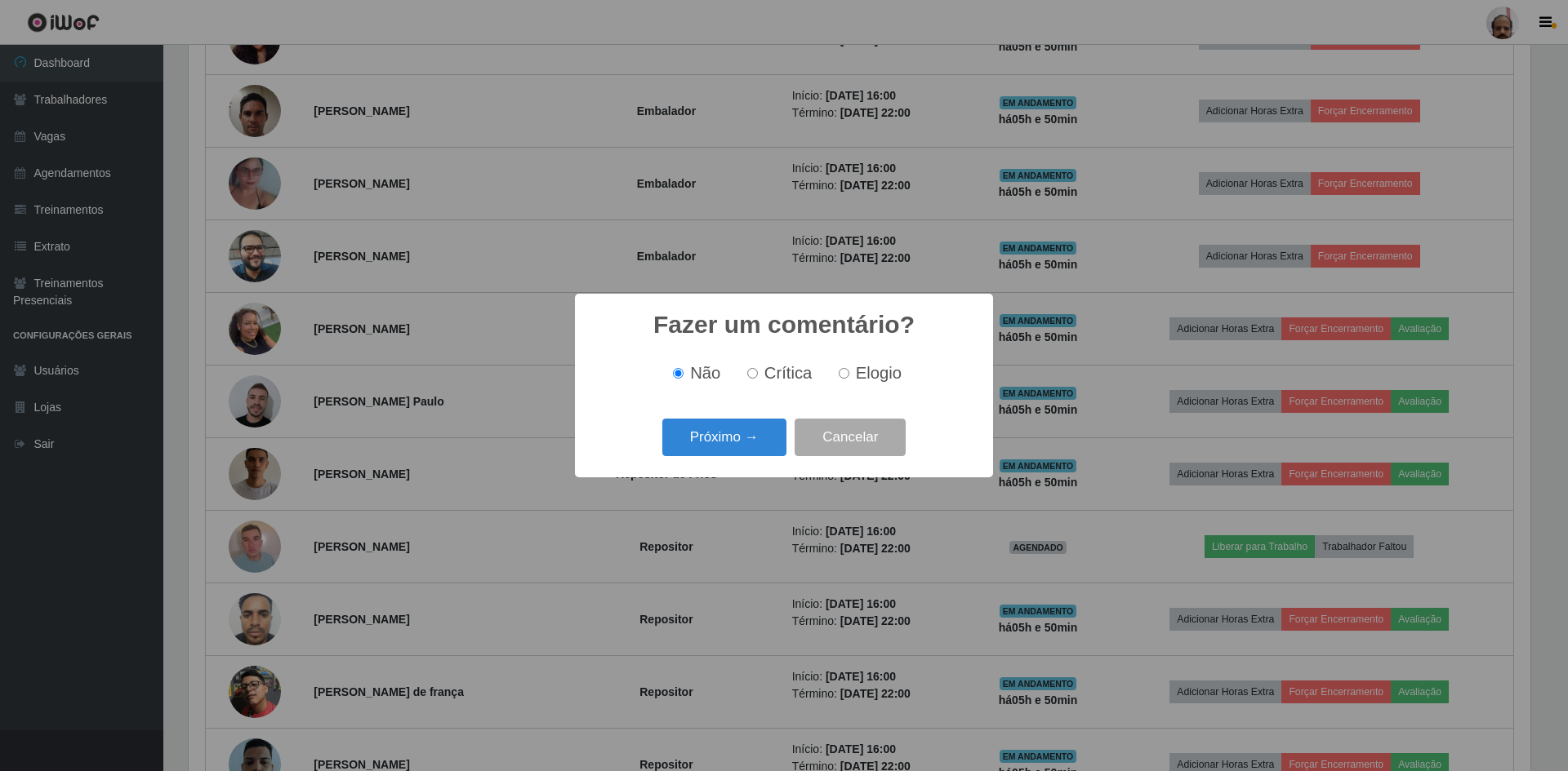
click at [848, 367] on label "Elogio" at bounding box center [866, 372] width 69 height 18
click at [848, 368] on input "Elogio" at bounding box center [844, 373] width 10 height 10
radio input "true"
click at [722, 440] on button "Próximo →" at bounding box center [724, 438] width 124 height 38
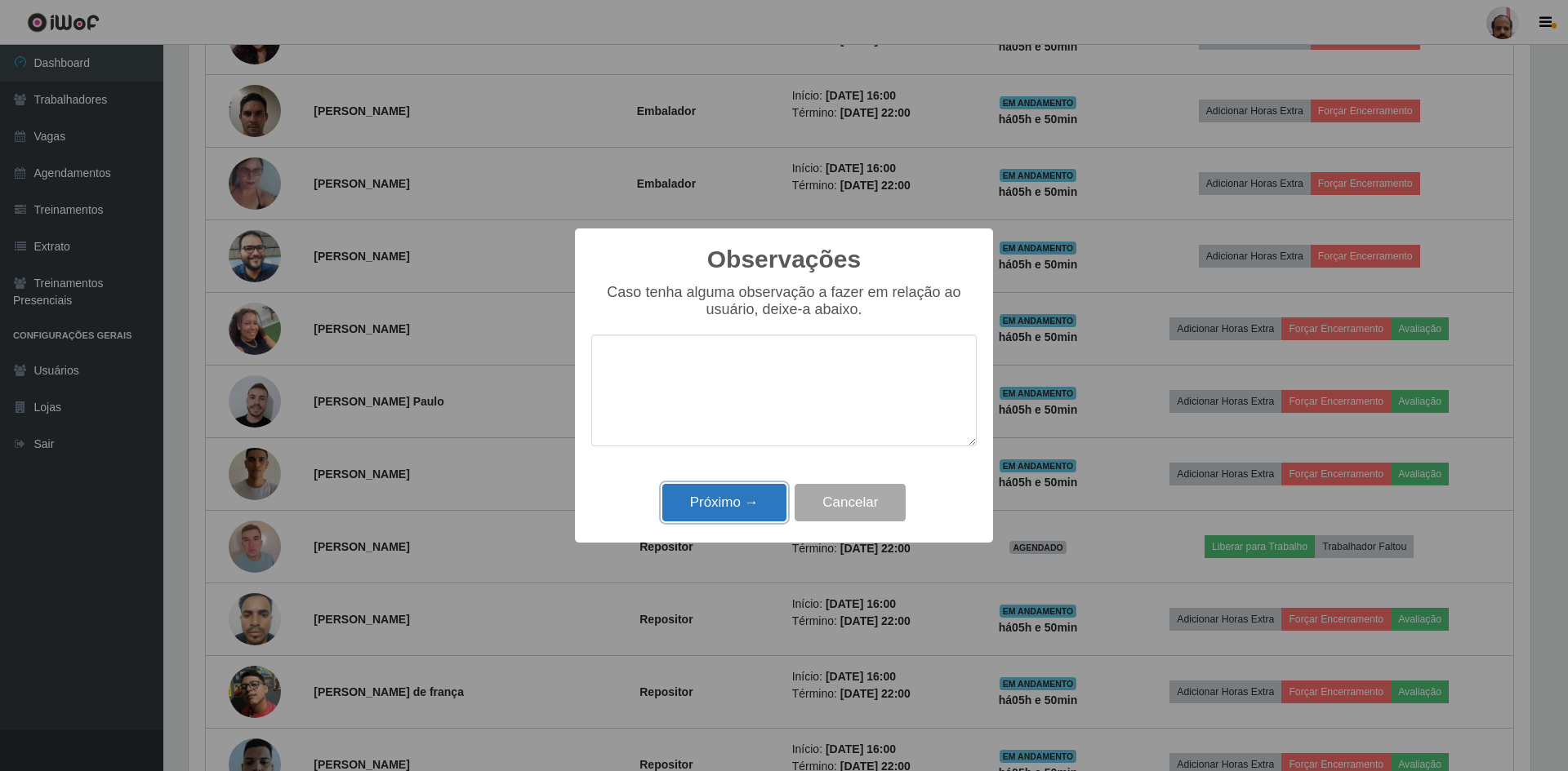
click at [714, 504] on button "Próximo →" at bounding box center [724, 504] width 124 height 38
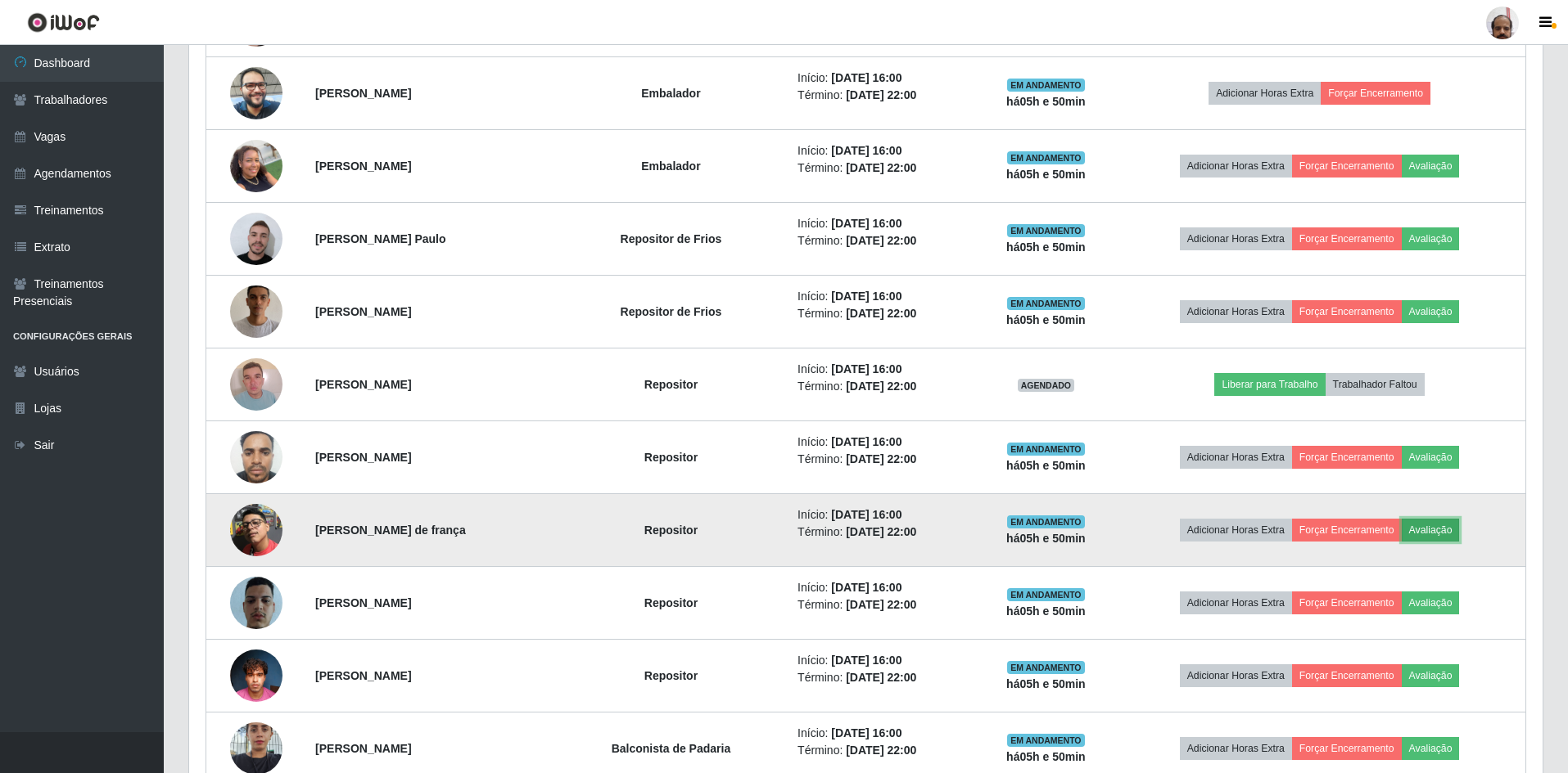
click at [1440, 532] on button "Avaliação" at bounding box center [1431, 530] width 58 height 23
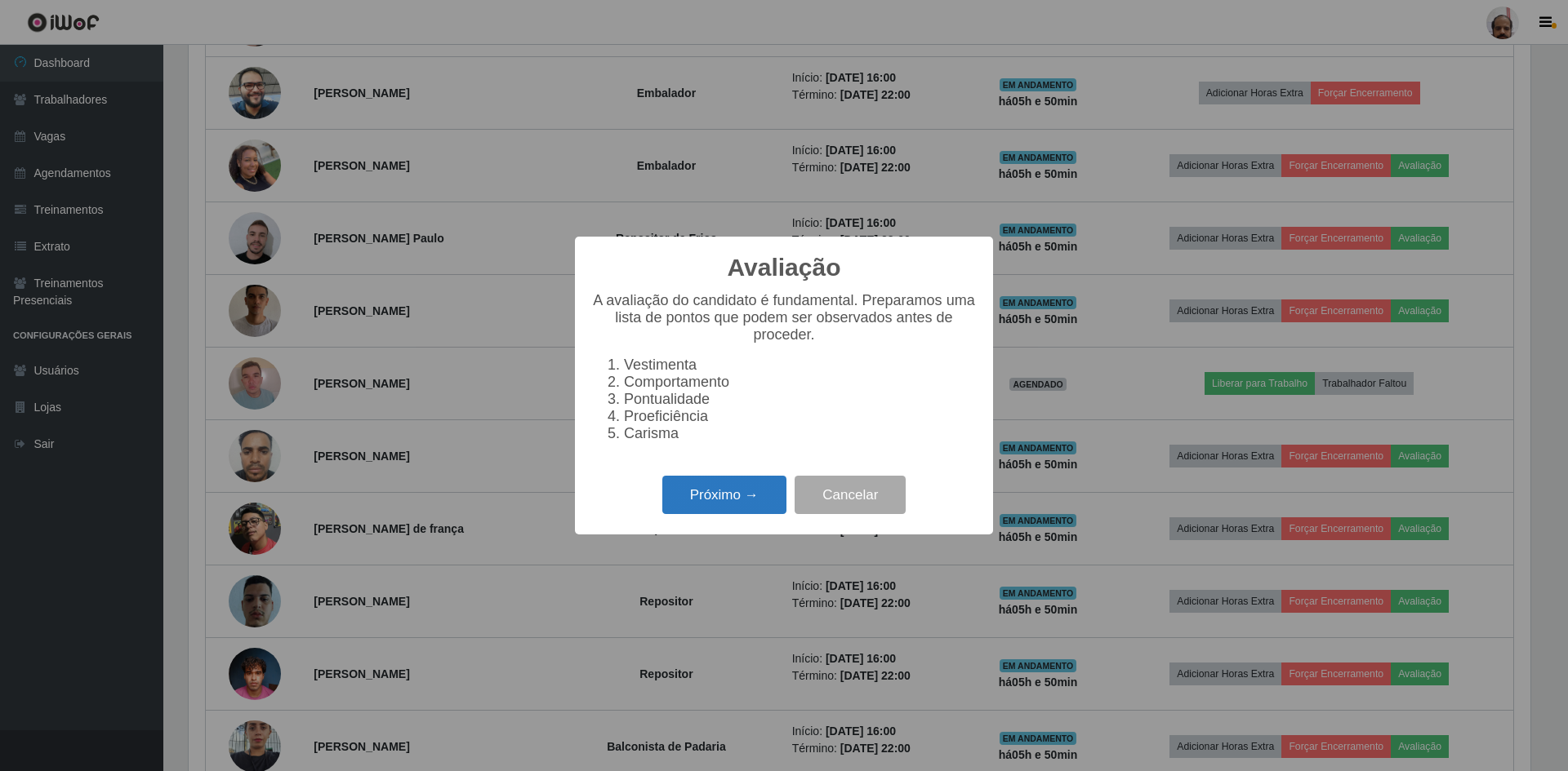
click at [741, 499] on button "Próximo →" at bounding box center [724, 495] width 124 height 38
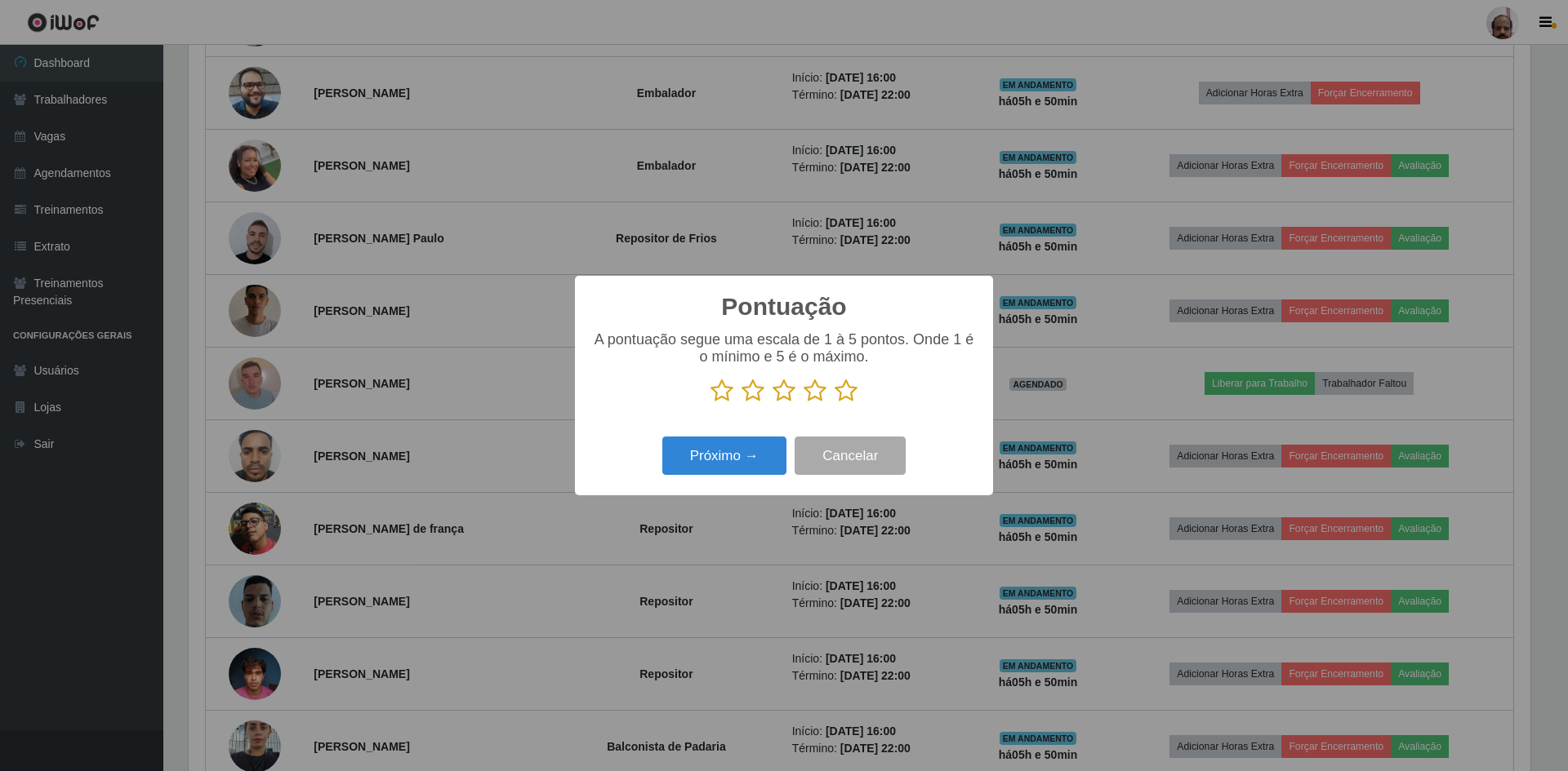
click at [851, 395] on icon at bounding box center [846, 391] width 23 height 24
click at [834, 403] on input "radio" at bounding box center [834, 403] width 0 height 0
click at [728, 463] on button "Próximo →" at bounding box center [724, 456] width 124 height 38
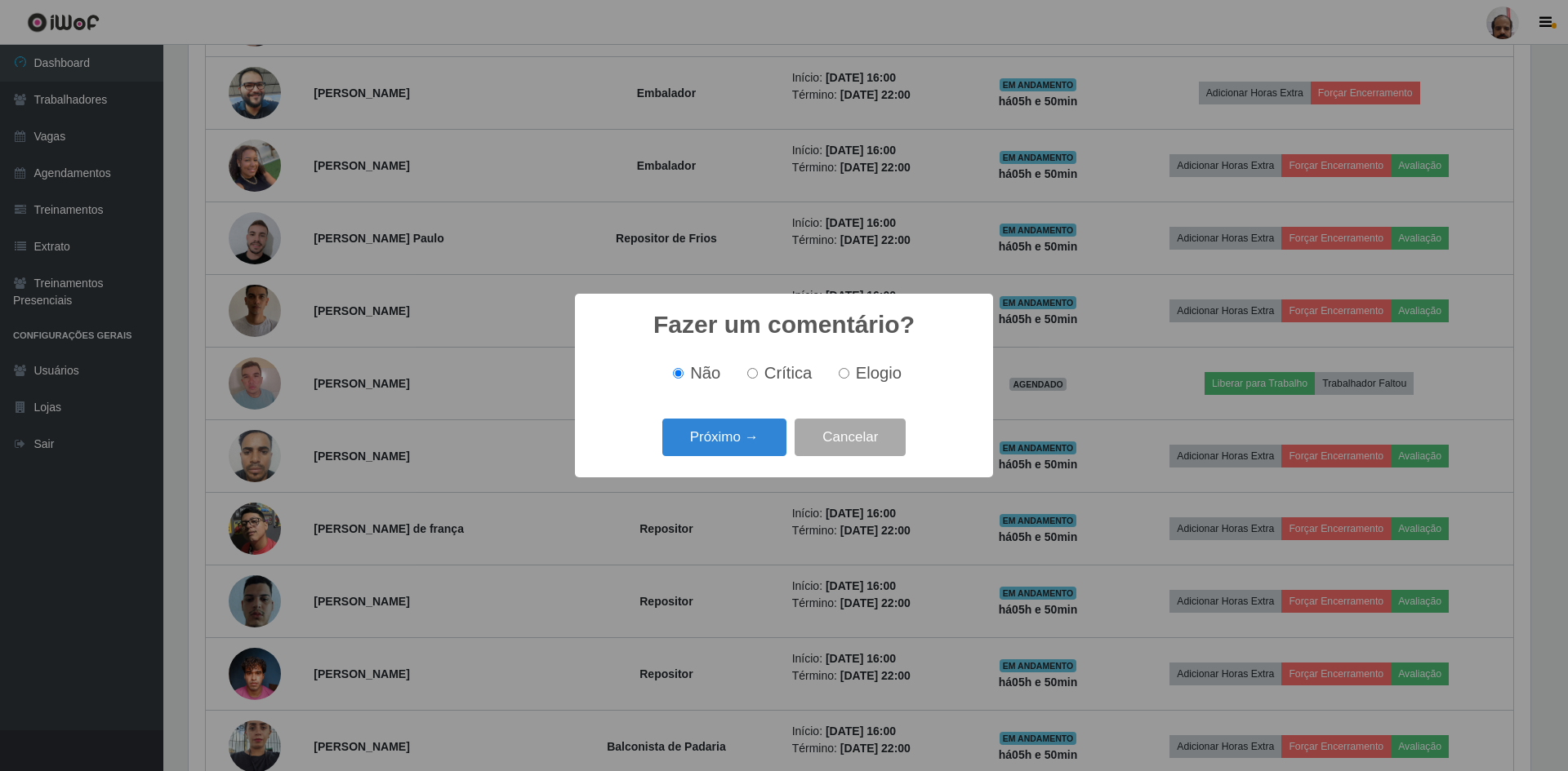
click at [856, 374] on span "Elogio" at bounding box center [879, 372] width 45 height 18
click at [849, 374] on input "Elogio" at bounding box center [844, 373] width 10 height 10
radio input "true"
click at [740, 427] on button "Próximo →" at bounding box center [724, 438] width 124 height 38
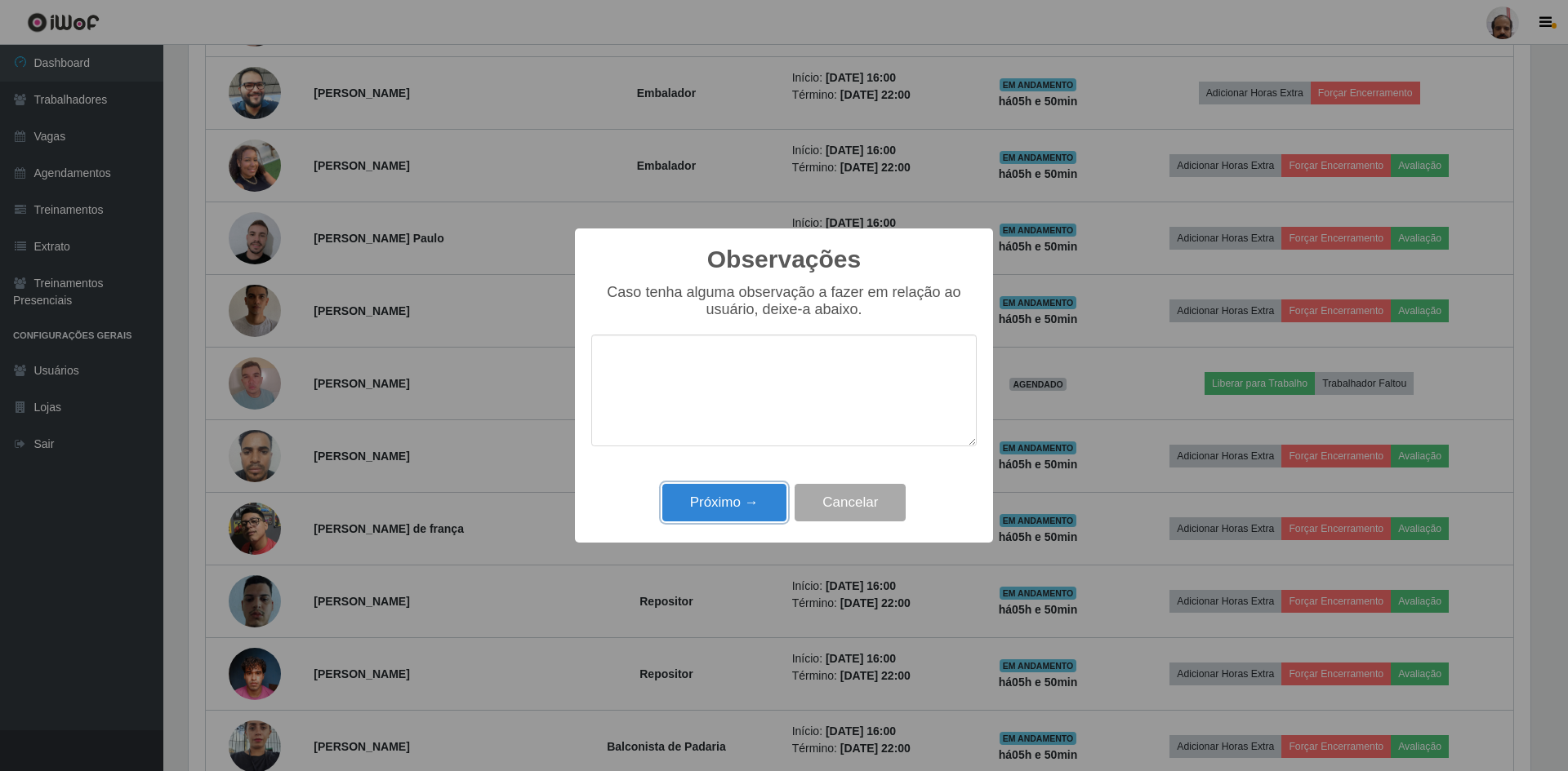
click at [717, 512] on button "Próximo →" at bounding box center [724, 504] width 124 height 38
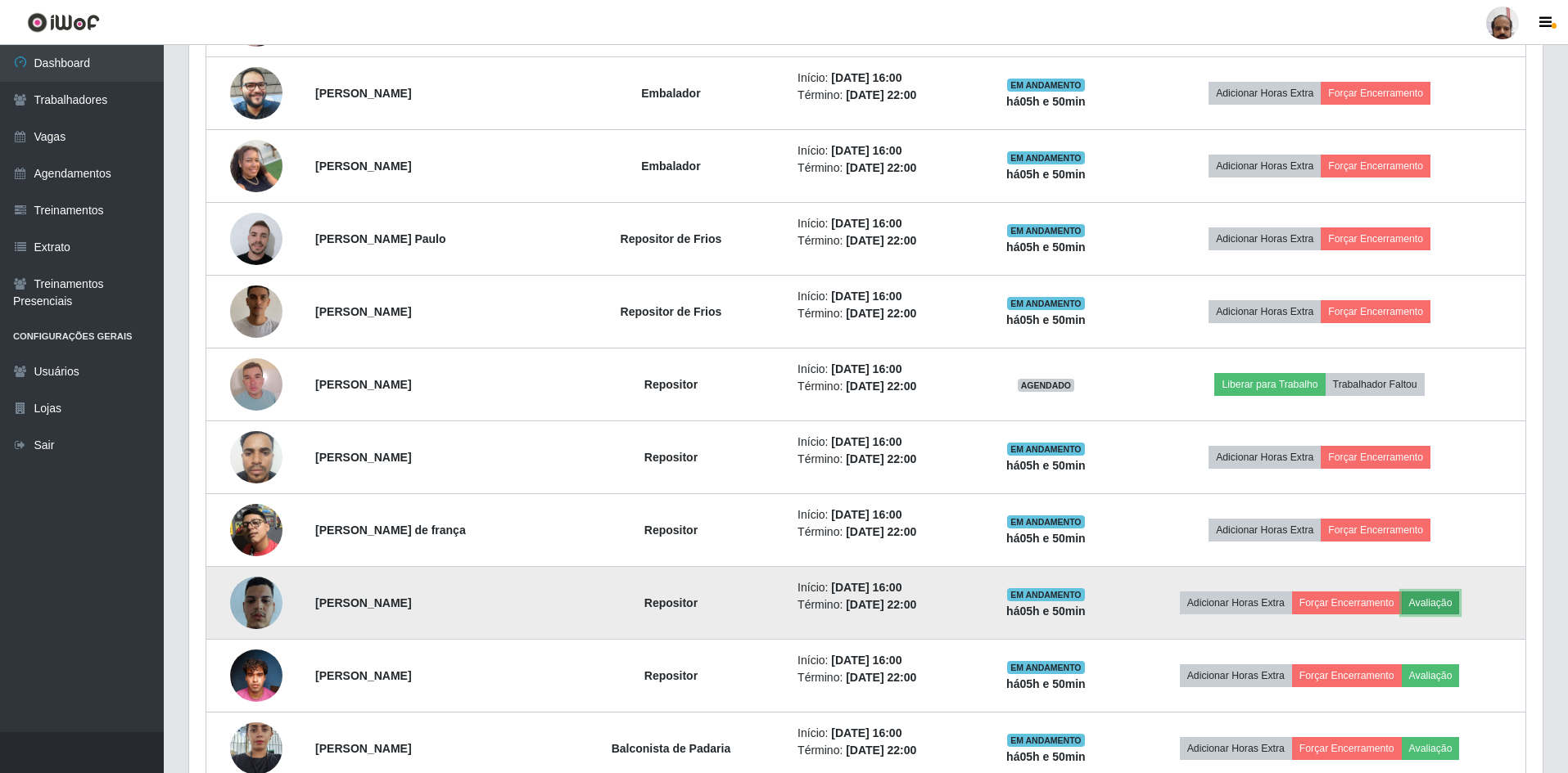
click at [1459, 605] on button "Avaliação" at bounding box center [1431, 603] width 58 height 23
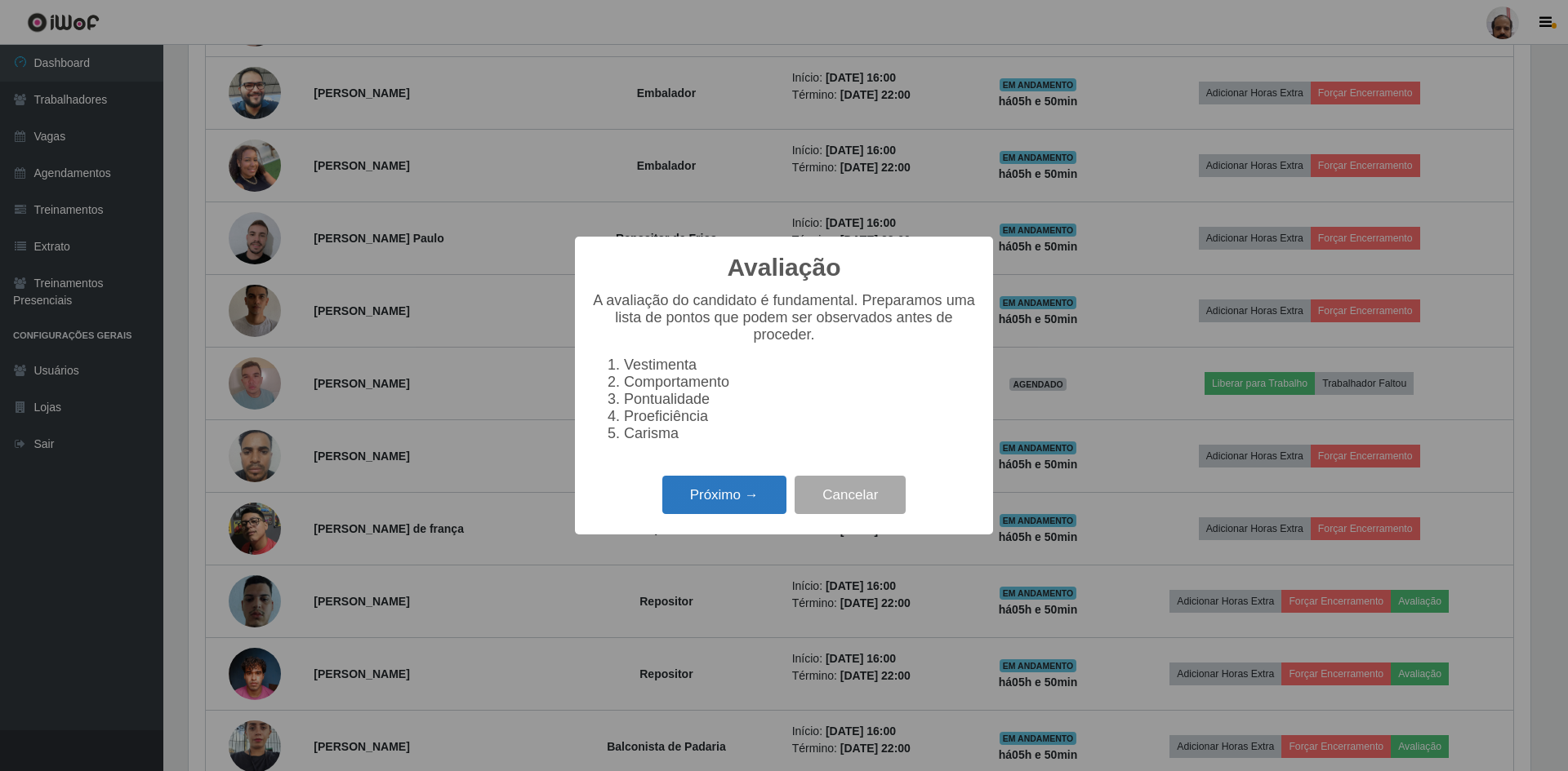
click at [703, 494] on button "Próximo →" at bounding box center [724, 495] width 124 height 38
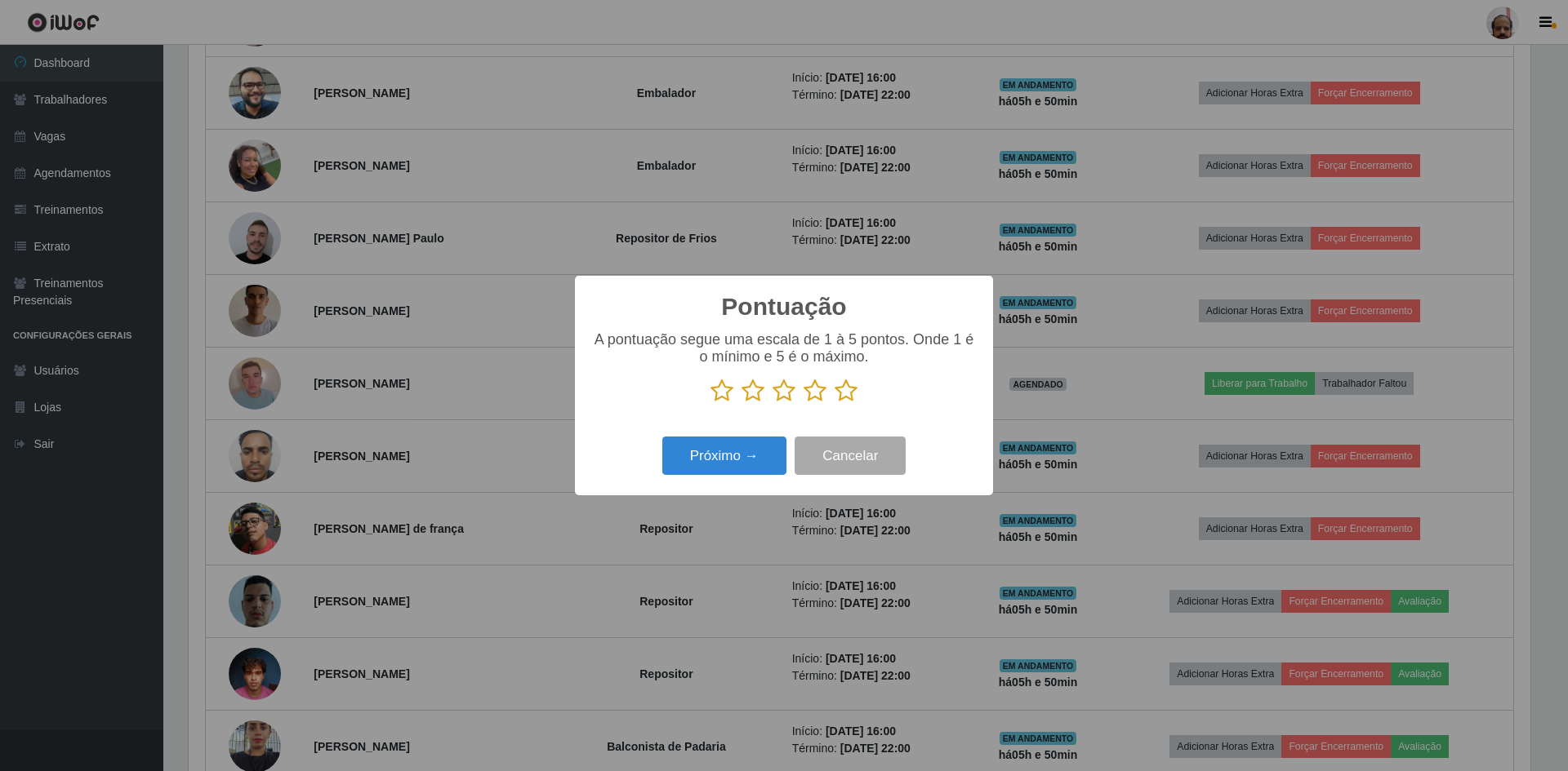
click at [839, 394] on icon at bounding box center [846, 391] width 23 height 24
click at [834, 403] on input "radio" at bounding box center [834, 403] width 0 height 0
drag, startPoint x: 730, startPoint y: 461, endPoint x: 744, endPoint y: 450, distance: 17.8
click at [744, 450] on button "Próximo →" at bounding box center [724, 456] width 124 height 38
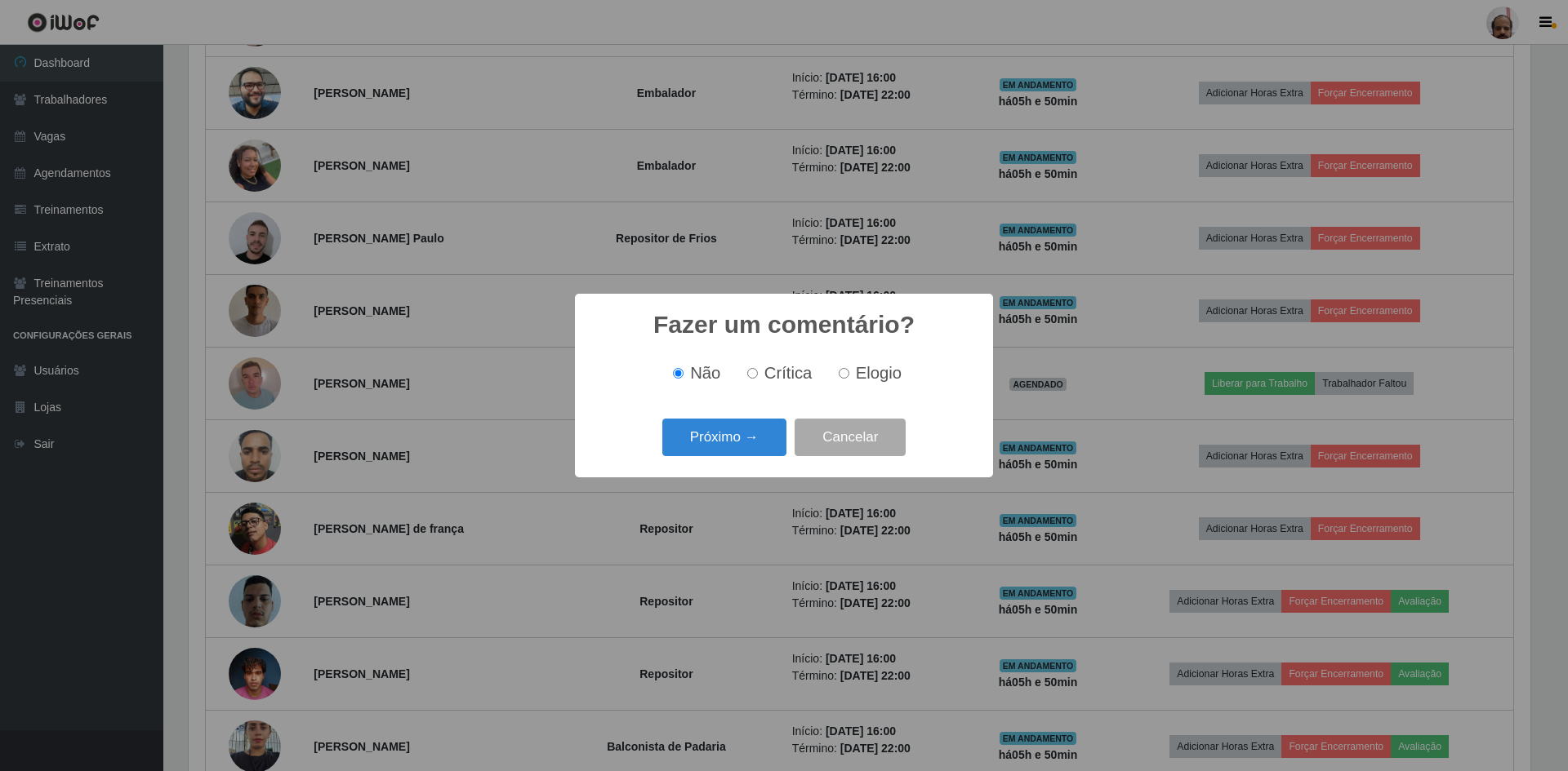
click at [877, 374] on span "Elogio" at bounding box center [879, 372] width 45 height 18
click at [849, 374] on input "Elogio" at bounding box center [844, 373] width 10 height 10
radio input "true"
click at [687, 444] on button "Próximo →" at bounding box center [724, 438] width 124 height 38
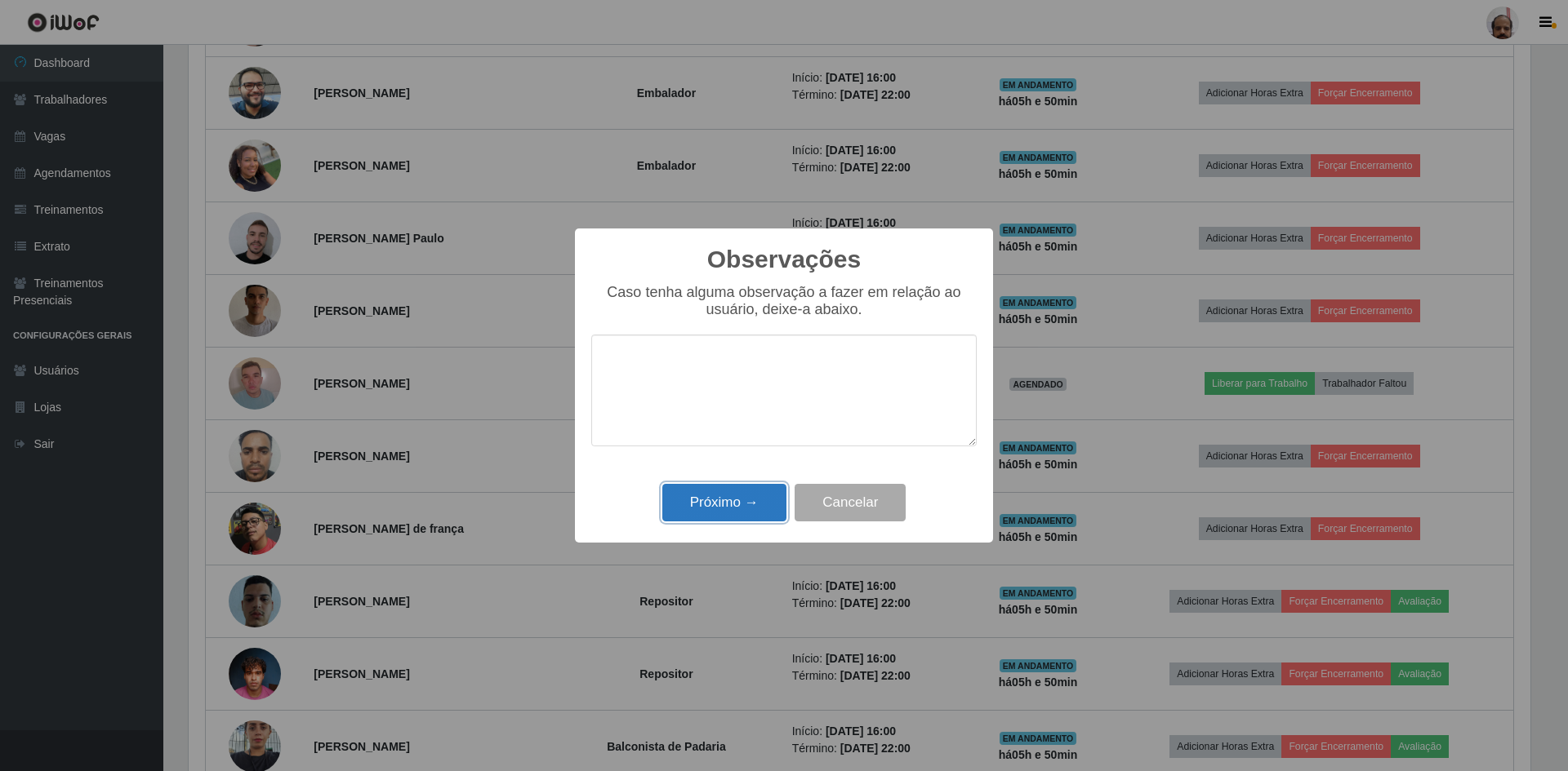
click at [700, 505] on button "Próximo →" at bounding box center [724, 504] width 124 height 38
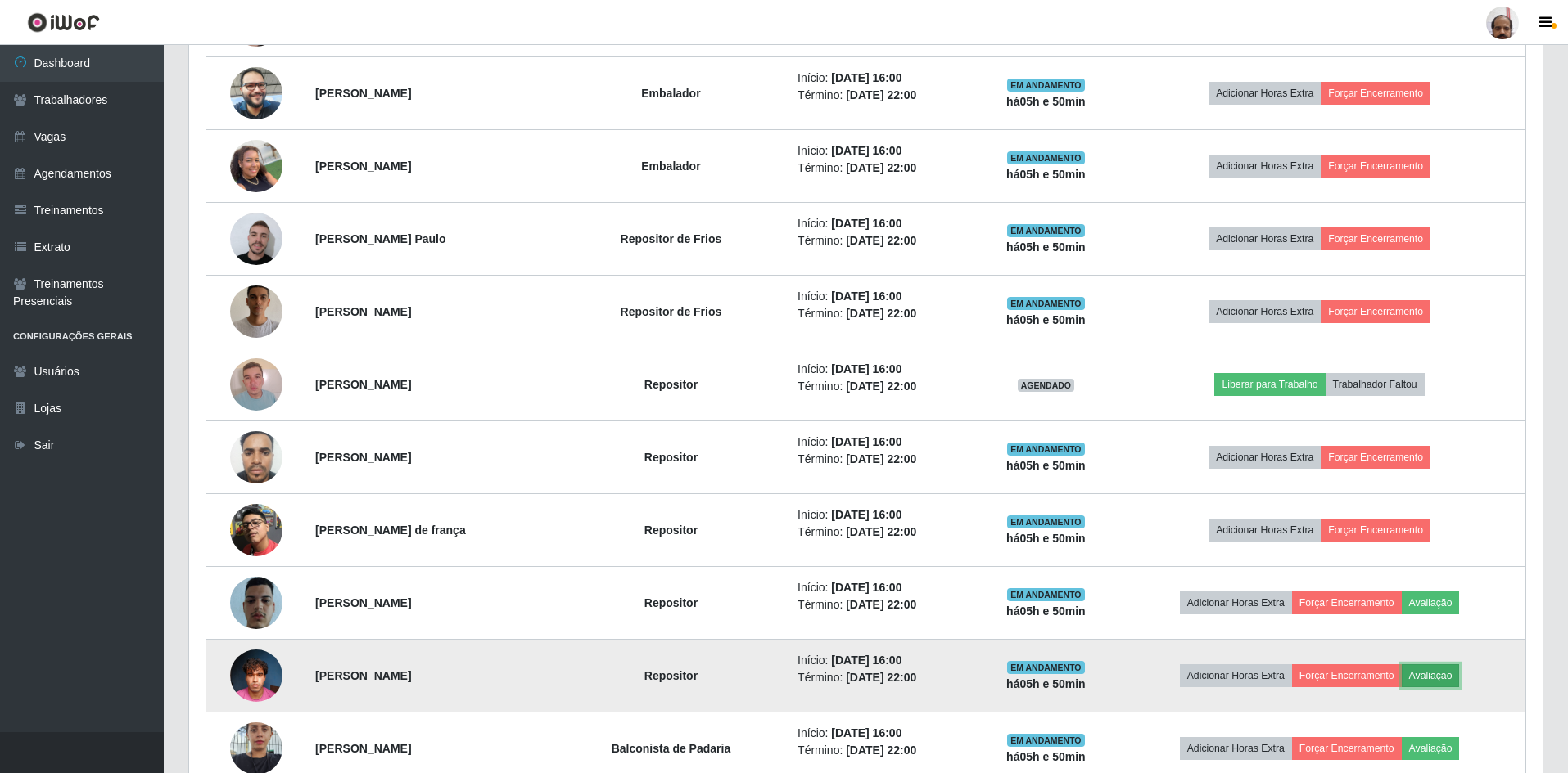
click at [1450, 675] on button "Avaliação" at bounding box center [1431, 676] width 58 height 23
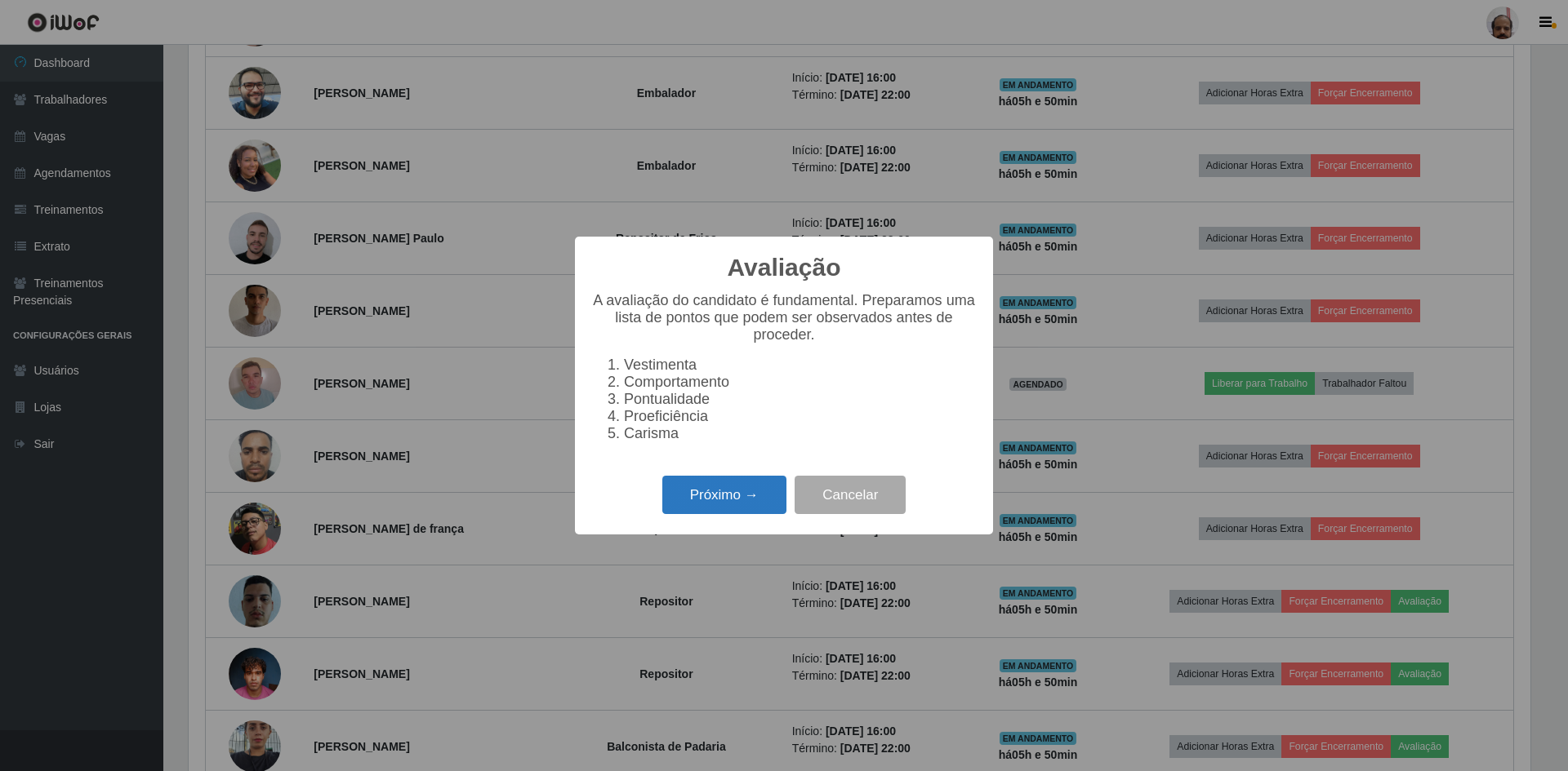
click at [693, 507] on button "Próximo →" at bounding box center [724, 495] width 124 height 38
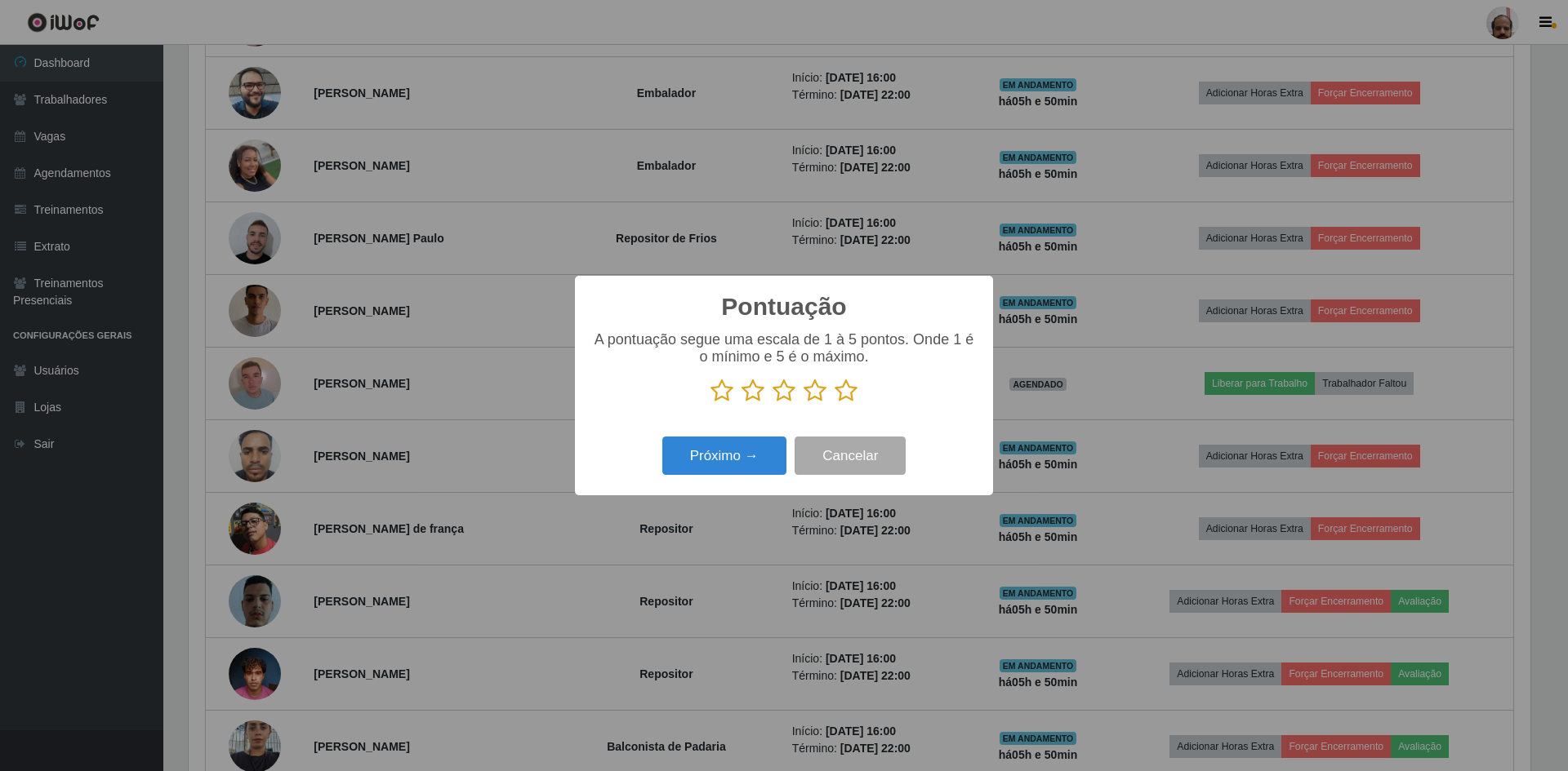
click at [850, 388] on icon at bounding box center [846, 391] width 23 height 24
click at [834, 403] on input "radio" at bounding box center [834, 403] width 0 height 0
click at [744, 470] on button "Próximo →" at bounding box center [724, 456] width 124 height 38
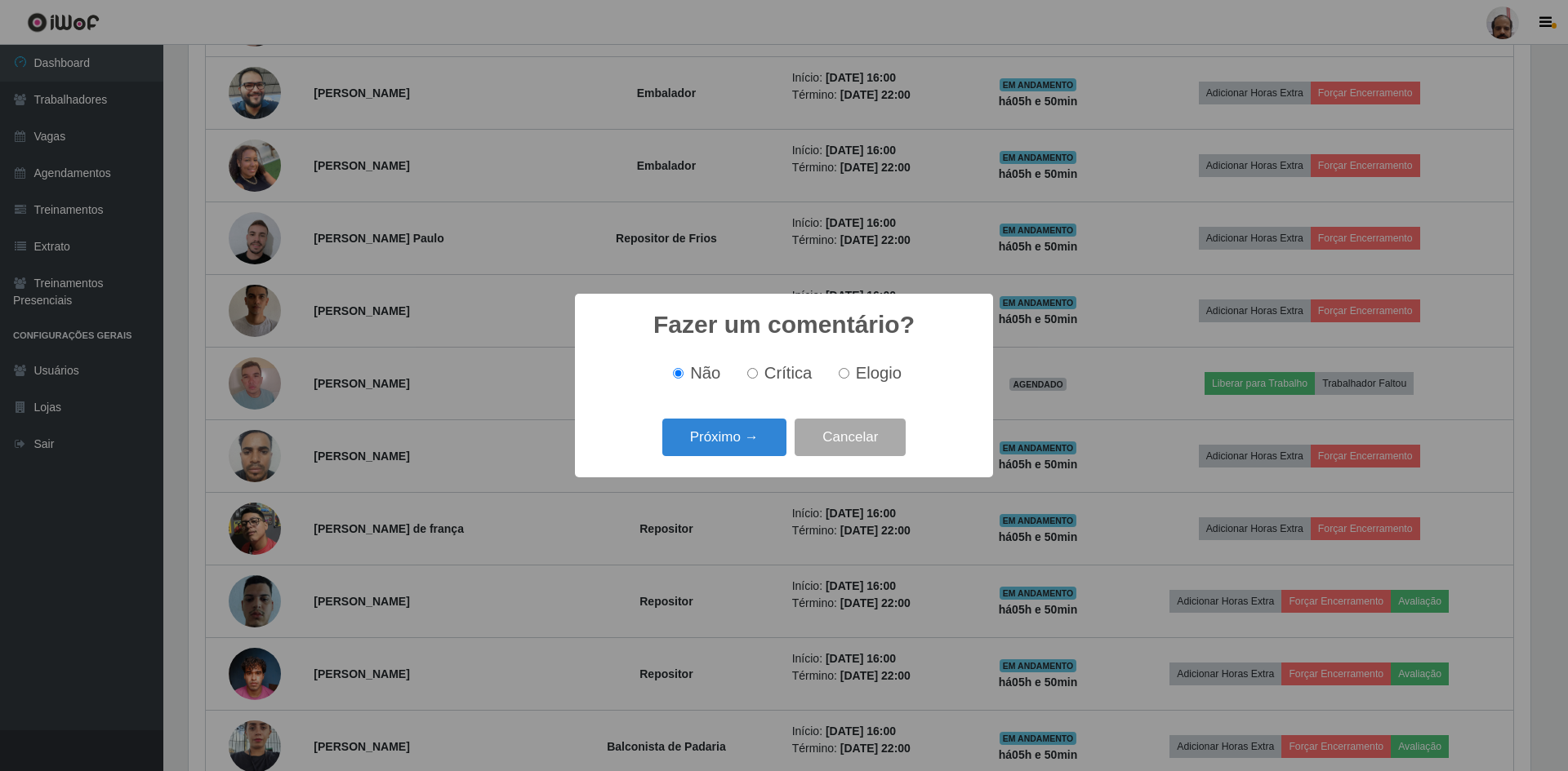
click at [856, 379] on span "Elogio" at bounding box center [879, 372] width 45 height 18
click at [849, 379] on input "Elogio" at bounding box center [844, 373] width 10 height 10
radio input "true"
click at [708, 451] on button "Próximo →" at bounding box center [724, 438] width 124 height 38
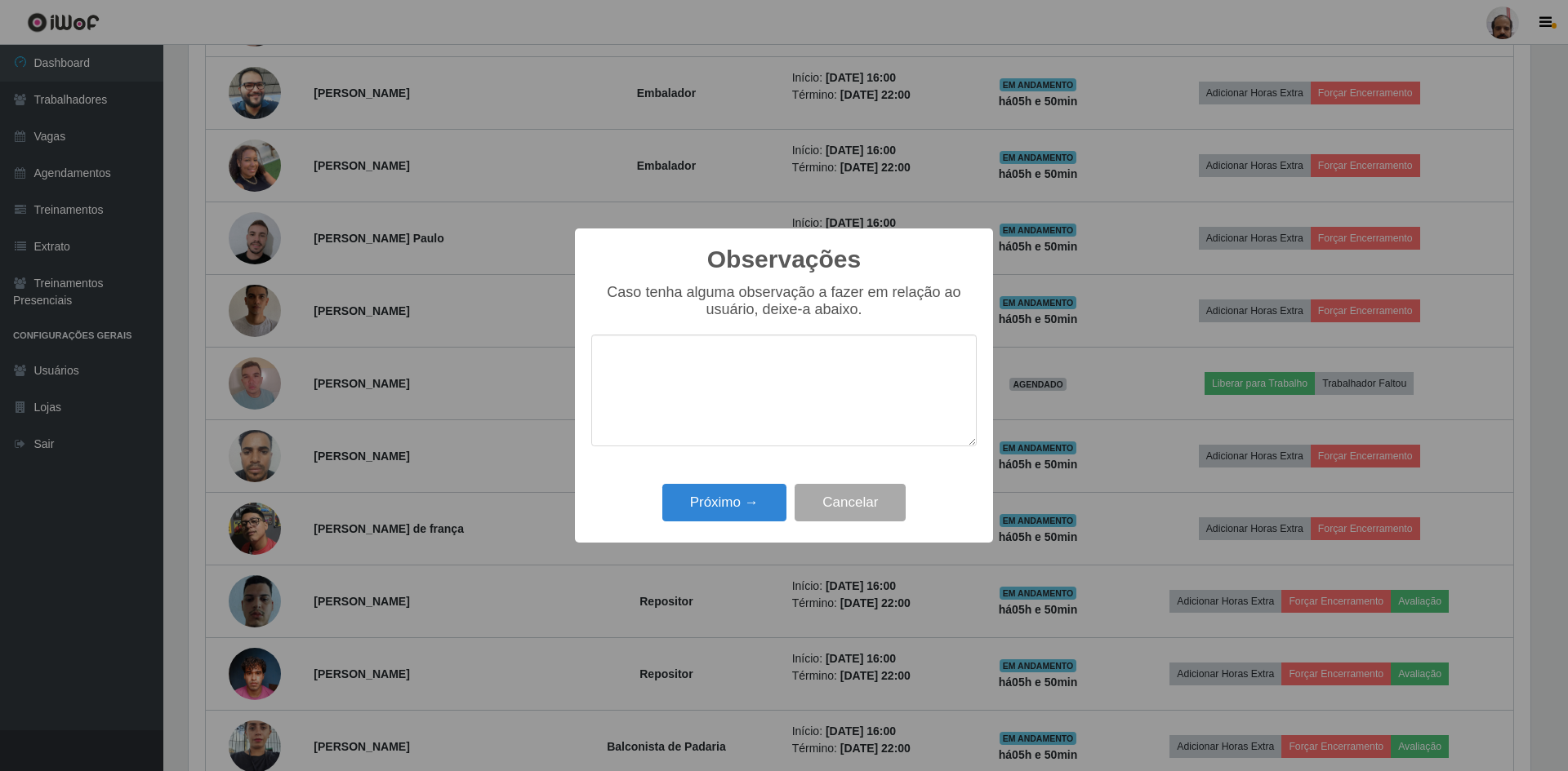
click at [710, 525] on div "Próximo → Cancelar" at bounding box center [784, 502] width 386 height 46
click at [708, 510] on button "Próximo →" at bounding box center [724, 504] width 124 height 38
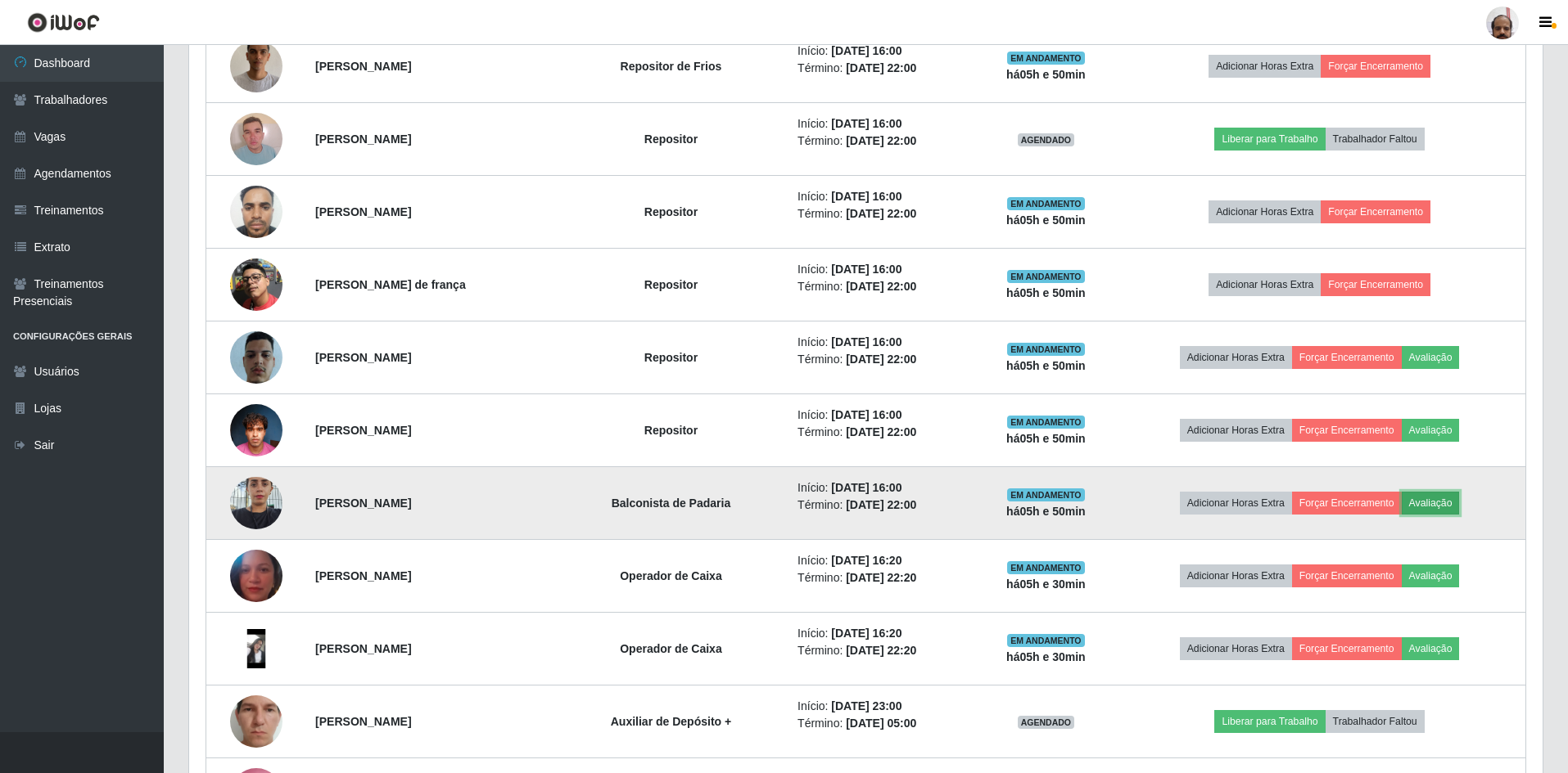
click at [1458, 506] on button "Avaliação" at bounding box center [1431, 503] width 58 height 23
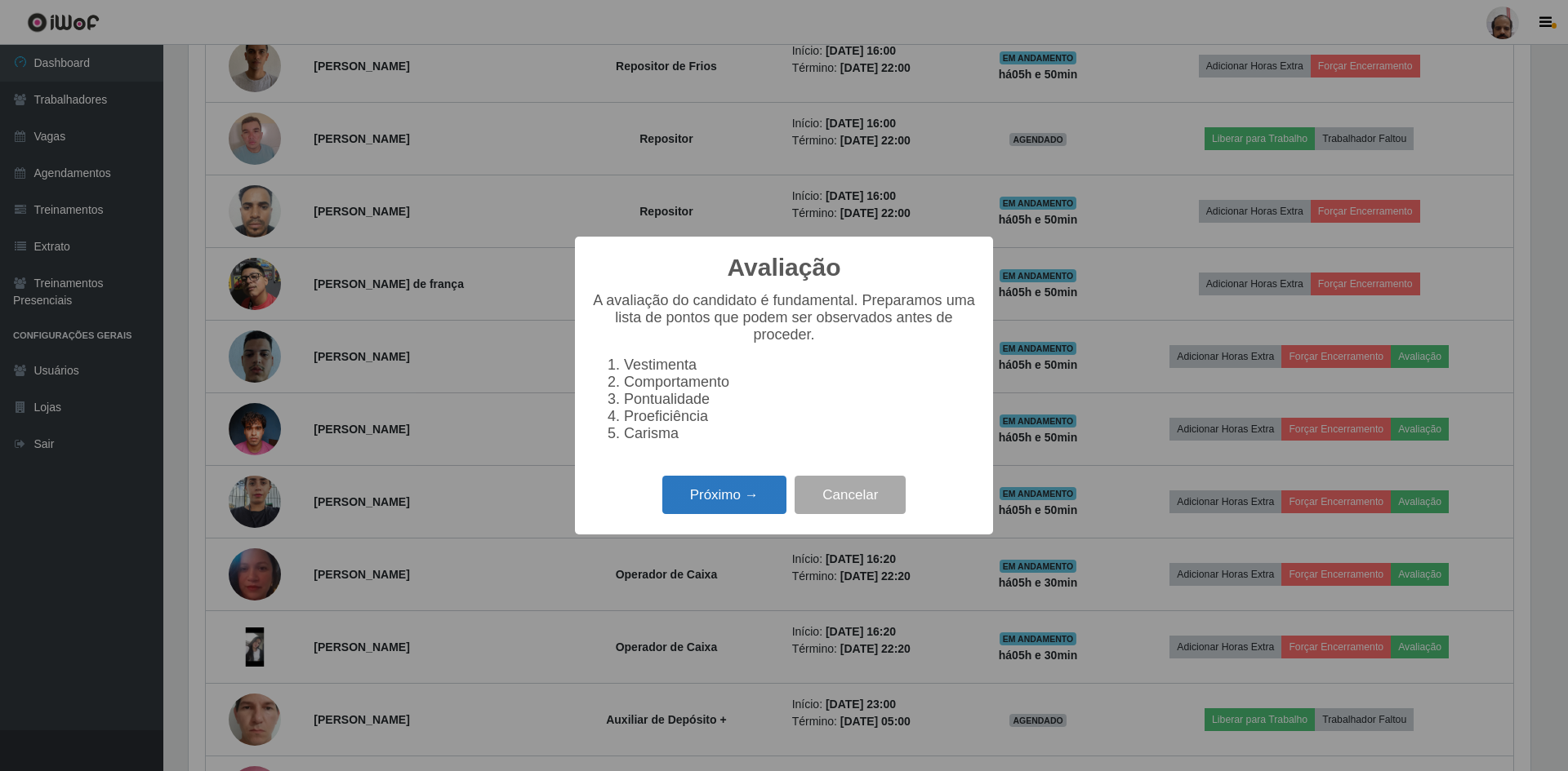
click at [694, 511] on button "Próximo →" at bounding box center [724, 495] width 124 height 38
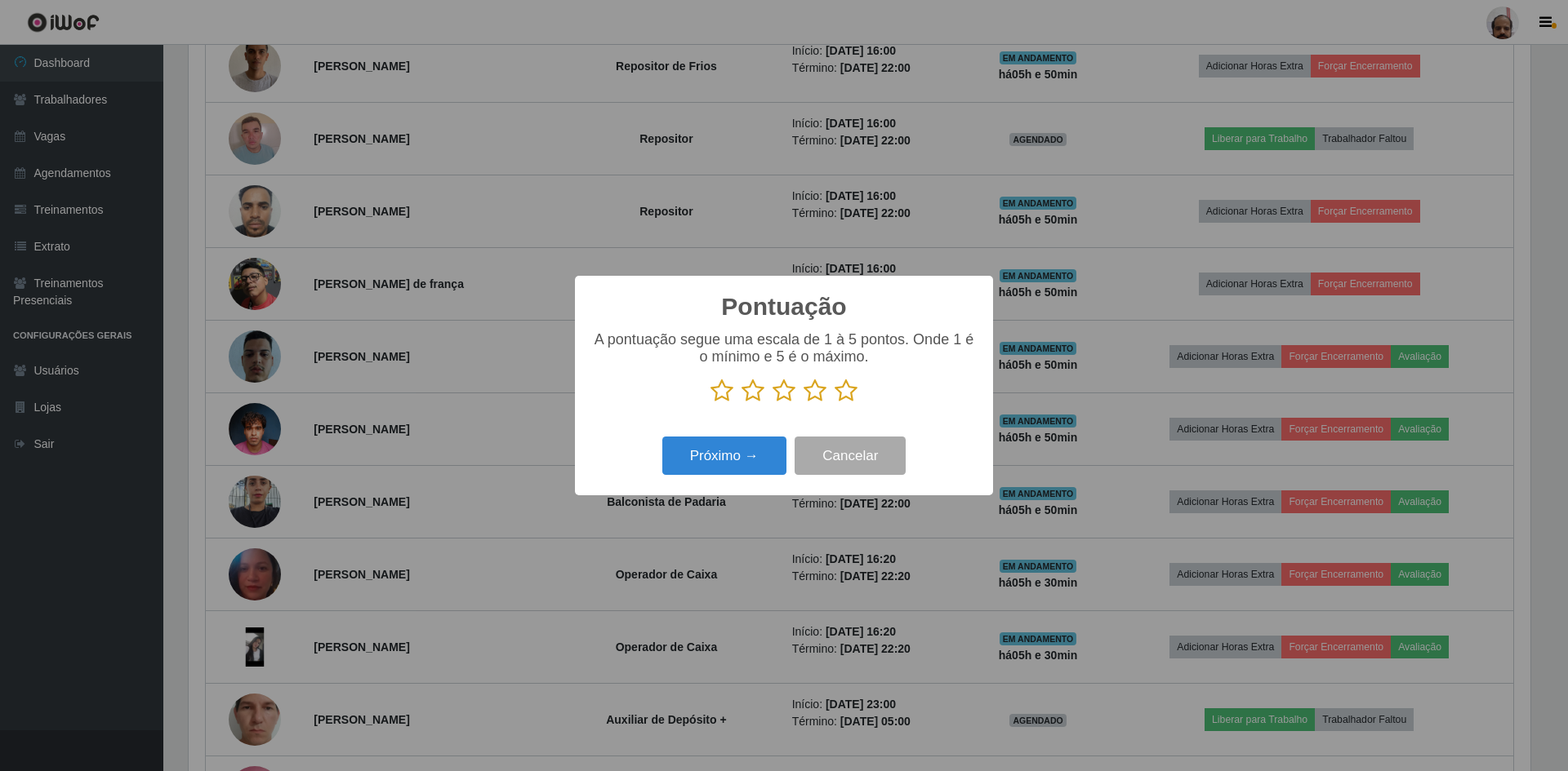
click at [843, 390] on icon at bounding box center [846, 391] width 23 height 24
click at [834, 403] on input "radio" at bounding box center [834, 403] width 0 height 0
click at [715, 459] on button "Próximo →" at bounding box center [724, 456] width 124 height 38
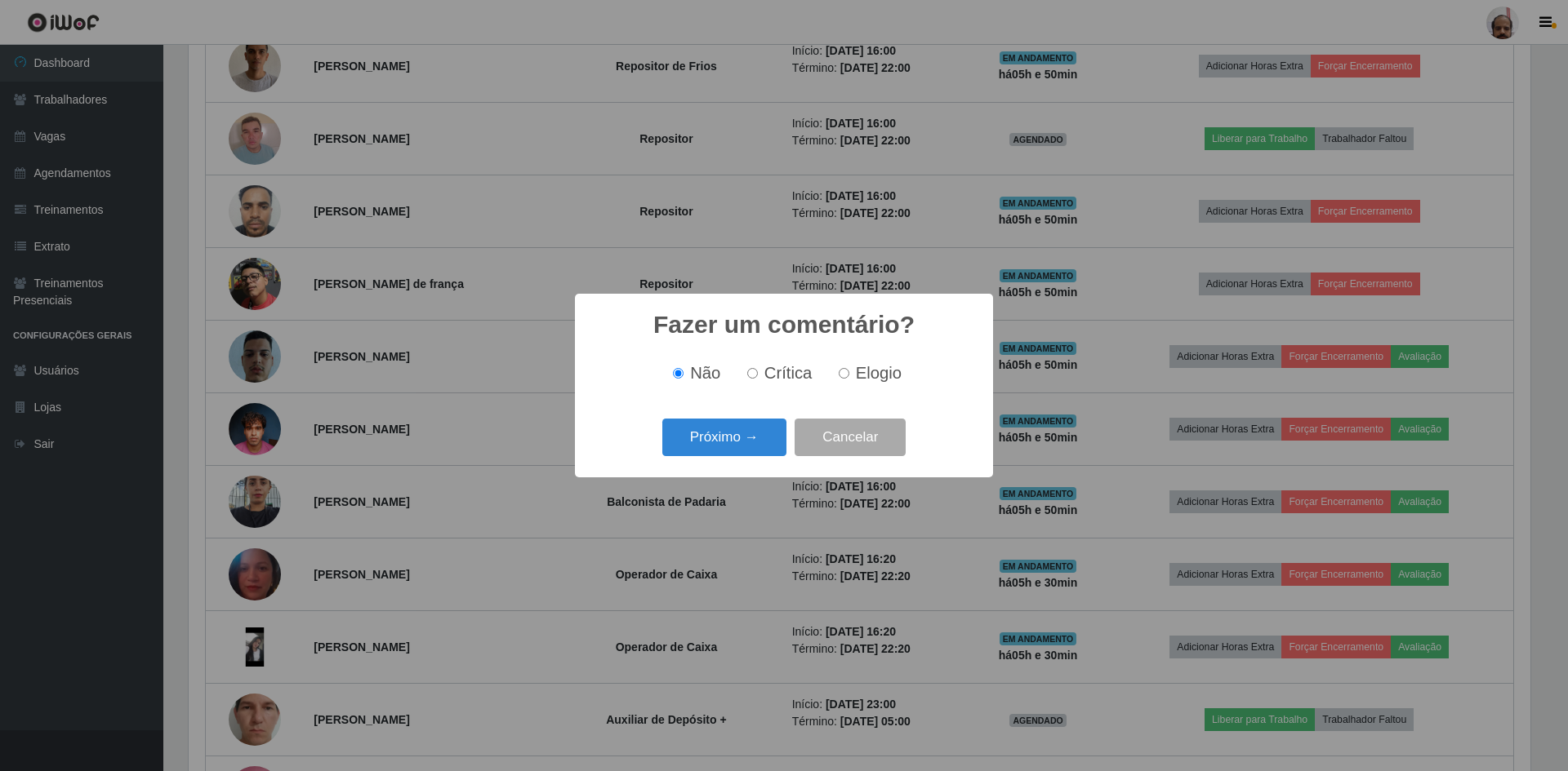
click at [852, 370] on label "Elogio" at bounding box center [866, 372] width 69 height 18
click at [849, 370] on input "Elogio" at bounding box center [844, 373] width 10 height 10
radio input "true"
click at [712, 435] on button "Próximo →" at bounding box center [724, 438] width 124 height 38
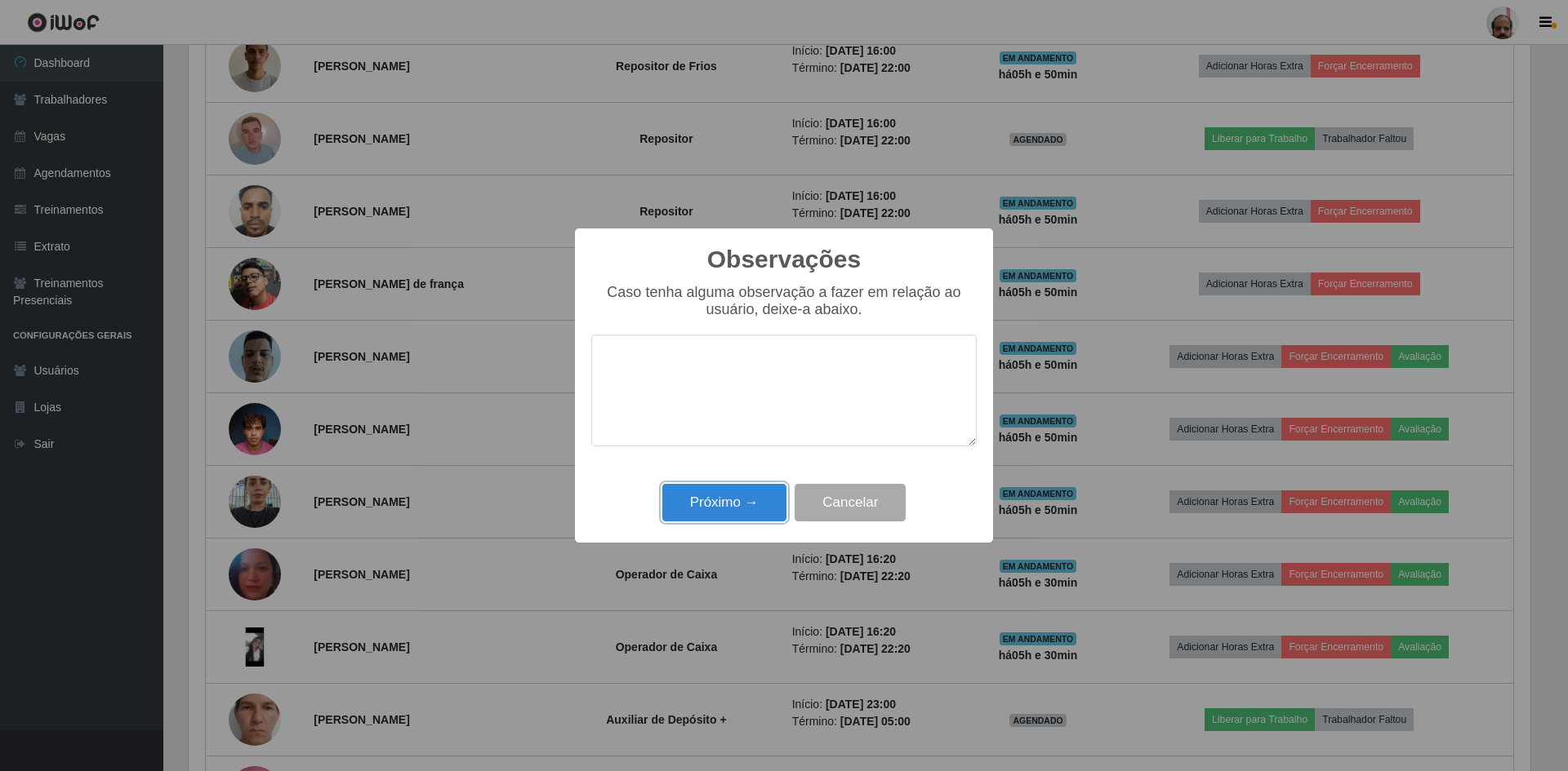
click at [708, 499] on button "Próximo →" at bounding box center [724, 504] width 124 height 38
